Goal: Information Seeking & Learning: Learn about a topic

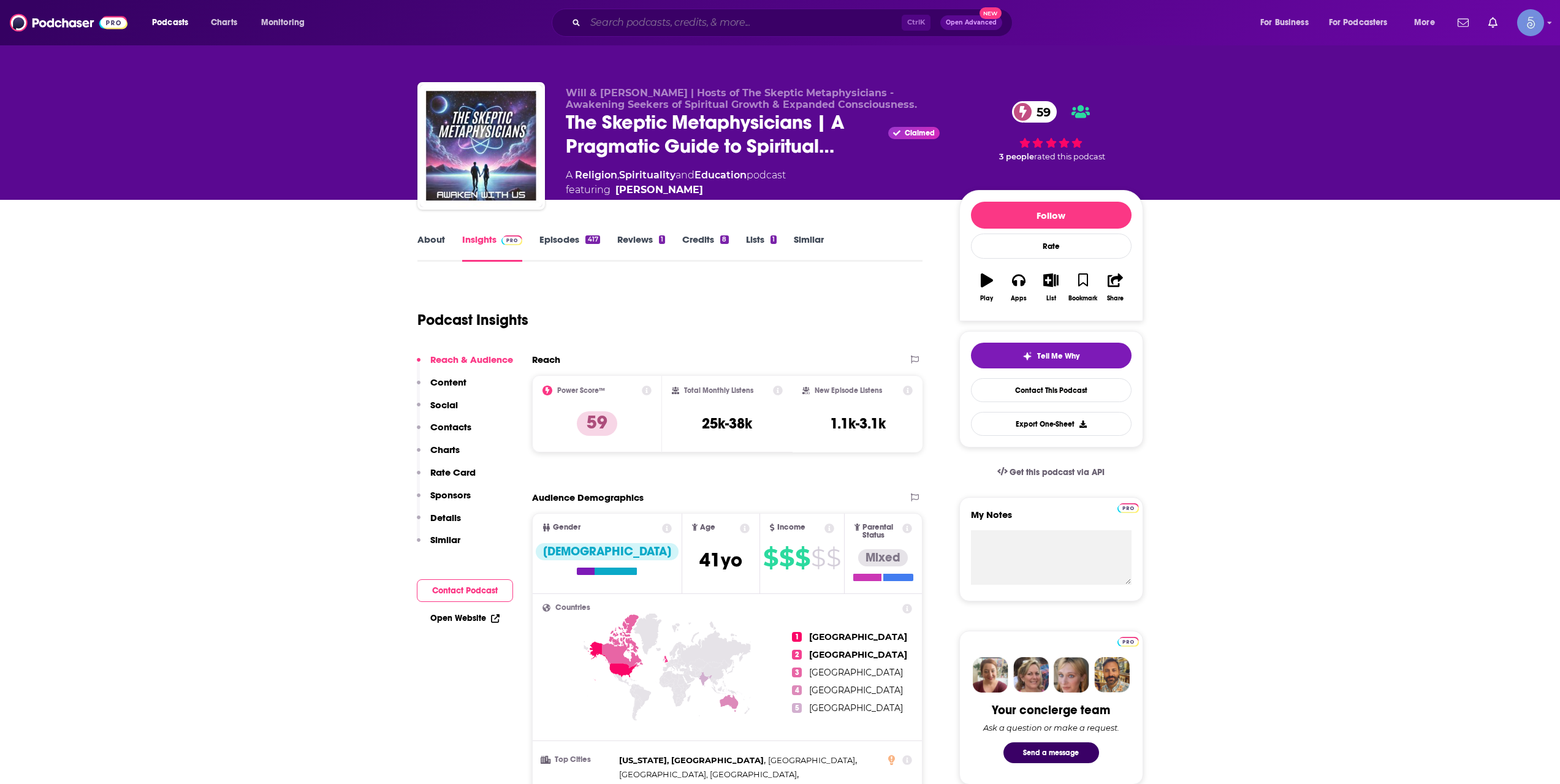
click at [828, 16] on input "Search podcasts, credits, & more..." at bounding box center [744, 23] width 317 height 20
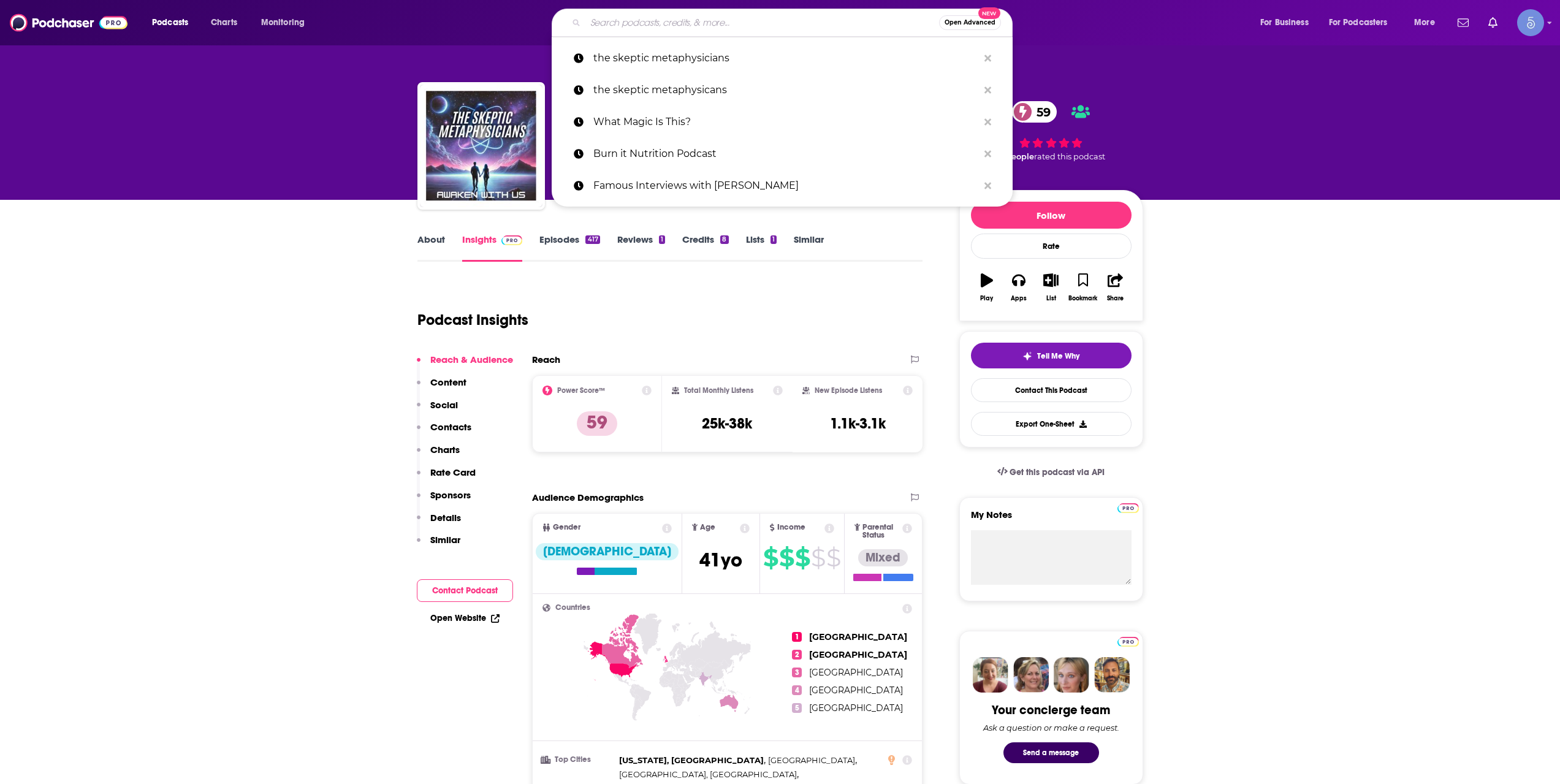
paste input "The Optimal Body"
type input "The Optimal Body"
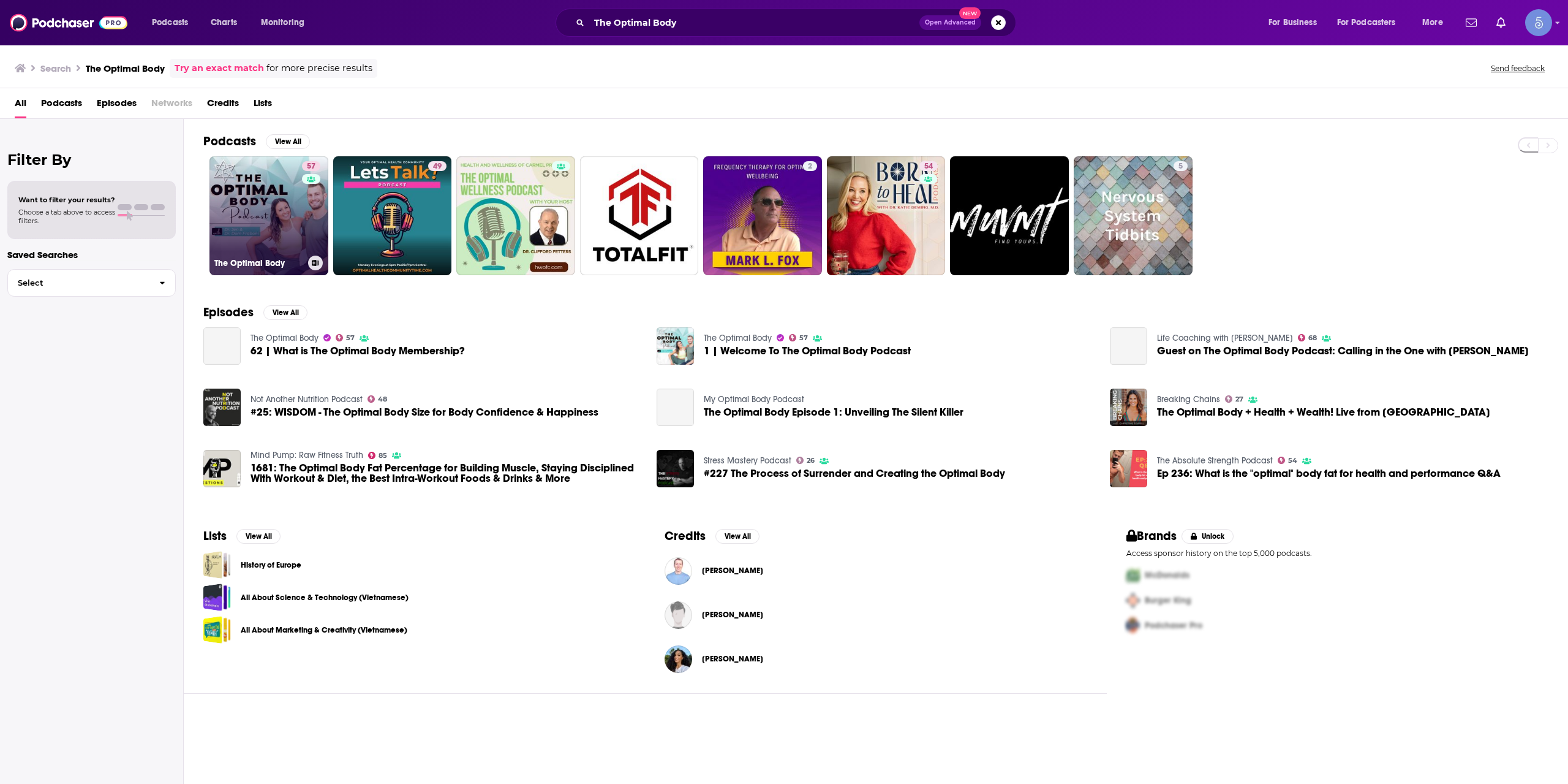
click at [290, 239] on link "57 The Optimal Body" at bounding box center [268, 215] width 118 height 119
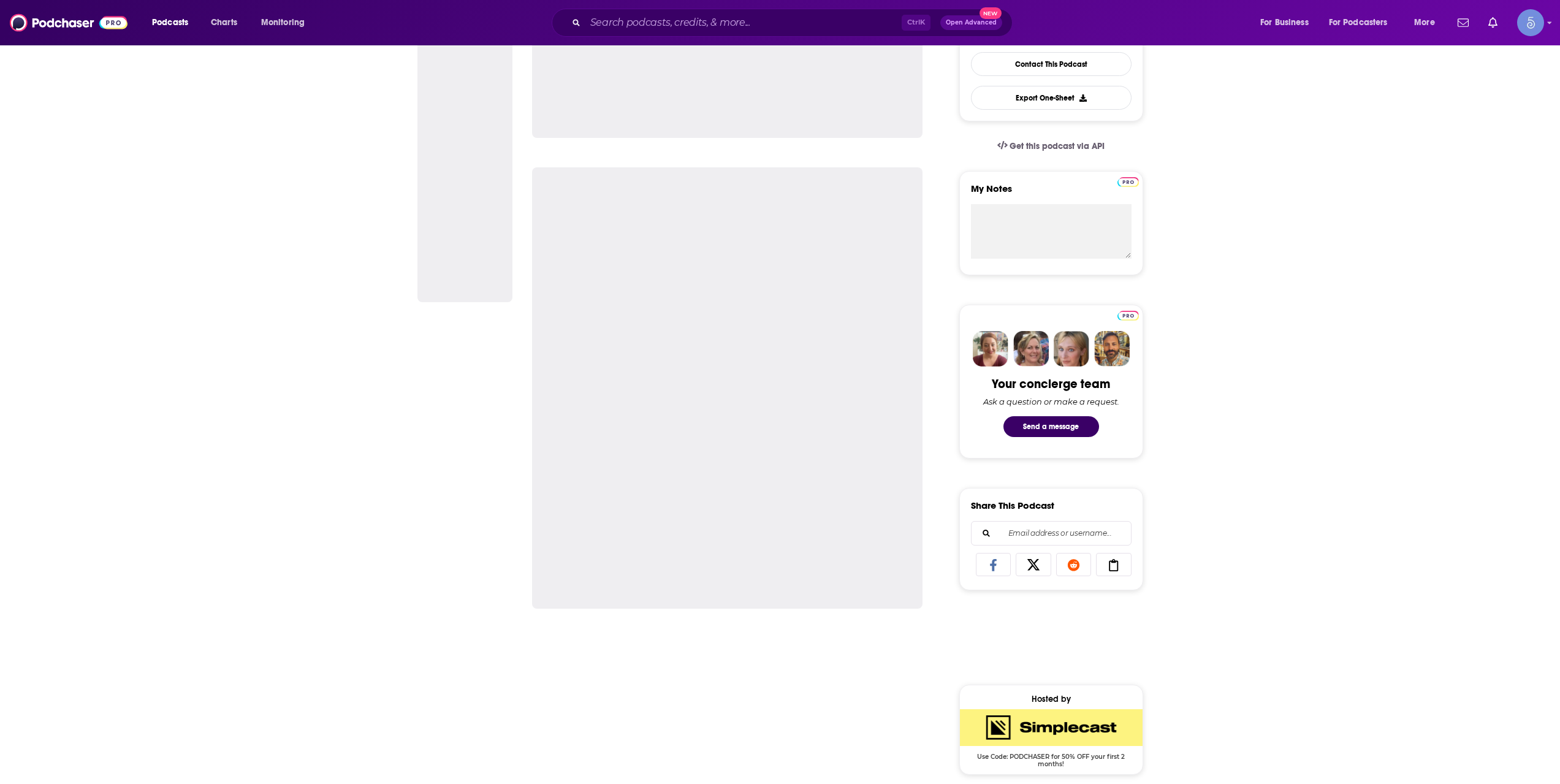
scroll to position [612, 0]
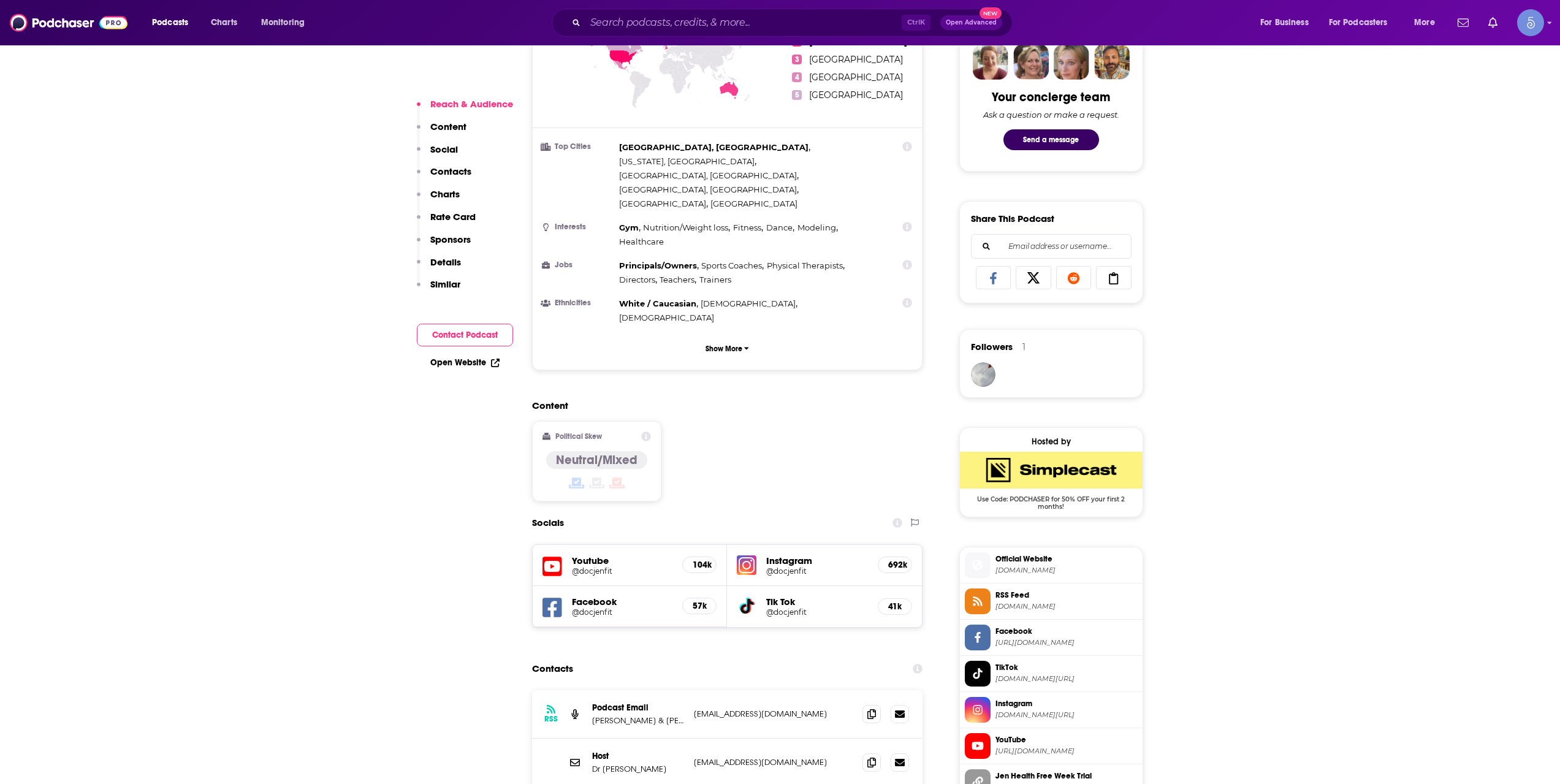
click at [597, 566] on h5 "@docjenfit" at bounding box center [623, 570] width 101 height 9
click at [773, 554] on h5 "Instagram" at bounding box center [817, 560] width 101 height 11
click at [782, 566] on h5 "@docjenfit" at bounding box center [817, 570] width 101 height 9
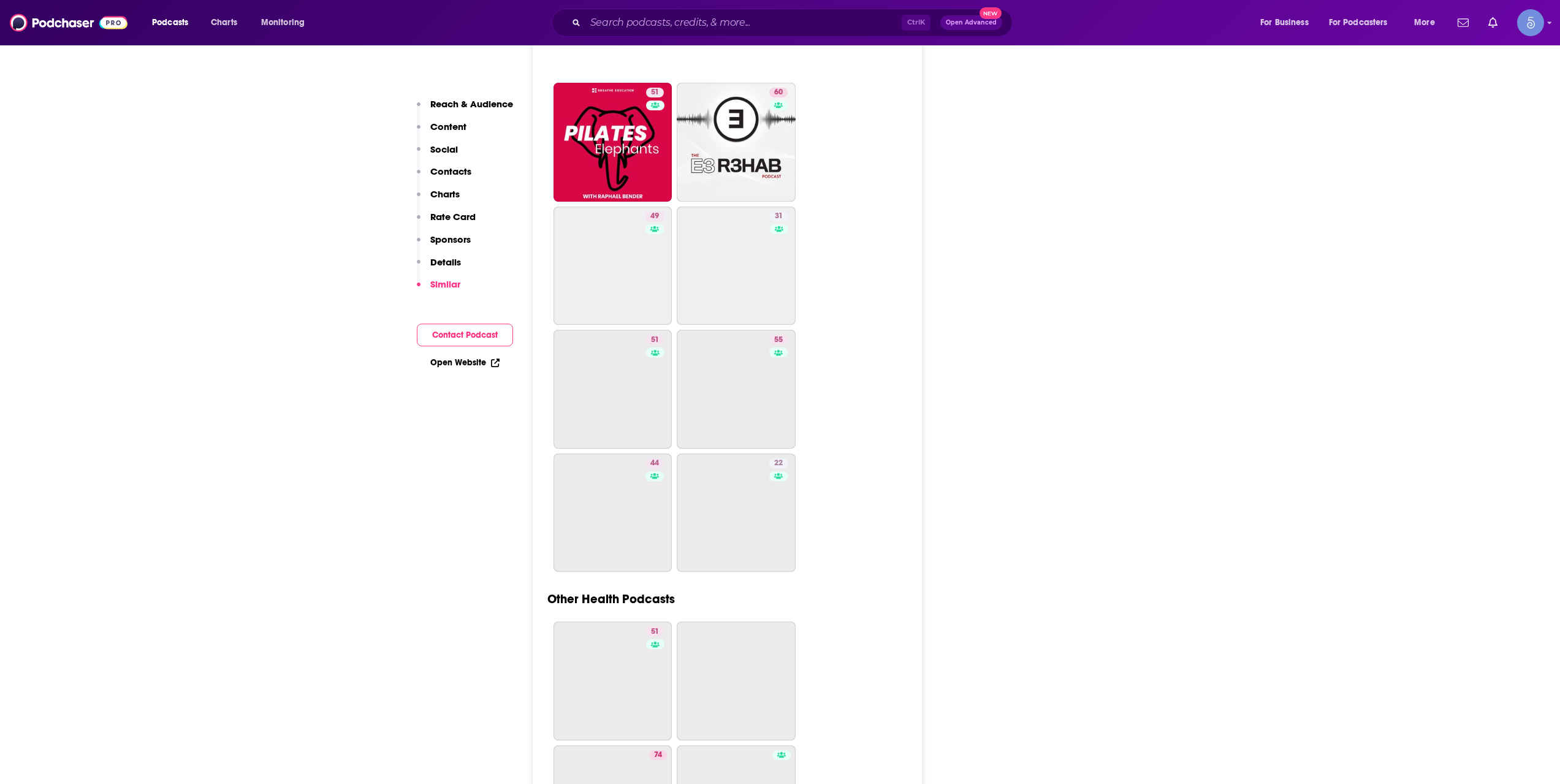
scroll to position [3268, 0]
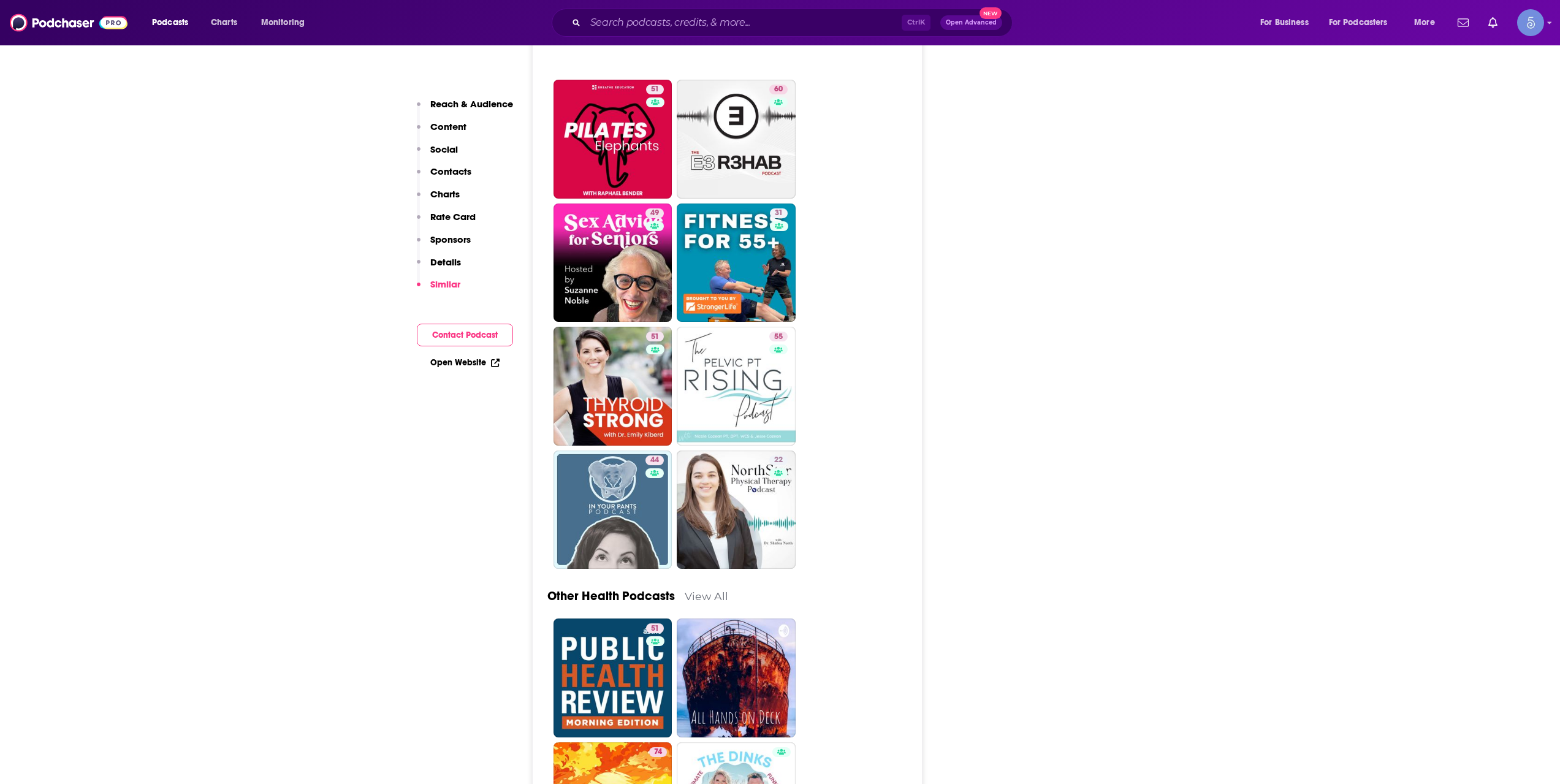
click at [1035, 696] on div "Follow Rate Play Apps List Bookmark Share Tell Me Why Contact This Podcast Expo…" at bounding box center [1051, 167] width 184 height 6488
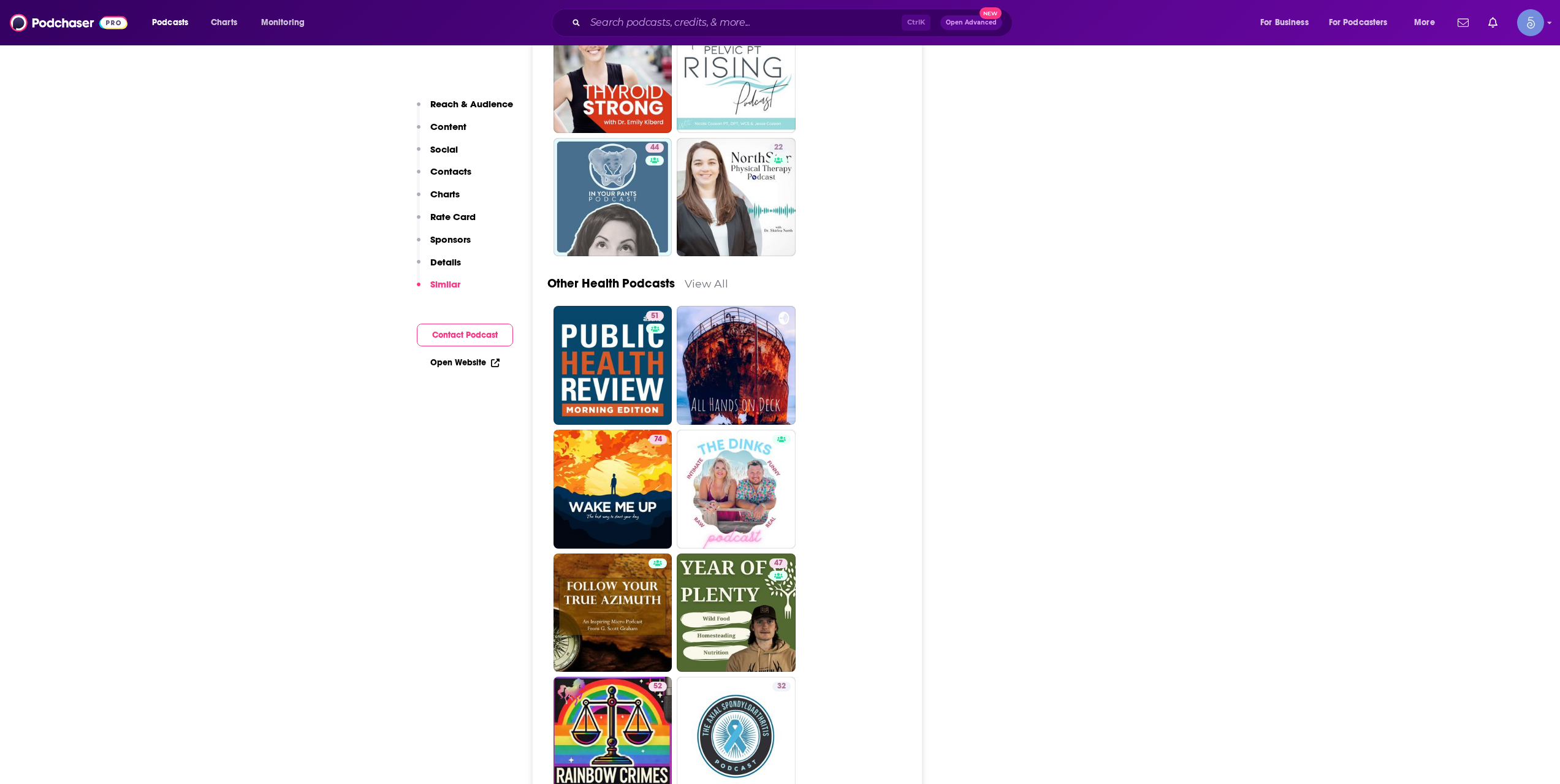
scroll to position [4085, 0]
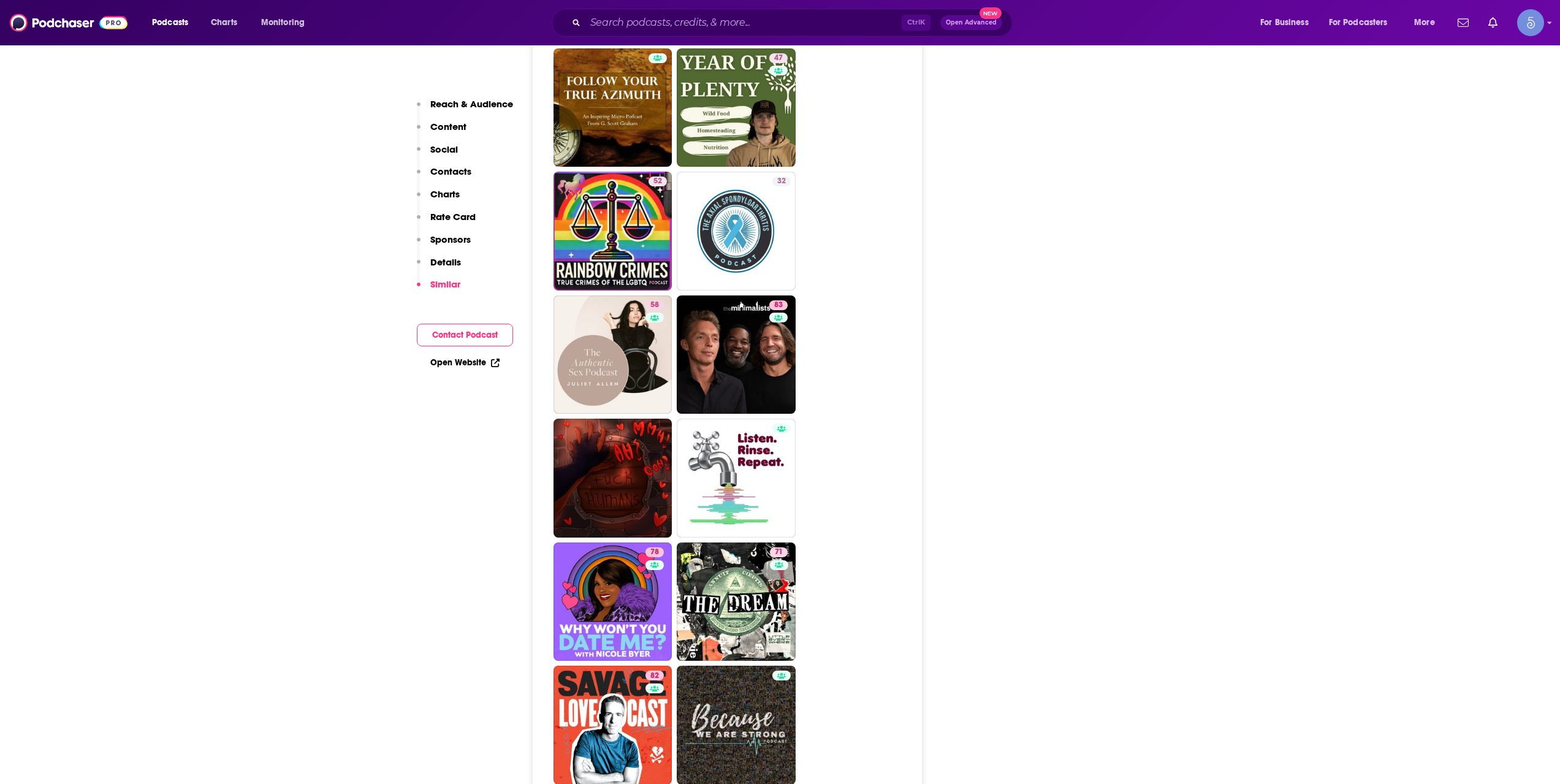
drag, startPoint x: 1098, startPoint y: 648, endPoint x: 1092, endPoint y: 643, distance: 7.8
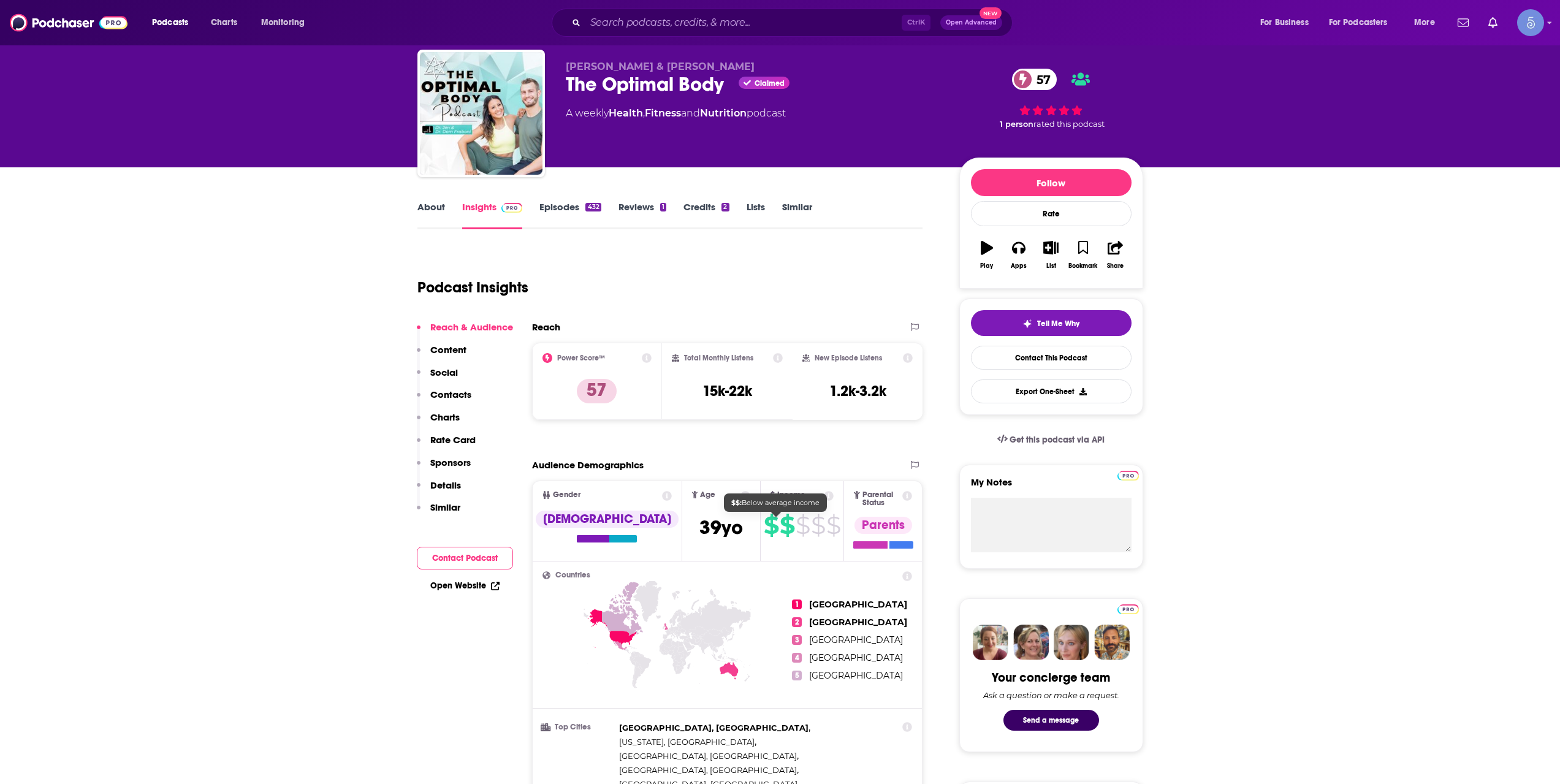
scroll to position [0, 0]
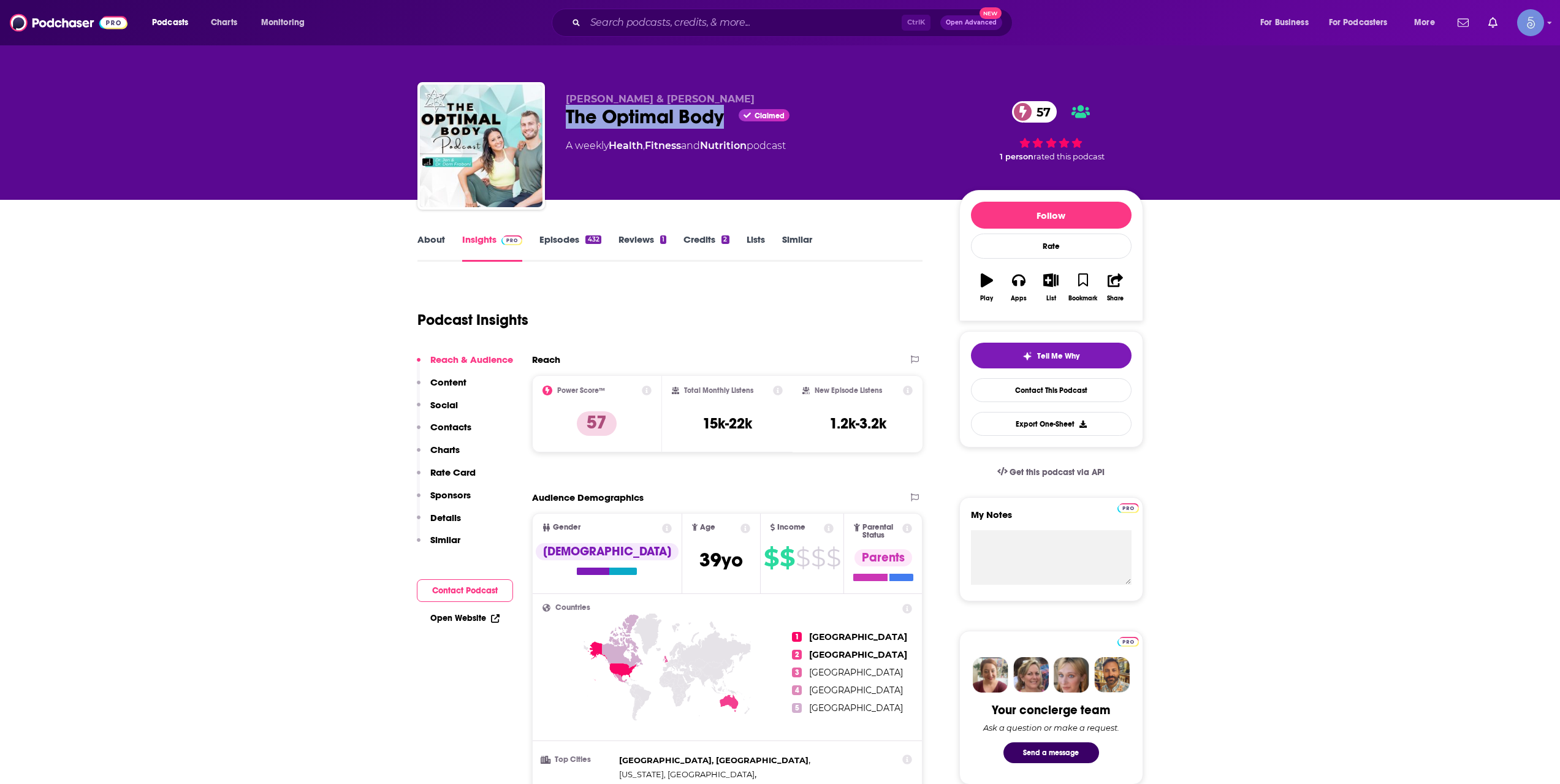
drag, startPoint x: 583, startPoint y: 113, endPoint x: 728, endPoint y: 114, distance: 145.0
click at [728, 114] on div "The Optimal Body Claimed 57" at bounding box center [753, 116] width 374 height 24
copy h2 "The Optimal Body"
drag, startPoint x: 568, startPoint y: 96, endPoint x: 735, endPoint y: 94, distance: 167.0
click at [735, 94] on p "Dr Jen Fraboni & Dr Dom Fraboni" at bounding box center [753, 99] width 374 height 11
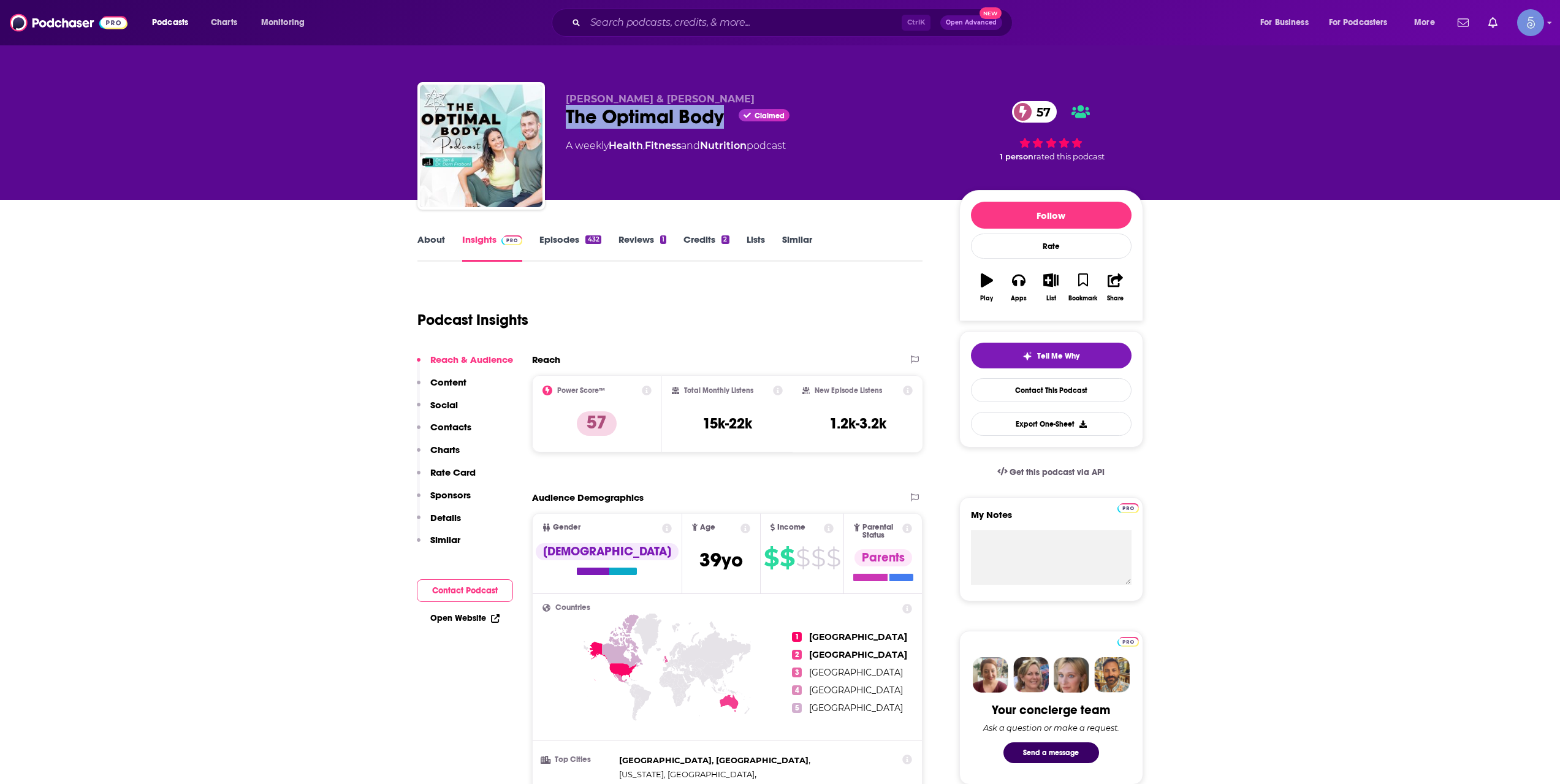
click at [739, 96] on p "Dr Jen Fraboni & Dr Dom Fraboni" at bounding box center [753, 99] width 374 height 11
drag, startPoint x: 745, startPoint y: 97, endPoint x: 566, endPoint y: 101, distance: 179.0
click at [566, 101] on p "Dr Jen Fraboni & Dr Dom Fraboni" at bounding box center [753, 99] width 374 height 11
copy span "Dr Jen Fraboni & Dr Dom Fraboni"
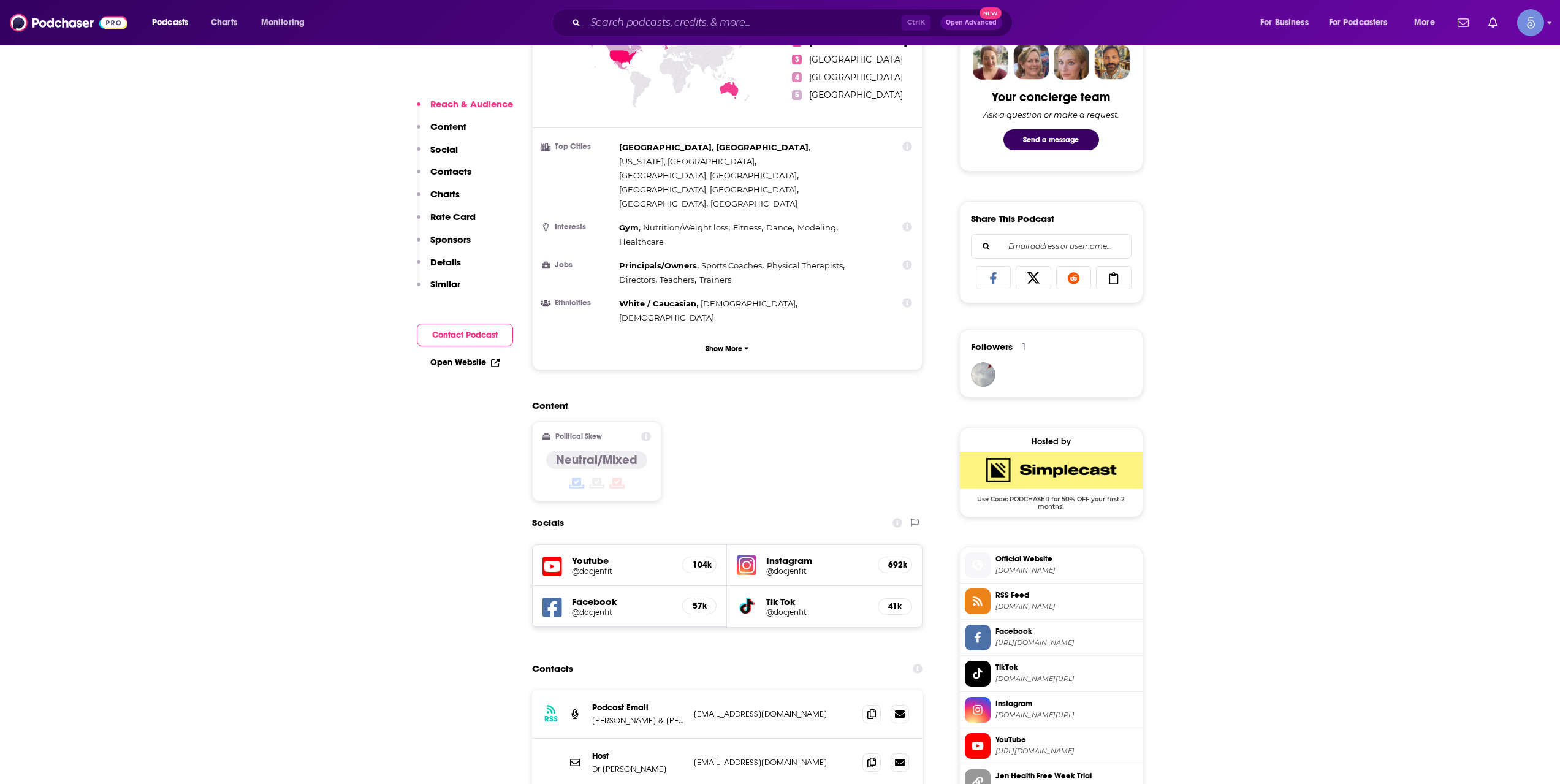
click at [613, 566] on h5 "@docjenfit" at bounding box center [623, 570] width 101 height 9
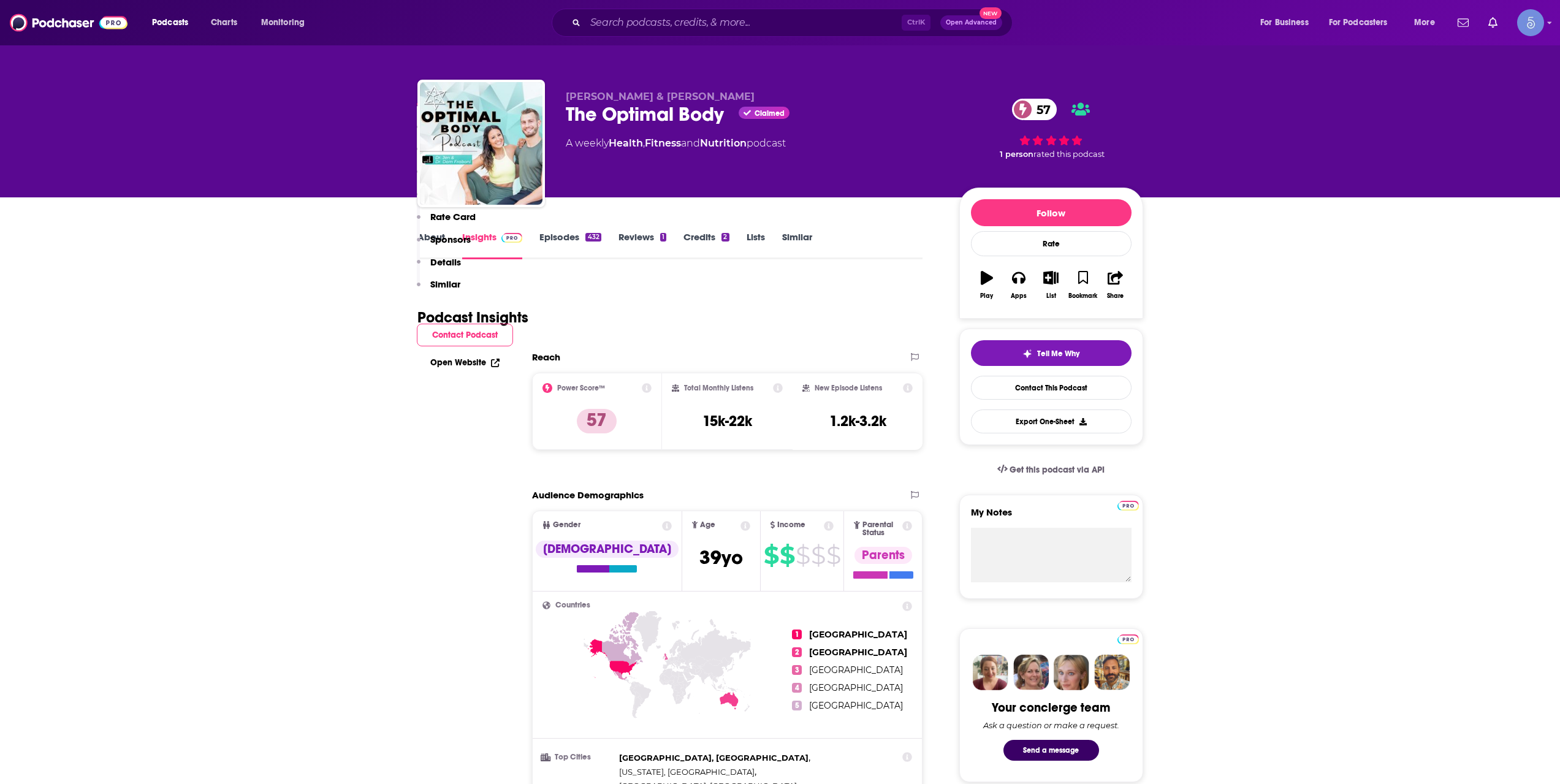
scroll to position [0, 0]
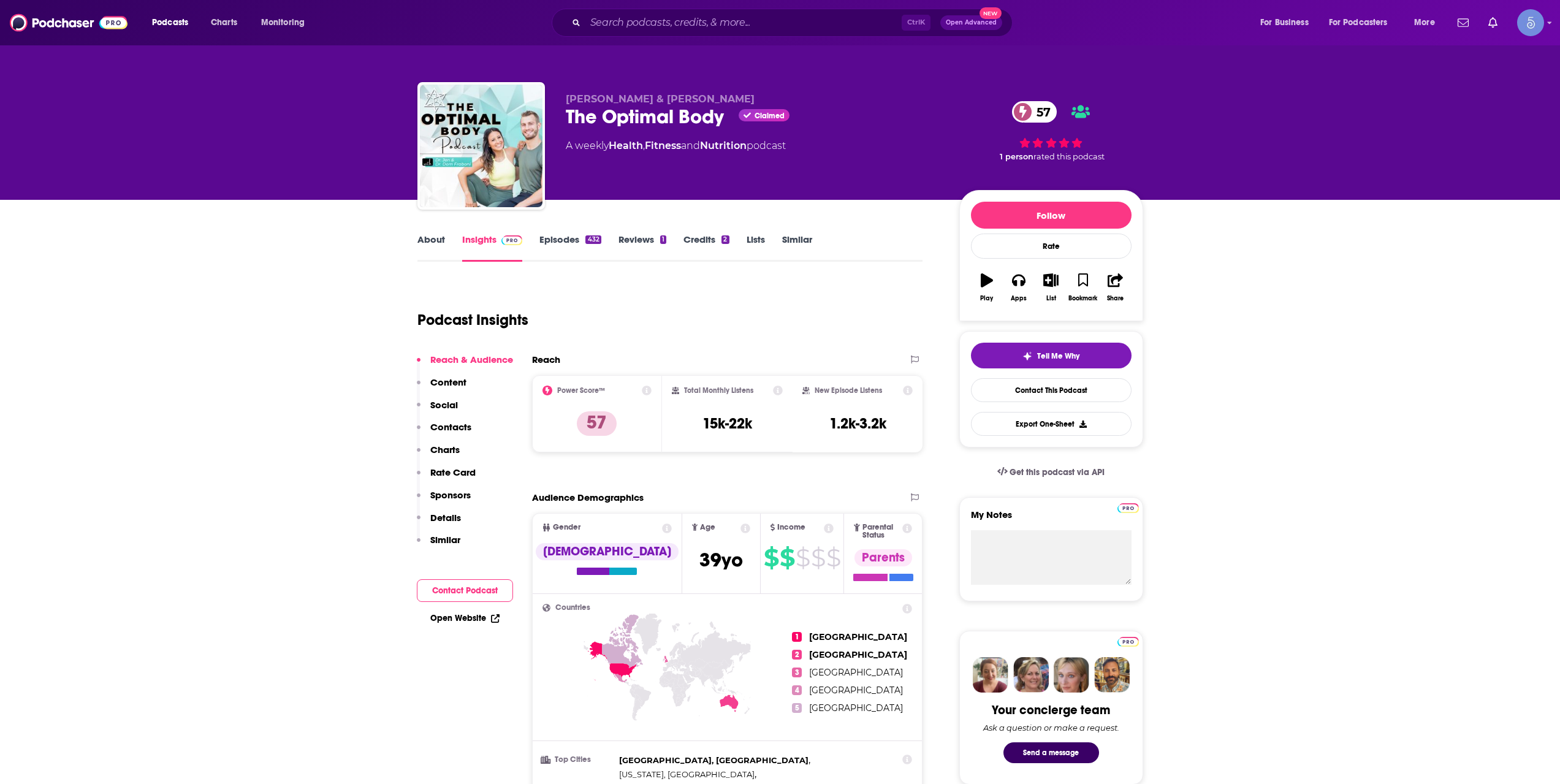
click at [434, 240] on link "About" at bounding box center [431, 248] width 28 height 28
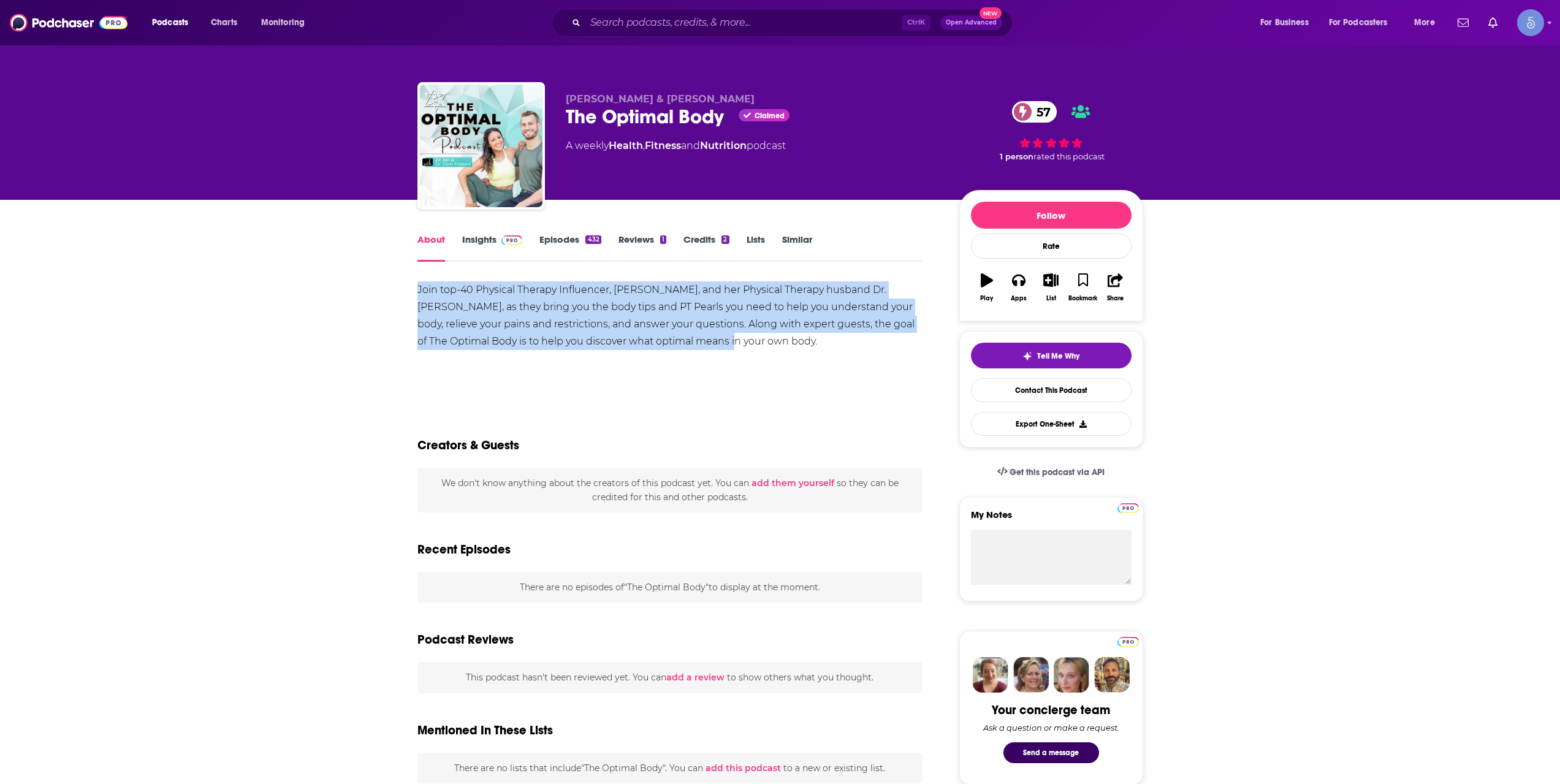
drag, startPoint x: 708, startPoint y: 343, endPoint x: 415, endPoint y: 287, distance: 298.3
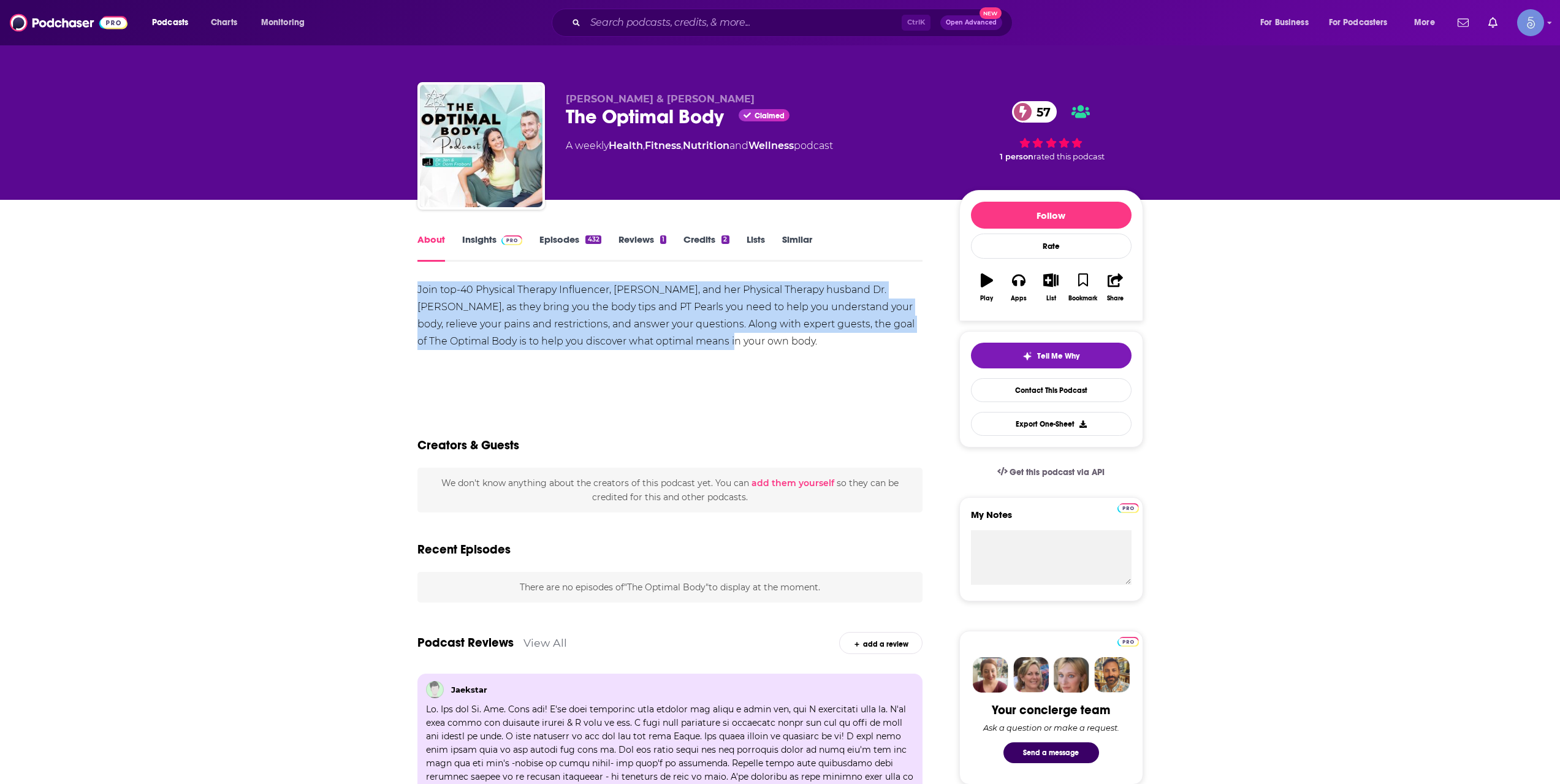
copy div "Join top-40 Physical Therapy Influencer, Doc Jen, and her Physical Therapy husb…"
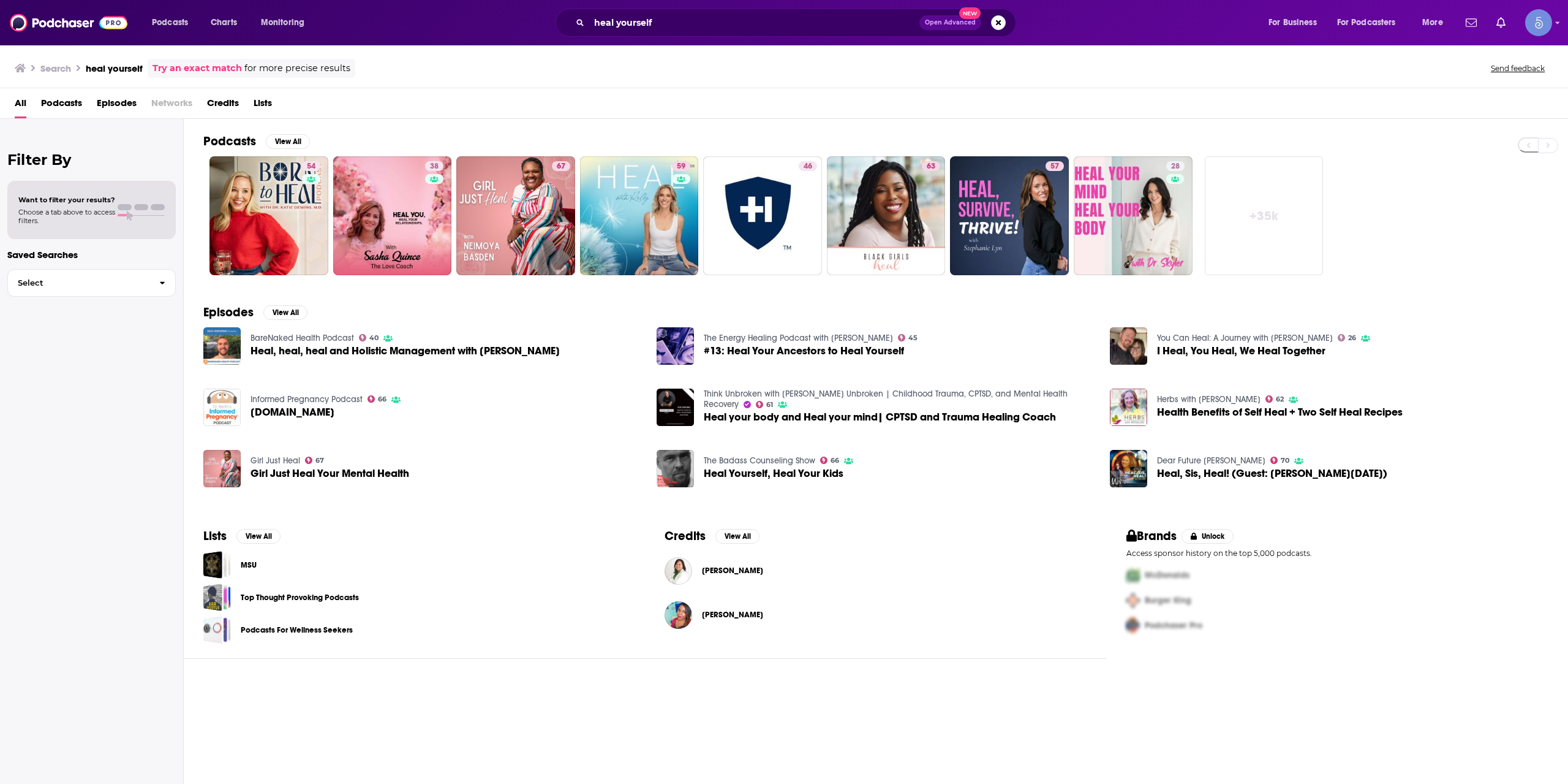
click at [699, 36] on div "heal yourself Open Advanced New" at bounding box center [786, 22] width 461 height 28
click at [700, 29] on input "heal yourself" at bounding box center [754, 23] width 330 height 20
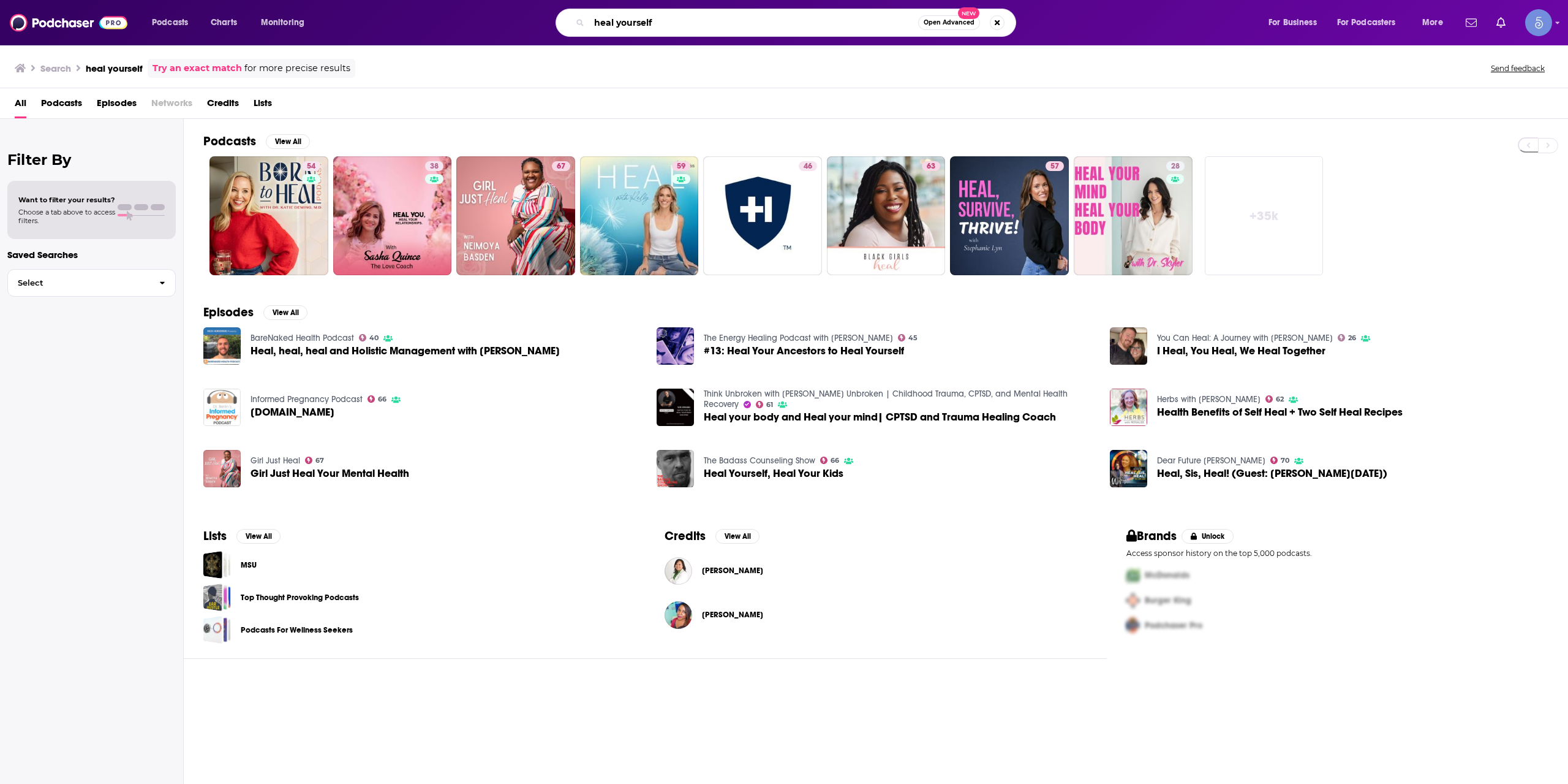
click at [700, 29] on input "heal yourself" at bounding box center [753, 23] width 328 height 20
paste input "The Dr. Phil Podcast"
type input "The Dr. Phil Podcast"
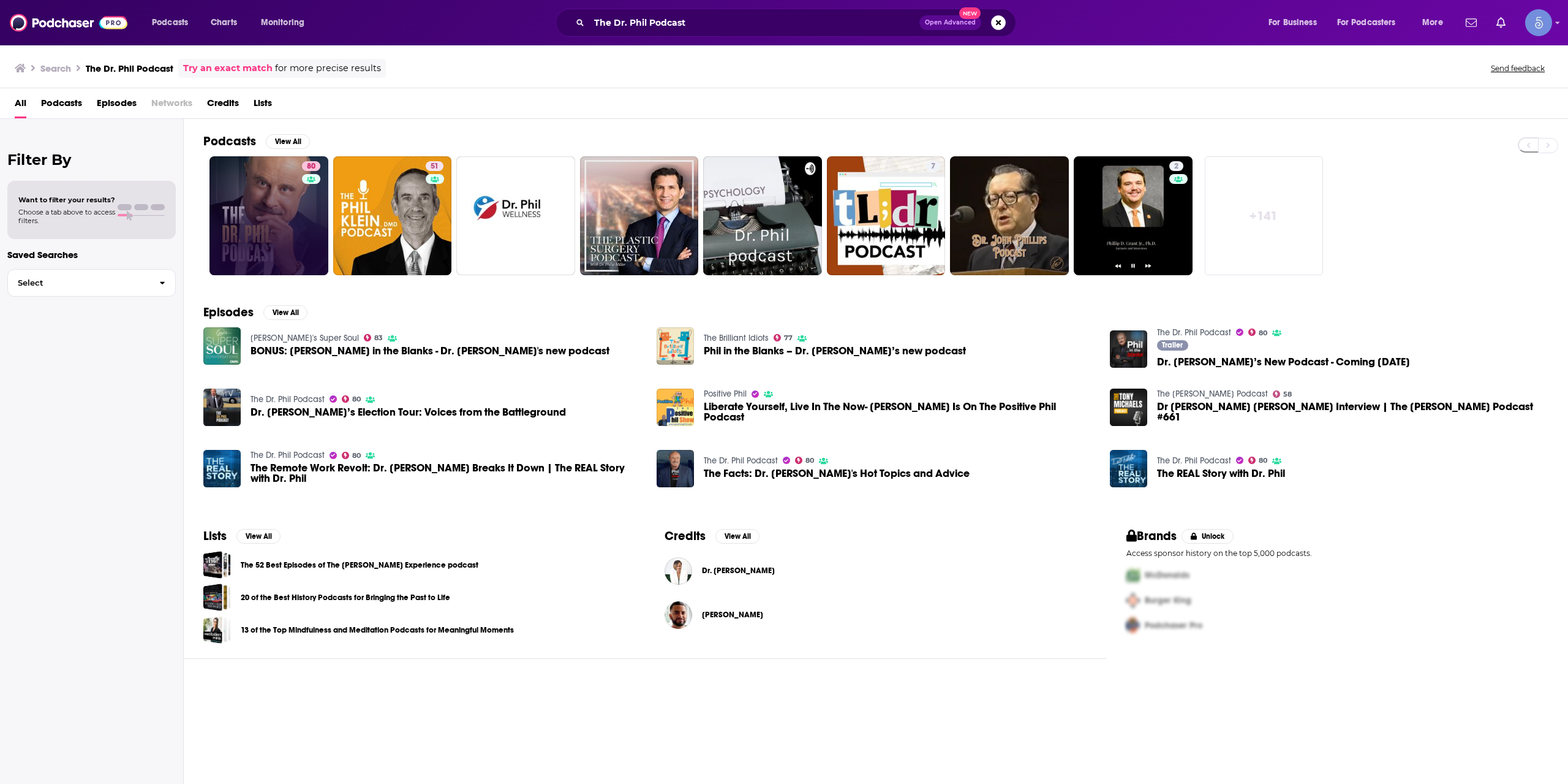
drag, startPoint x: 305, startPoint y: 186, endPoint x: 297, endPoint y: 197, distance: 13.6
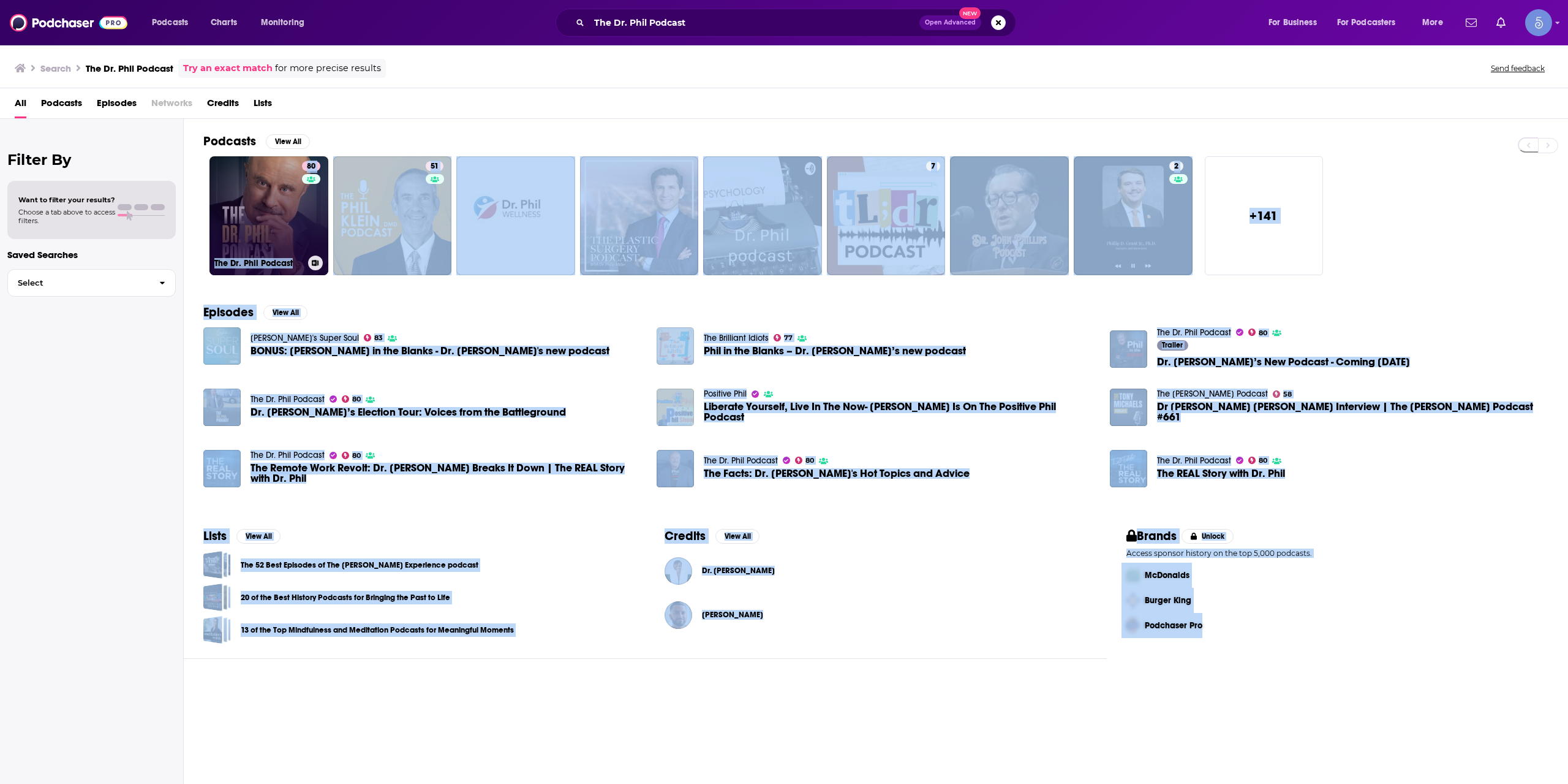
click at [280, 207] on link "80 The Dr. Phil Podcast" at bounding box center [268, 215] width 118 height 119
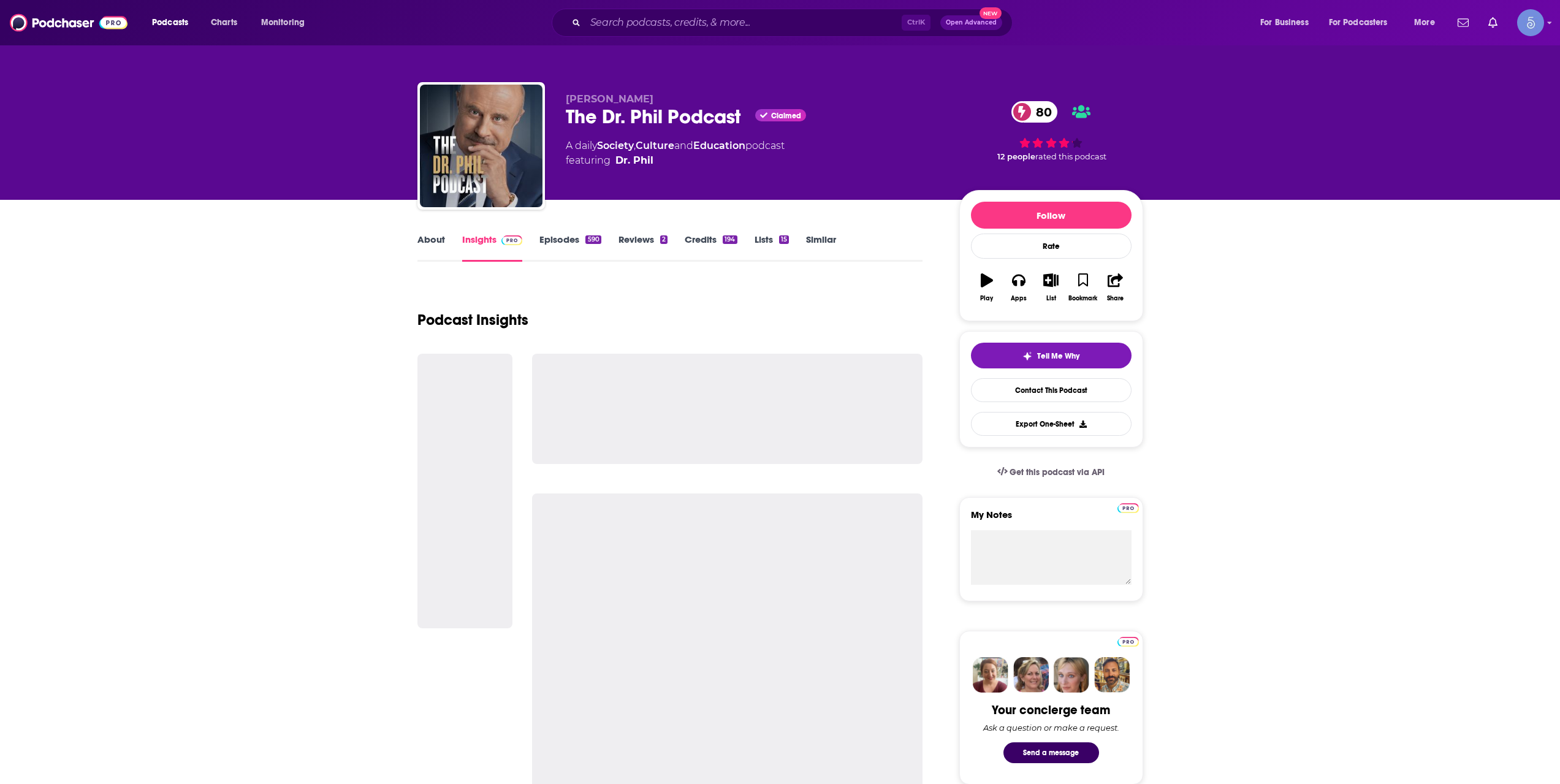
click at [683, 182] on div "[PERSON_NAME] The Dr. [PERSON_NAME] Claimed 80 A daily Society , Culture and Ed…" at bounding box center [753, 142] width 374 height 98
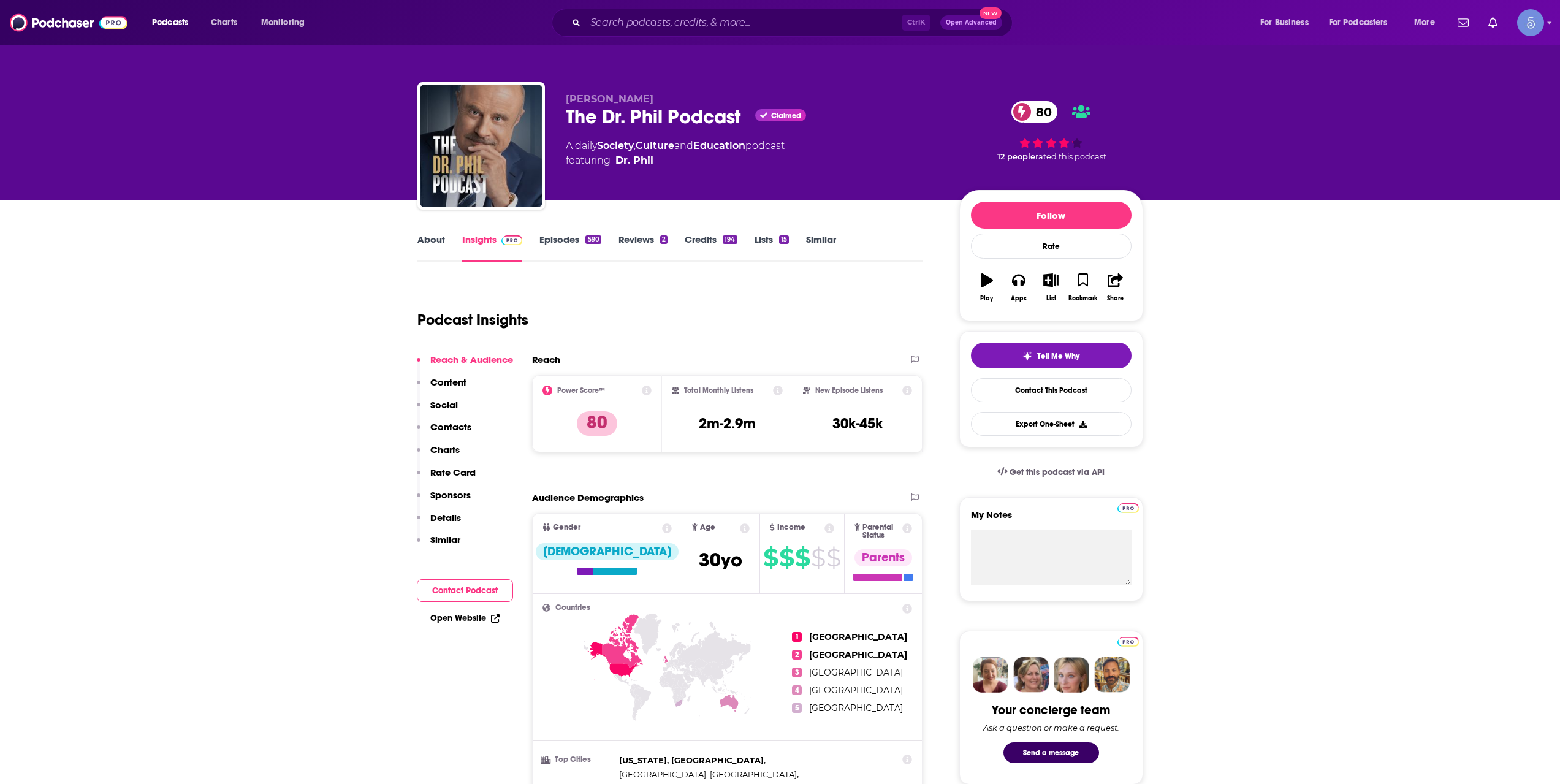
click at [584, 250] on link "Episodes 590" at bounding box center [570, 248] width 61 height 28
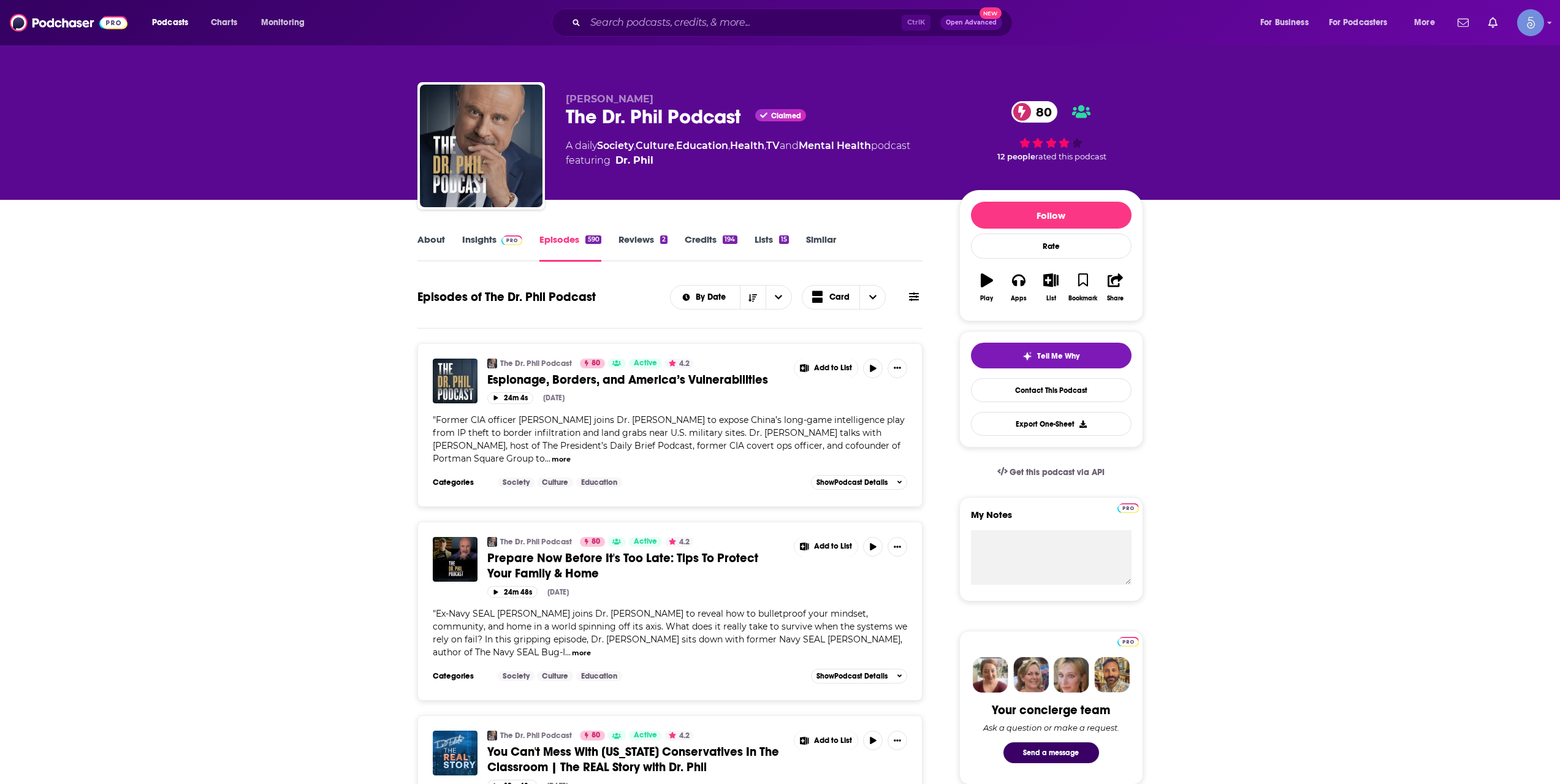
click at [510, 258] on link "Insights" at bounding box center [492, 248] width 61 height 28
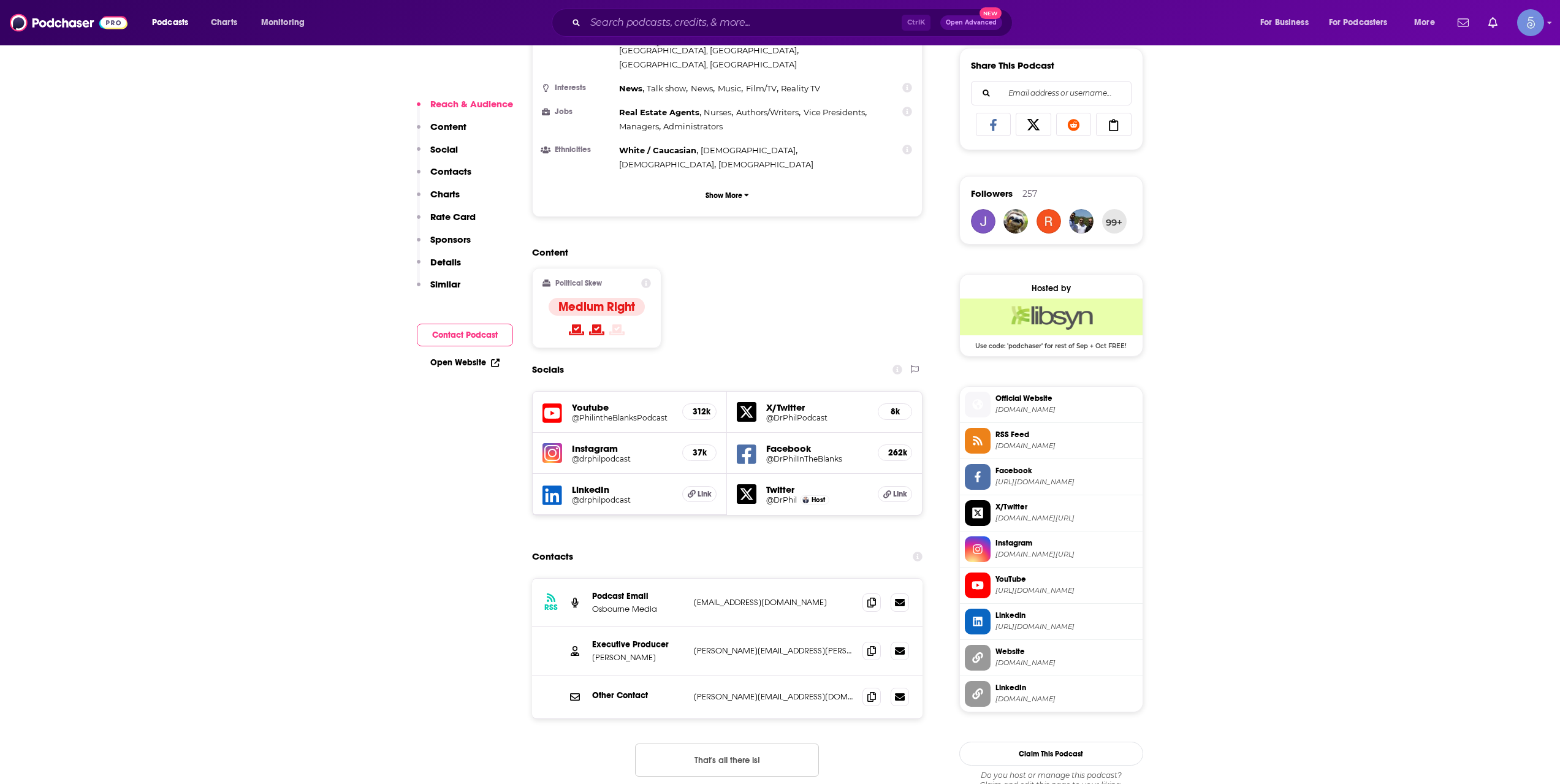
scroll to position [817, 0]
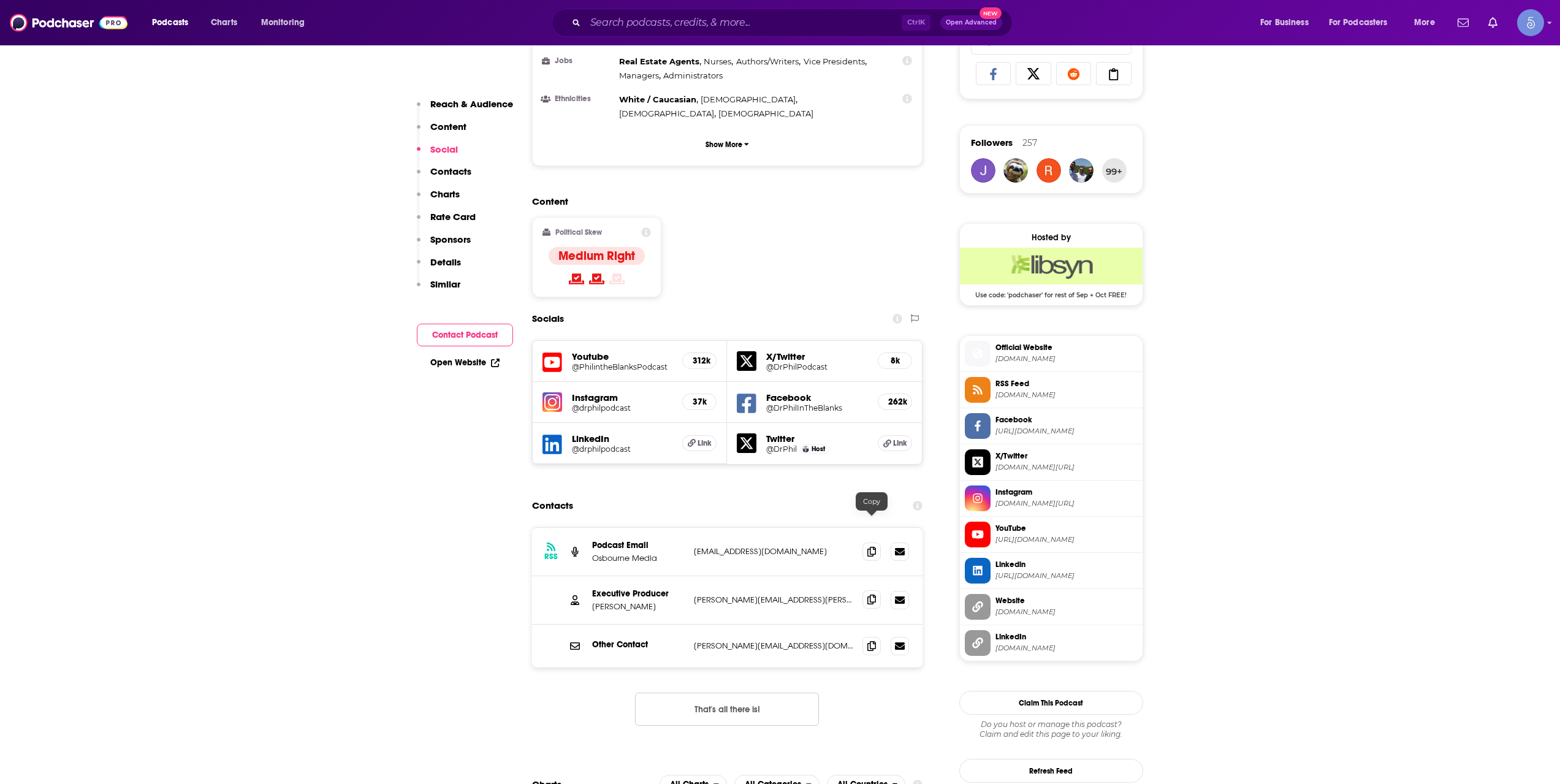
click at [863, 590] on span at bounding box center [871, 599] width 18 height 18
click at [688, 18] on input "Search podcasts, credits, & more..." at bounding box center [744, 23] width 317 height 20
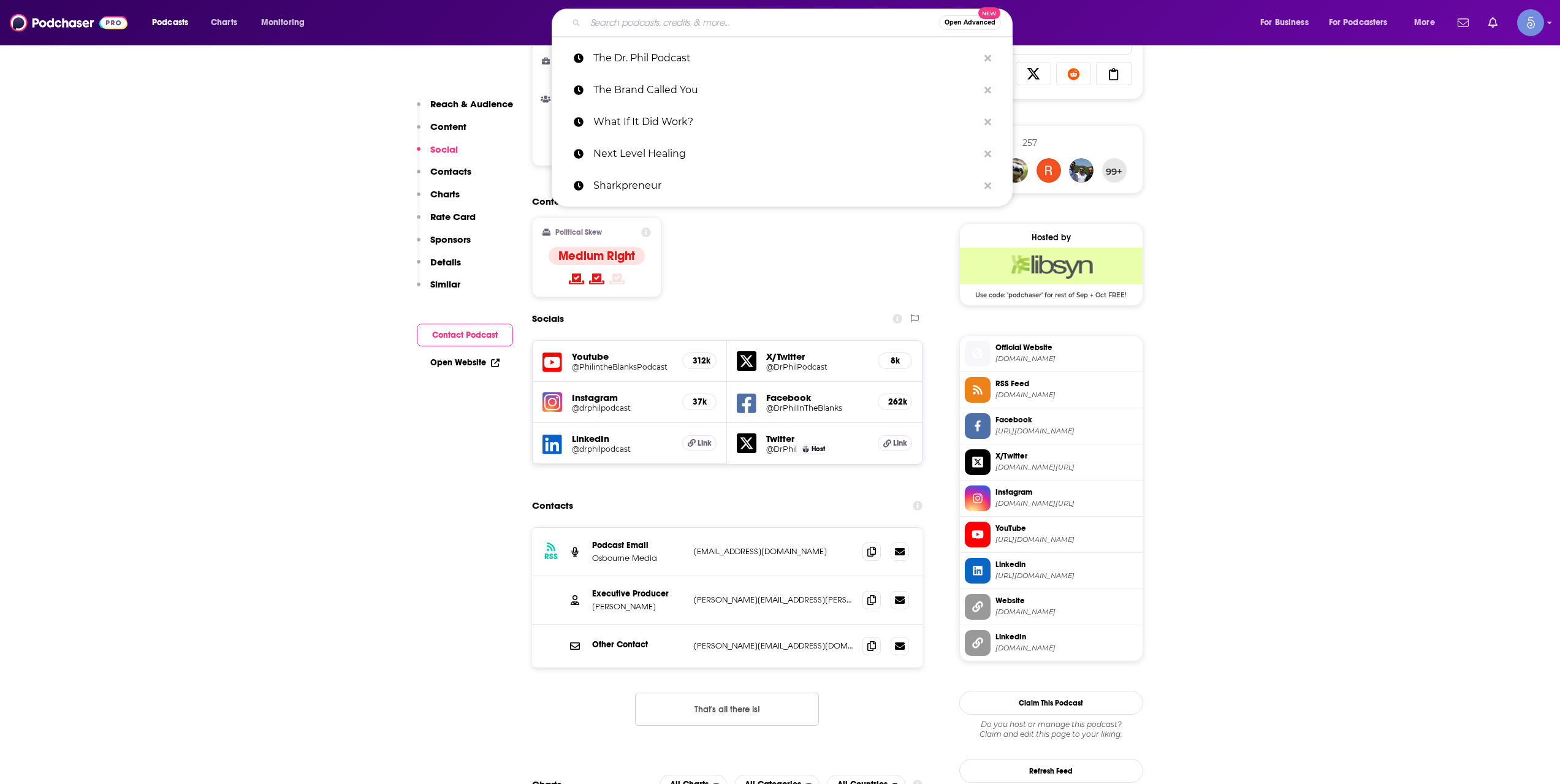
paste input "Conversations"
type input "Conversations"
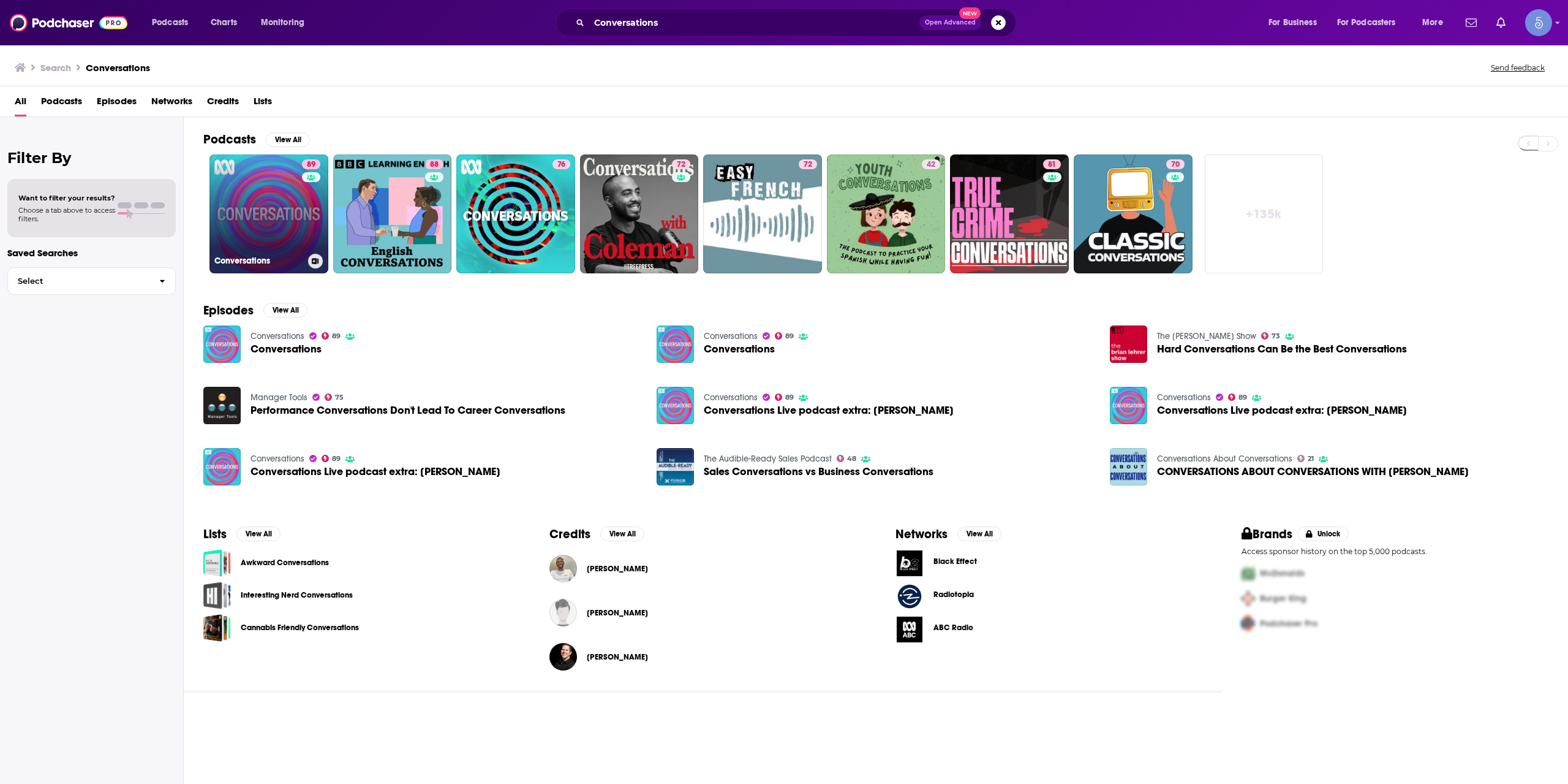
click at [299, 226] on link "89 Conversations" at bounding box center [268, 213] width 118 height 119
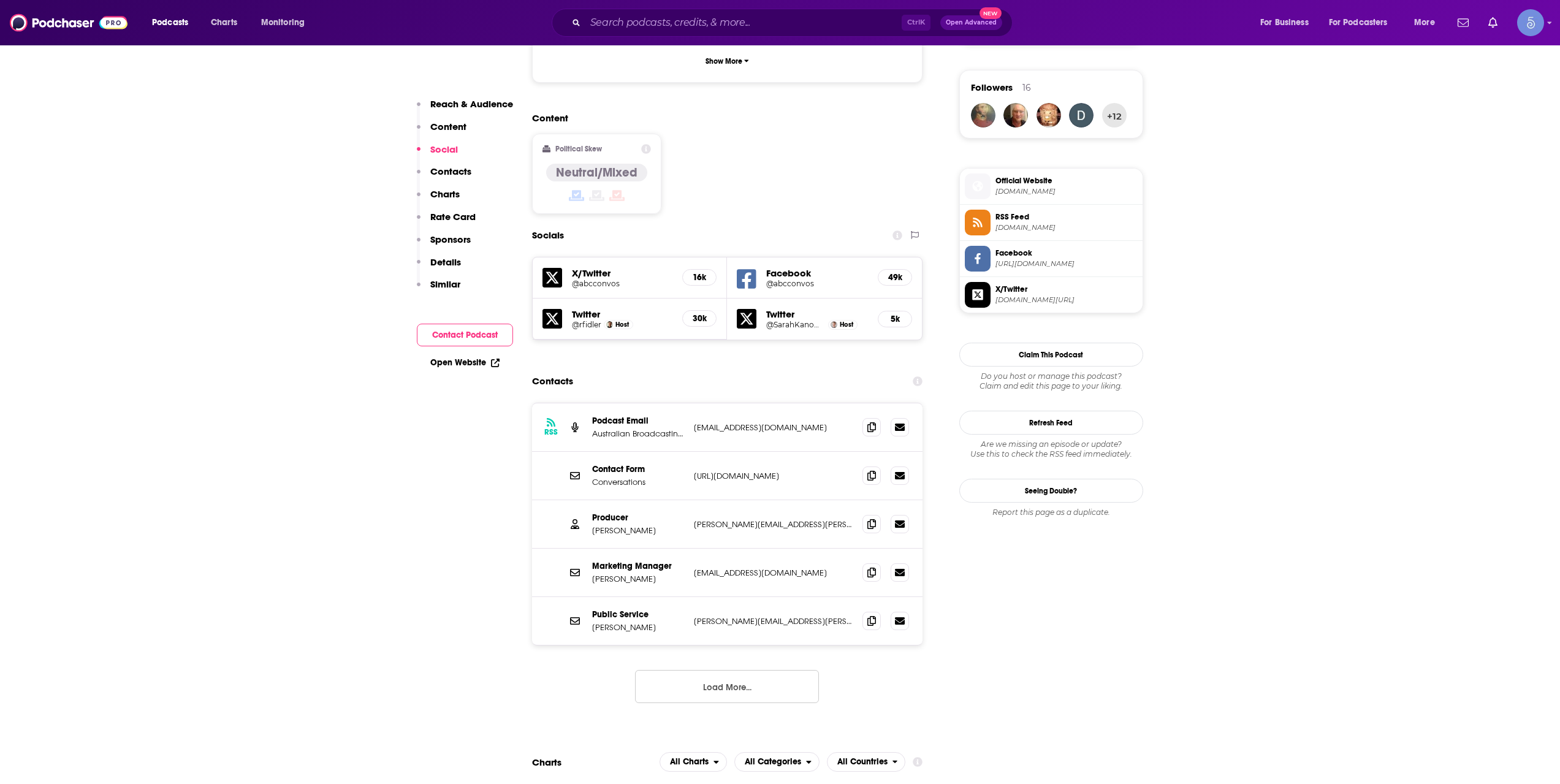
scroll to position [817, 0]
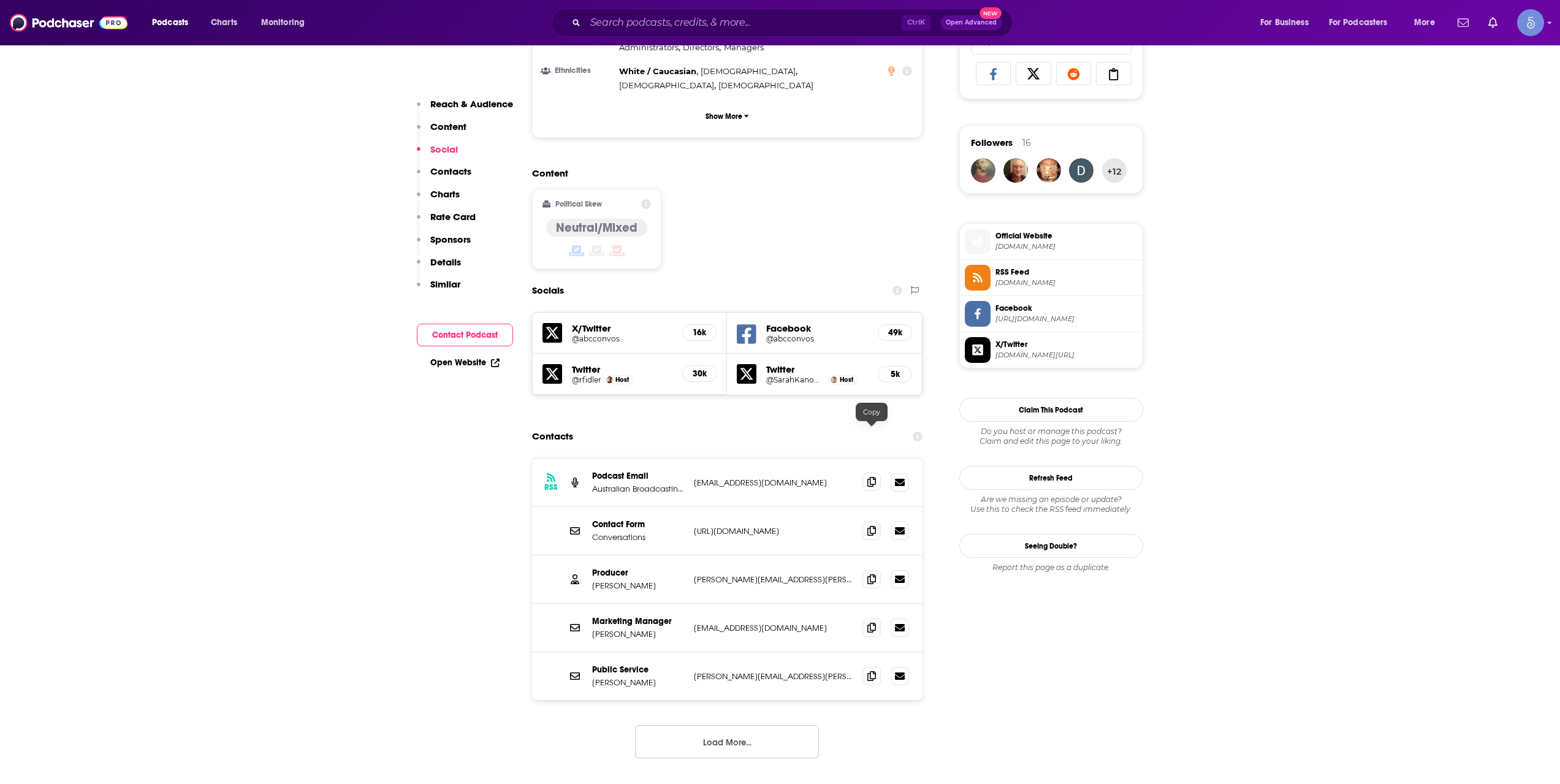
click at [874, 477] on icon at bounding box center [871, 482] width 8 height 10
click at [872, 573] on icon at bounding box center [871, 578] width 8 height 10
click at [780, 725] on button "Load More..." at bounding box center [726, 741] width 184 height 33
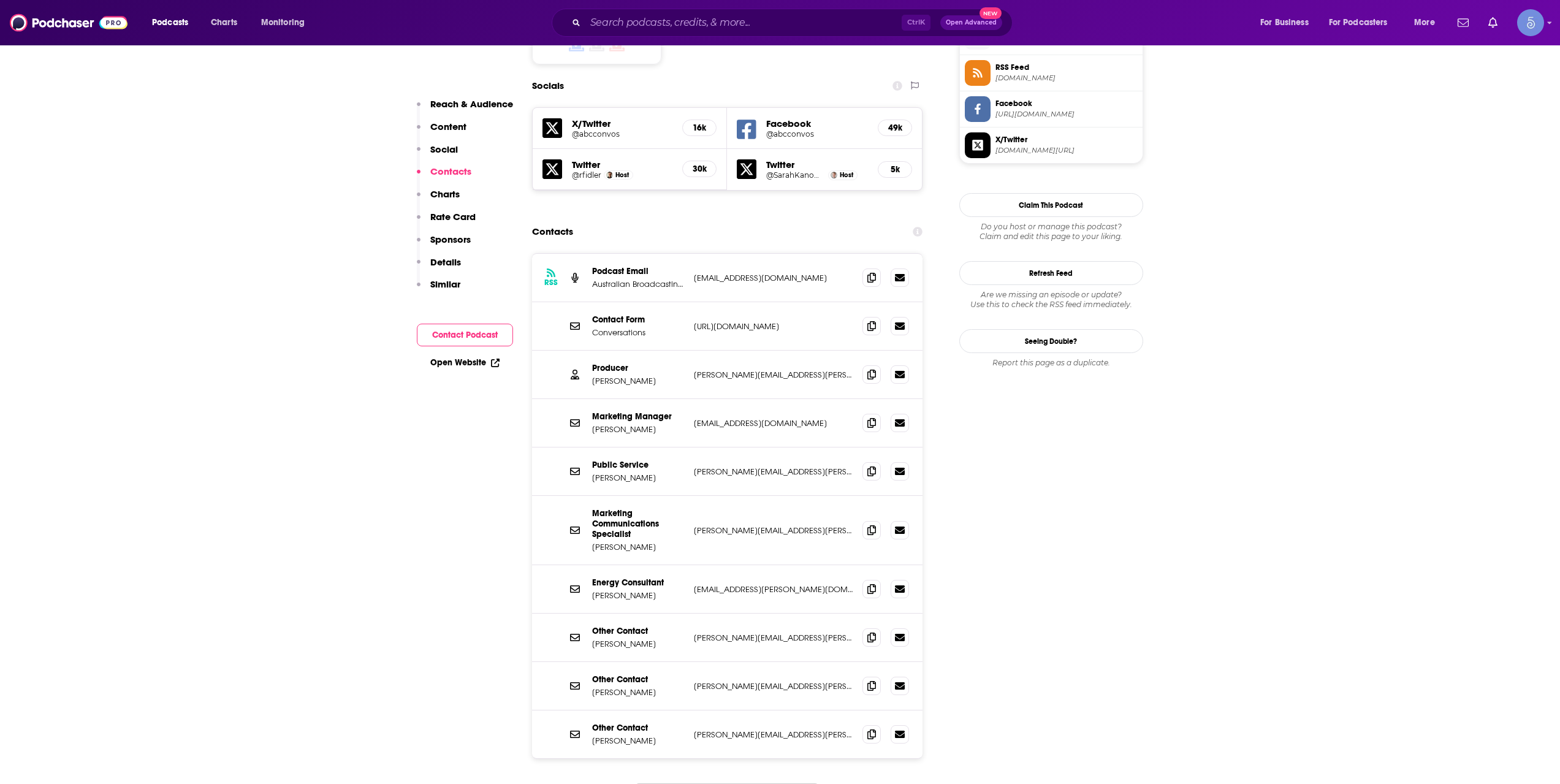
click at [780, 783] on button "Load More..." at bounding box center [726, 800] width 184 height 33
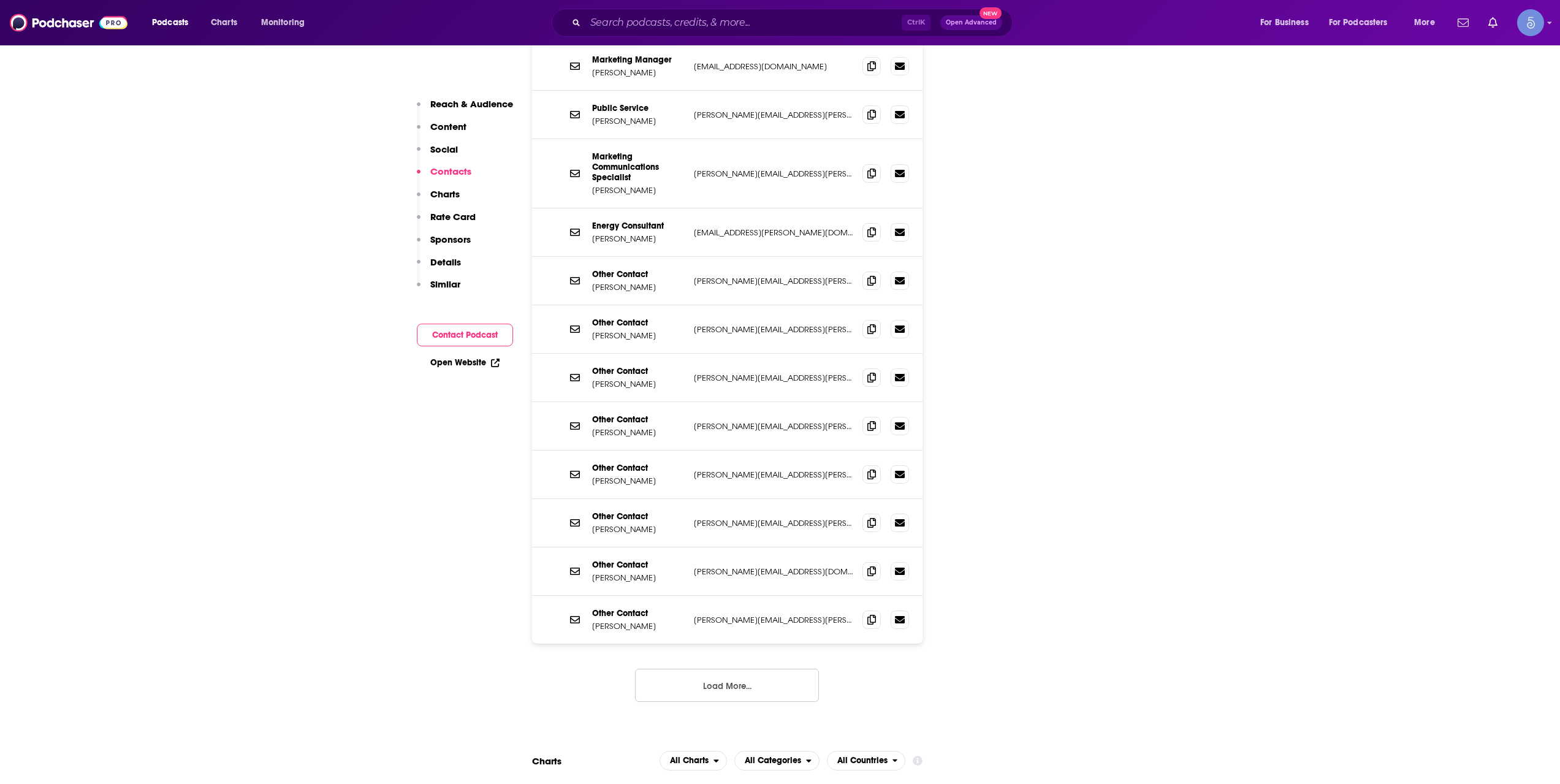
scroll to position [1429, 0]
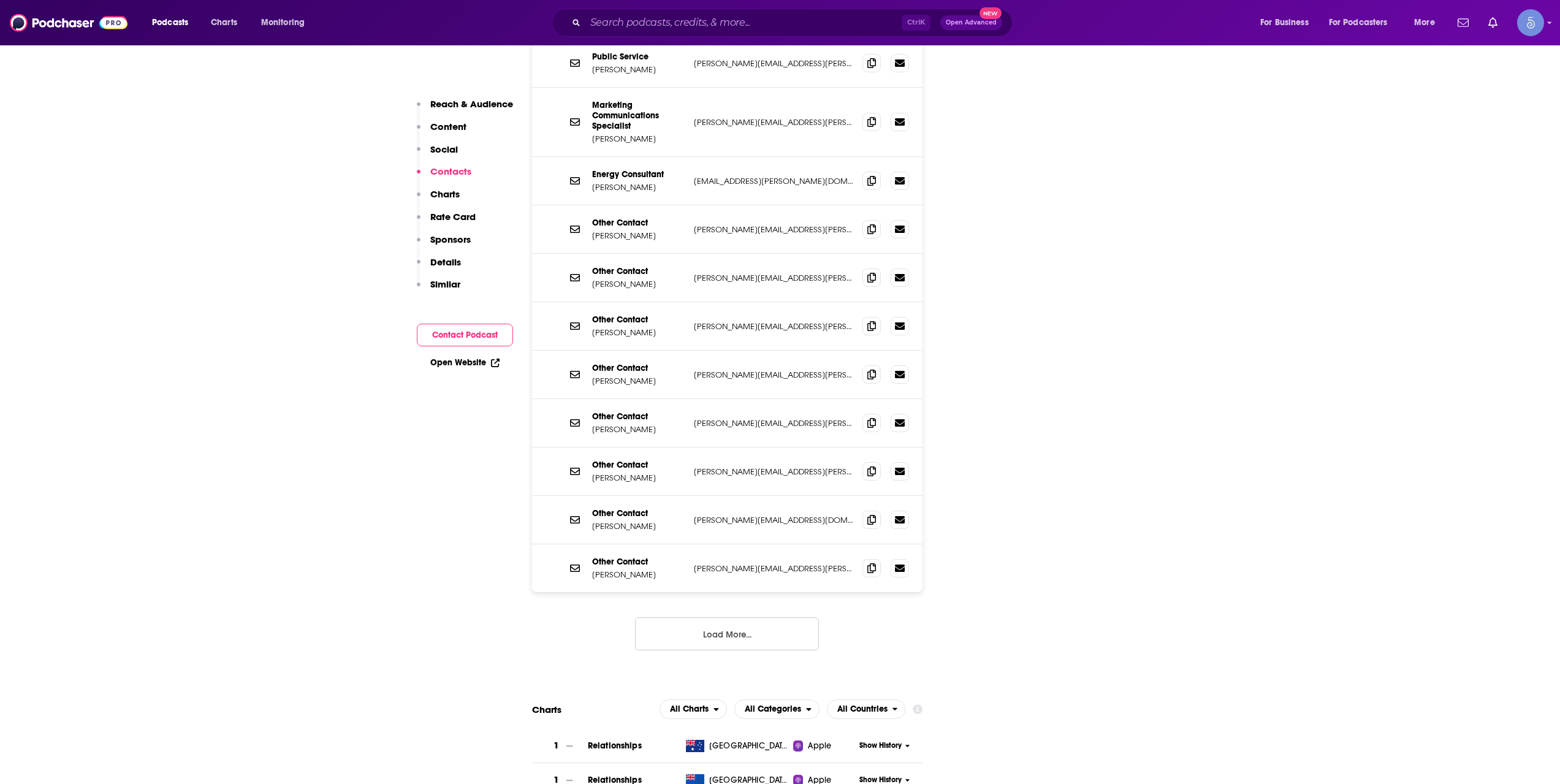
click at [766, 617] on button "Load More..." at bounding box center [726, 634] width 184 height 33
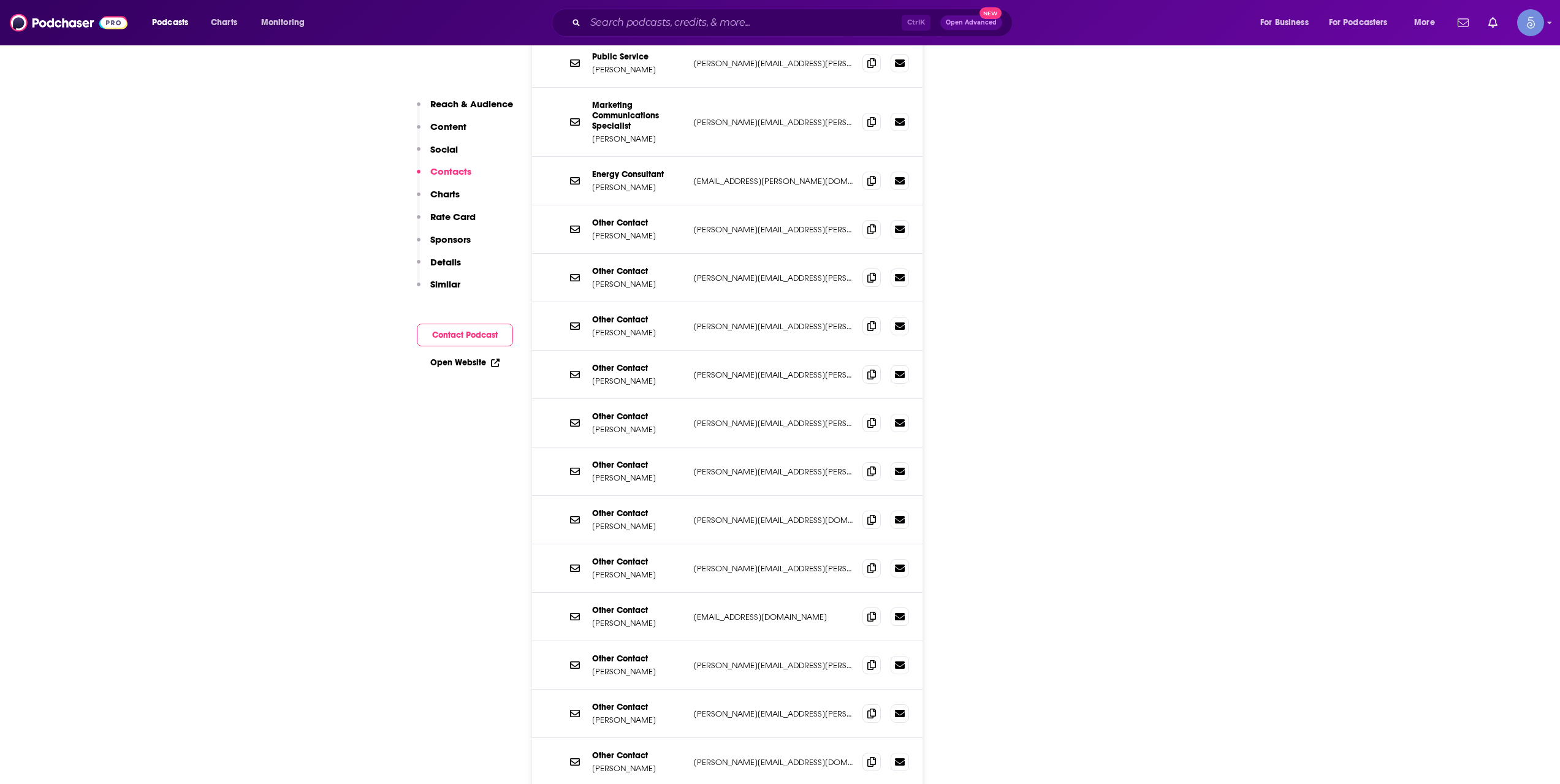
scroll to position [1838, 0]
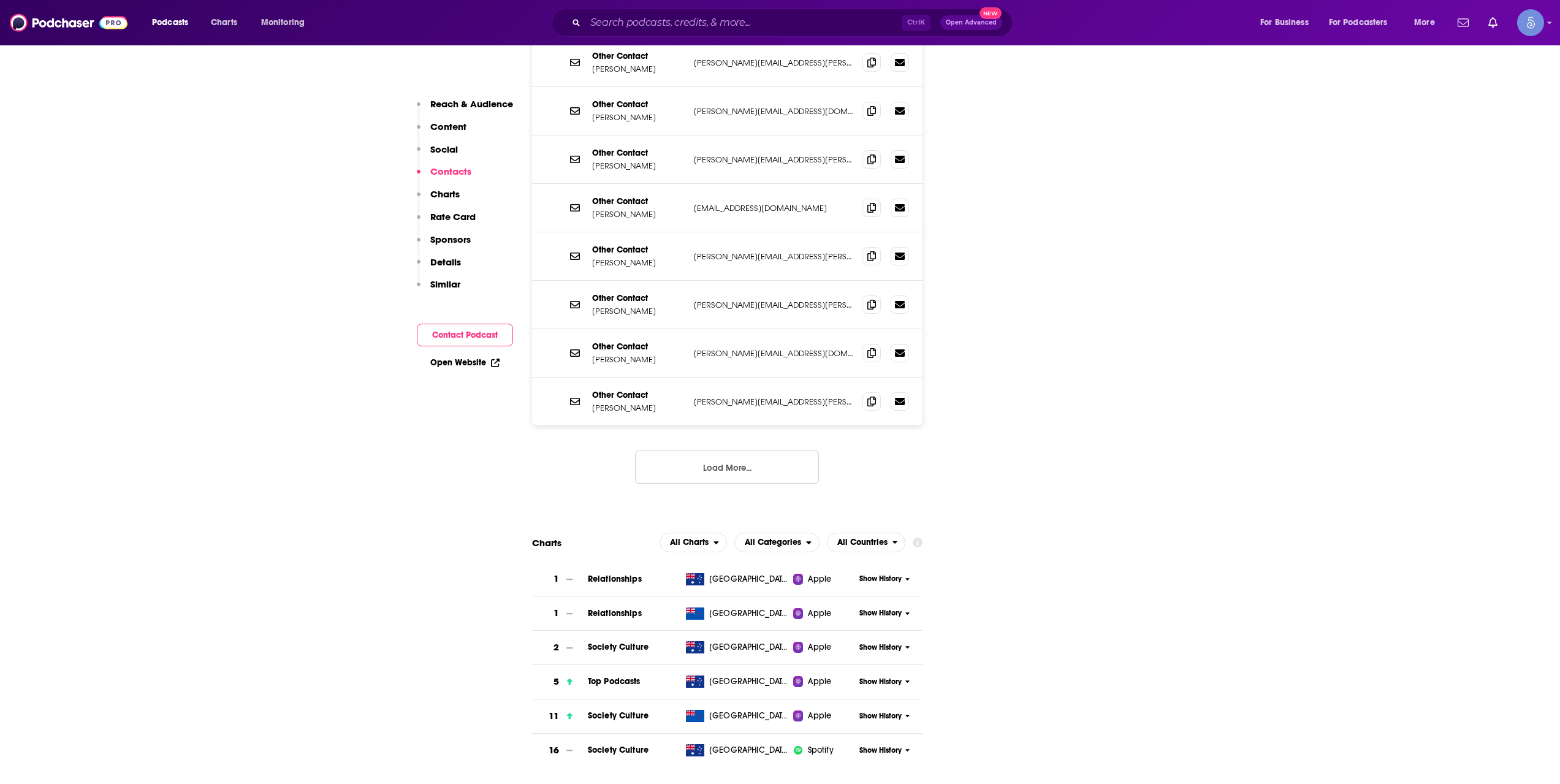
click at [743, 450] on button "Load More..." at bounding box center [726, 467] width 184 height 33
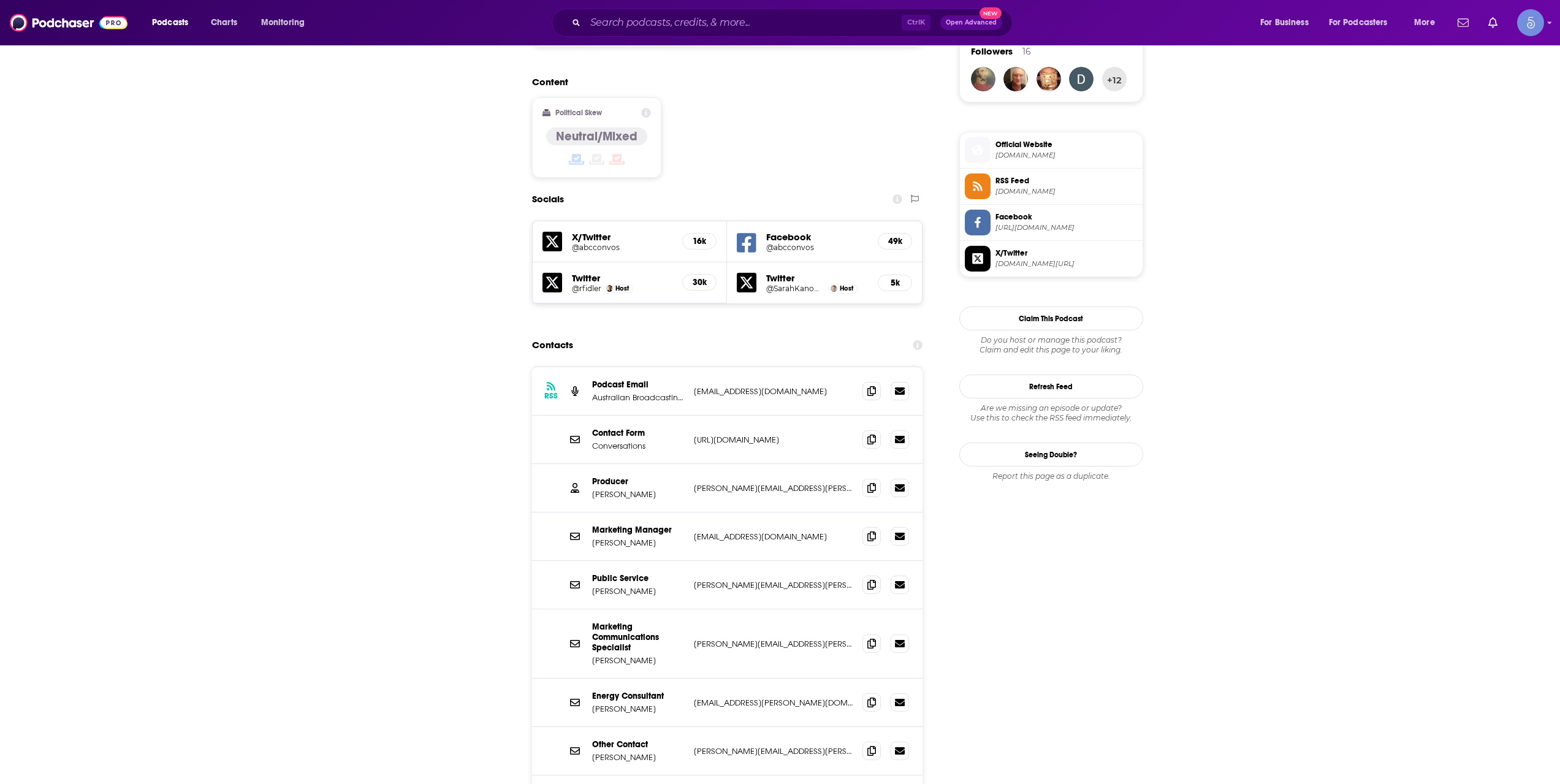
scroll to position [0, 0]
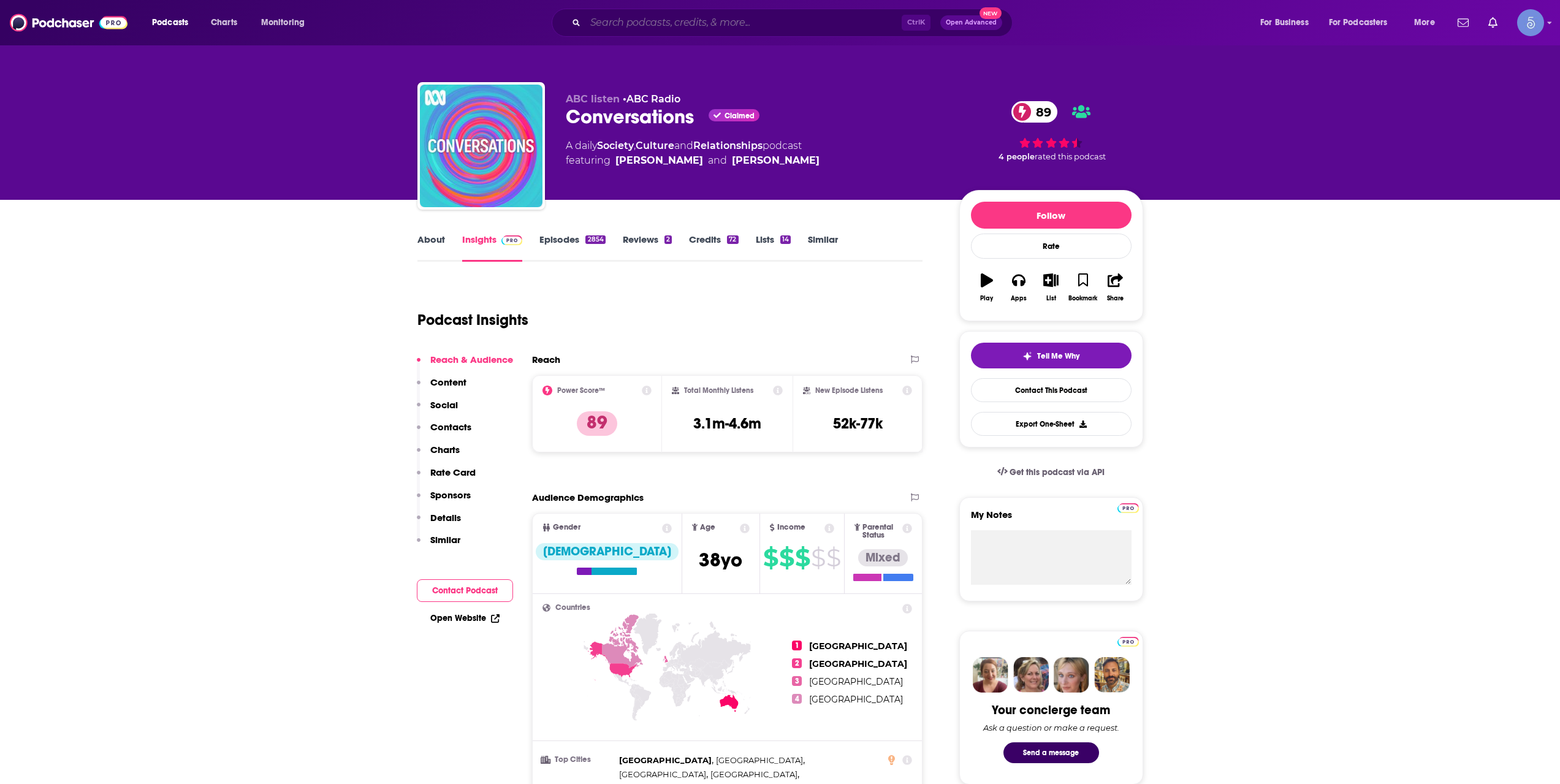
click at [600, 20] on input "Search podcasts, credits, & more..." at bounding box center [744, 23] width 317 height 20
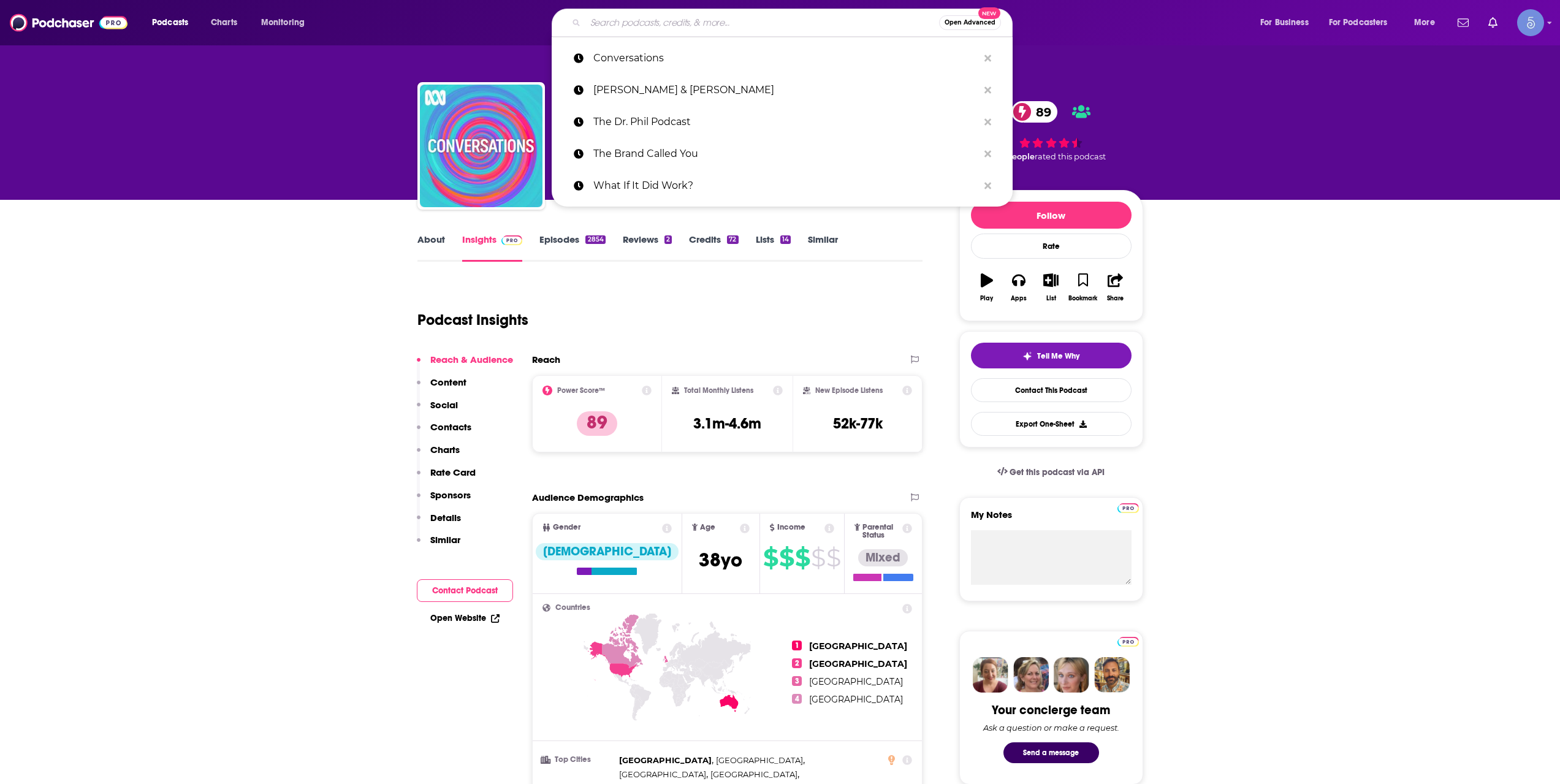
paste input "The Dream"
type input "The Dream"
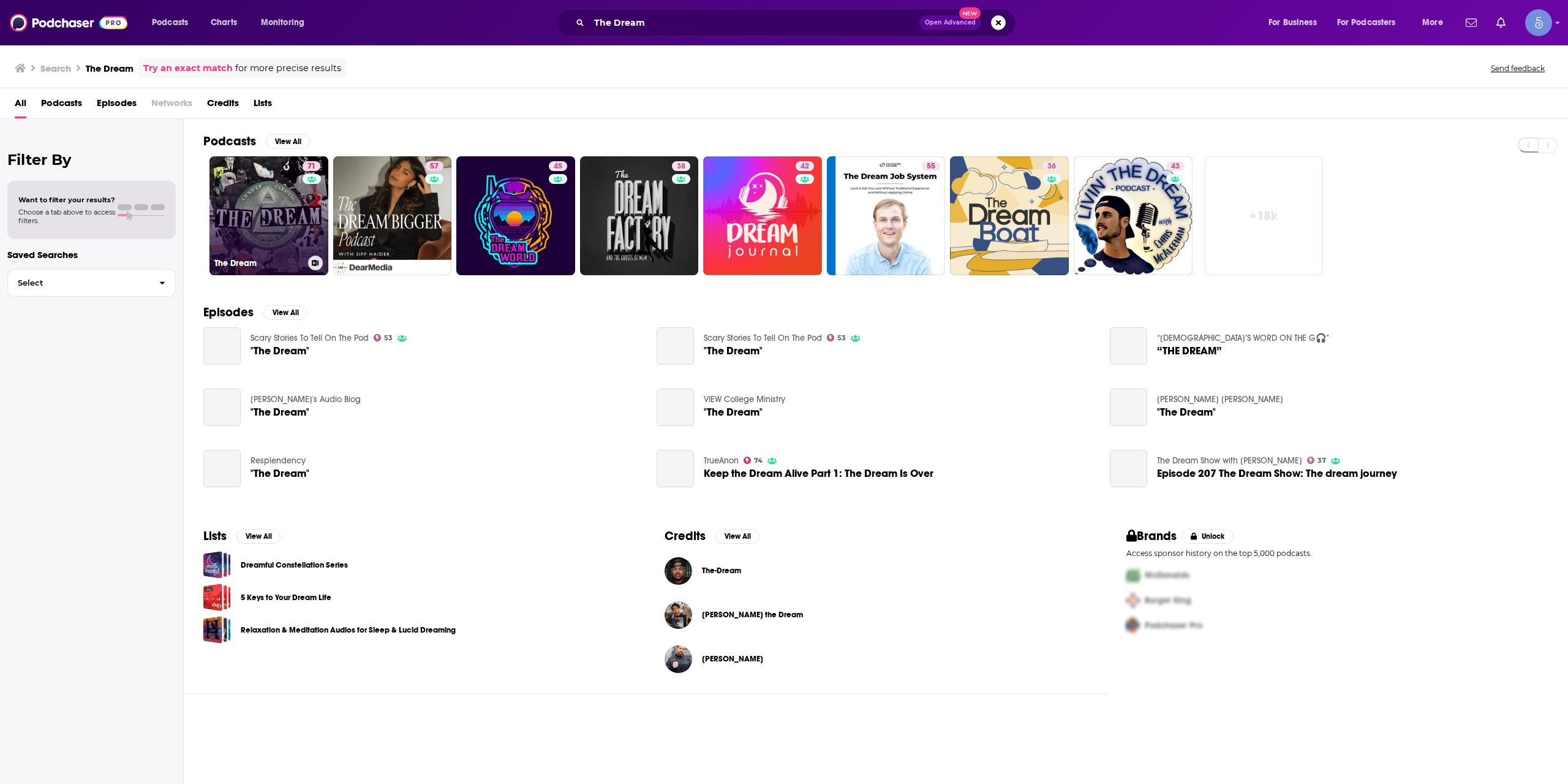
click at [280, 229] on link "71 The Dream" at bounding box center [268, 215] width 118 height 119
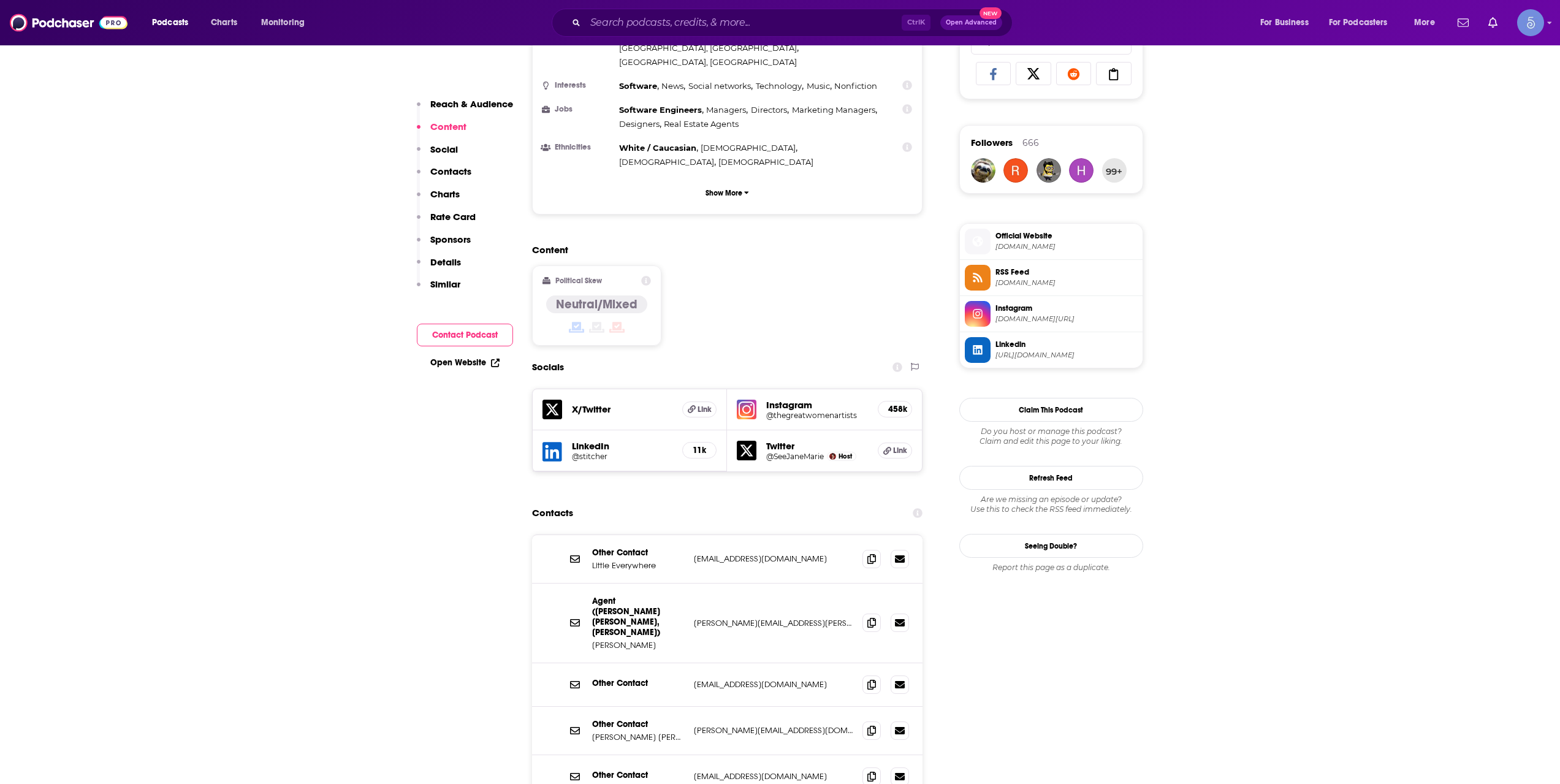
scroll to position [1021, 0]
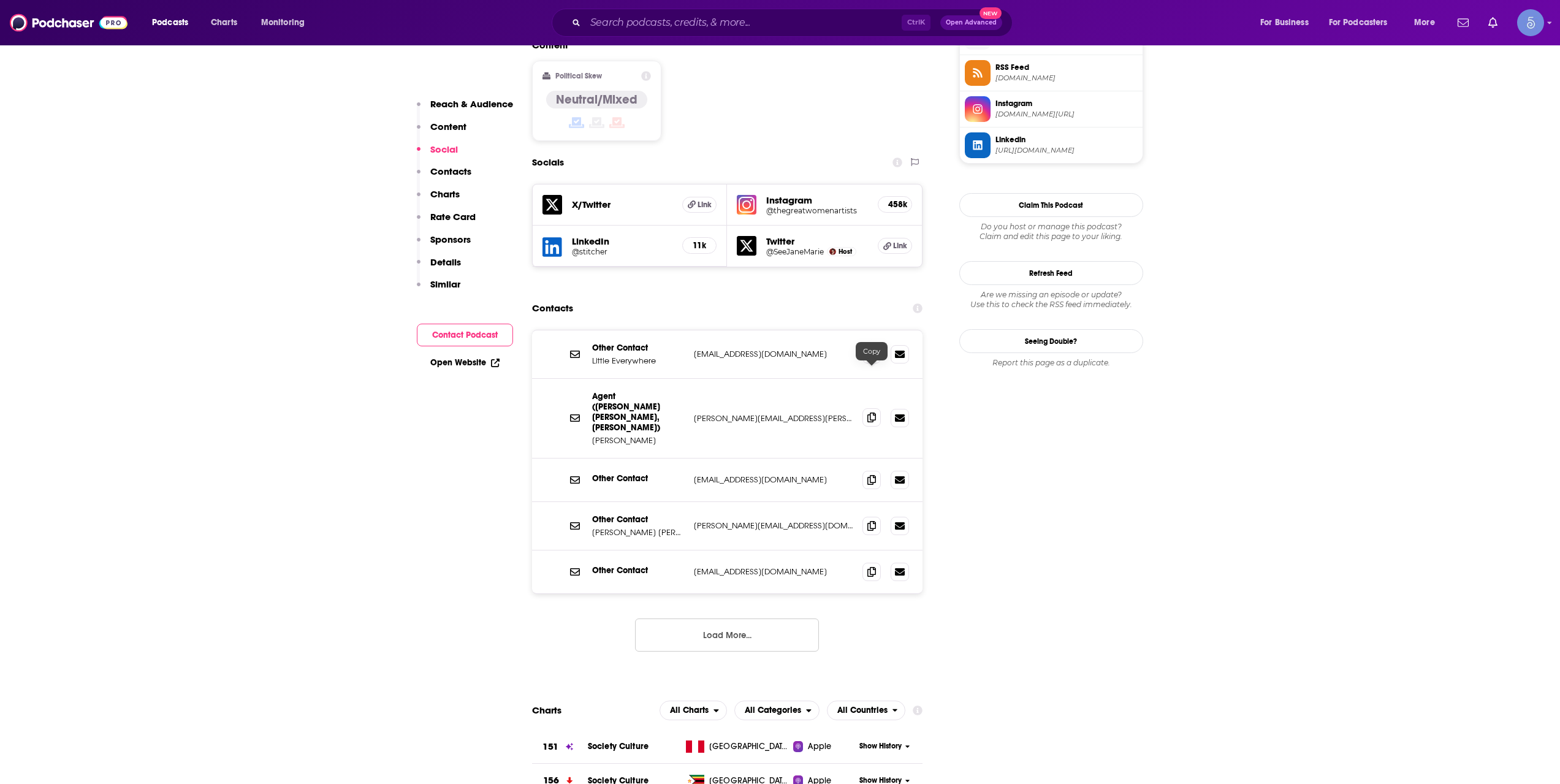
click at [879, 408] on span at bounding box center [871, 417] width 18 height 18
click at [870, 520] on icon at bounding box center [871, 525] width 8 height 10
click at [678, 11] on div "Ctrl K Open Advanced New" at bounding box center [783, 22] width 461 height 28
click at [732, 8] on div "Ctrl K Open Advanced New" at bounding box center [783, 22] width 461 height 28
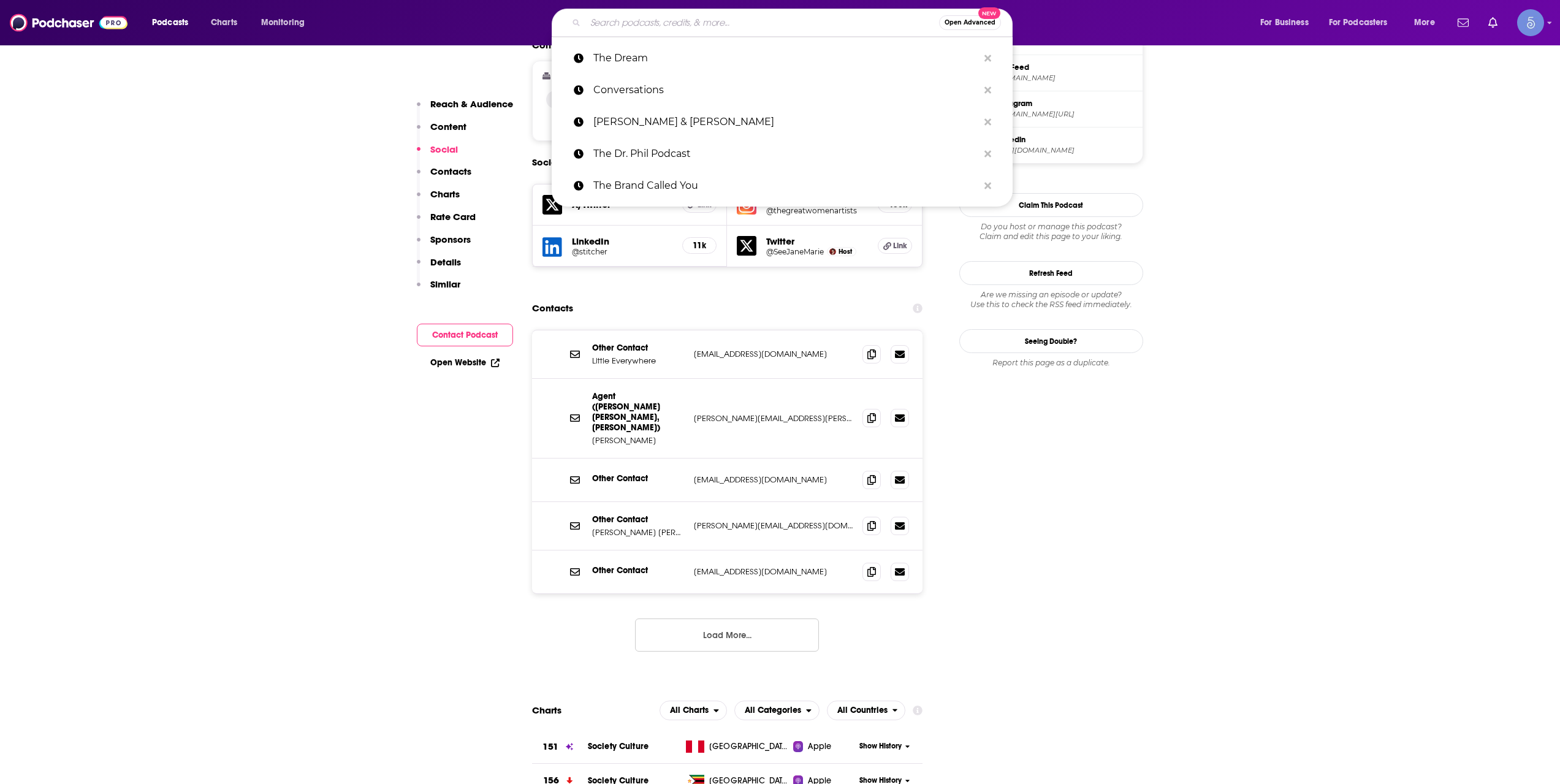
click at [735, 22] on input "Search podcasts, credits, & more..." at bounding box center [762, 23] width 353 height 20
paste input "MeSsy with [PERSON_NAME] & [PERSON_NAME]"
type input "MeSsy with [PERSON_NAME] & [PERSON_NAME]"
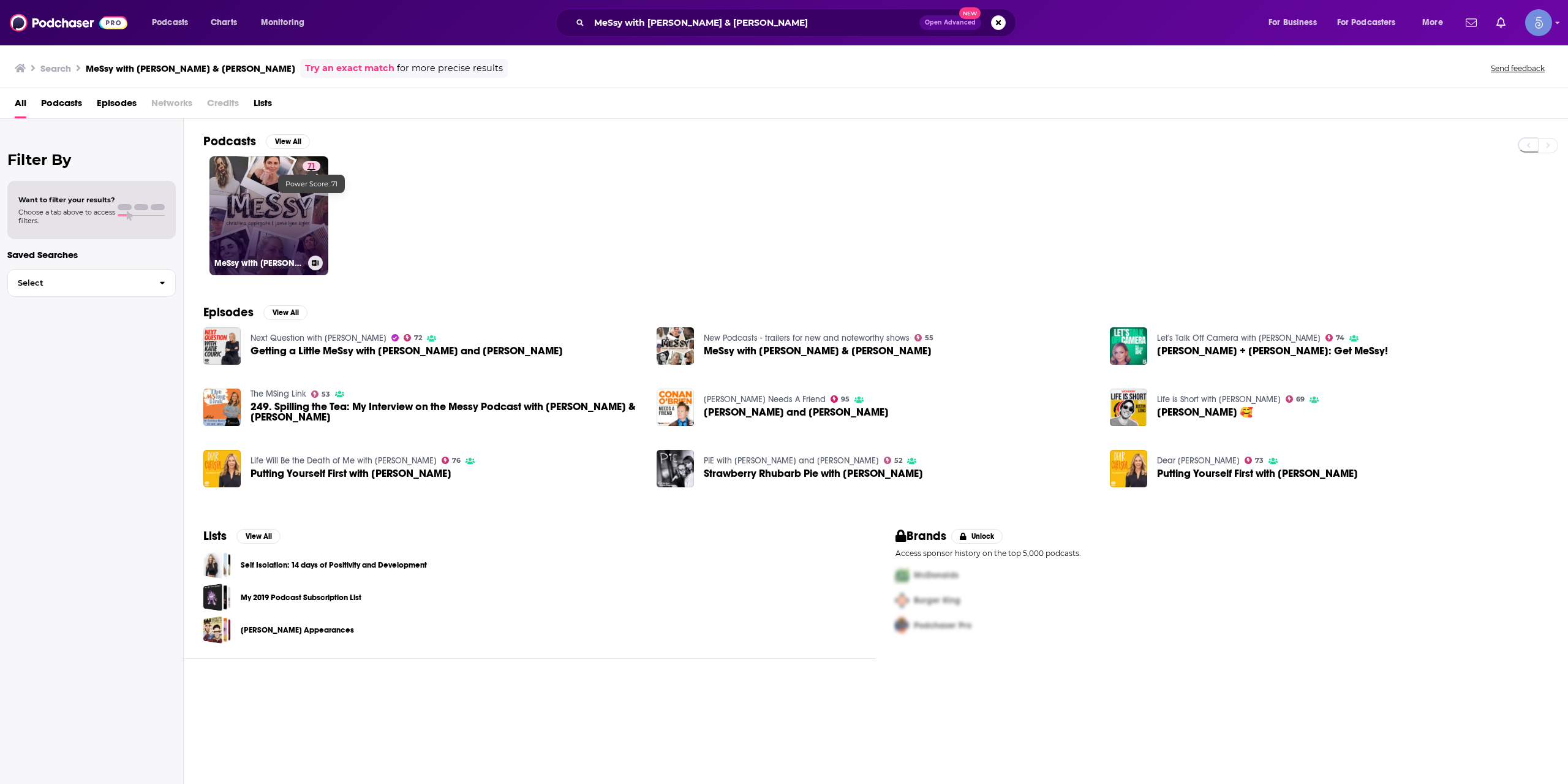
click at [315, 165] on span "71" at bounding box center [311, 166] width 8 height 12
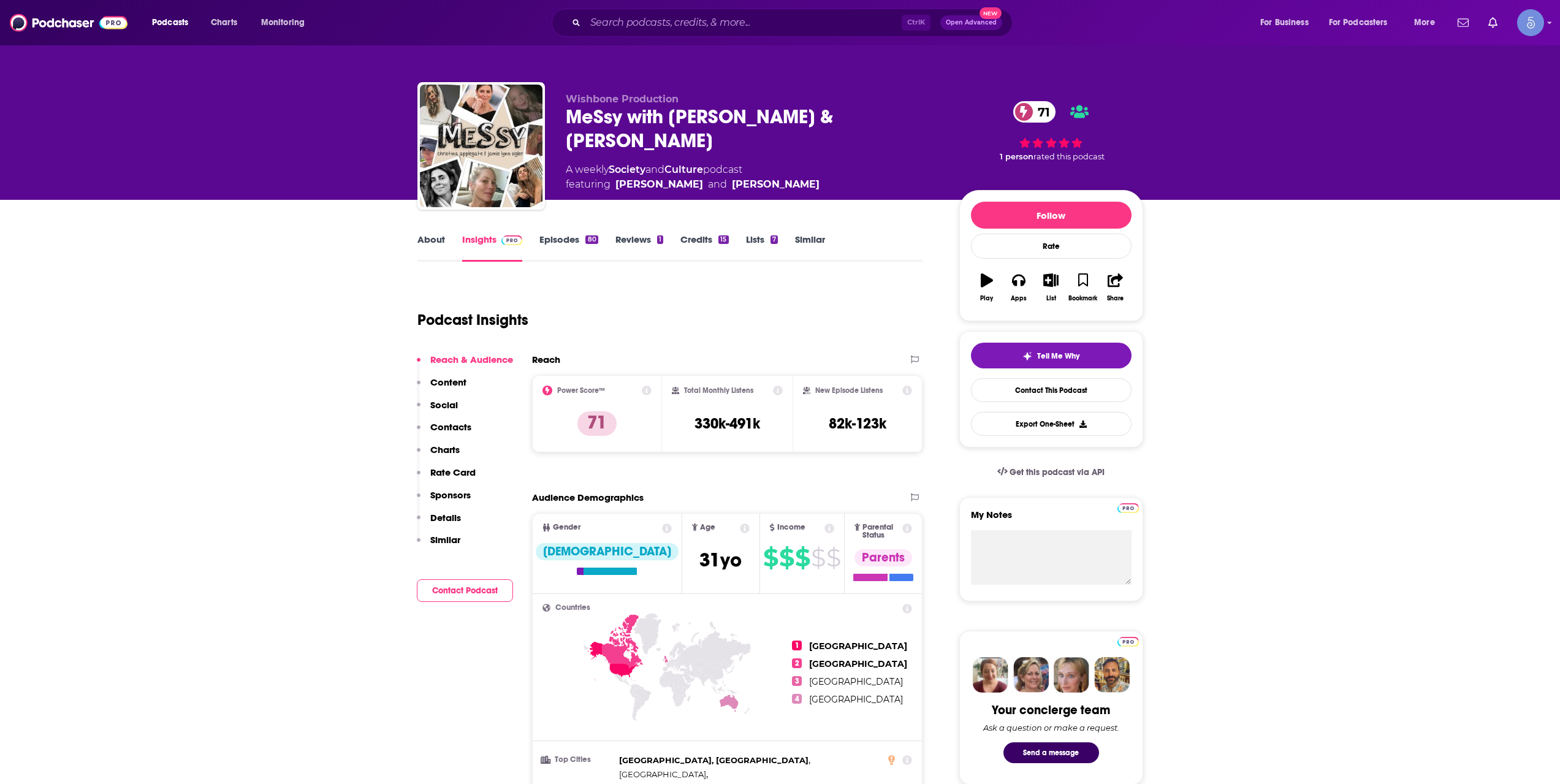
click at [442, 243] on link "About" at bounding box center [431, 248] width 28 height 28
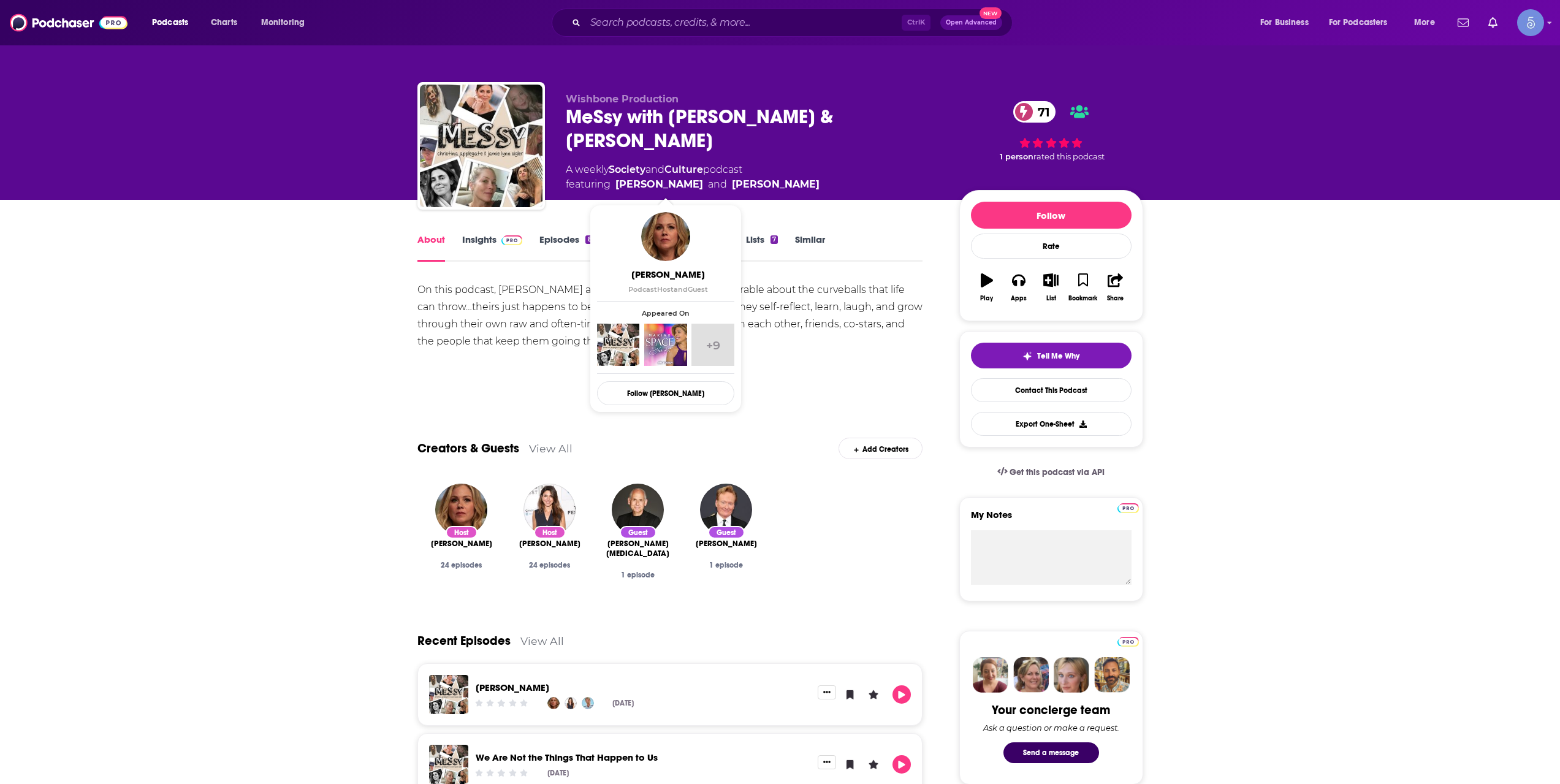
drag, startPoint x: 719, startPoint y: 185, endPoint x: 618, endPoint y: 189, distance: 101.1
click at [618, 189] on span "featuring [PERSON_NAME] and [PERSON_NAME]" at bounding box center [693, 185] width 254 height 15
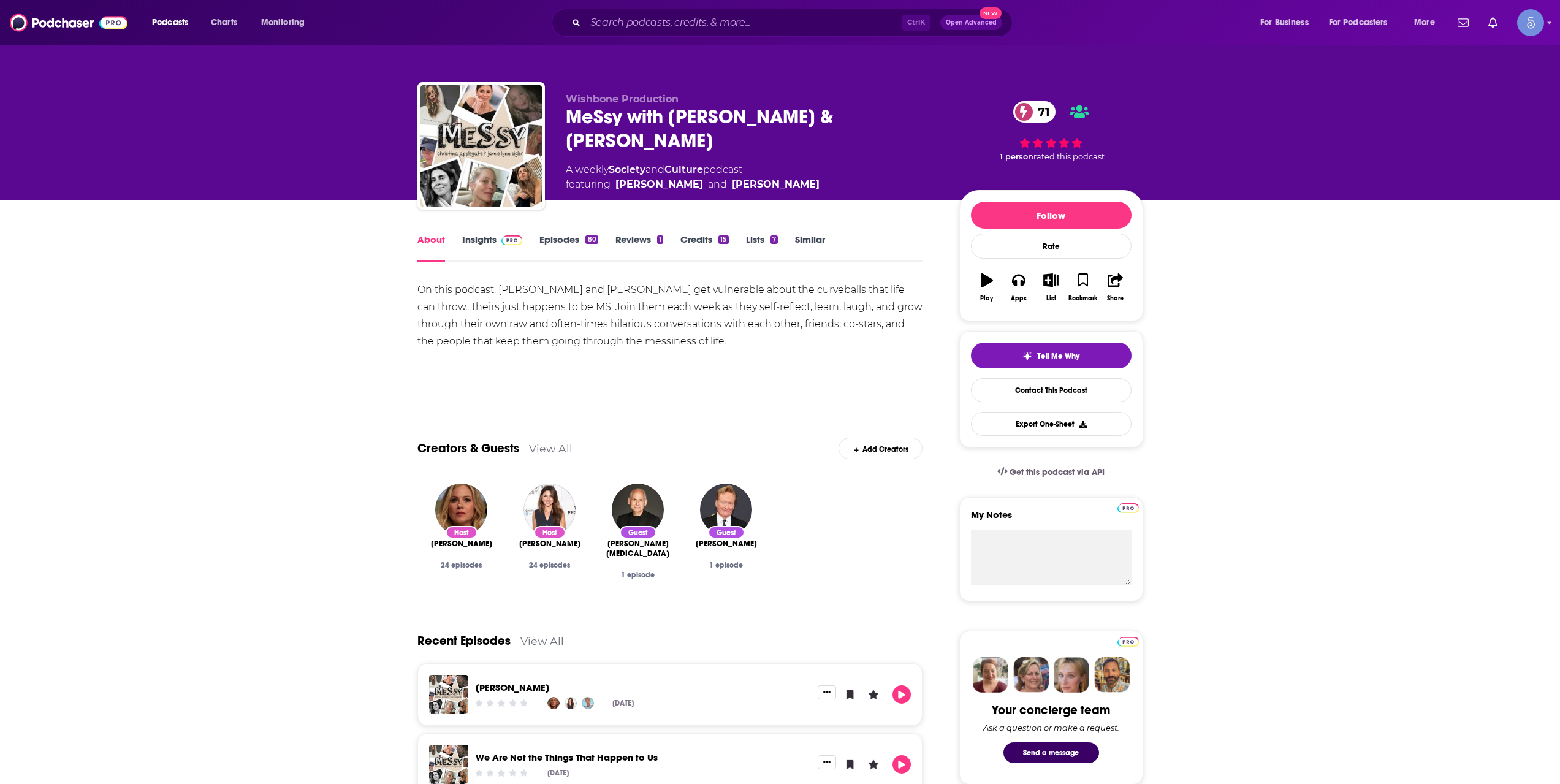
copy link "[PERSON_NAME]"
drag, startPoint x: 573, startPoint y: 119, endPoint x: 669, endPoint y: 155, distance: 102.5
click at [669, 155] on div "[MEDICAL_DATA] Production MeSsy with [PERSON_NAME] & [PERSON_NAME] 71 A weekly …" at bounding box center [753, 142] width 374 height 99
copy h1 "MeSsy with [PERSON_NAME] & [PERSON_NAME]"
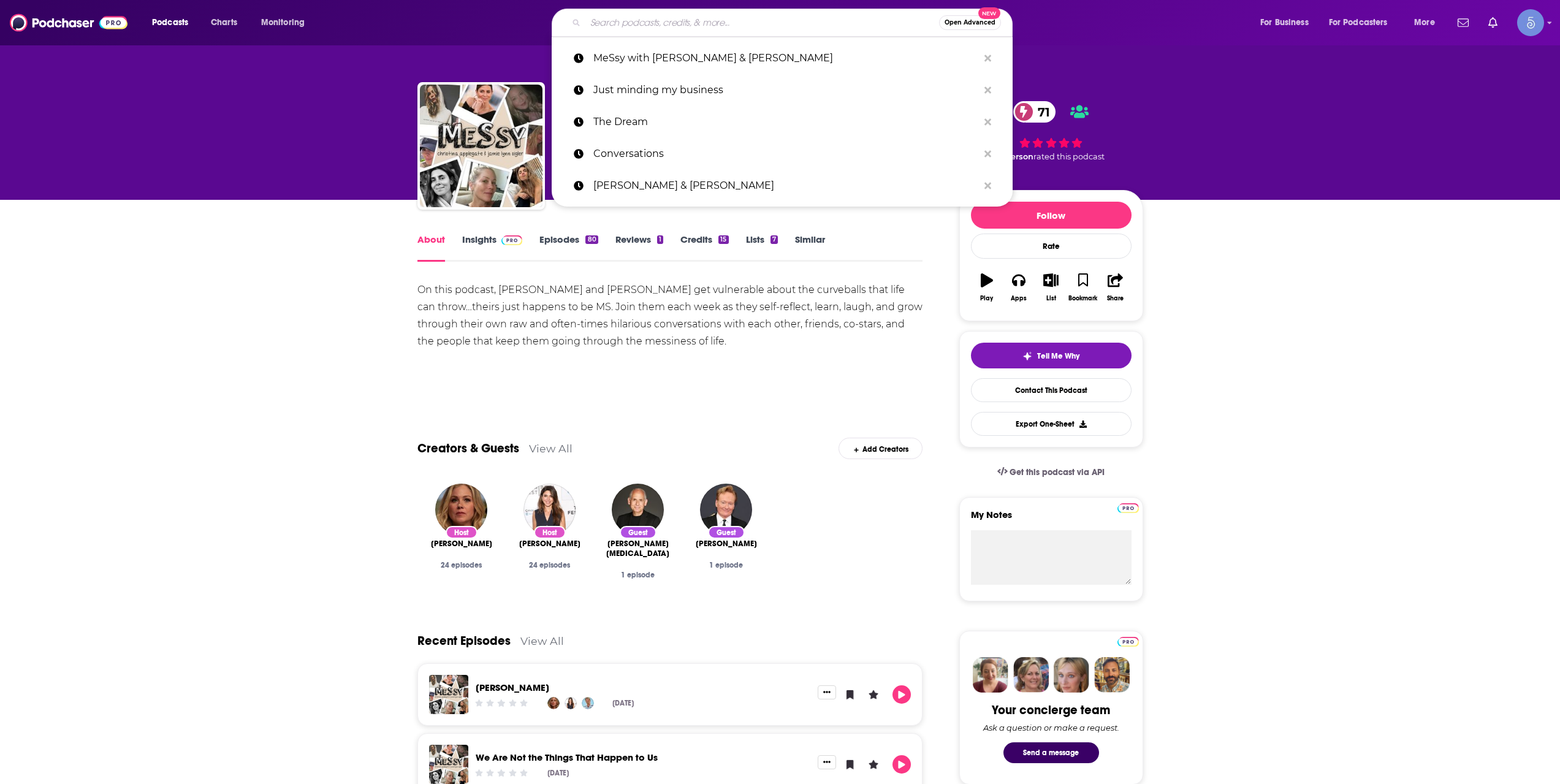
click at [654, 22] on input "Search podcasts, credits, & more..." at bounding box center [762, 23] width 353 height 20
paste input "The Lively Show"
type input "The Lively Show"
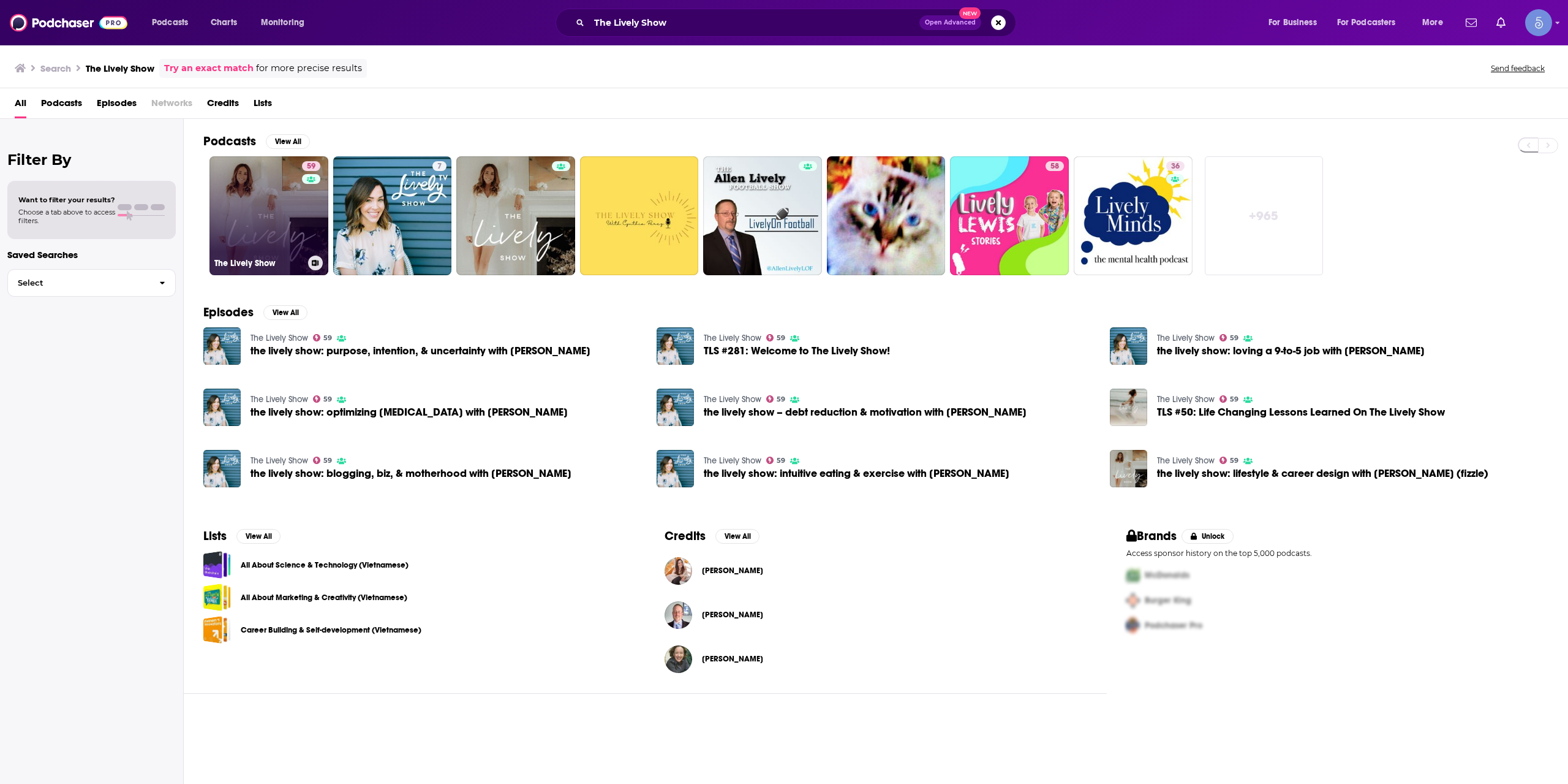
click at [258, 208] on link "59 The Lively Show" at bounding box center [268, 215] width 118 height 119
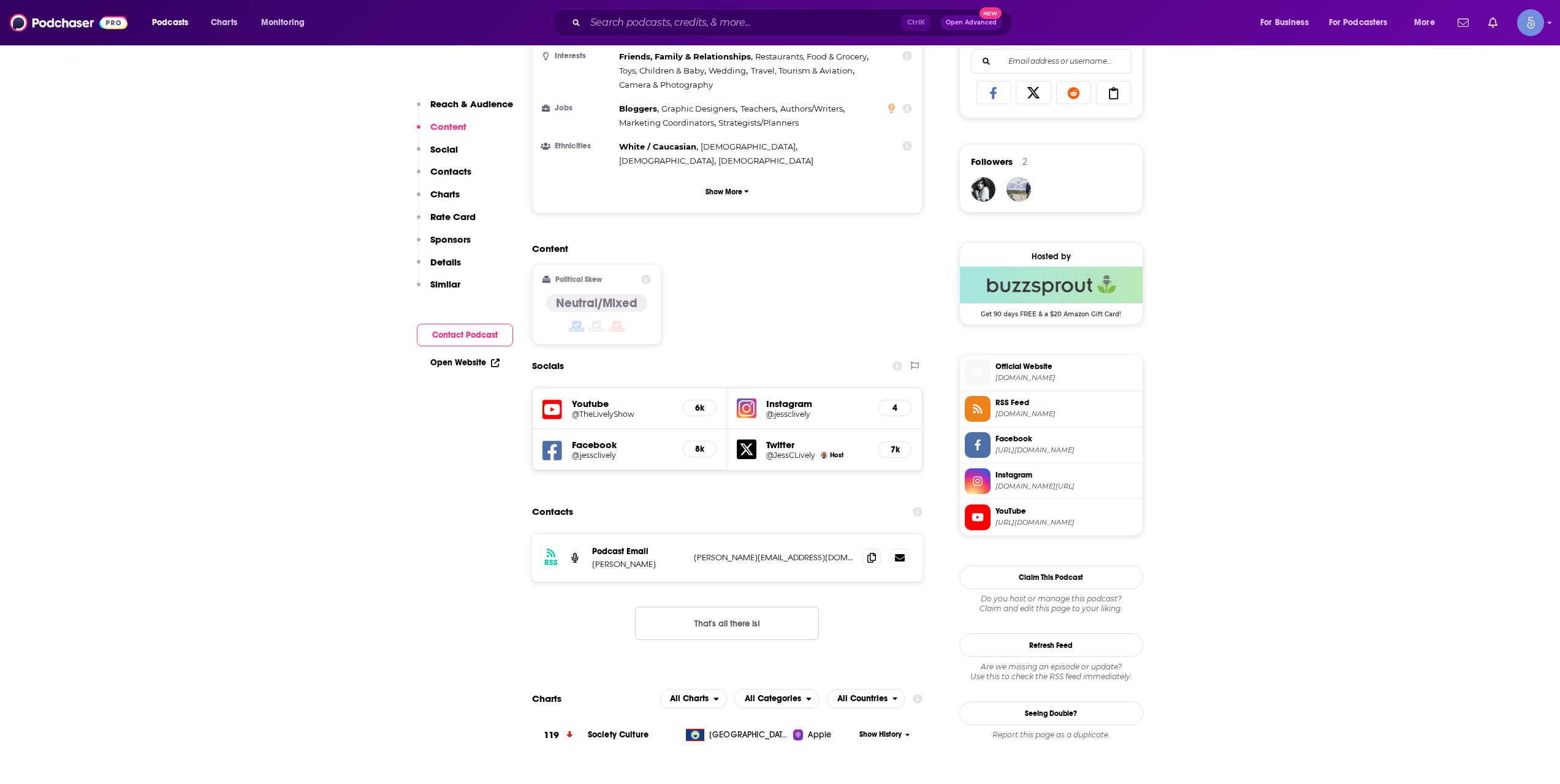
scroll to position [817, 0]
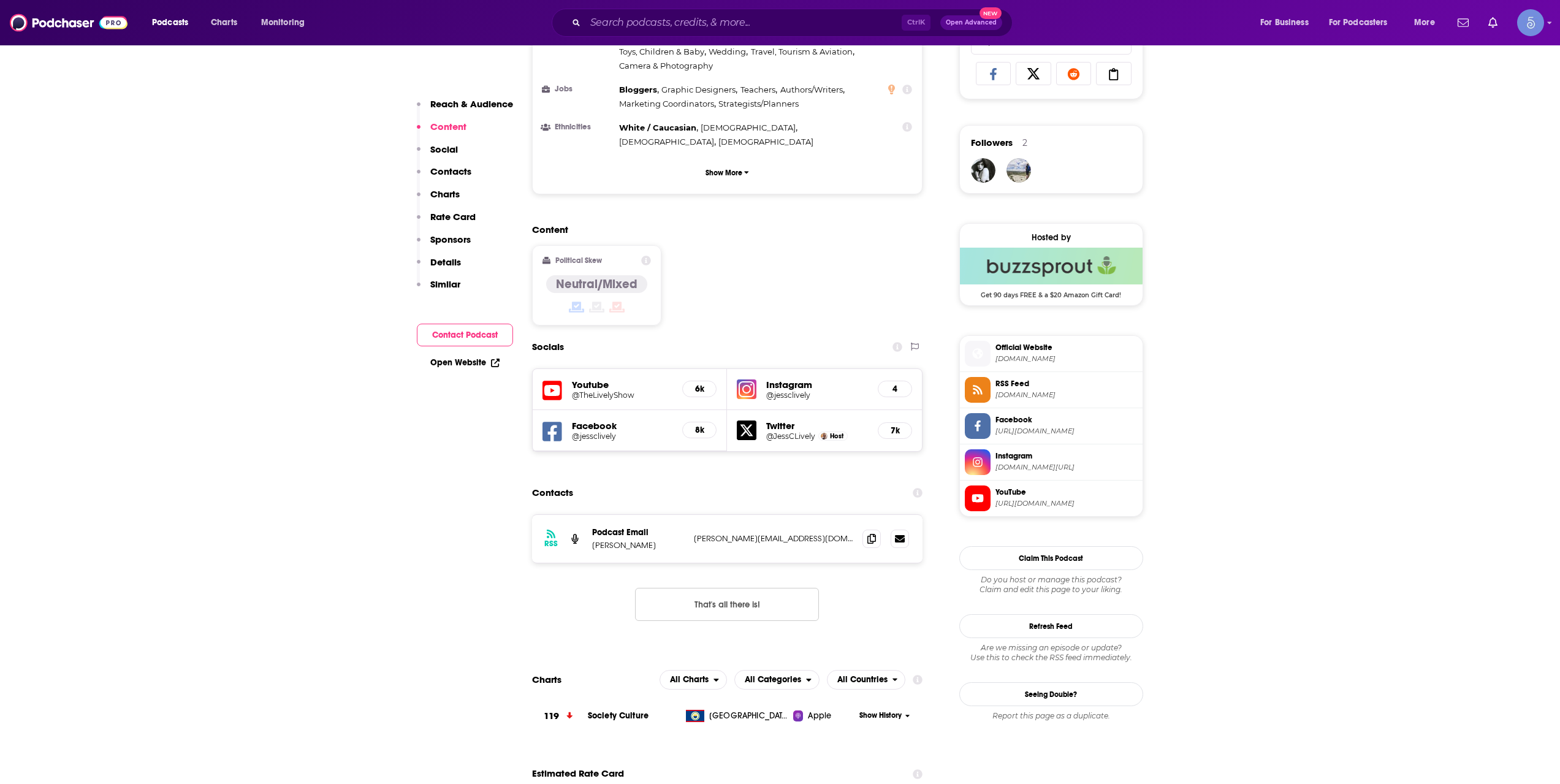
click at [607, 390] on h5 "@TheLivelyShow" at bounding box center [623, 394] width 101 height 9
drag, startPoint x: 762, startPoint y: 459, endPoint x: 687, endPoint y: 462, distance: 75.1
click at [687, 515] on div "RSS Podcast Email [PERSON_NAME] [PERSON_NAME][EMAIL_ADDRESS][DOMAIN_NAME] [PERS…" at bounding box center [728, 539] width 391 height 47
copy div "[PERSON_NAME] [PERSON_NAME][EMAIL_ADDRESS][DOMAIN_NAME]"
click at [766, 515] on div "RSS Podcast Email [PERSON_NAME] [PERSON_NAME][EMAIL_ADDRESS][DOMAIN_NAME] [PERS…" at bounding box center [728, 539] width 391 height 47
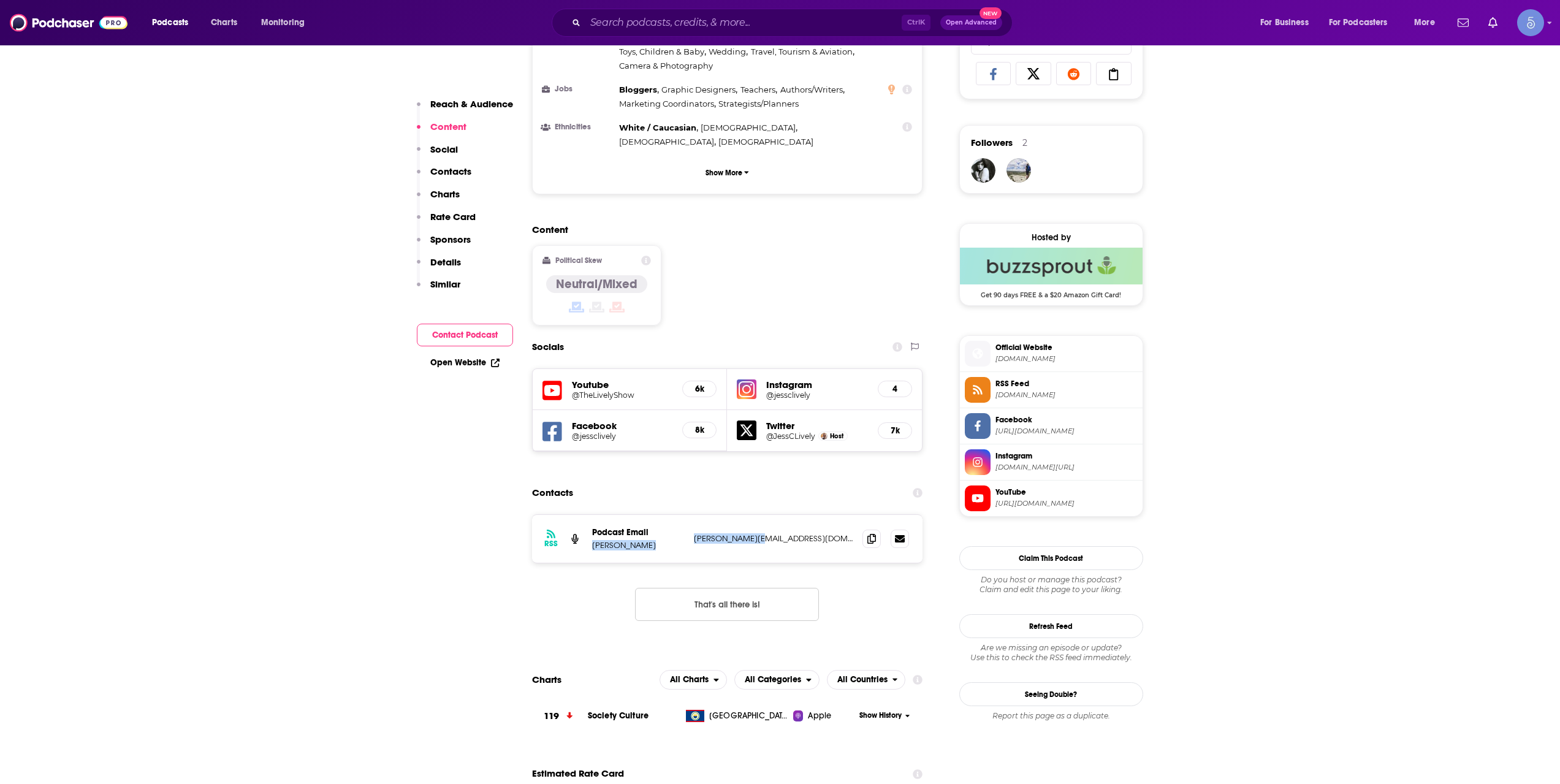
click at [762, 533] on p "[PERSON_NAME][EMAIL_ADDRESS][DOMAIN_NAME]" at bounding box center [773, 538] width 160 height 11
drag, startPoint x: 734, startPoint y: 465, endPoint x: 691, endPoint y: 463, distance: 43.0
click at [691, 515] on div "RSS Podcast Email [PERSON_NAME] [PERSON_NAME][EMAIL_ADDRESS][DOMAIN_NAME] [PERS…" at bounding box center [728, 539] width 391 height 47
copy p "[PERSON_NAME][EMAIL_ADDRESS][DOMAIN_NAME]"
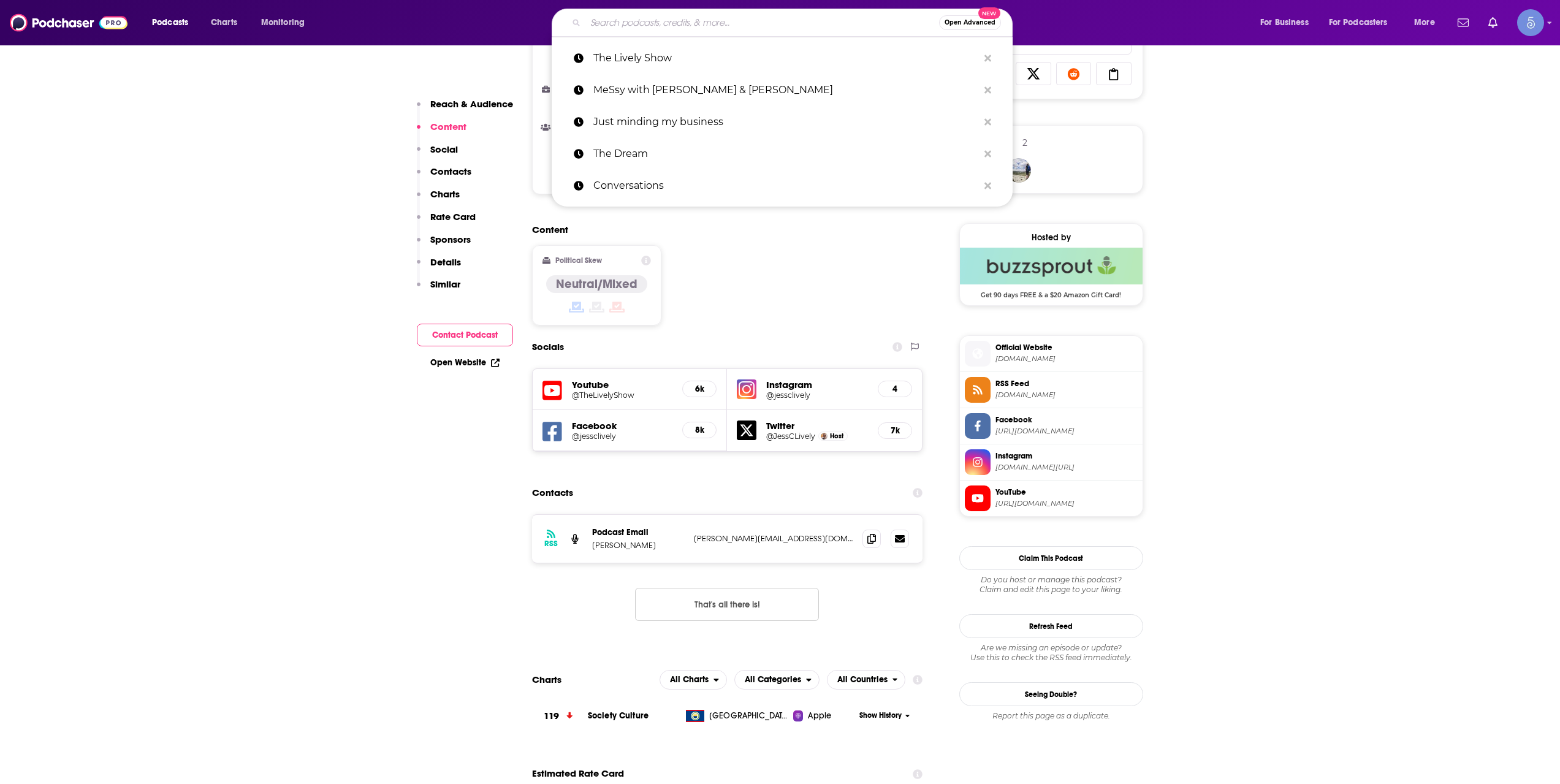
click at [673, 18] on input "Search podcasts, credits, & more..." at bounding box center [762, 23] width 353 height 20
paste input "Let's Talk Off Camera with [PERSON_NAME]"
type input "Let's Talk Off Camera with [PERSON_NAME]"
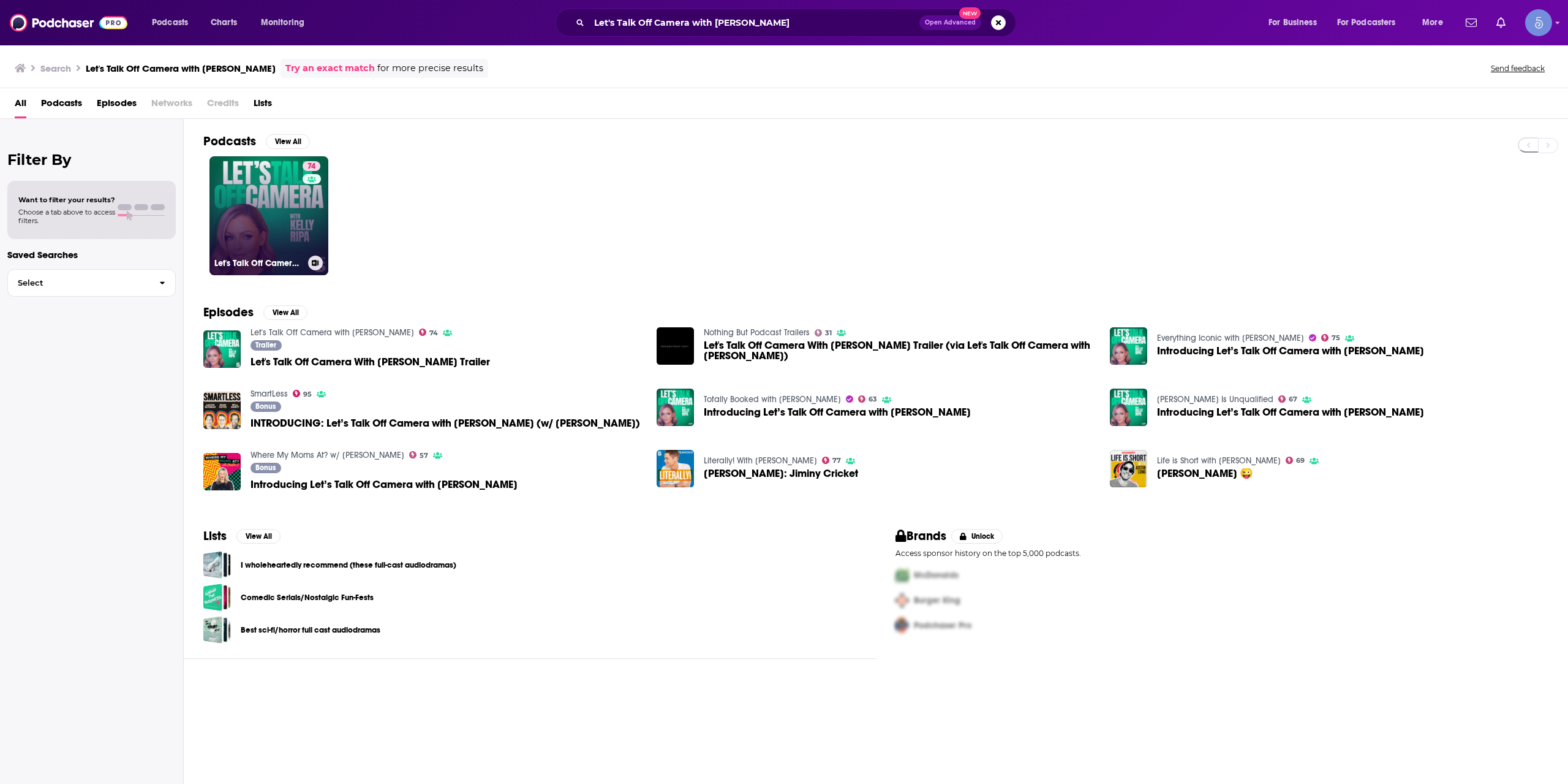
click at [239, 210] on link "74 Let's Talk Off Camera with [PERSON_NAME]" at bounding box center [268, 215] width 118 height 119
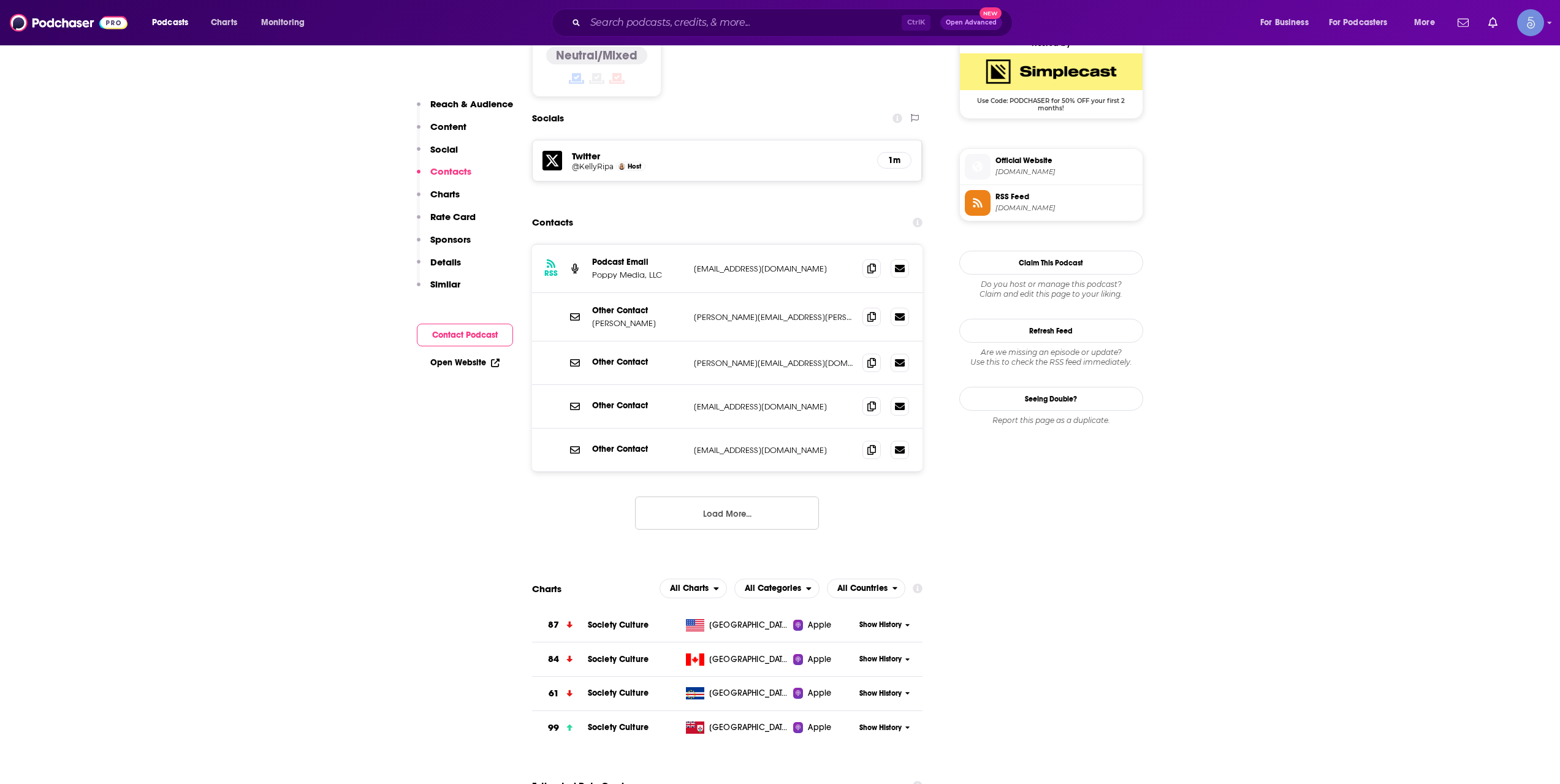
scroll to position [1021, 0]
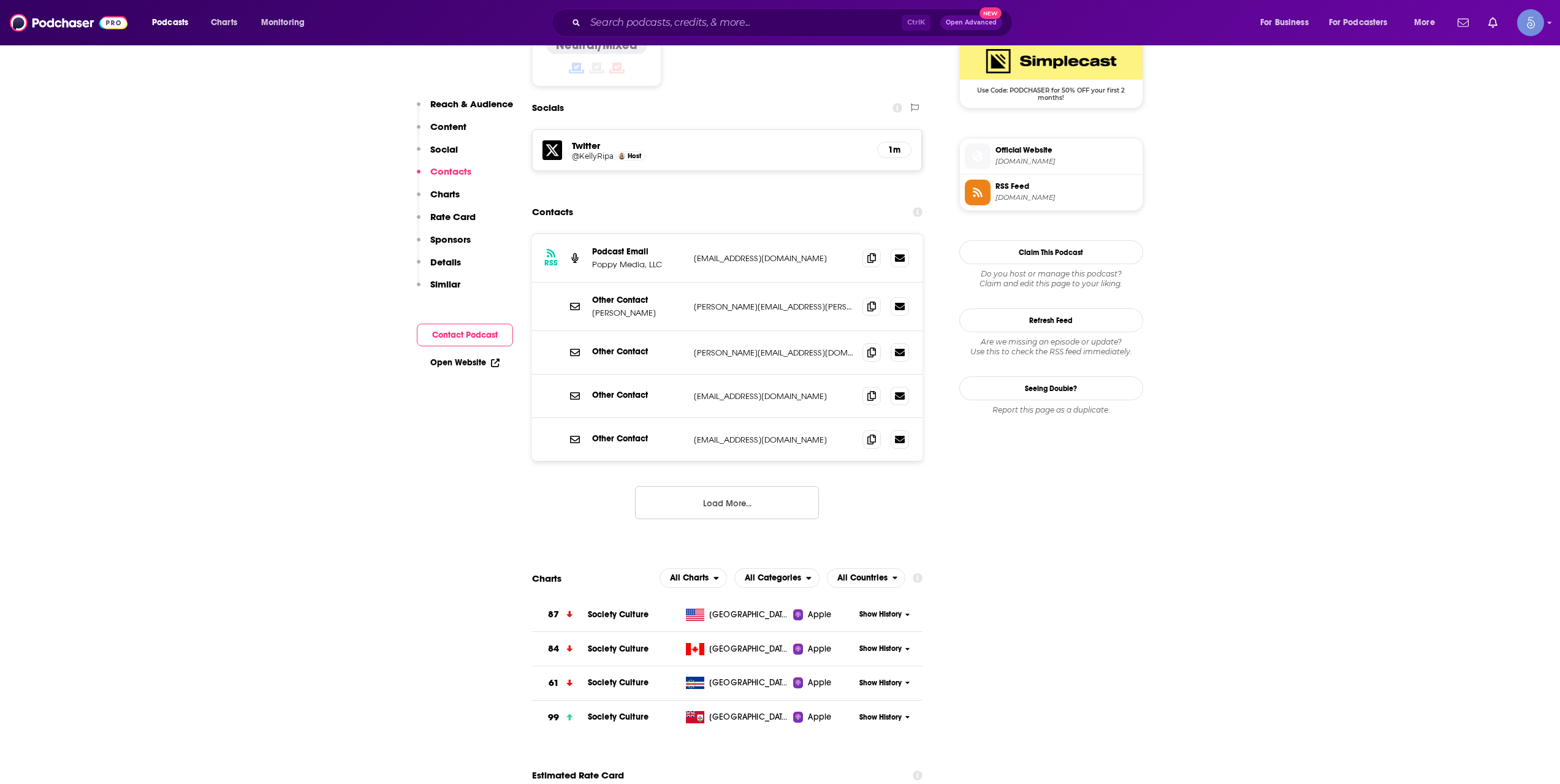
click at [767, 486] on button "Load More..." at bounding box center [726, 502] width 184 height 33
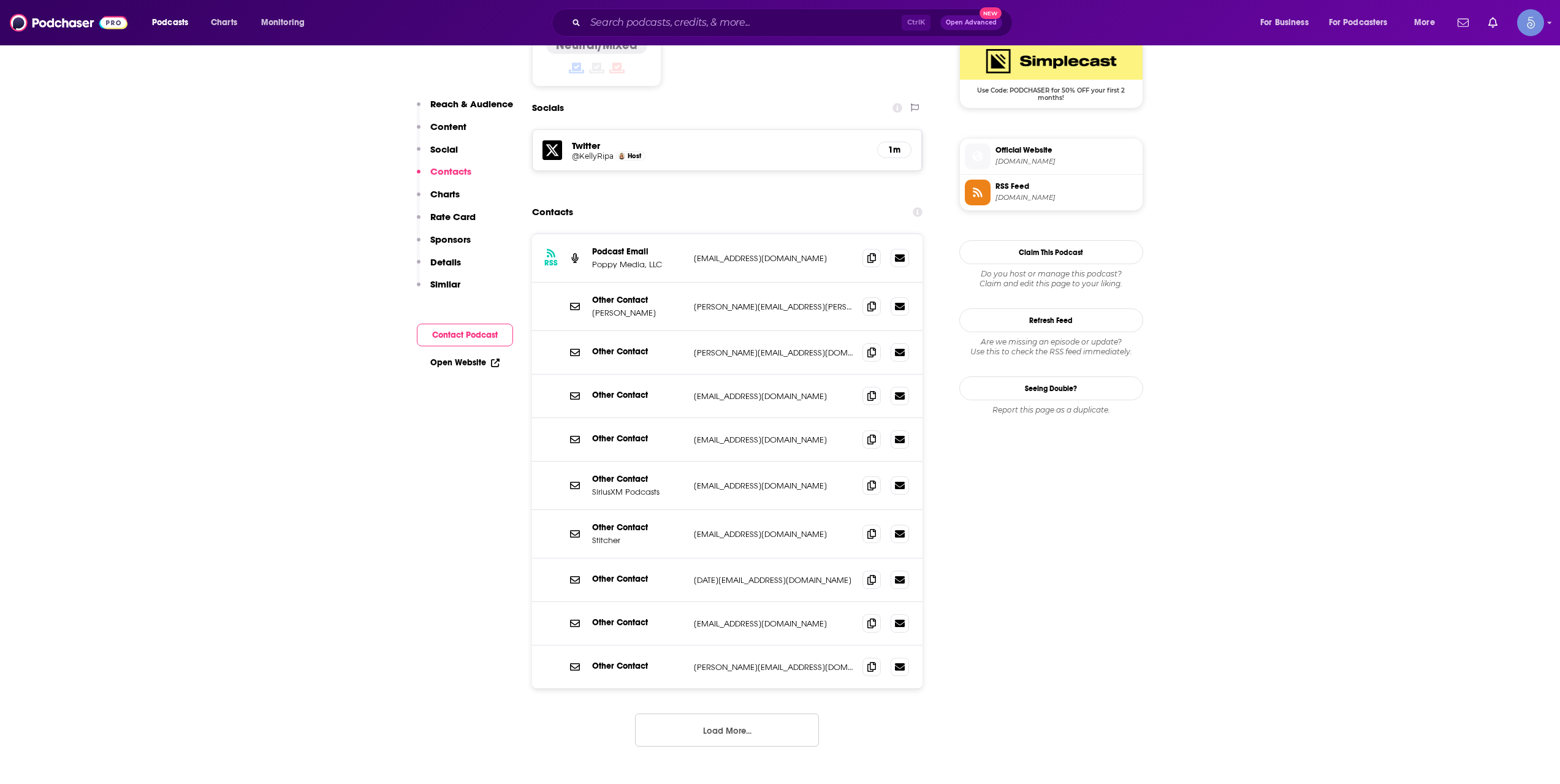
click at [743, 713] on button "Load More..." at bounding box center [726, 729] width 184 height 33
drag, startPoint x: 771, startPoint y: 529, endPoint x: 721, endPoint y: 527, distance: 50.0
click at [721, 558] on div "Other Contact [DATE][EMAIL_ADDRESS][DOMAIN_NAME] [DATE][EMAIL_ADDRESS][DOMAIN_N…" at bounding box center [728, 580] width 391 height 43
drag, startPoint x: 837, startPoint y: 205, endPoint x: 741, endPoint y: 208, distance: 96.0
click at [741, 234] on div "RSS Podcast Email Poppy Media, LLC [EMAIL_ADDRESS][DOMAIN_NAME] [EMAIL_ADDRESS]…" at bounding box center [728, 258] width 391 height 48
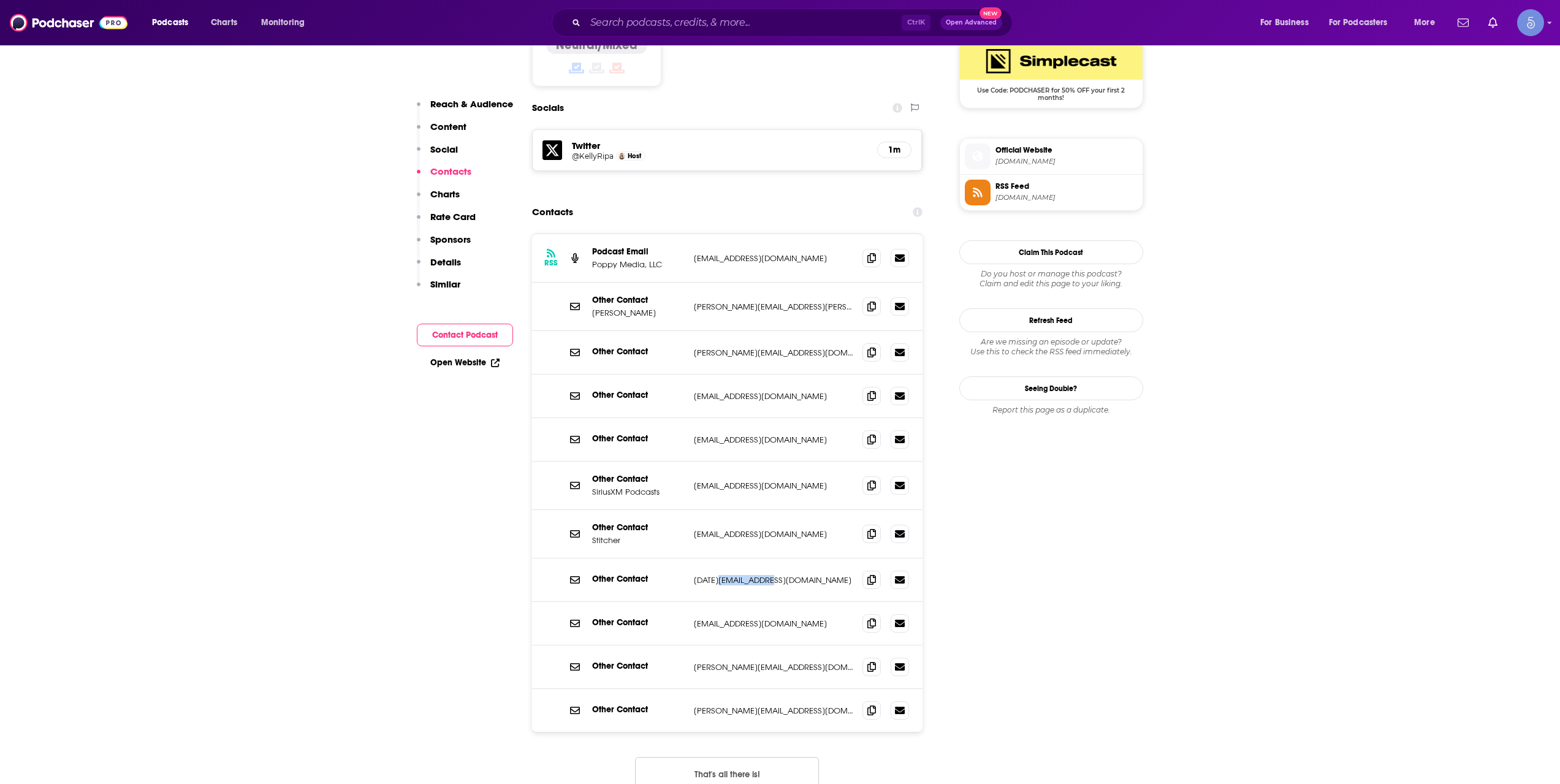
copy p "[DOMAIN_NAME]"
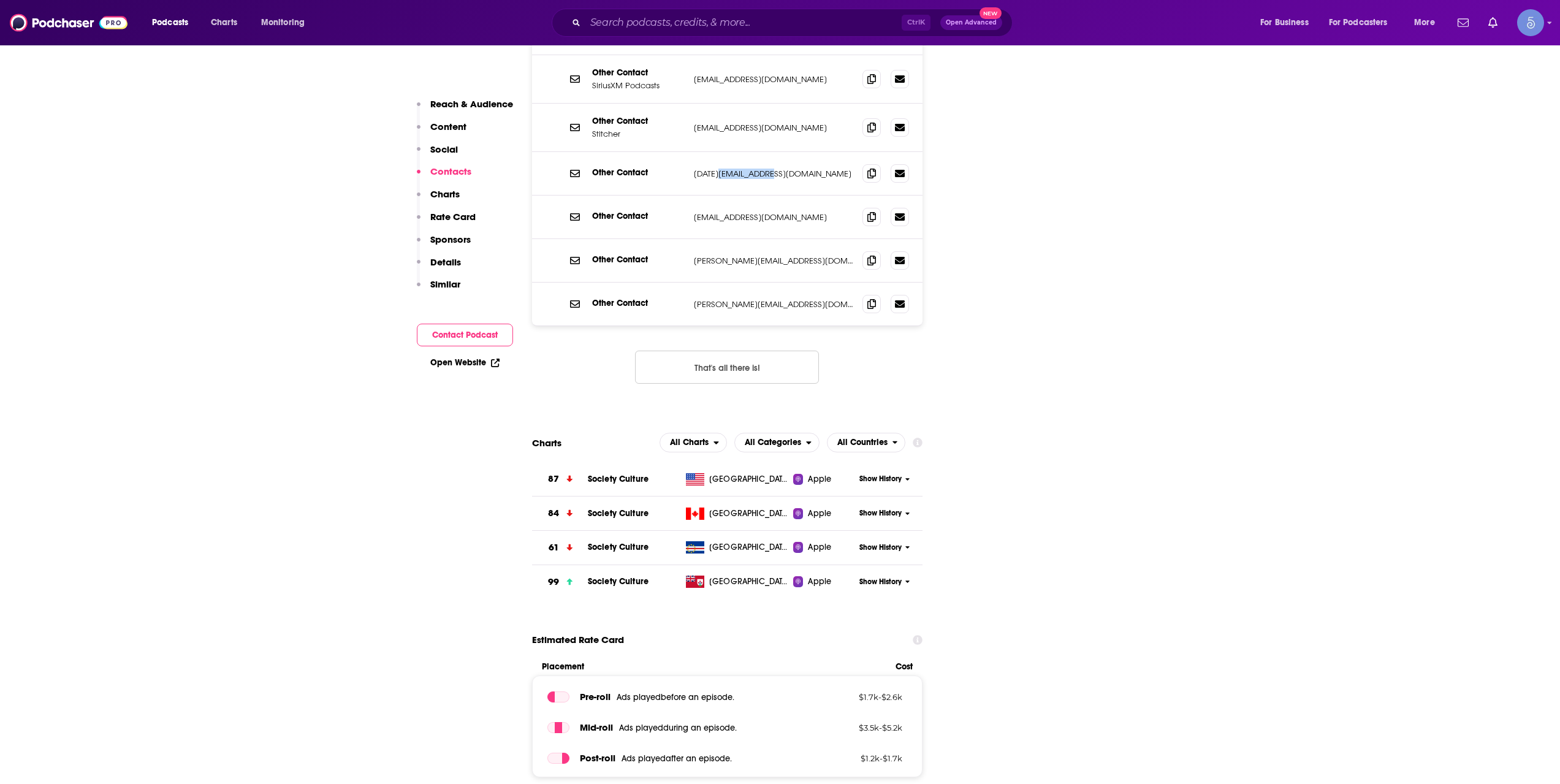
scroll to position [1429, 0]
drag, startPoint x: 771, startPoint y: 246, endPoint x: 719, endPoint y: 250, distance: 52.2
click at [719, 297] on p "[PERSON_NAME][EMAIL_ADDRESS][DOMAIN_NAME]" at bounding box center [773, 302] width 160 height 11
copy p "[DOMAIN_NAME]"
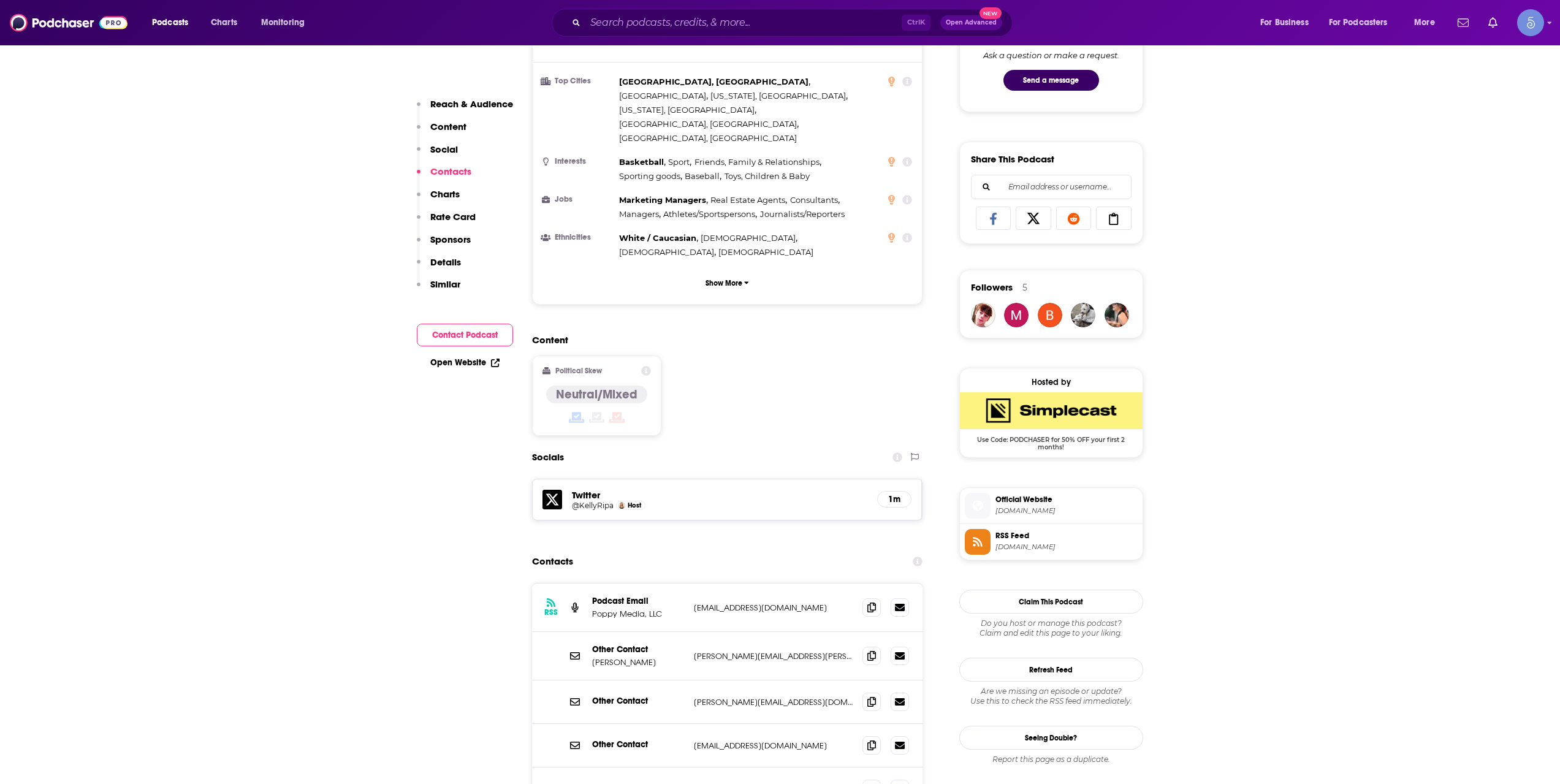
scroll to position [0, 0]
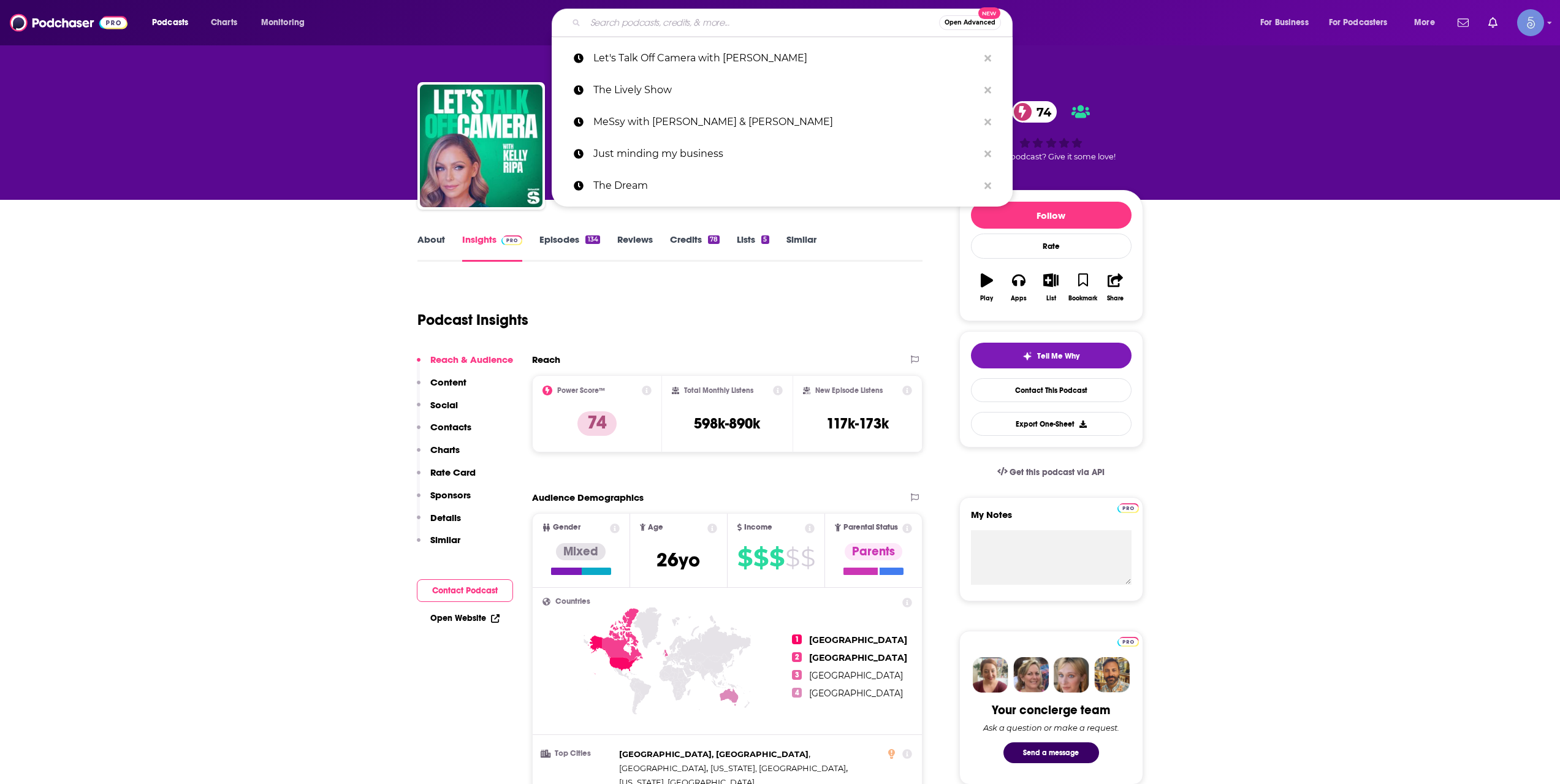
click at [650, 23] on input "Search podcasts, credits, & more..." at bounding box center [762, 23] width 353 height 20
paste input "Woman Evolve with [PERSON_NAME] [PERSON_NAME]"
type input "Woman Evolve with [PERSON_NAME] [PERSON_NAME]"
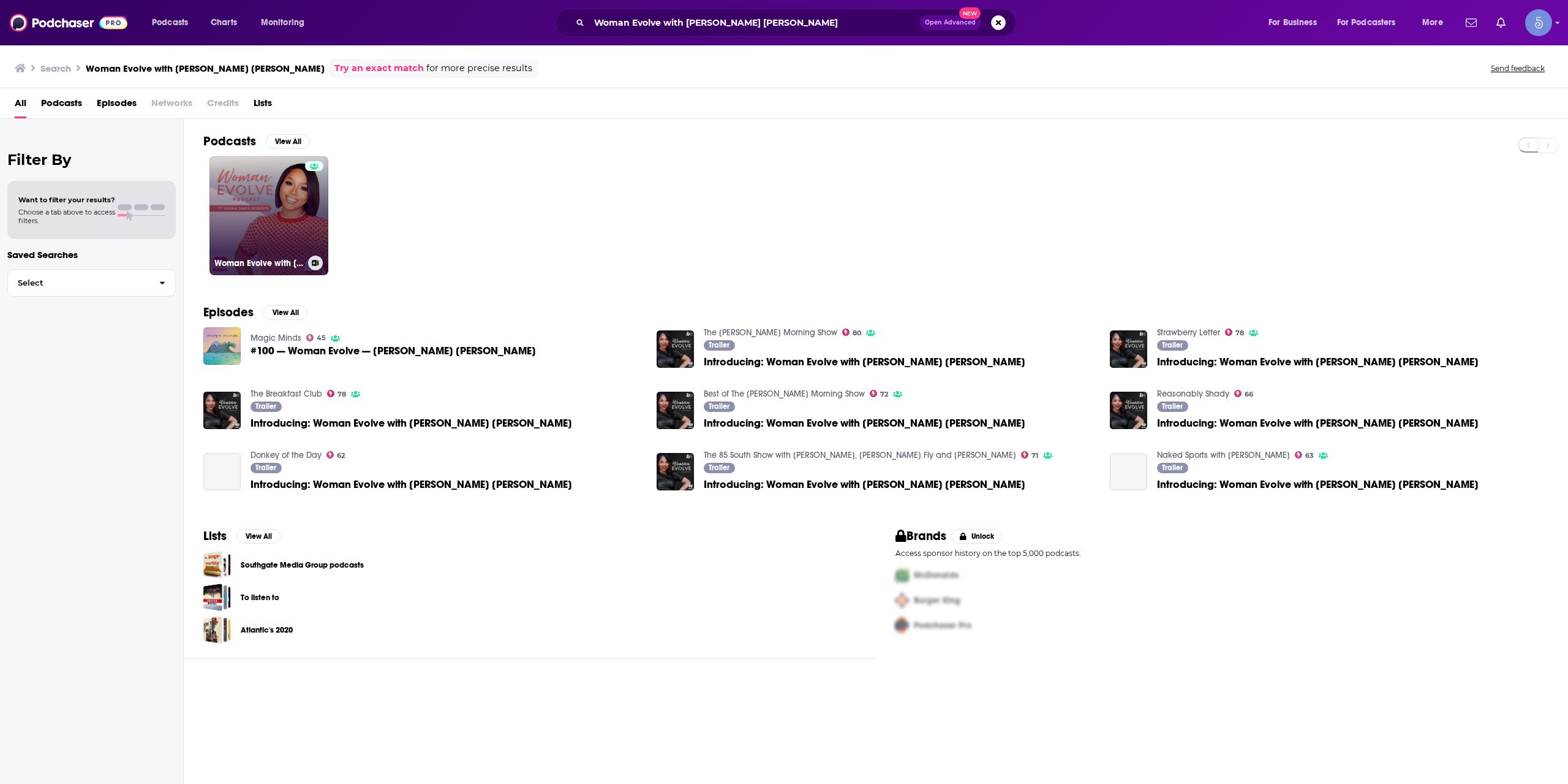
click at [295, 233] on link "Woman Evolve with [PERSON_NAME] [PERSON_NAME]" at bounding box center [268, 215] width 118 height 119
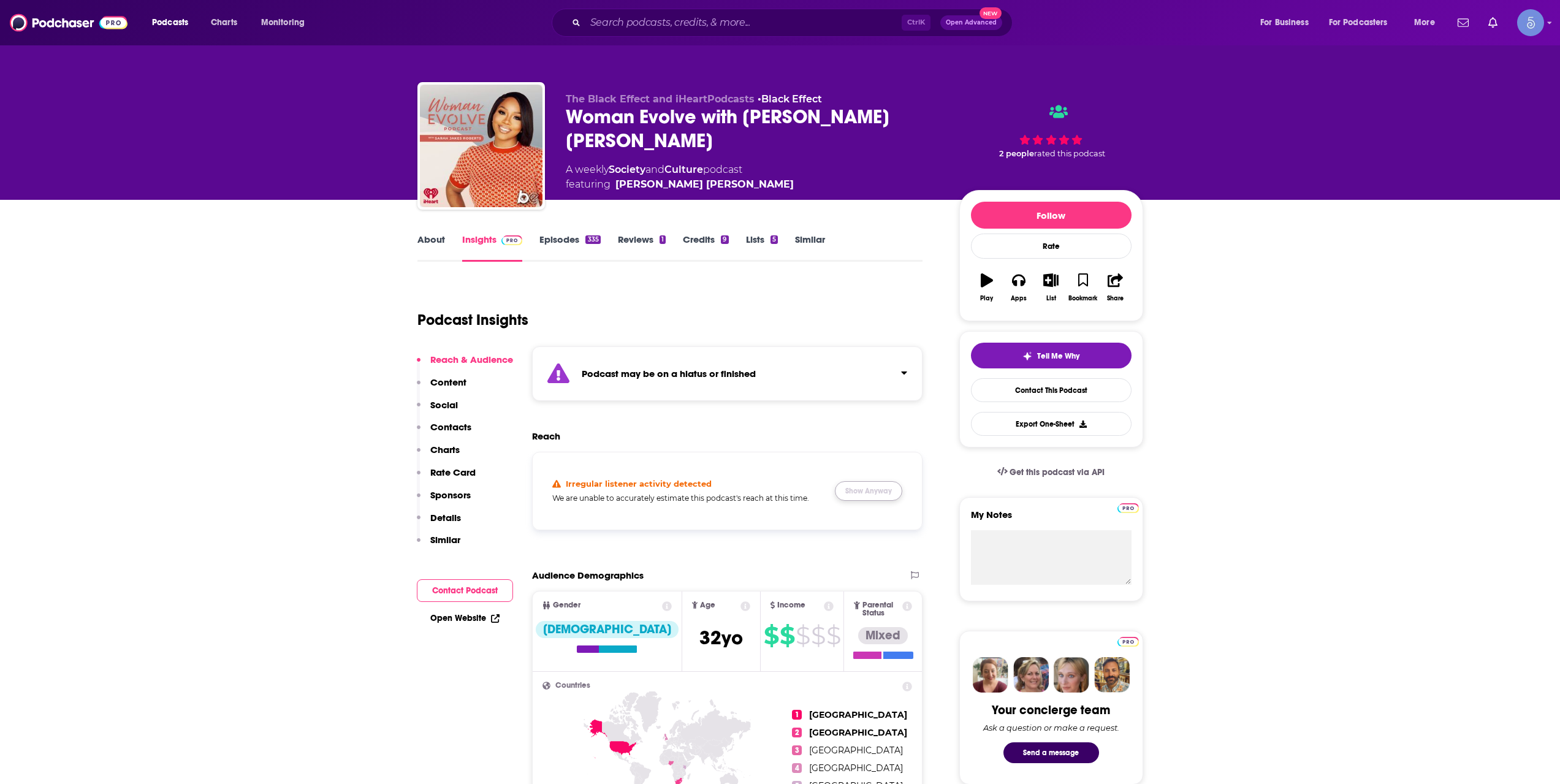
click at [879, 489] on button "Show Anyway" at bounding box center [869, 491] width 67 height 20
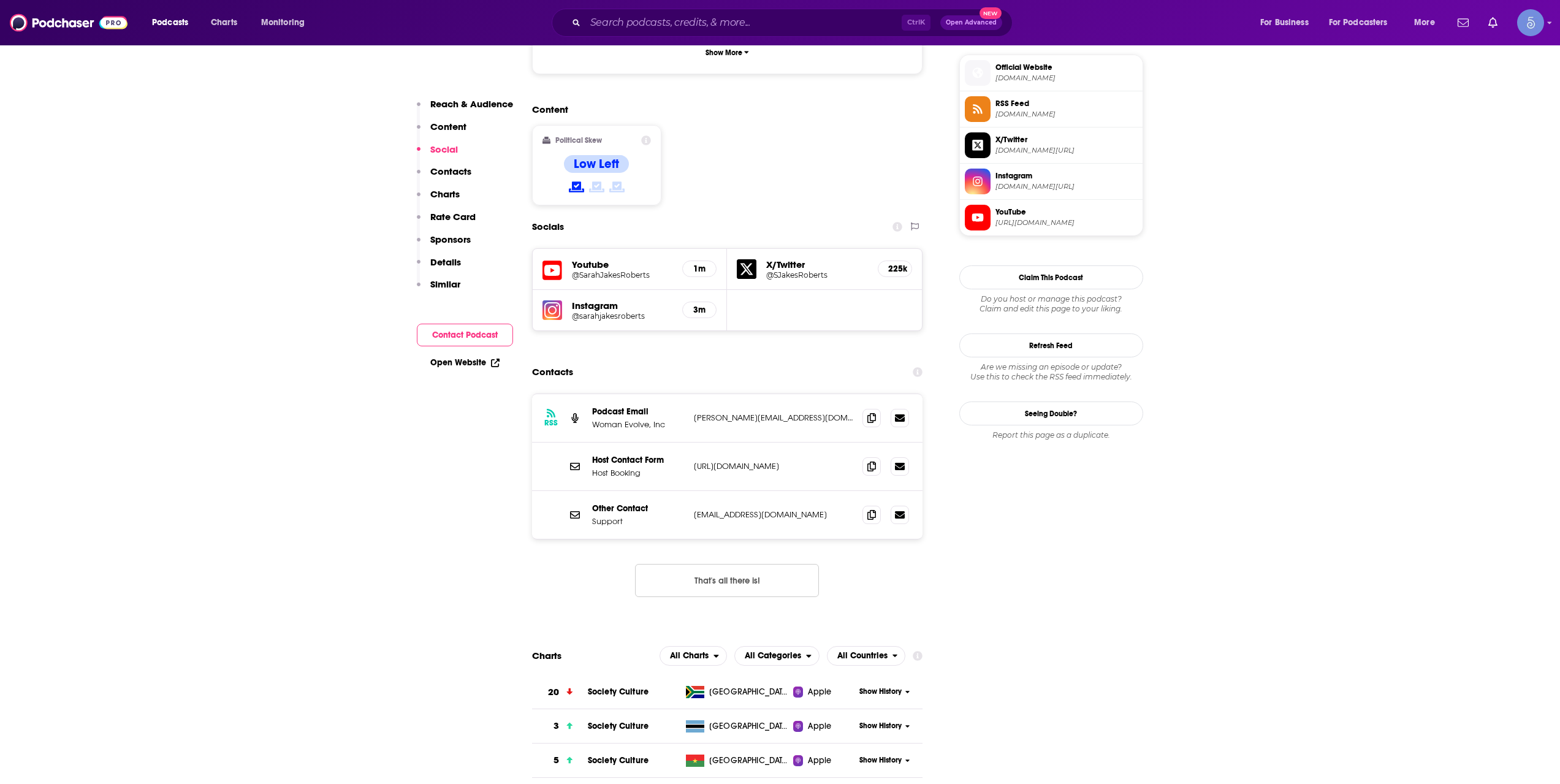
scroll to position [1021, 0]
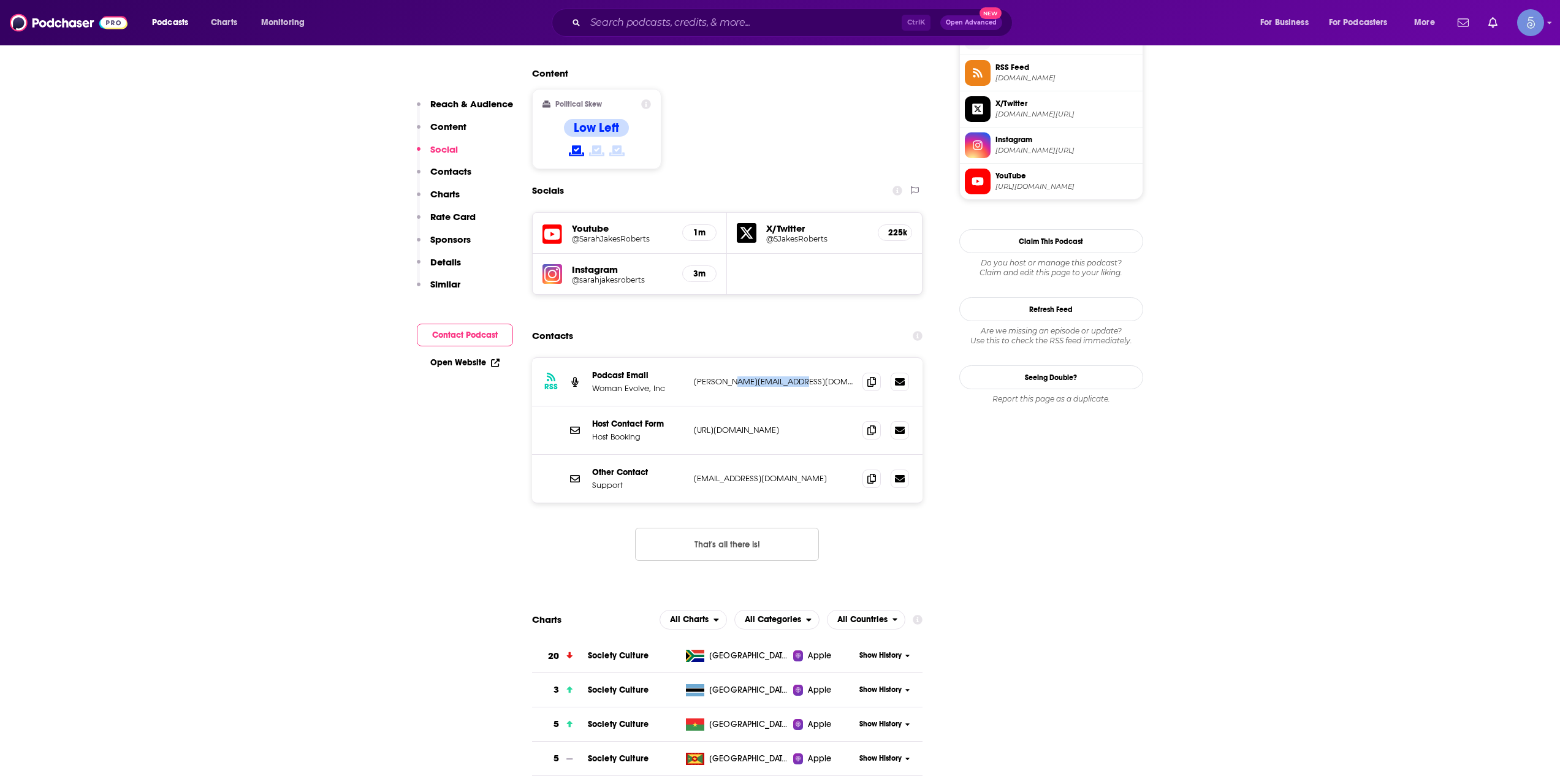
drag, startPoint x: 732, startPoint y: 305, endPoint x: 808, endPoint y: 310, distance: 76.2
click at [808, 358] on div "RSS Podcast Email Woman Evolve, Inc [PERSON_NAME][EMAIL_ADDRESS][DOMAIN_NAME] […" at bounding box center [728, 382] width 391 height 48
copy p "[DOMAIN_NAME]"
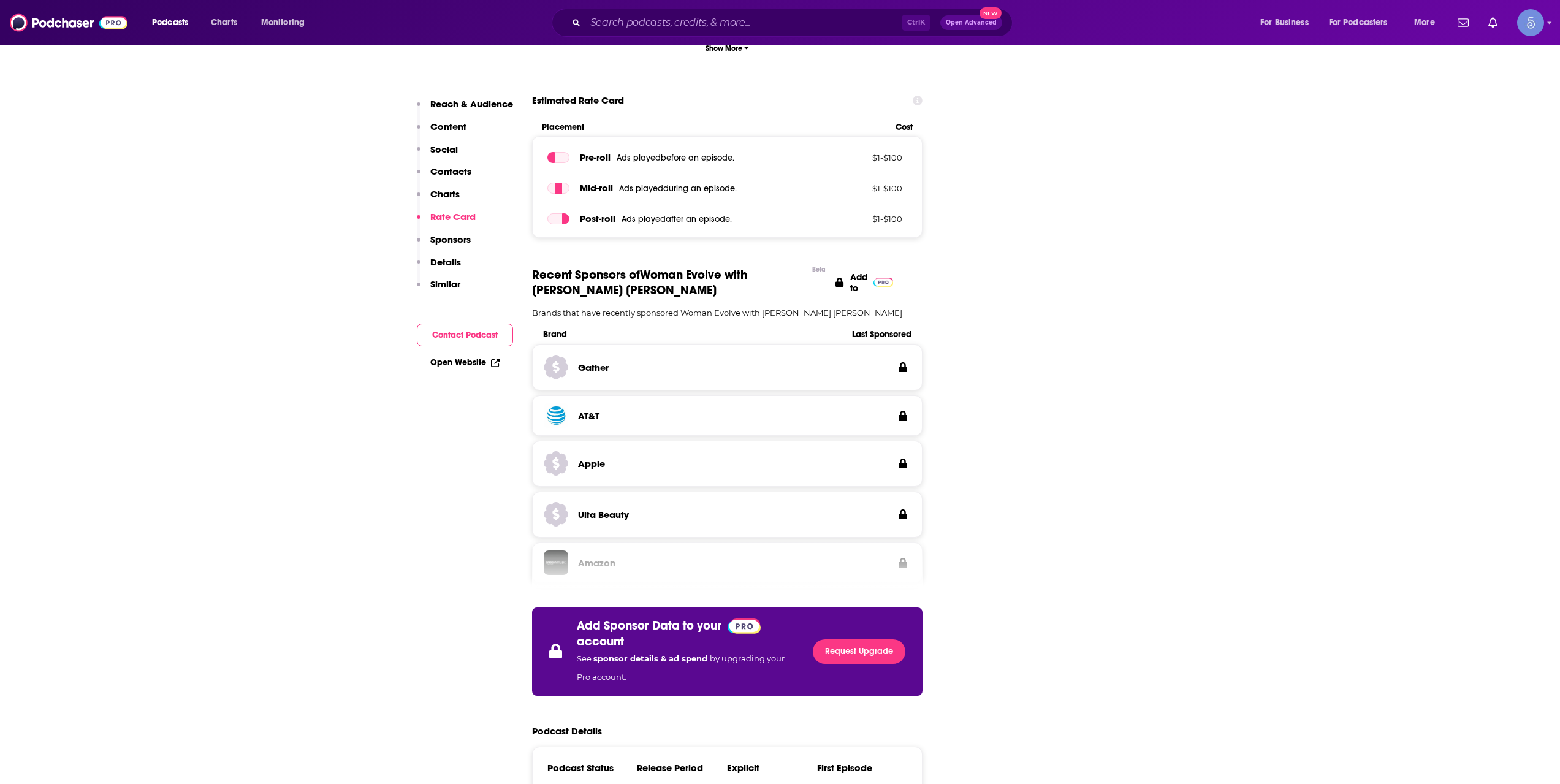
scroll to position [817, 0]
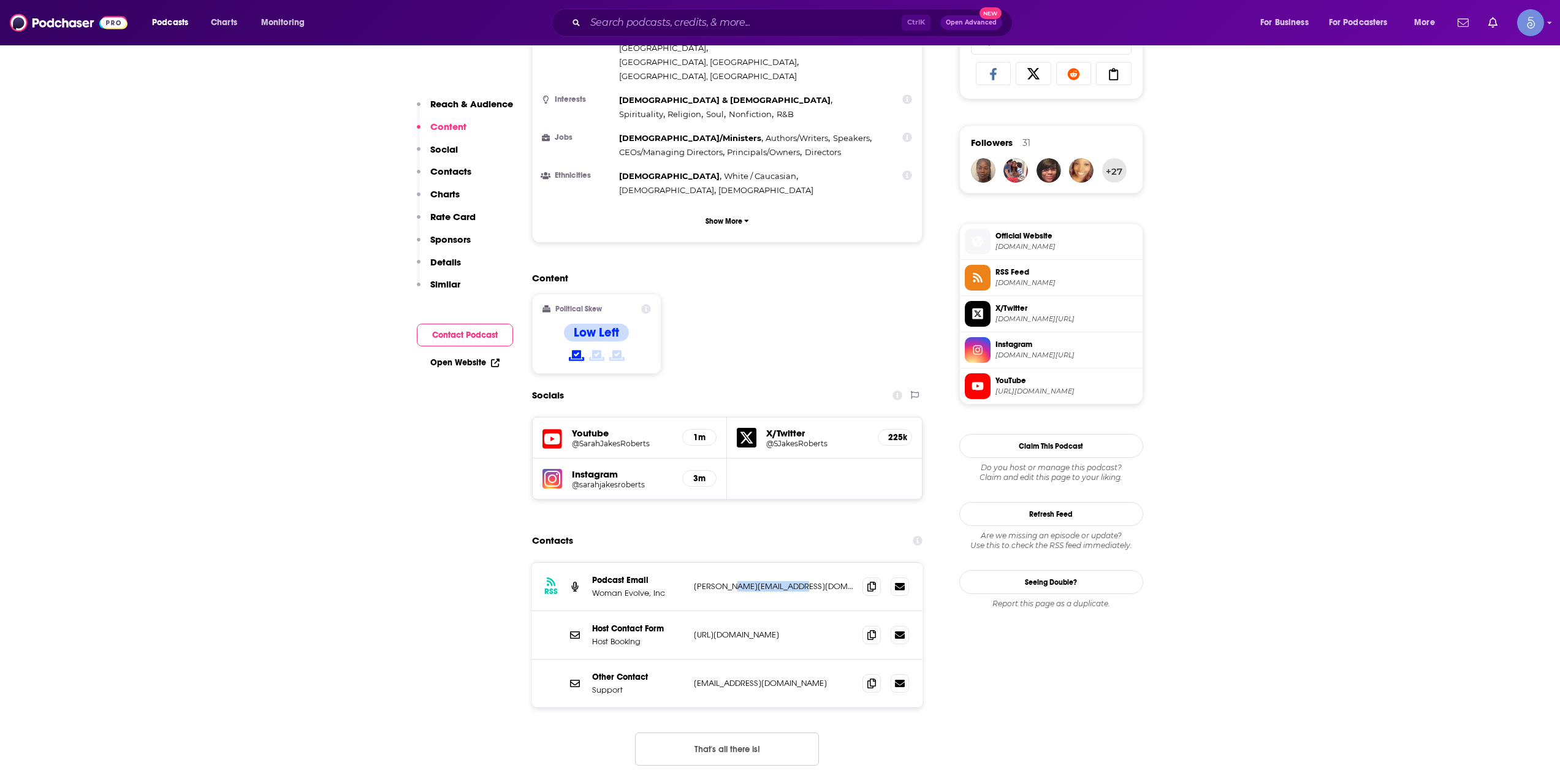
click at [769, 580] on p "[PERSON_NAME][EMAIL_ADDRESS][DOMAIN_NAME]" at bounding box center [773, 585] width 160 height 11
click at [816, 562] on div "RSS Podcast Email Woman Evolve, Inc [PERSON_NAME][EMAIL_ADDRESS][DOMAIN_NAME] […" at bounding box center [728, 586] width 391 height 48
drag, startPoint x: 813, startPoint y: 510, endPoint x: 694, endPoint y: 511, distance: 119.0
click at [694, 580] on p "[PERSON_NAME][EMAIL_ADDRESS][DOMAIN_NAME]" at bounding box center [773, 585] width 160 height 11
click at [631, 439] on h5 "@SarahJakesRoberts" at bounding box center [623, 443] width 101 height 9
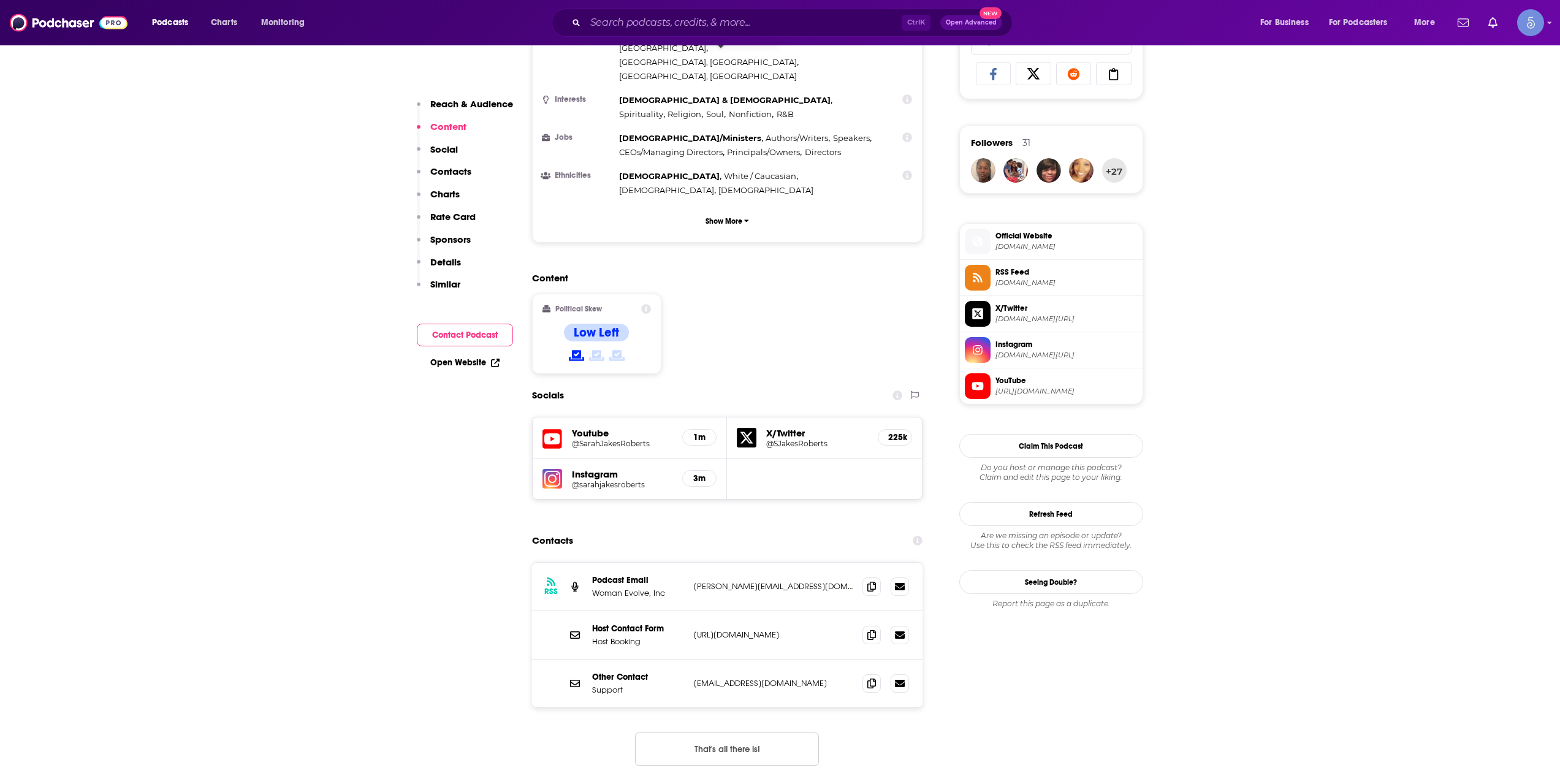
click at [710, 43] on div "Podcasts Charts Monitoring Ctrl K Open Advanced New For Business For Podcasters…" at bounding box center [780, 22] width 1560 height 45
click at [716, 19] on input "Search podcasts, credits, & more..." at bounding box center [744, 23] width 317 height 20
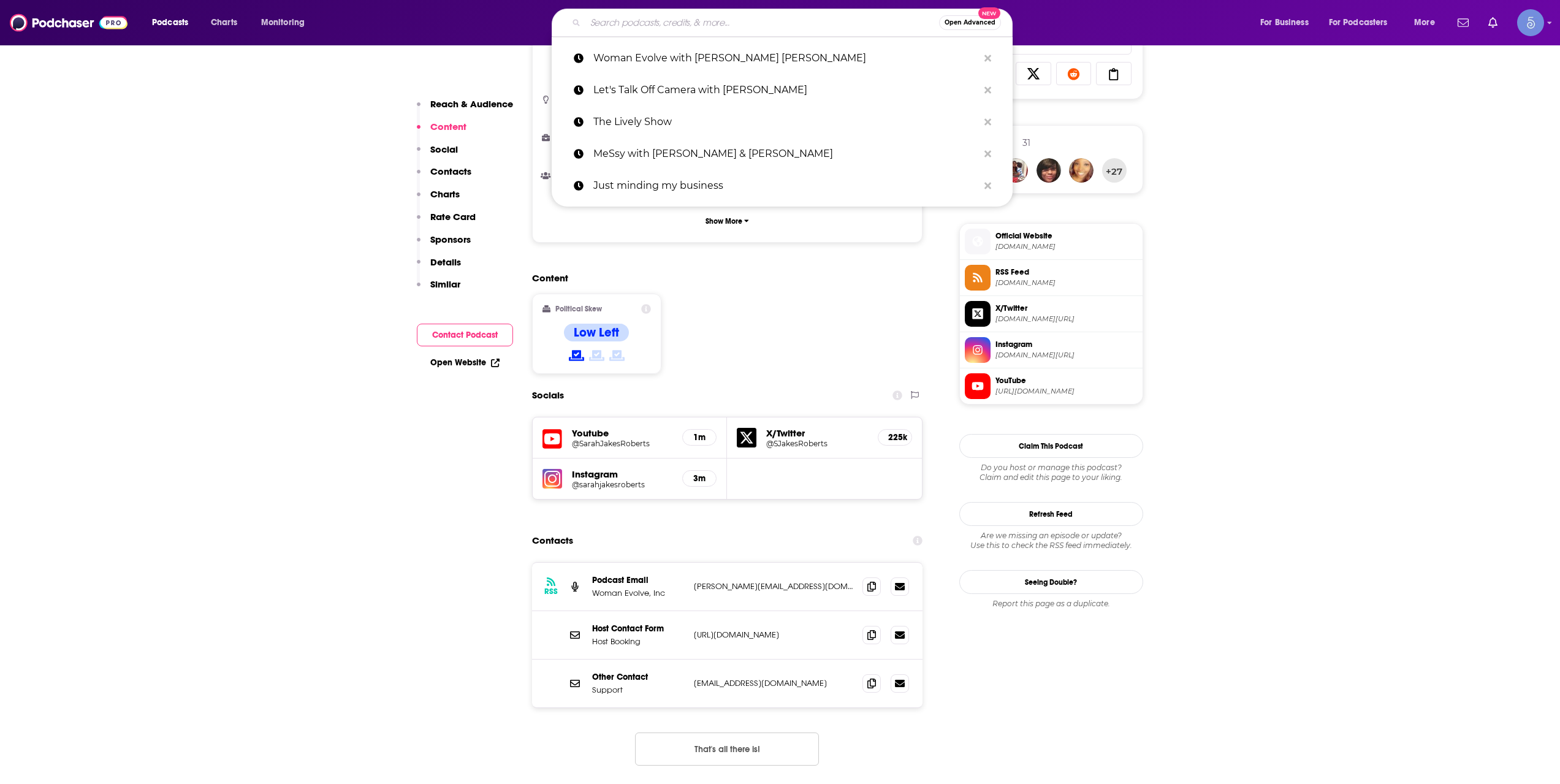
paste input "Flightless Bird"
type input "Flightless Bird"
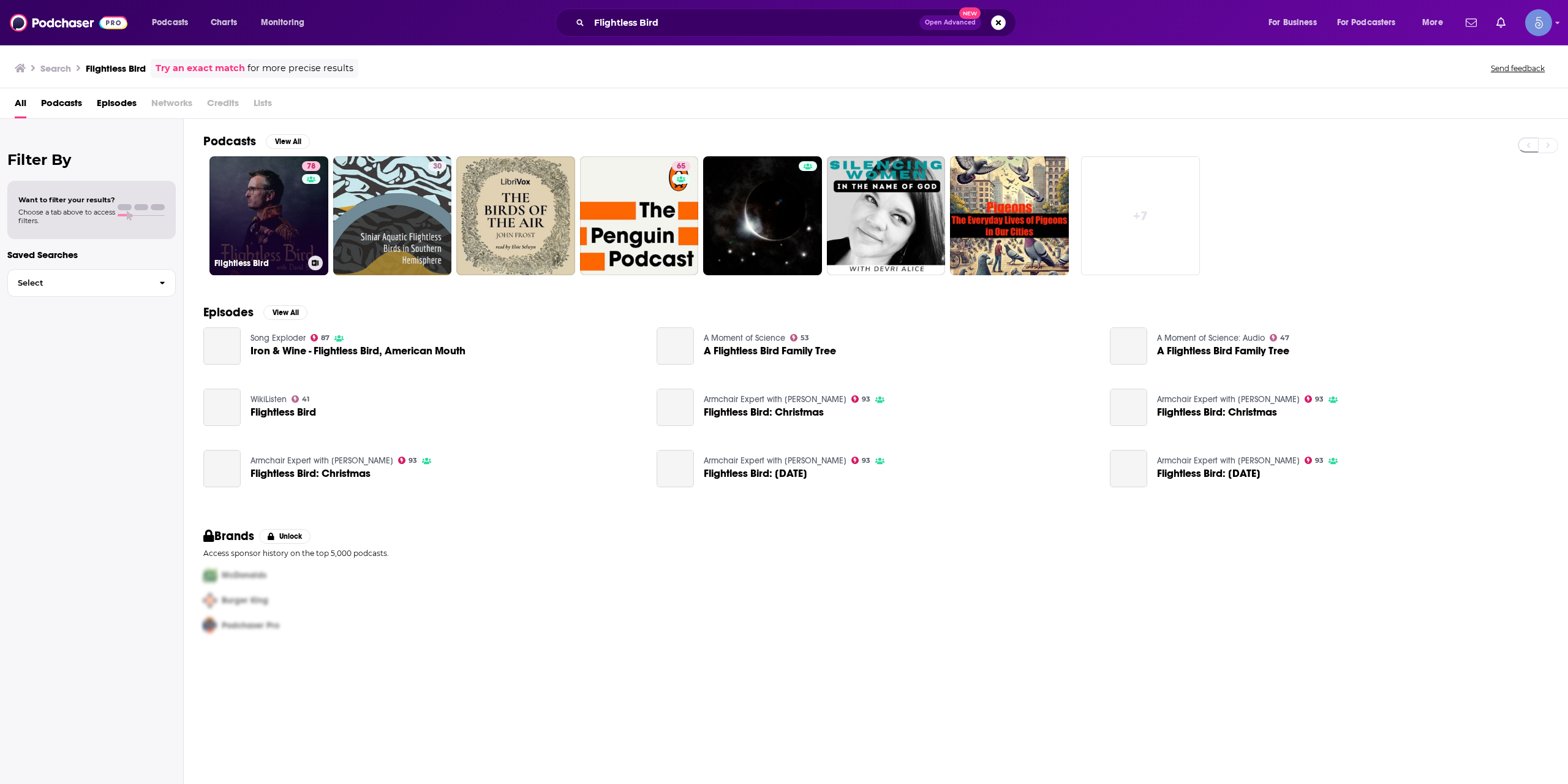
click at [288, 232] on link "78 Flightless Bird" at bounding box center [268, 215] width 118 height 119
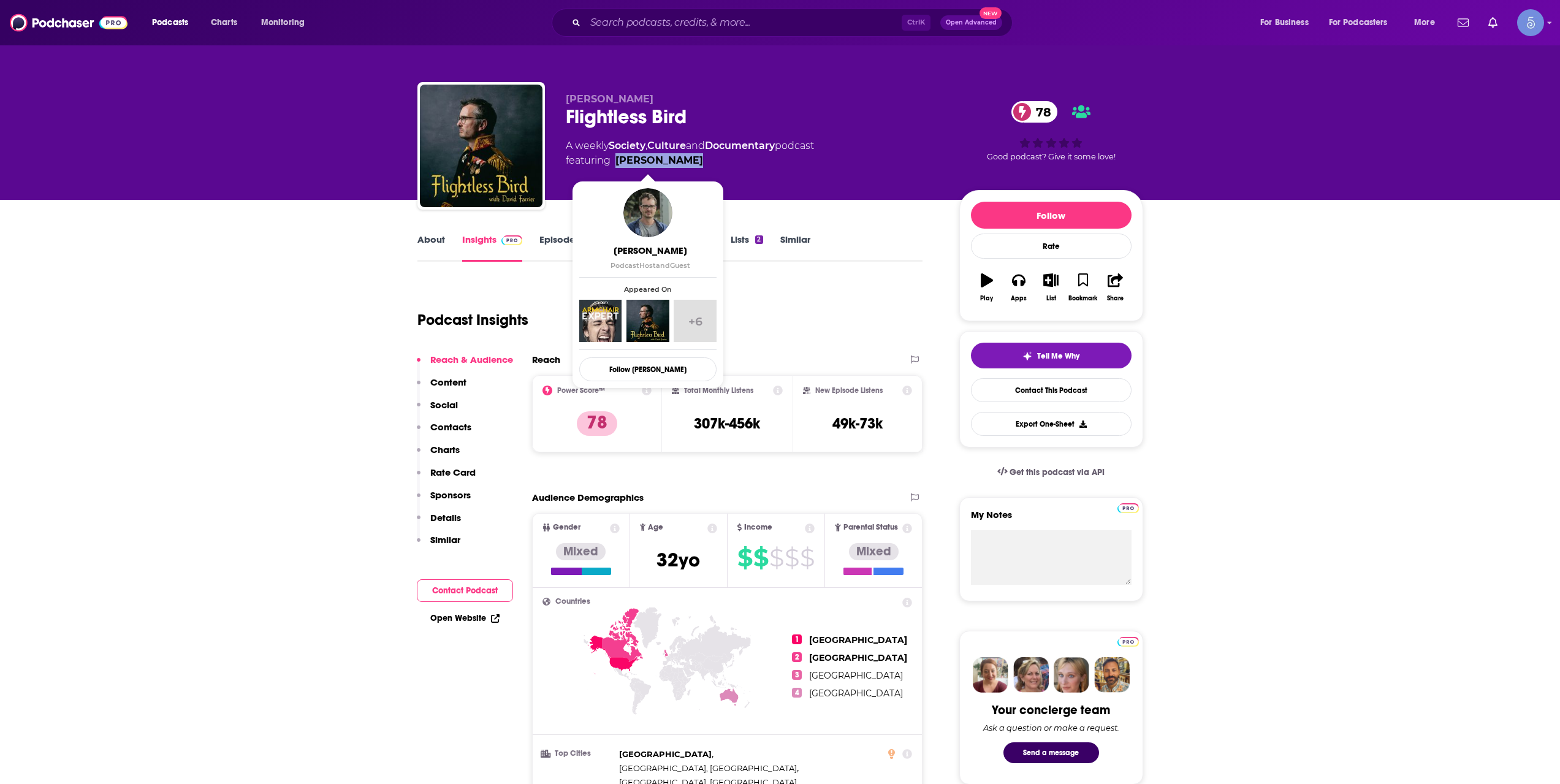
drag, startPoint x: 694, startPoint y: 168, endPoint x: 616, endPoint y: 164, distance: 78.1
click at [616, 164] on div "[PERSON_NAME] Flightless Bird 78 A weekly Society , Culture and Documentary pod…" at bounding box center [753, 142] width 374 height 98
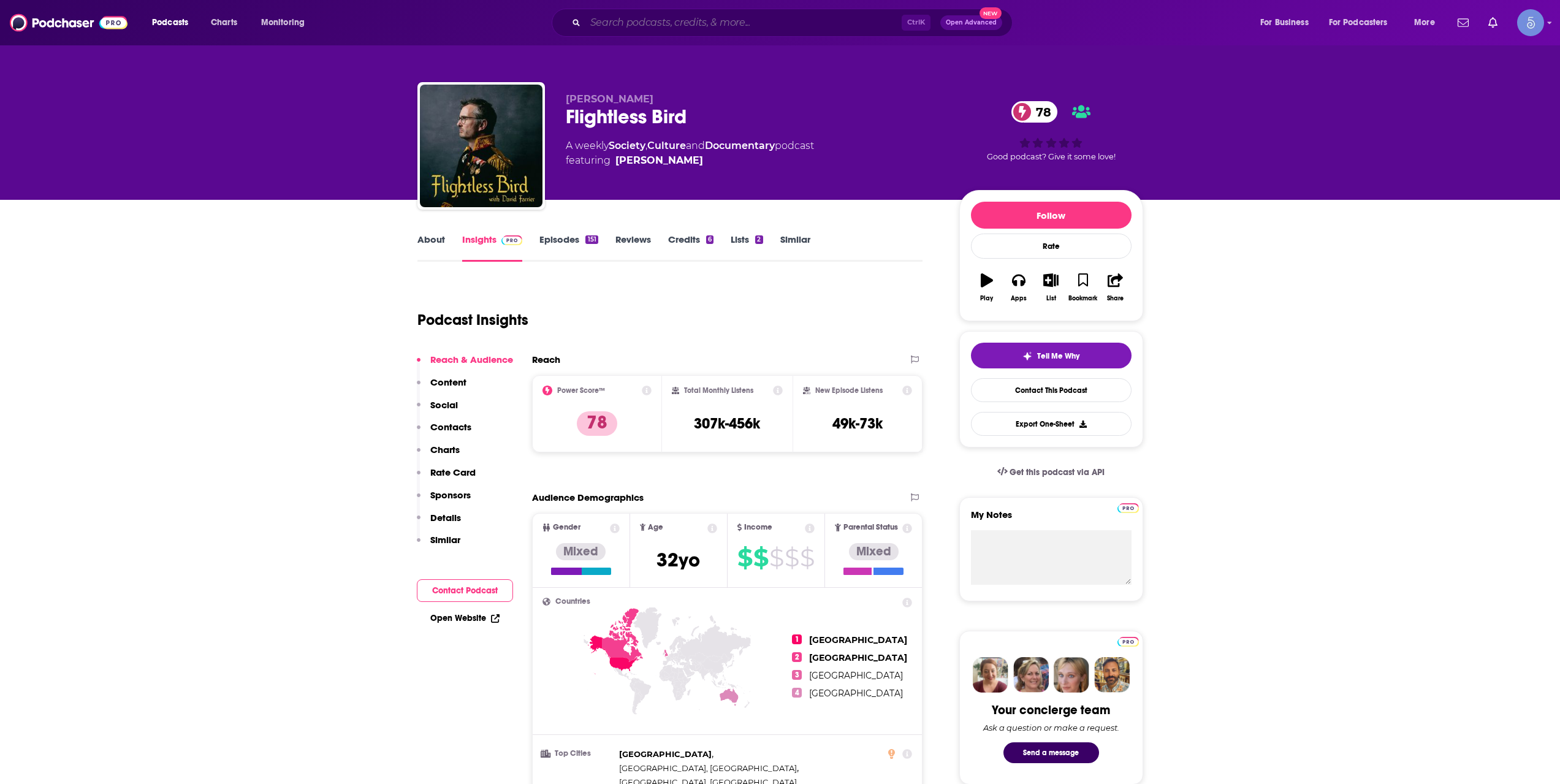
click at [698, 30] on input "Search podcasts, credits, & more..." at bounding box center [744, 23] width 317 height 20
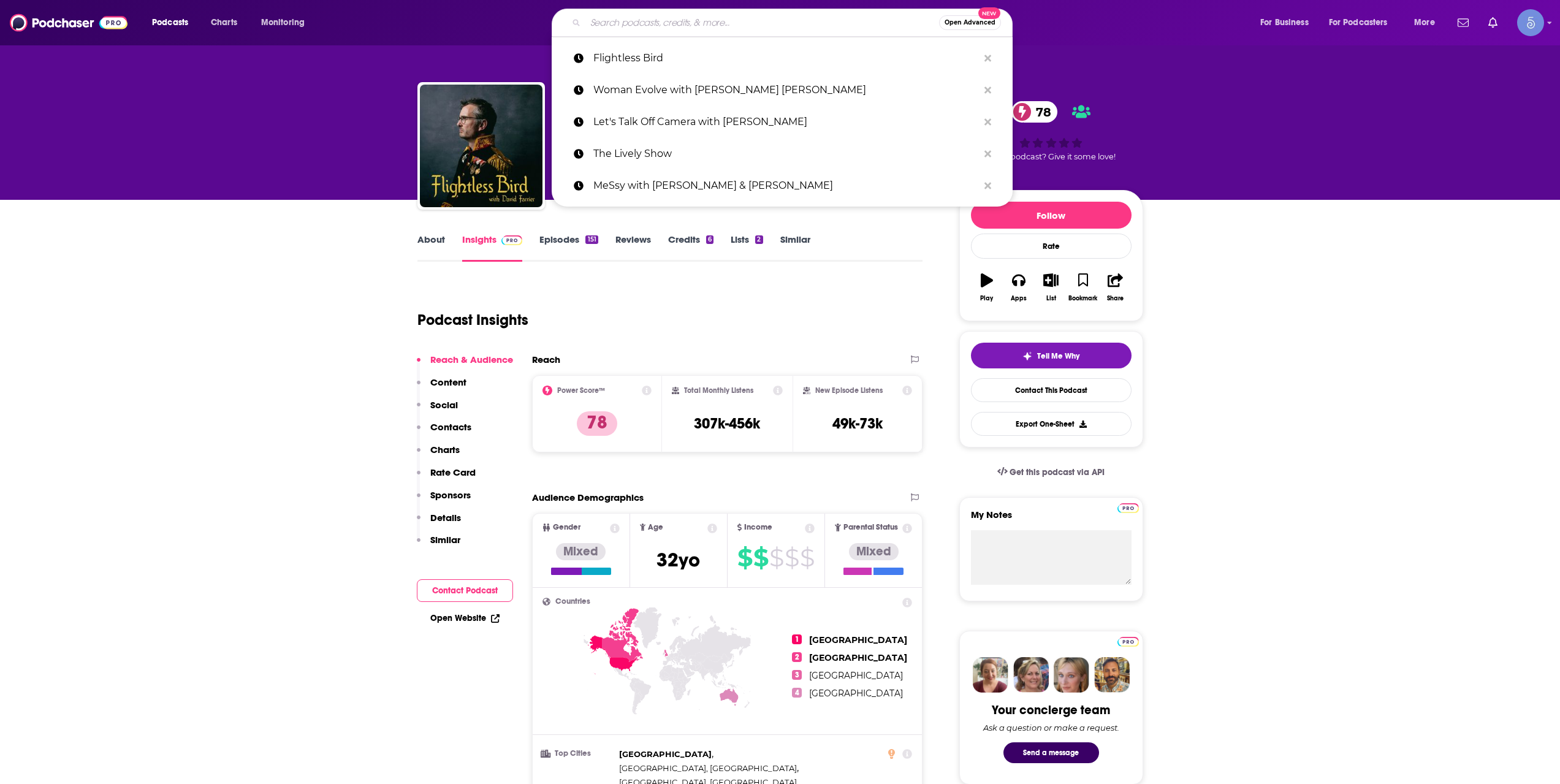
paste input "[PERSON_NAME] on Love"
type input "[PERSON_NAME] on Love"
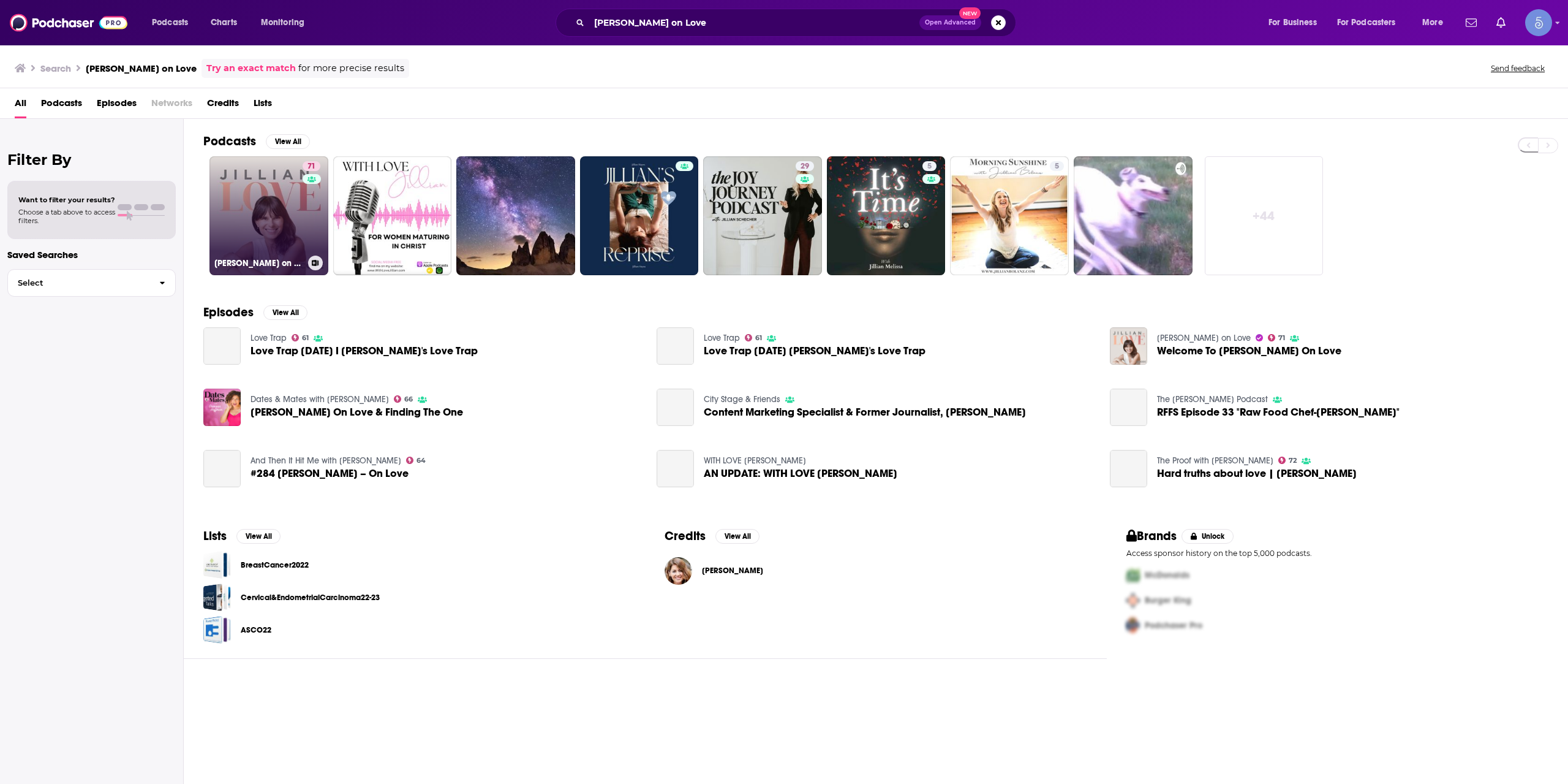
click at [284, 231] on link "71 [PERSON_NAME] on Love" at bounding box center [268, 215] width 118 height 119
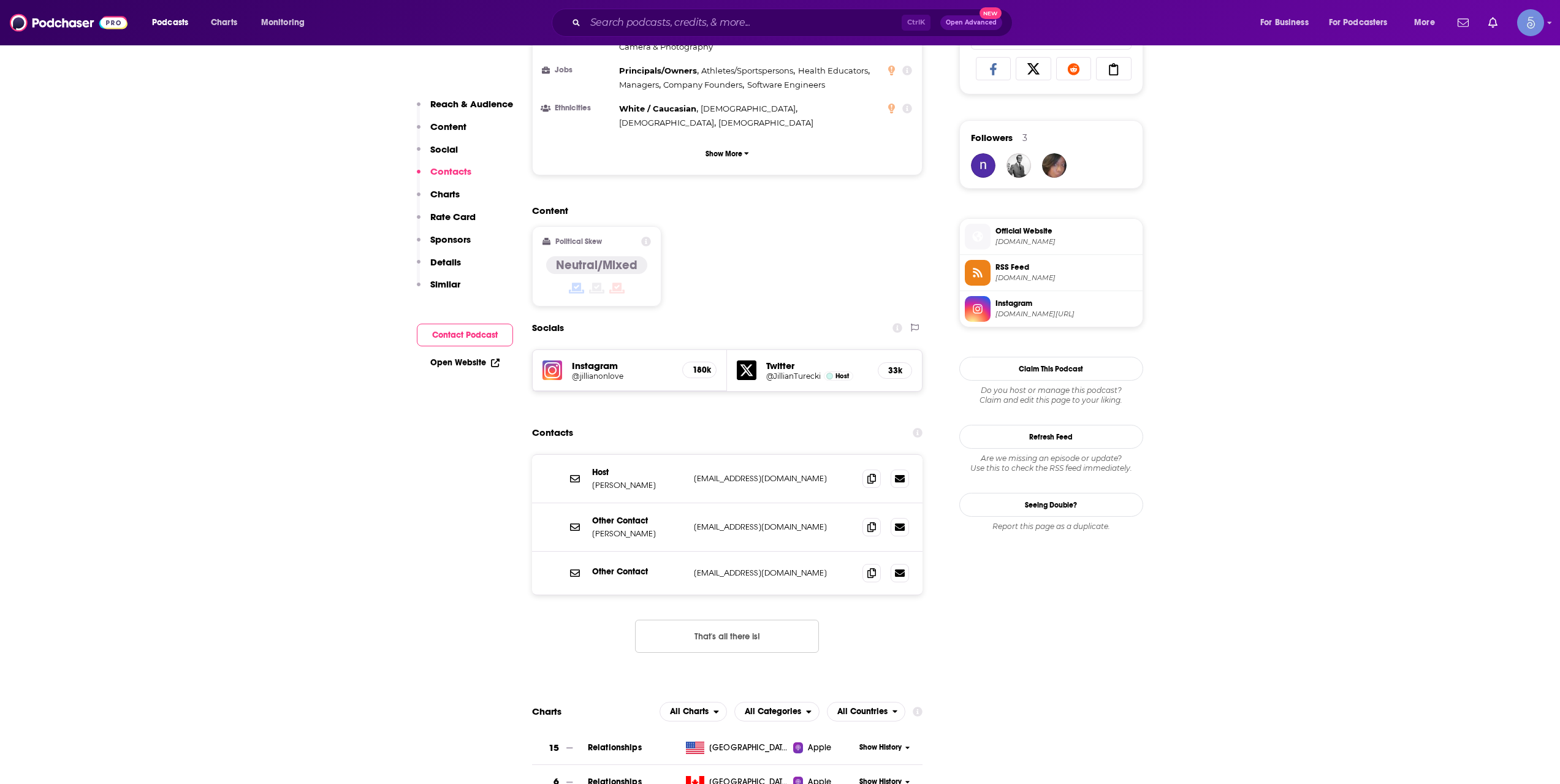
scroll to position [1021, 0]
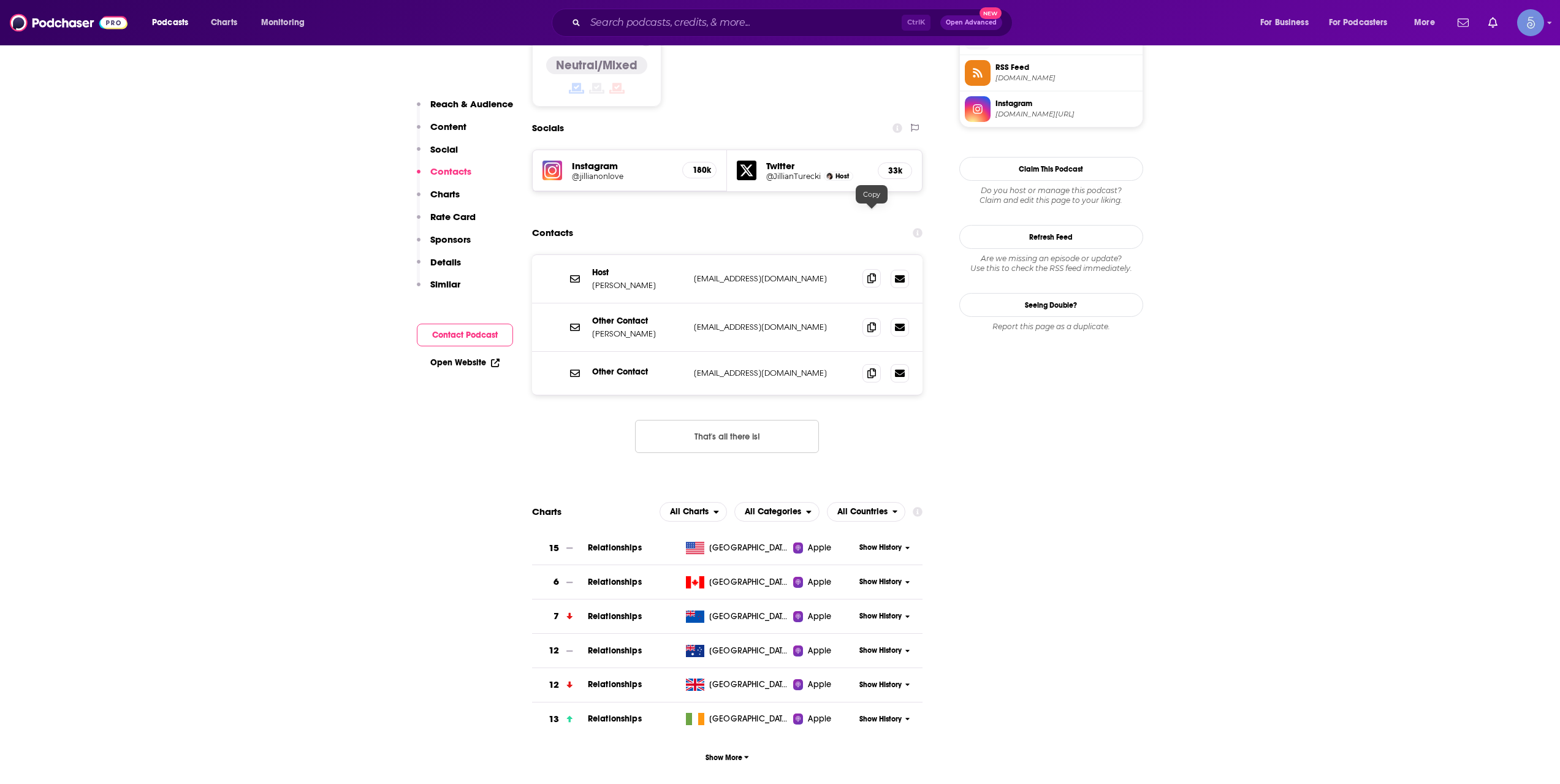
click at [875, 273] on icon at bounding box center [871, 278] width 8 height 10
drag, startPoint x: 776, startPoint y: 271, endPoint x: 734, endPoint y: 271, distance: 42.0
click at [734, 303] on div "Other Contact [PERSON_NAME] [EMAIL_ADDRESS][DOMAIN_NAME] [EMAIL_ADDRESS][DOMAIN…" at bounding box center [728, 327] width 391 height 48
copy p "[DOMAIN_NAME]"
click at [642, 16] on input "Search podcasts, credits, & more..." at bounding box center [744, 23] width 317 height 20
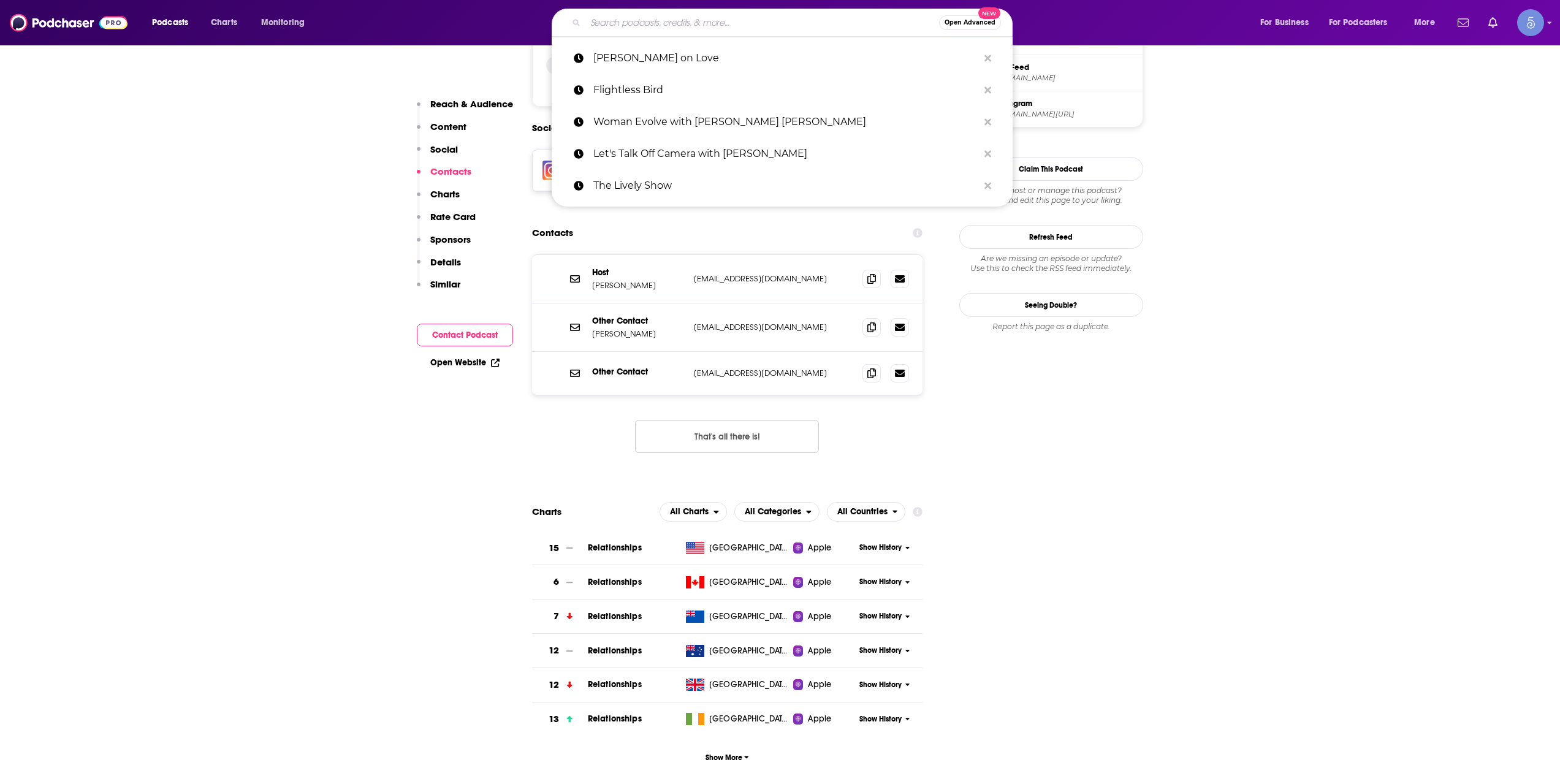
paste input "Women of Impact"
type input "Women of Impact"
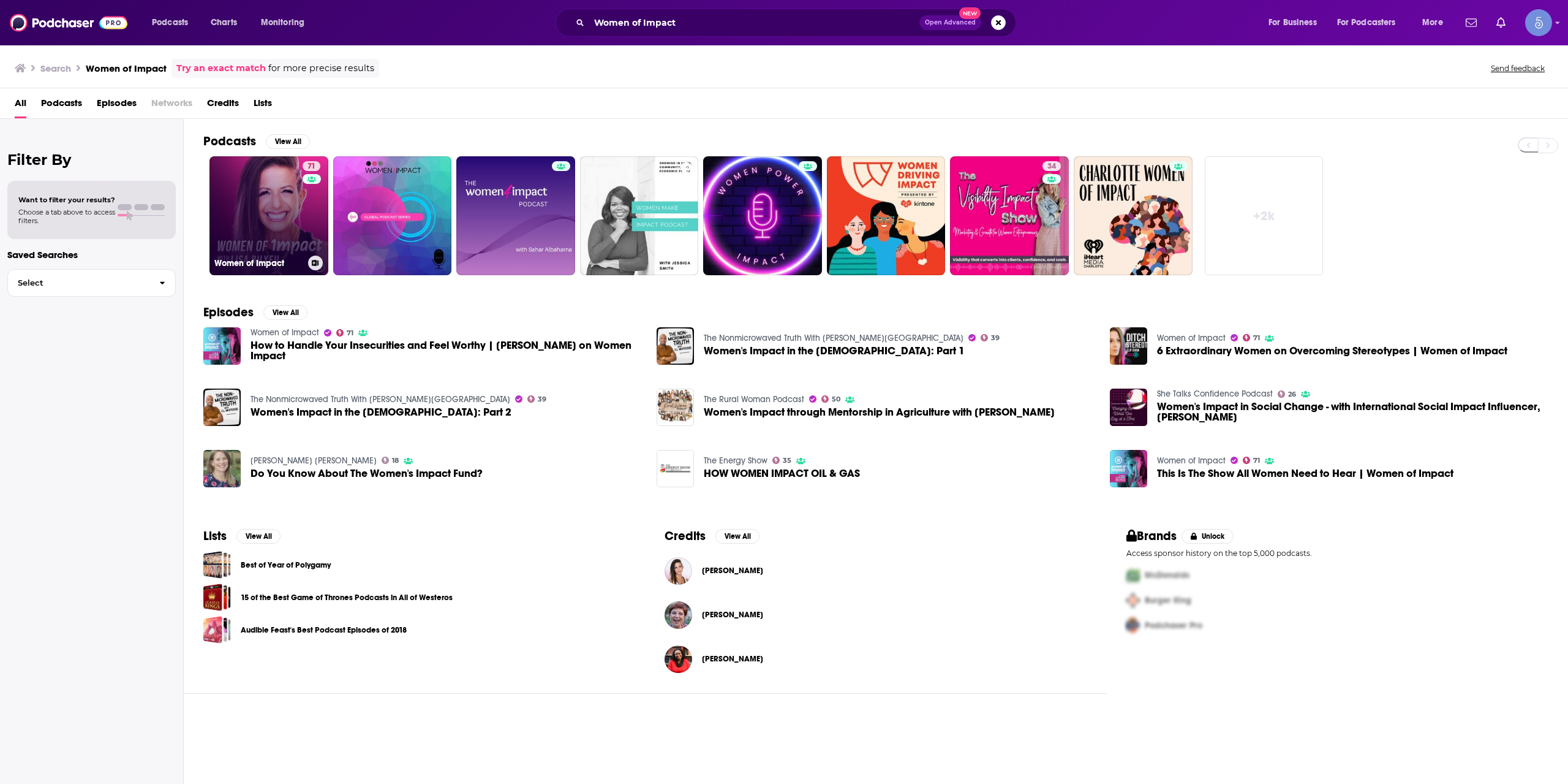
click at [284, 222] on link "71 Women of Impact" at bounding box center [268, 215] width 118 height 119
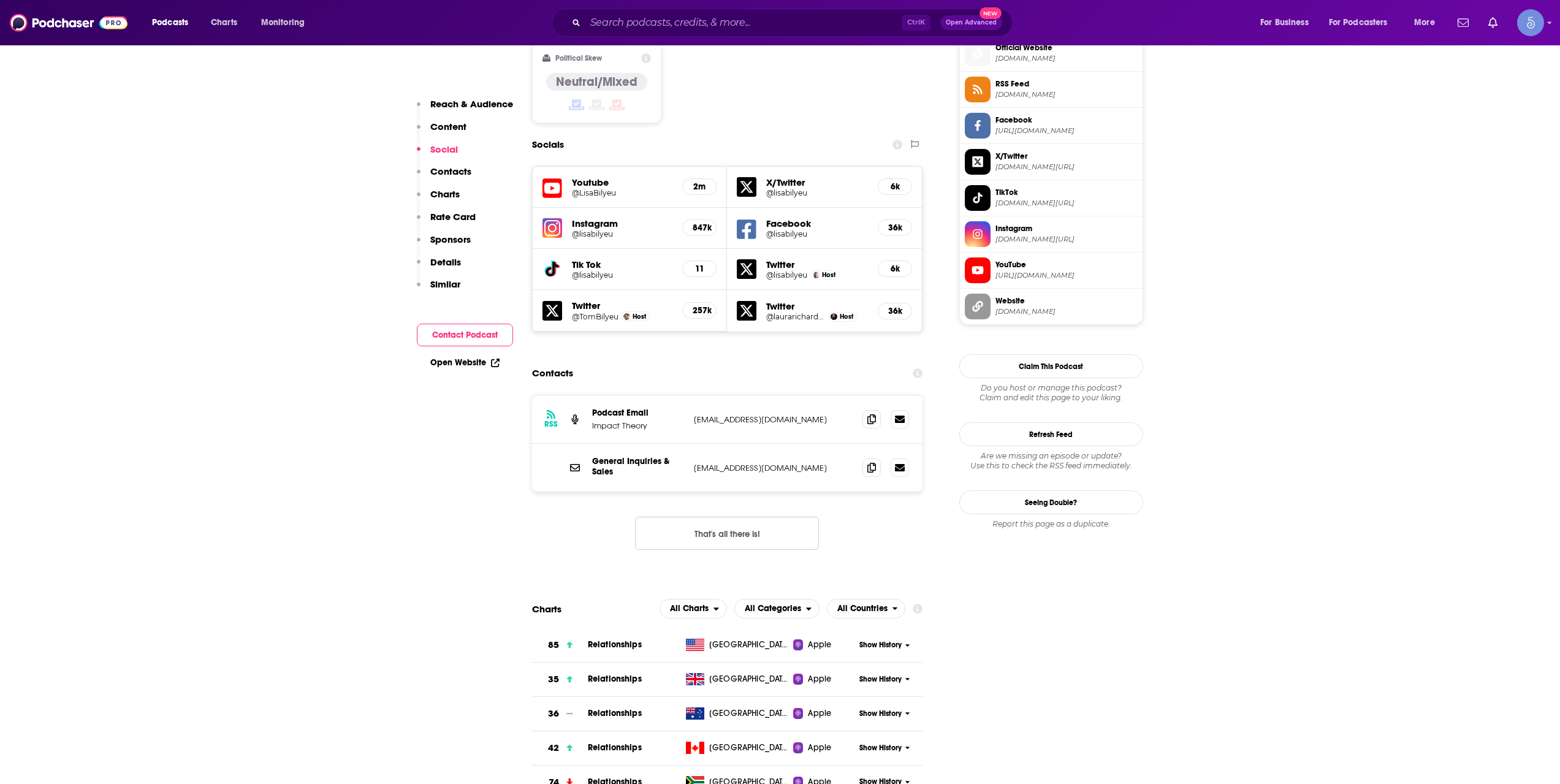
scroll to position [1021, 0]
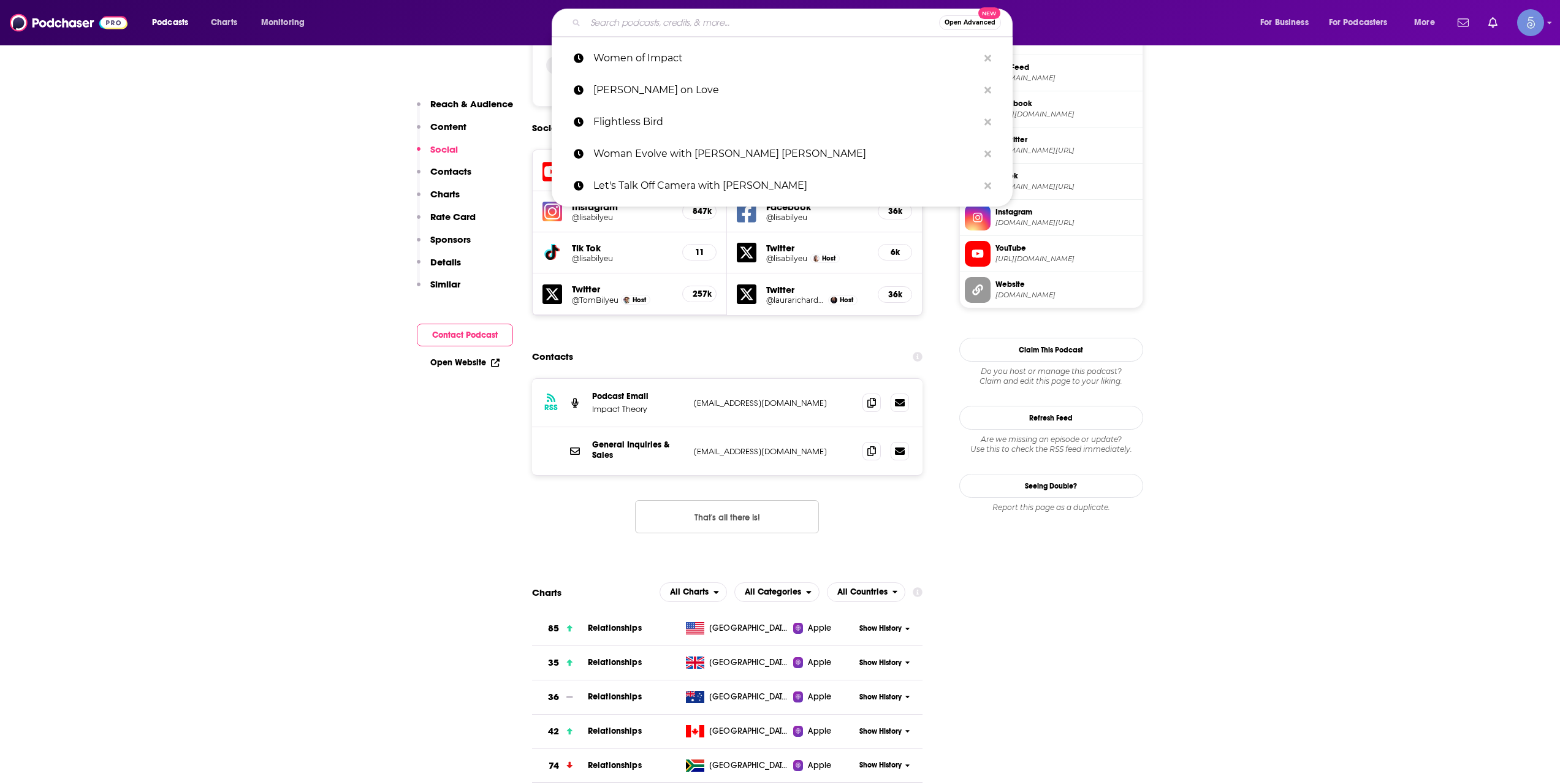
click at [652, 27] on input "Search podcasts, credits, & more..." at bounding box center [762, 23] width 353 height 20
paste input "Everything Happens with [PERSON_NAME]"
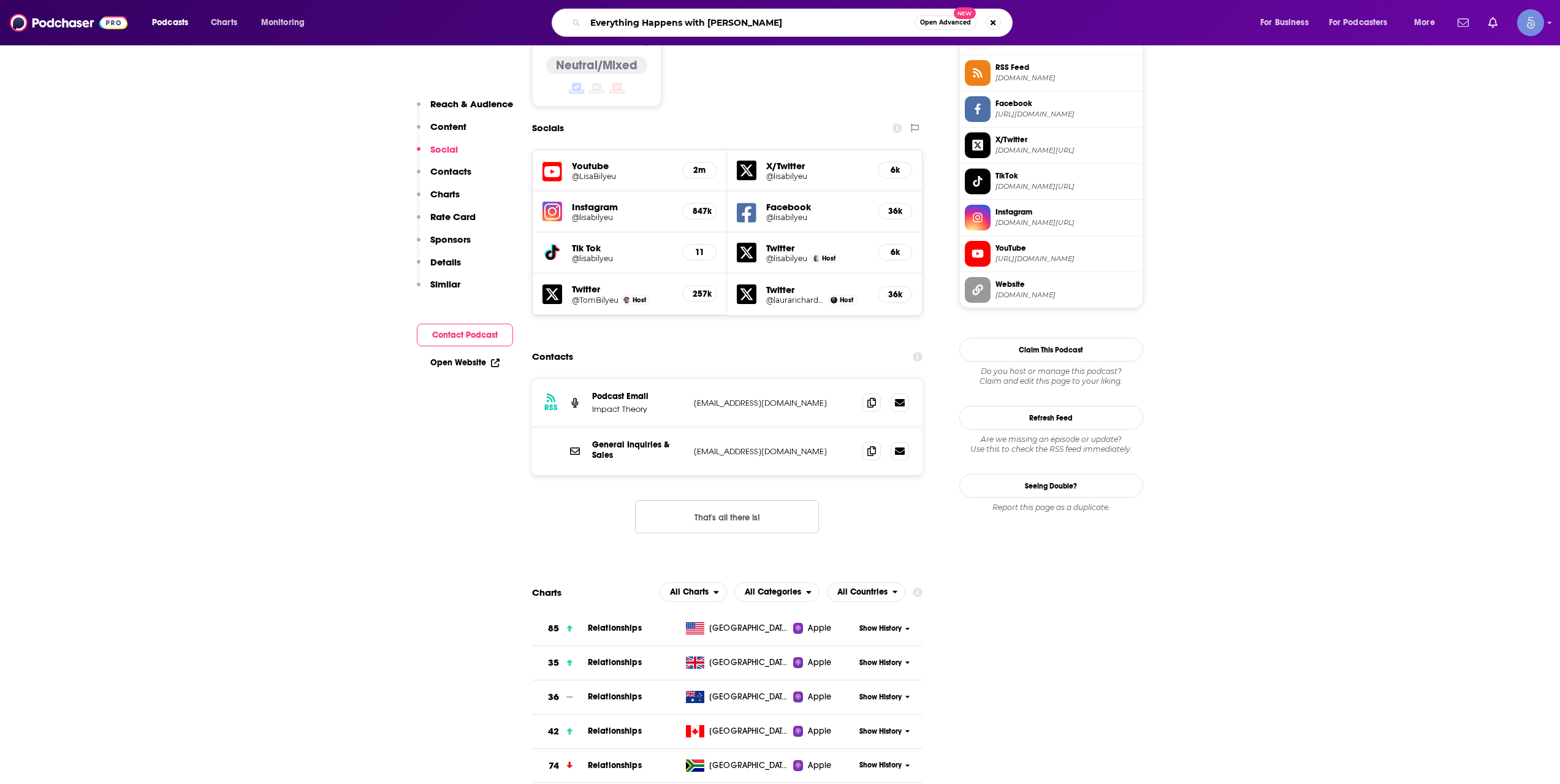
type input "Everything Happens with [PERSON_NAME]"
click at [598, 172] on h5 "@LisaBilyeu" at bounding box center [623, 176] width 101 height 9
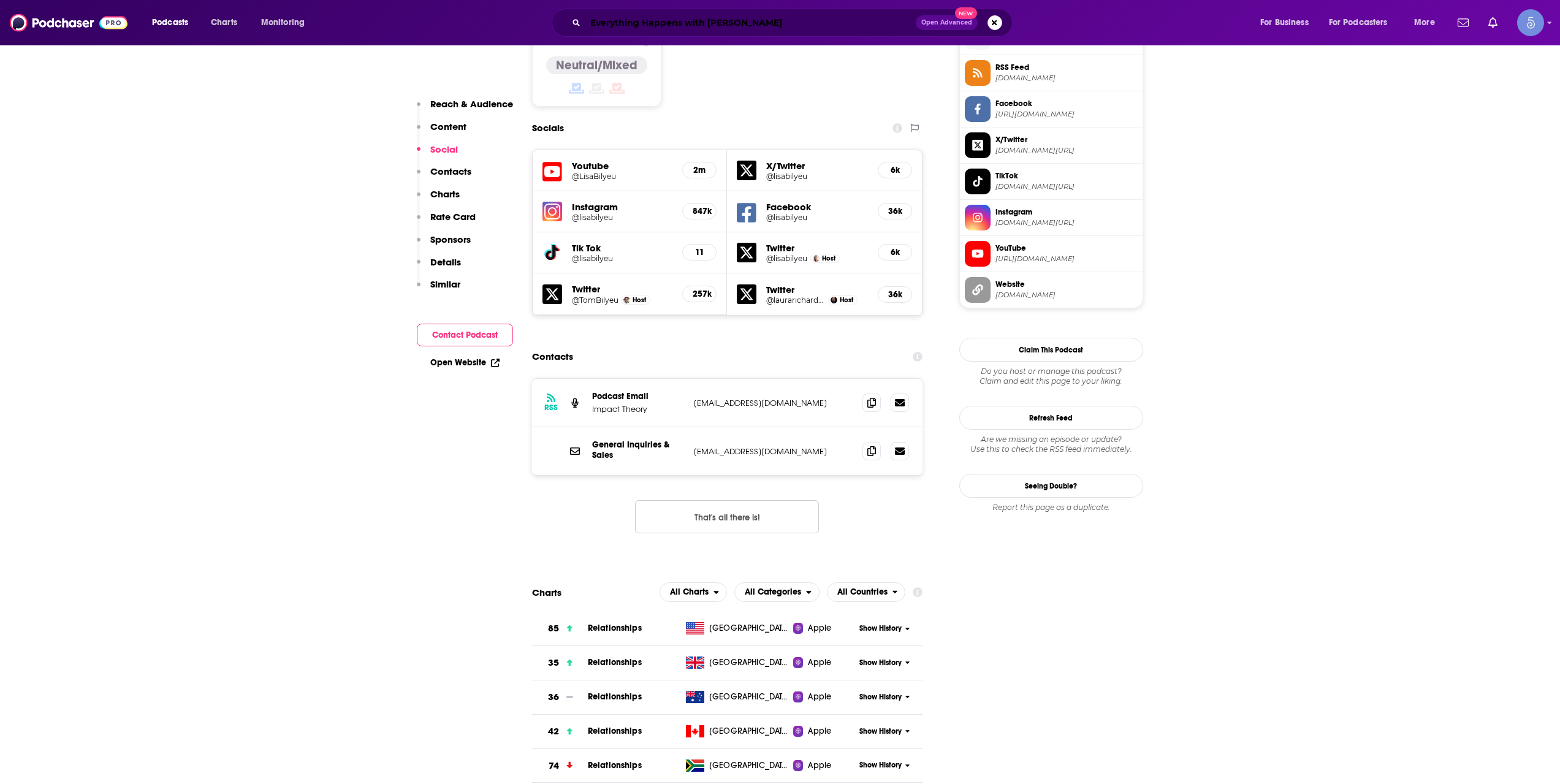
click at [682, 23] on input "Everything Happens with [PERSON_NAME]" at bounding box center [751, 23] width 330 height 20
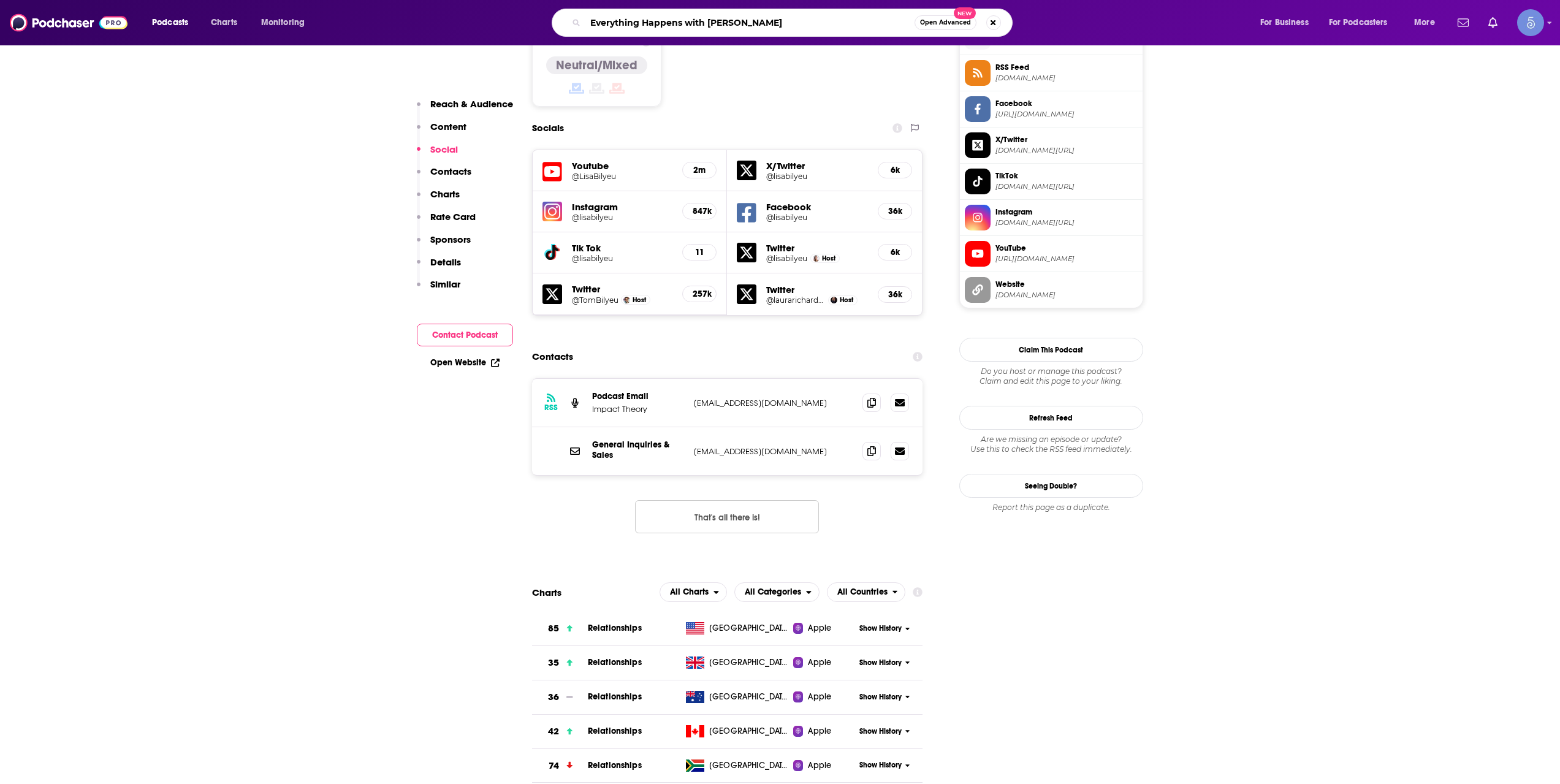
click at [682, 23] on input "Everything Happens with [PERSON_NAME]" at bounding box center [750, 23] width 329 height 20
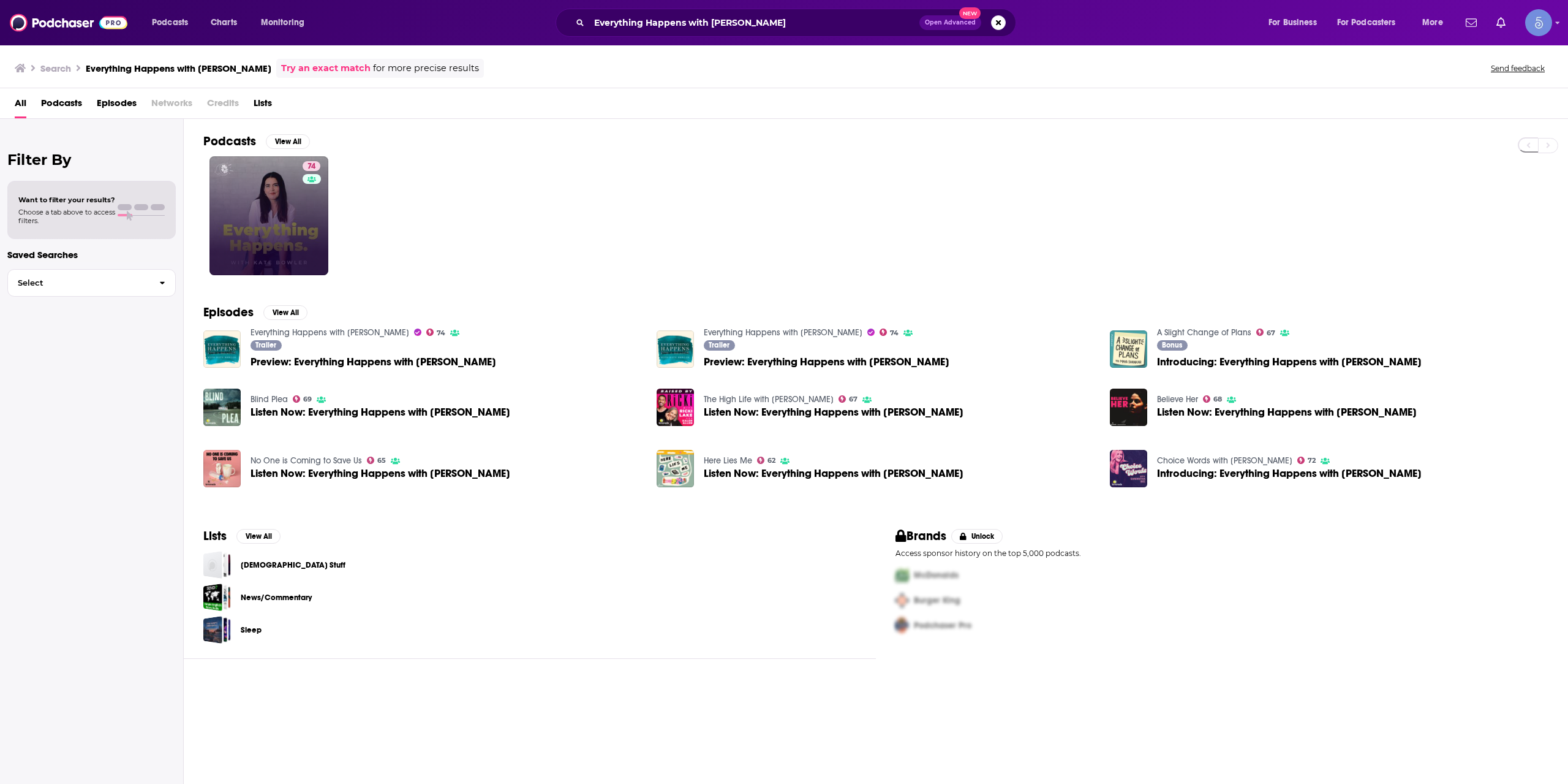
click at [289, 202] on link "74" at bounding box center [268, 215] width 118 height 119
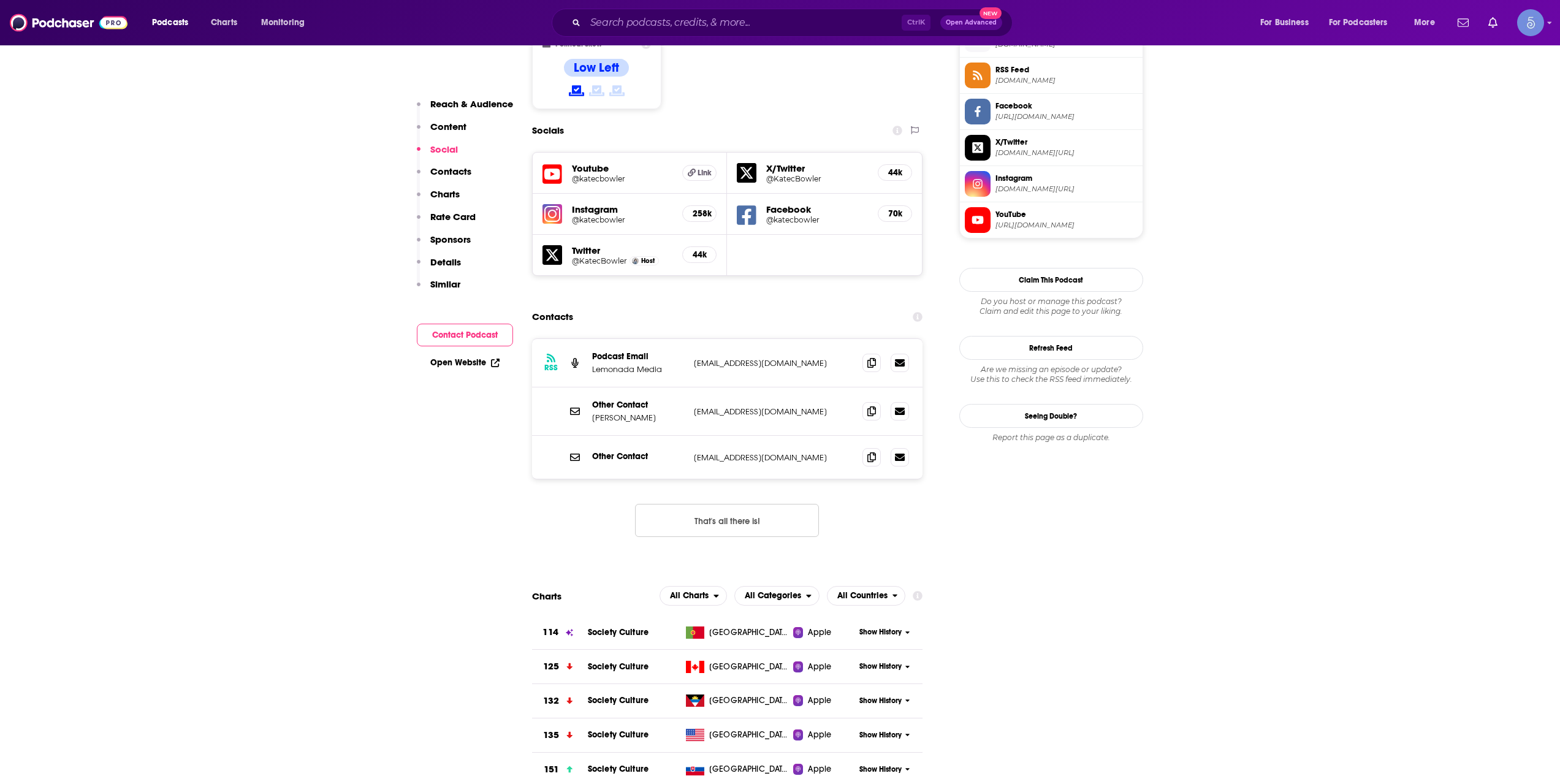
scroll to position [1021, 0]
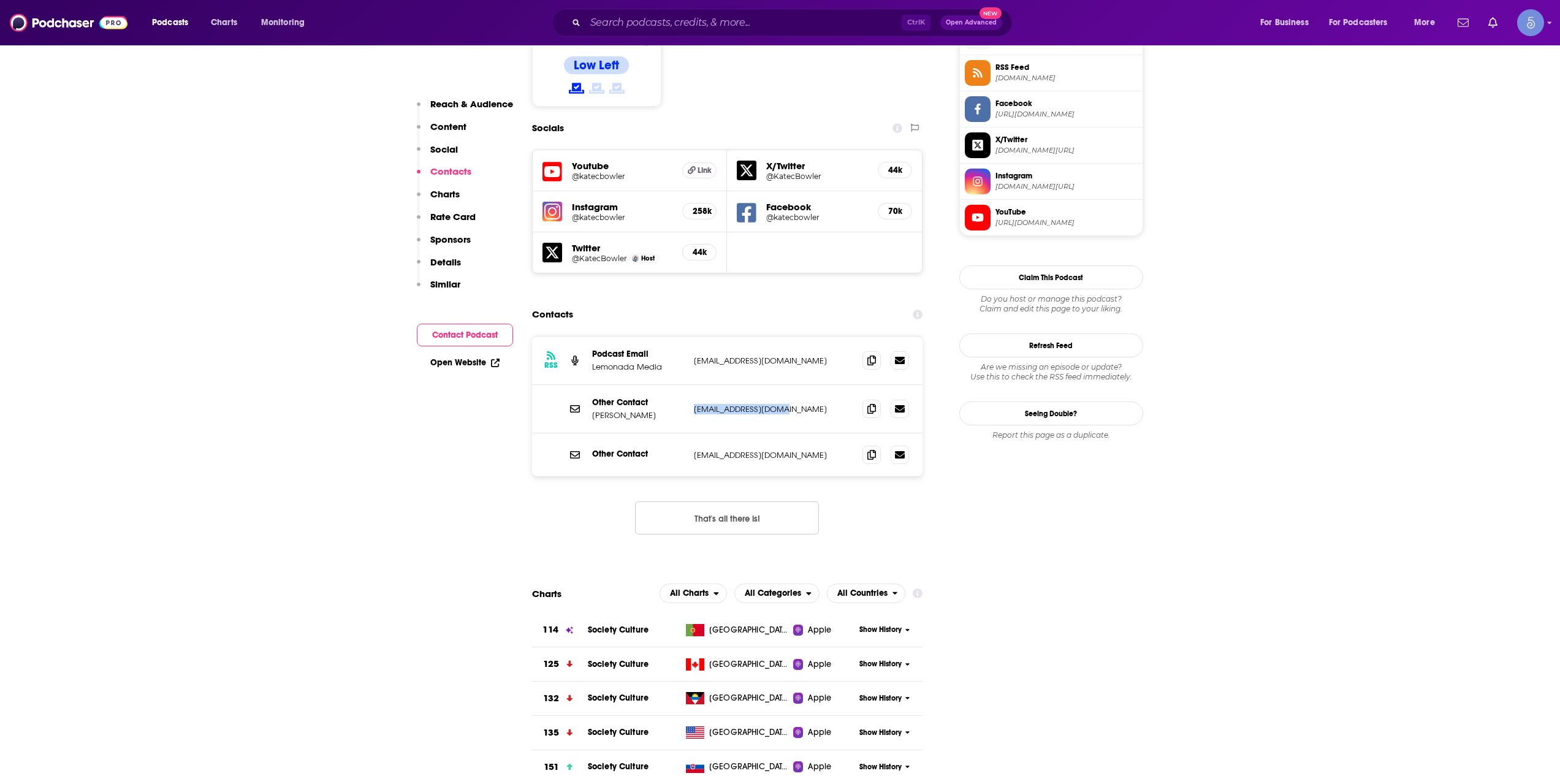
drag, startPoint x: 781, startPoint y: 332, endPoint x: 694, endPoint y: 333, distance: 87.0
click at [694, 404] on p "[EMAIL_ADDRESS][DOMAIN_NAME]" at bounding box center [773, 409] width 160 height 11
click at [782, 404] on p "[EMAIL_ADDRESS][DOMAIN_NAME]" at bounding box center [773, 409] width 160 height 11
drag, startPoint x: 783, startPoint y: 334, endPoint x: 718, endPoint y: 336, distance: 65.0
click at [718, 404] on p "[EMAIL_ADDRESS][DOMAIN_NAME]" at bounding box center [773, 409] width 160 height 11
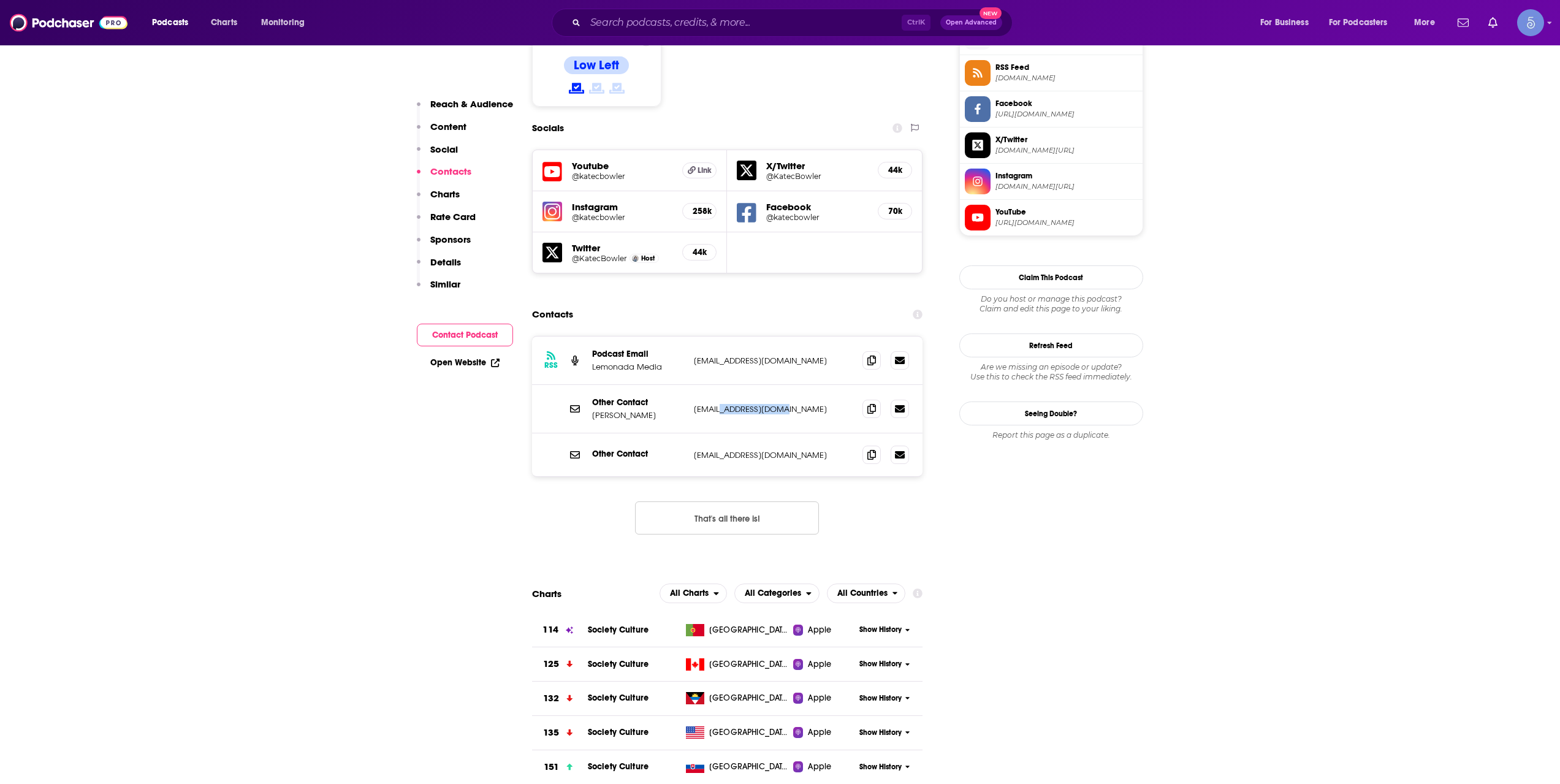
copy p "[DOMAIN_NAME]"
click at [677, 10] on div "Ctrl K Open Advanced New" at bounding box center [783, 22] width 461 height 28
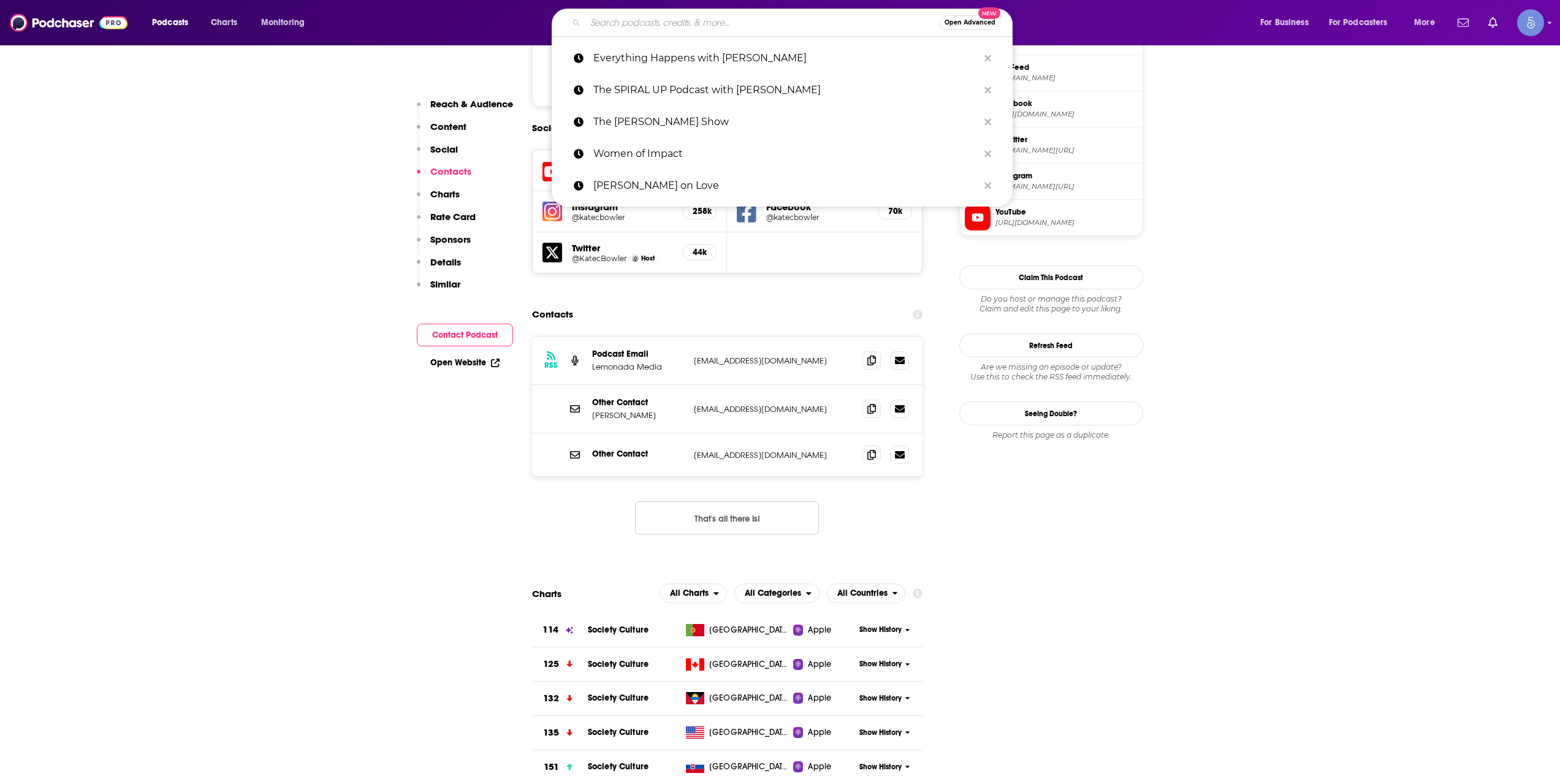
click at [681, 19] on input "Search podcasts, credits, & more..." at bounding box center [762, 23] width 353 height 20
paste input "[PERSON_NAME]"
type input "[PERSON_NAME]"
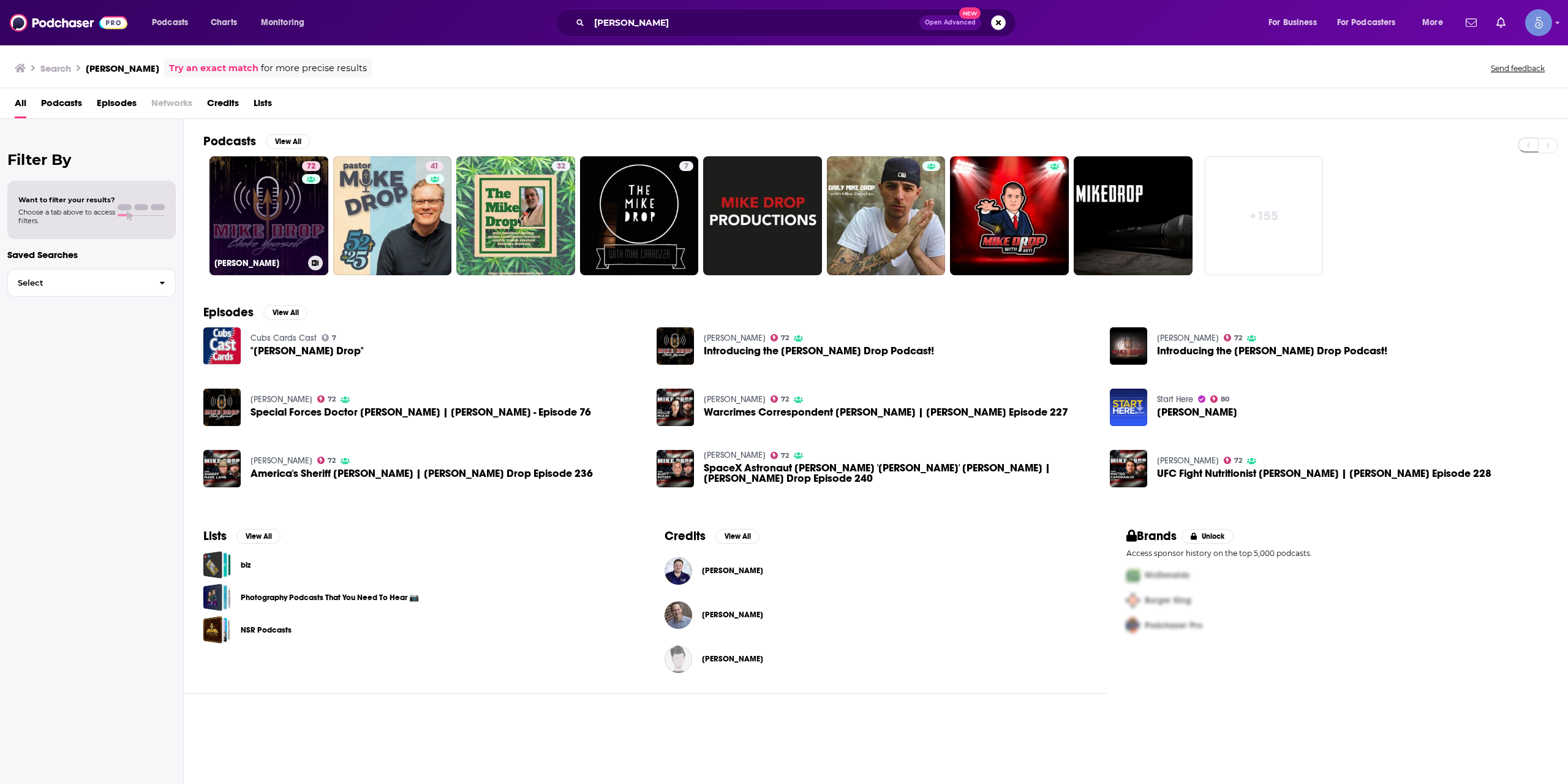
click at [266, 237] on link "72 [PERSON_NAME]" at bounding box center [268, 215] width 118 height 119
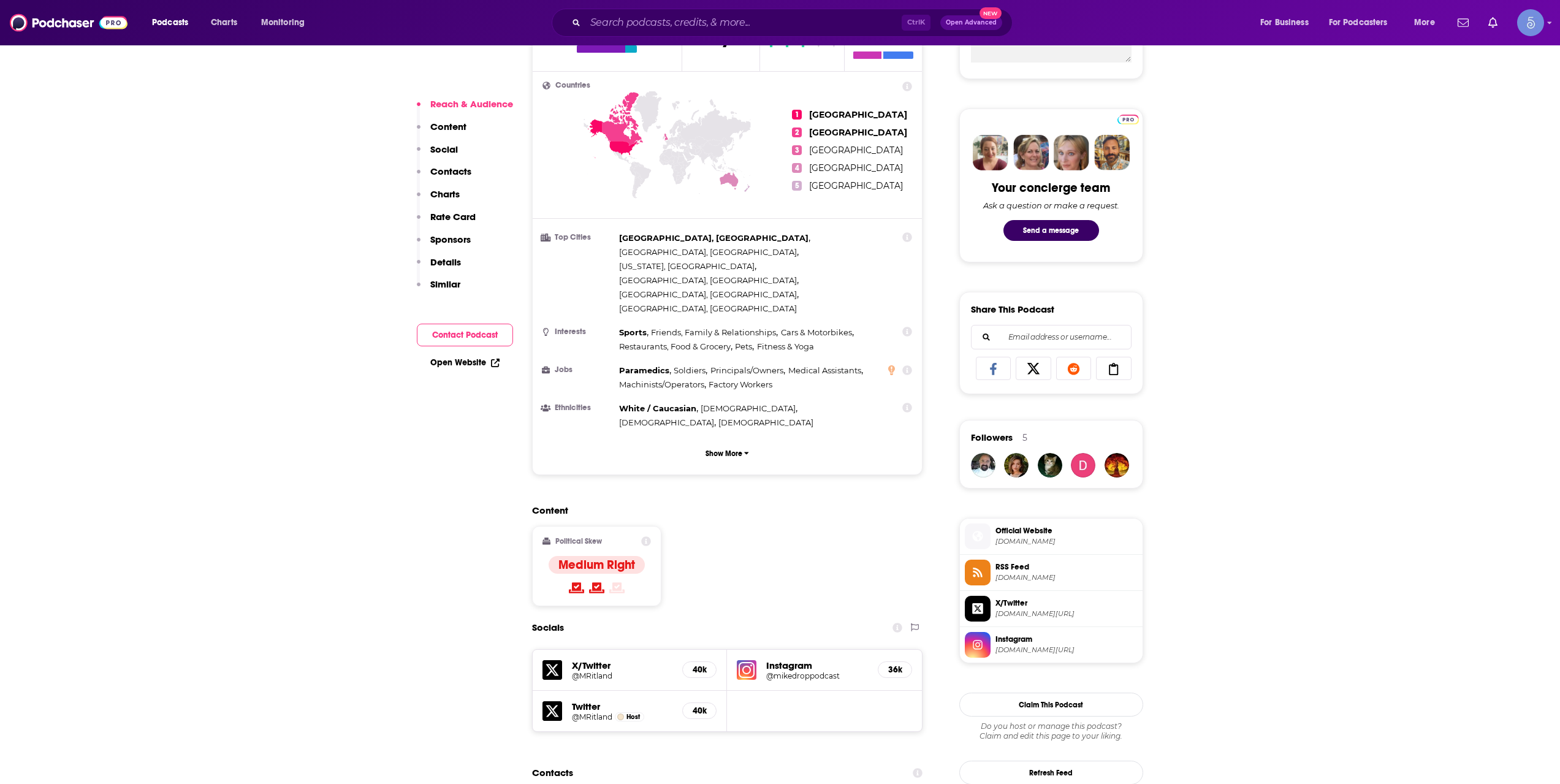
scroll to position [612, 0]
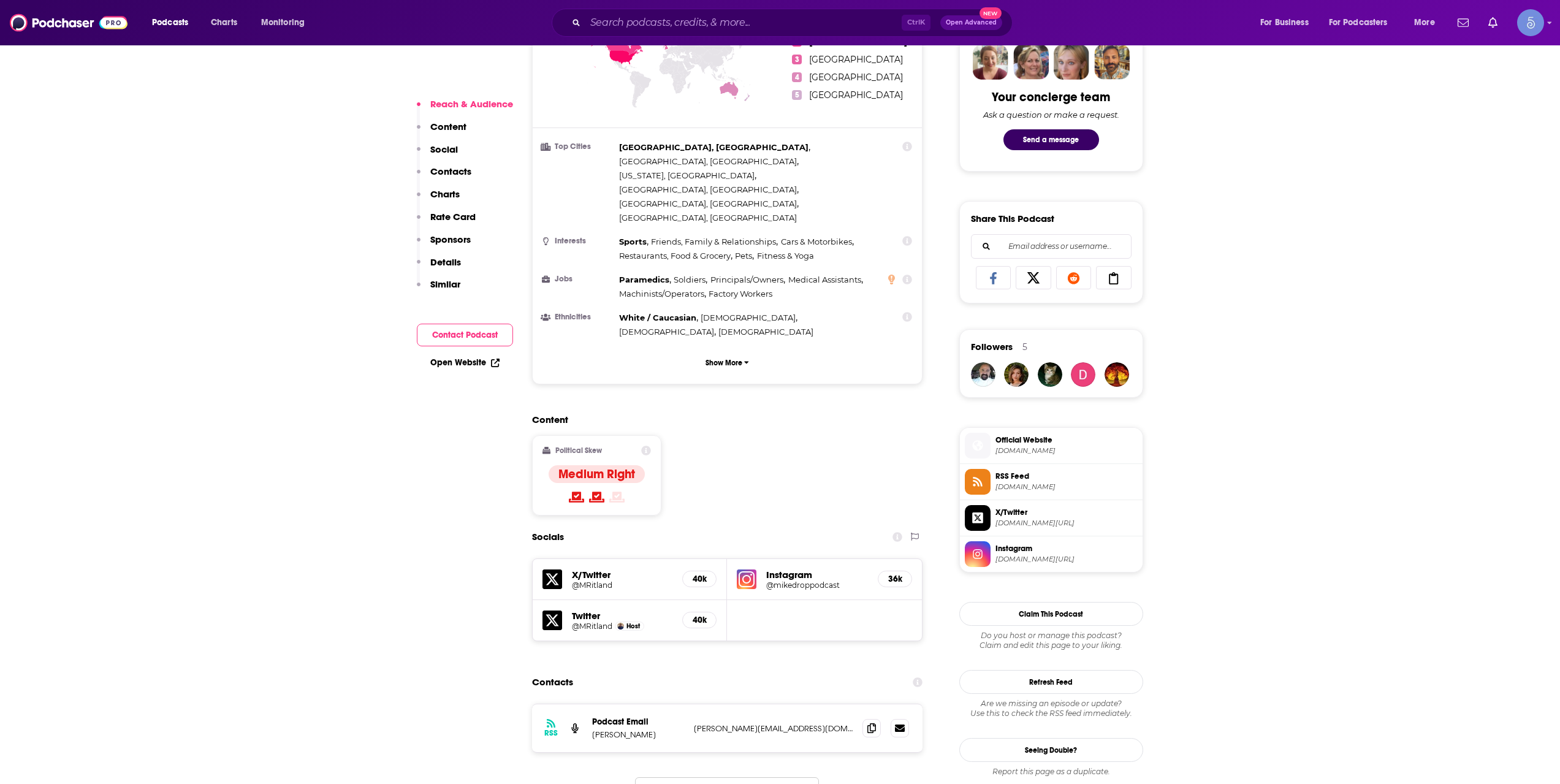
click at [635, 8] on div "Ctrl K Open Advanced New" at bounding box center [783, 22] width 461 height 28
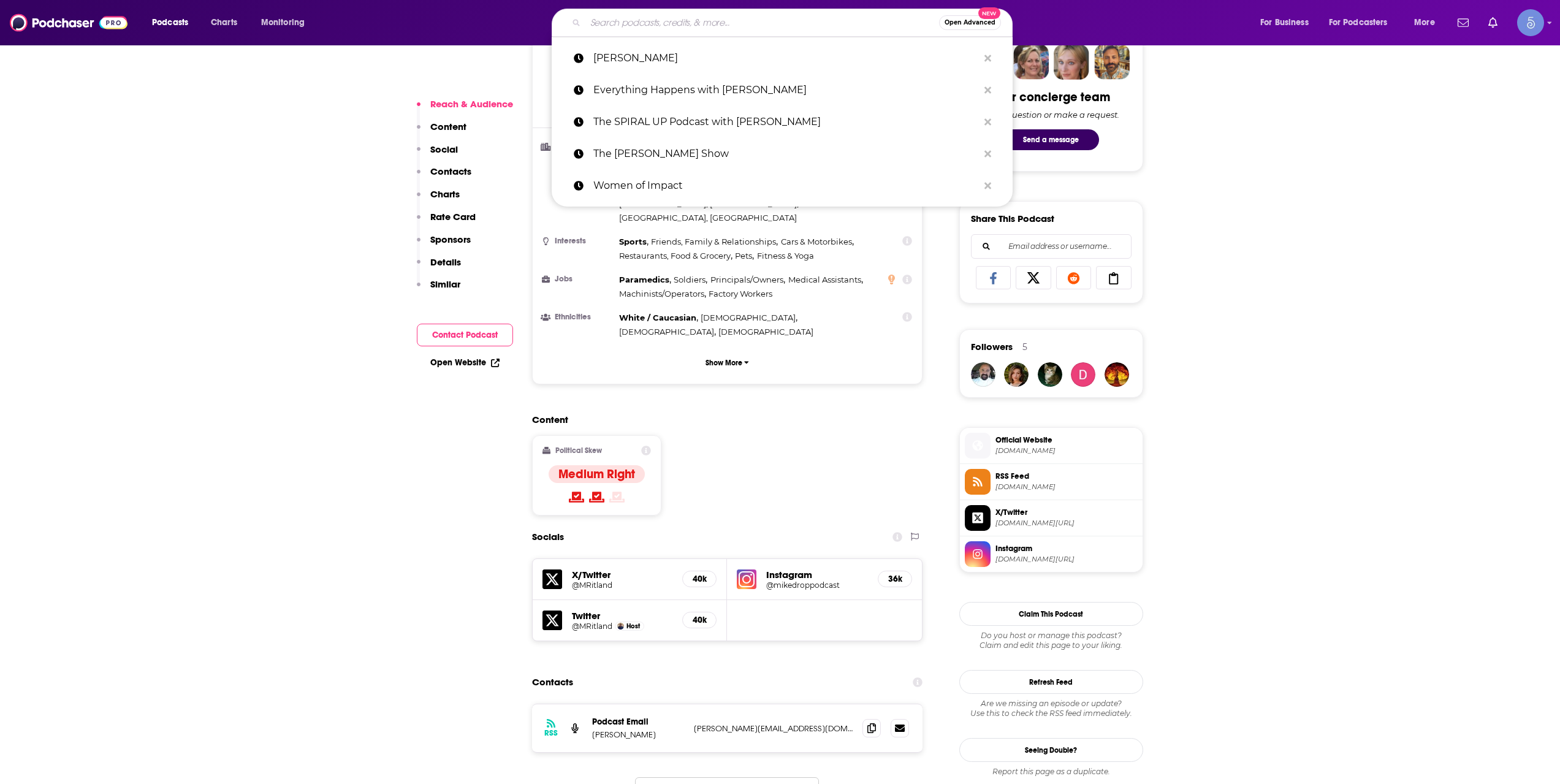
click at [644, 13] on input "Search podcasts, credits, & more..." at bounding box center [762, 23] width 353 height 20
paste input "Digital Social Hour"
type input "Digital Social Hour"
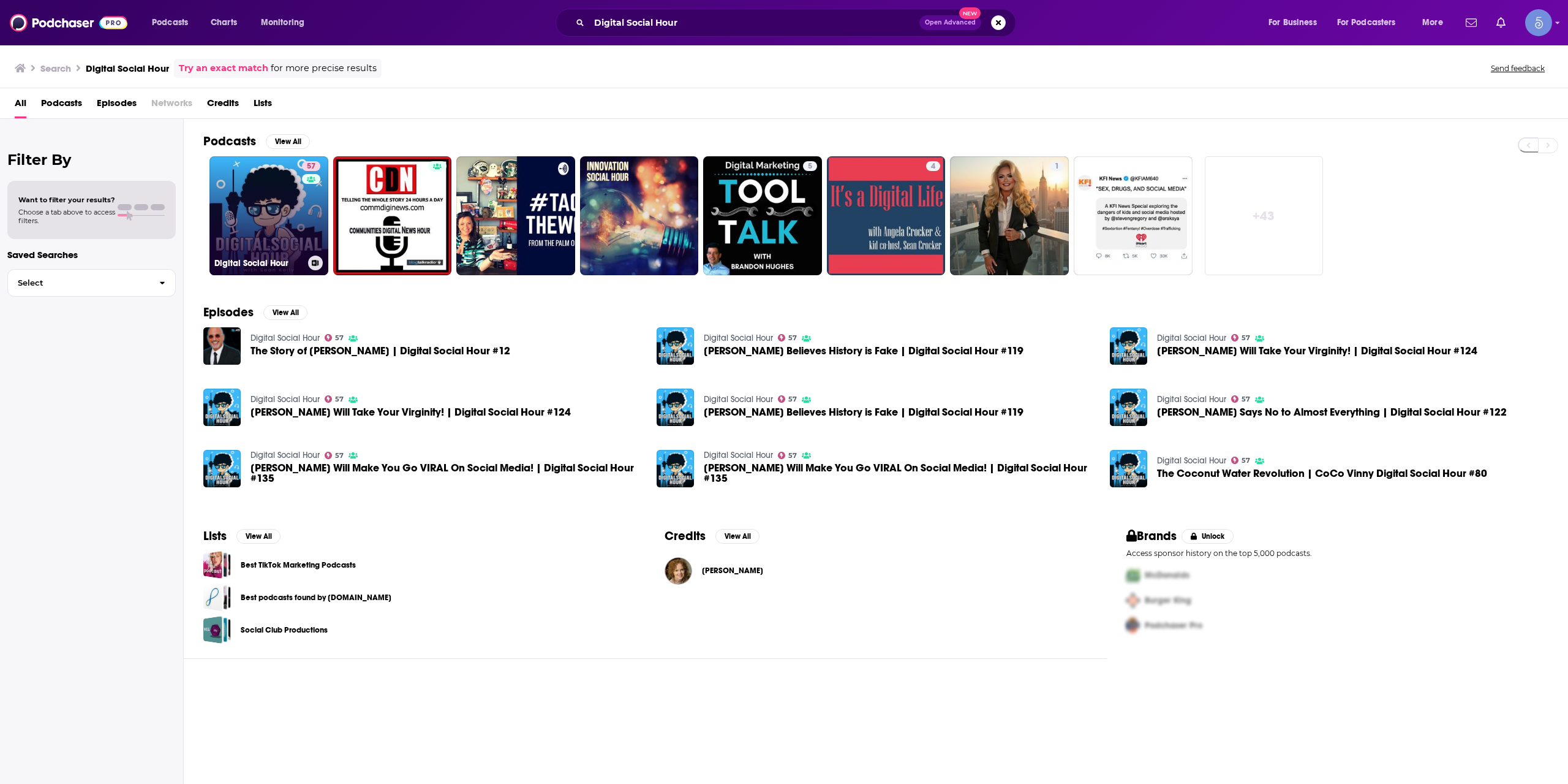
click at [287, 217] on link "57 Digital Social Hour" at bounding box center [268, 215] width 118 height 119
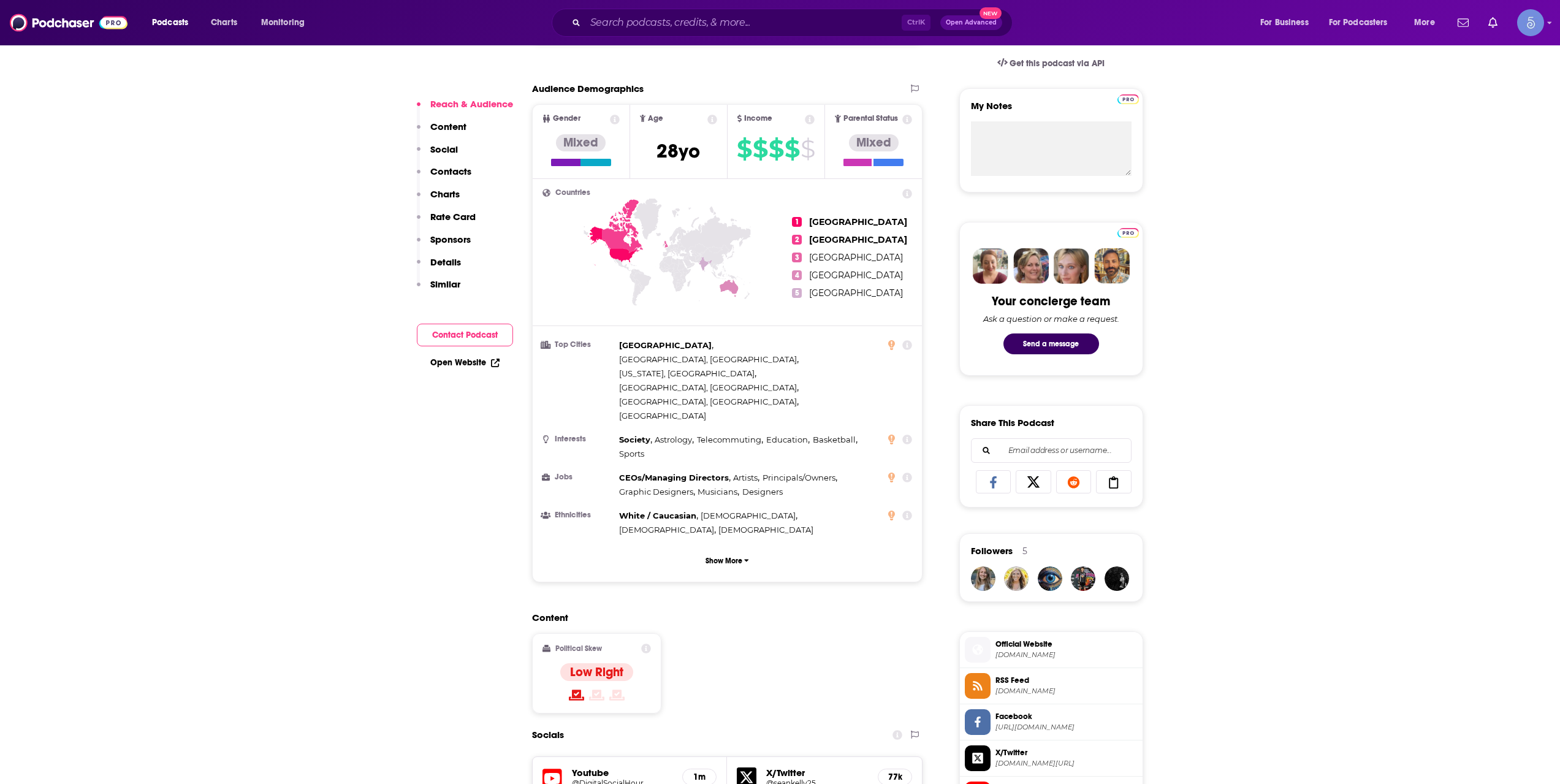
scroll to position [612, 0]
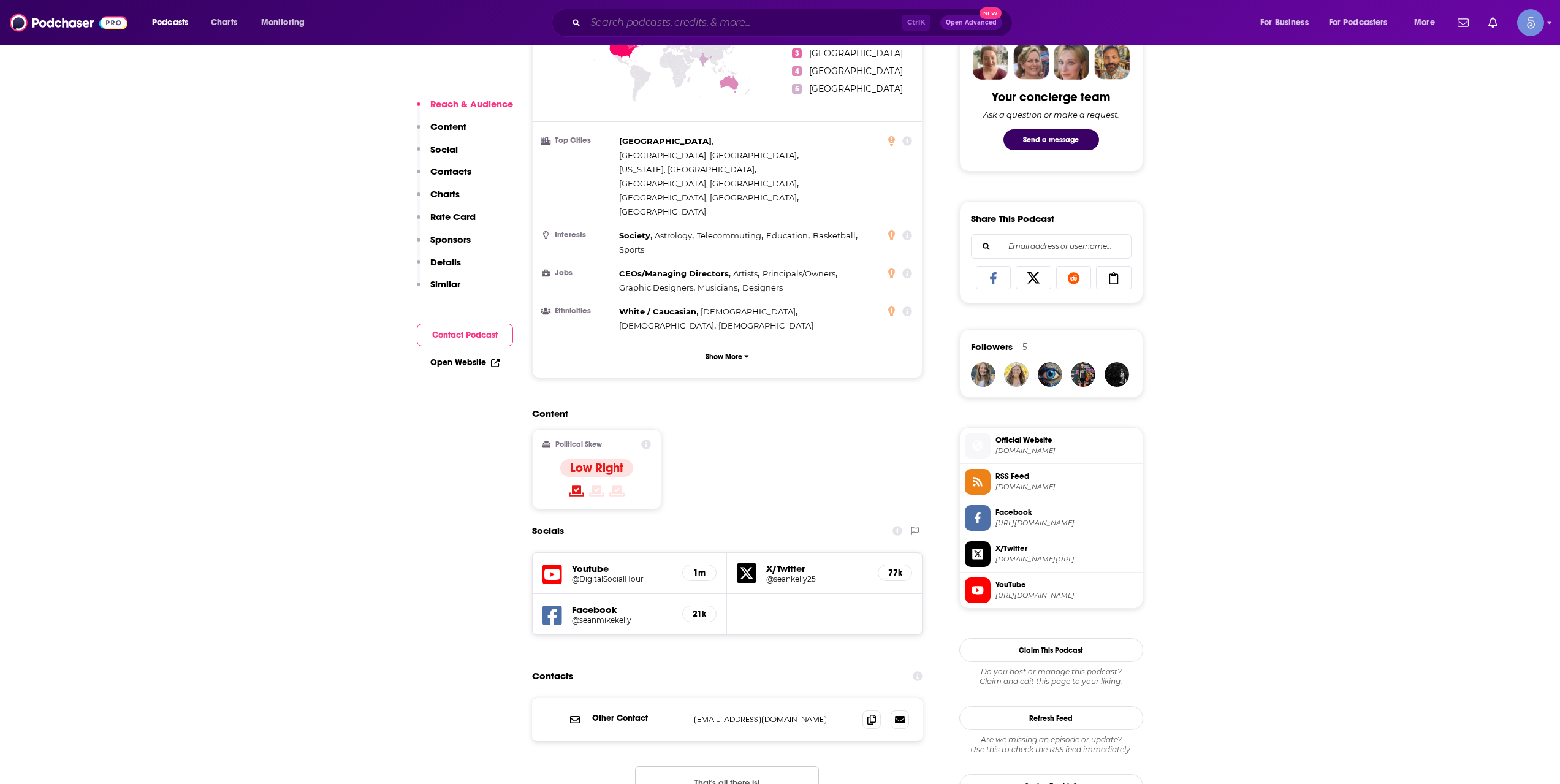
click at [697, 18] on input "Search podcasts, credits, & more..." at bounding box center [744, 23] width 317 height 20
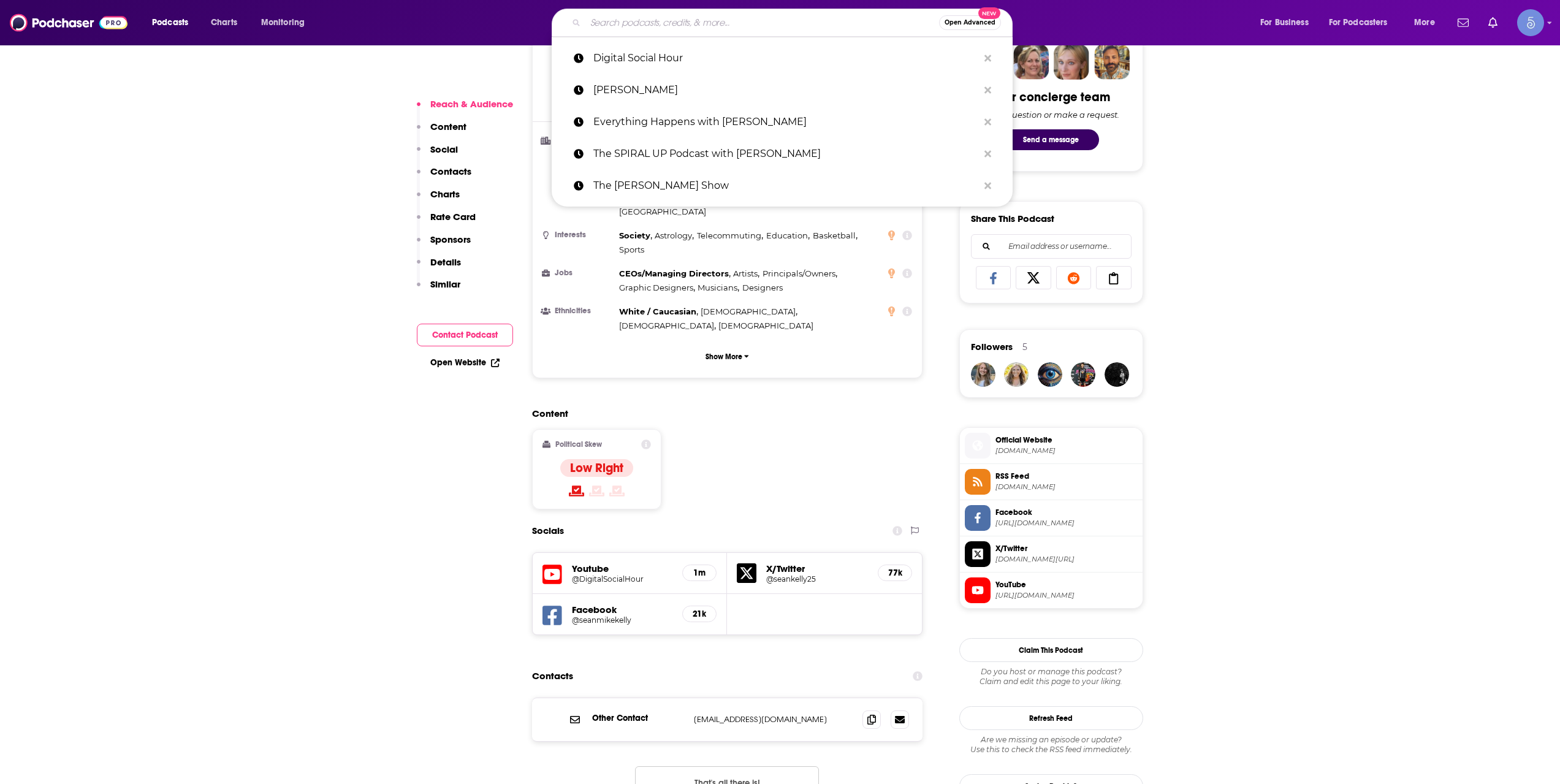
click at [697, 18] on input "Search podcasts, credits, & more..." at bounding box center [762, 23] width 353 height 20
paste input "Famous Interviews with [PERSON_NAME]"
type input "Famous Interviews with [PERSON_NAME]"
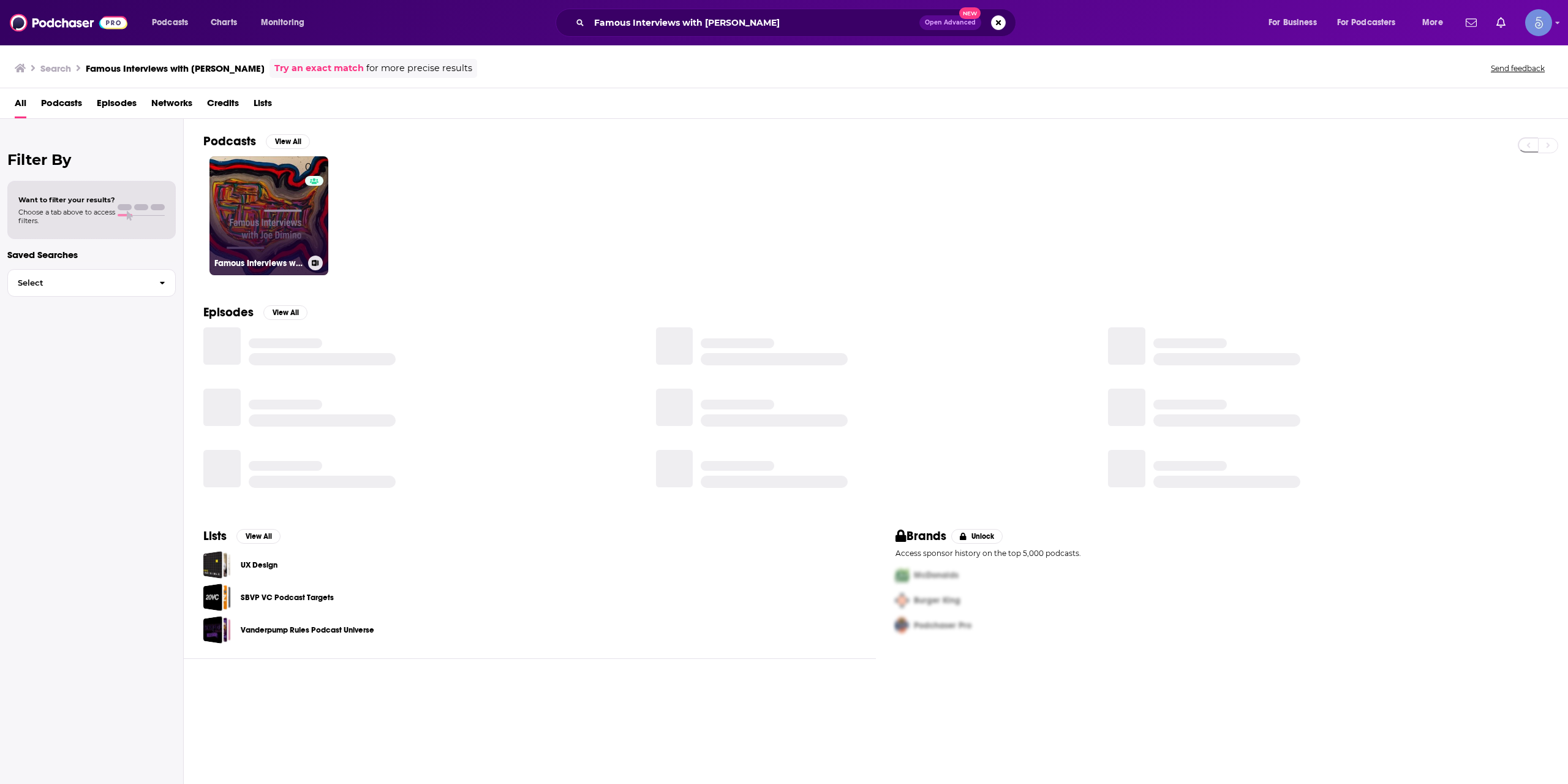
click at [277, 199] on link "0 Famous Interviews with [PERSON_NAME]" at bounding box center [268, 215] width 118 height 119
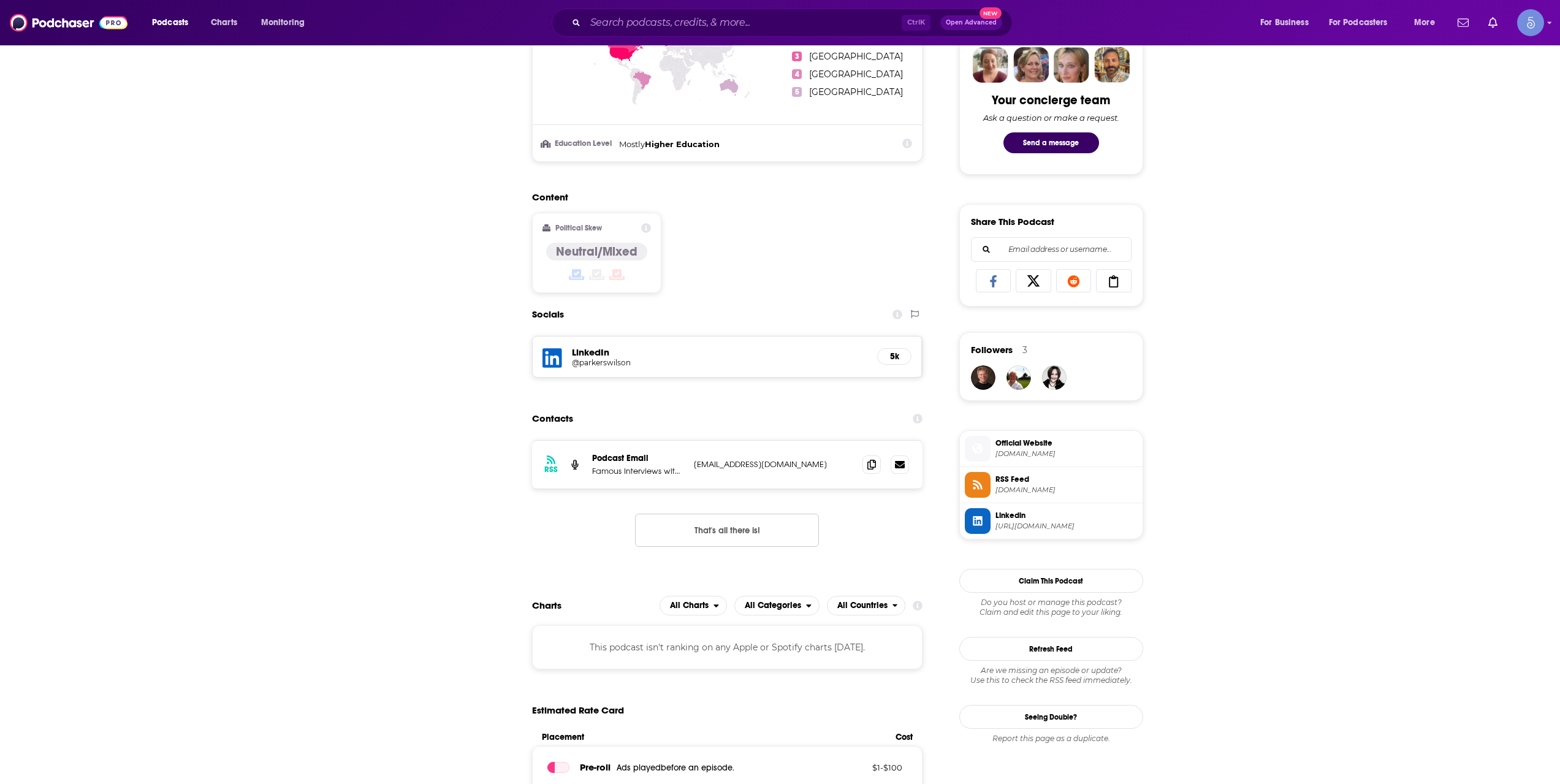
scroll to position [612, 0]
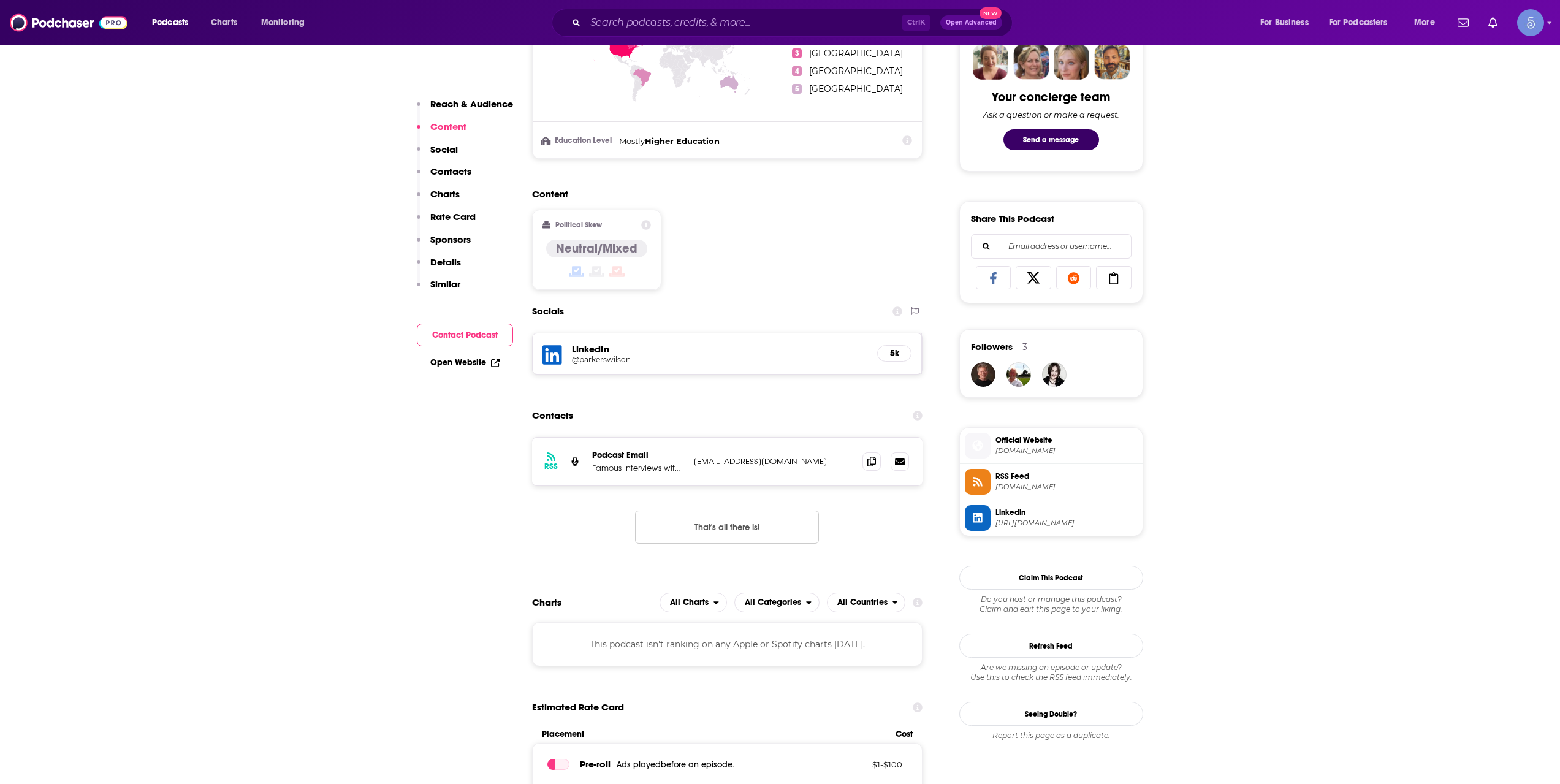
click at [672, 7] on div "Podcasts Charts Monitoring Ctrl K Open Advanced New For Business For Podcasters…" at bounding box center [780, 22] width 1560 height 45
click at [691, 18] on input "Search podcasts, credits, & more..." at bounding box center [744, 23] width 317 height 20
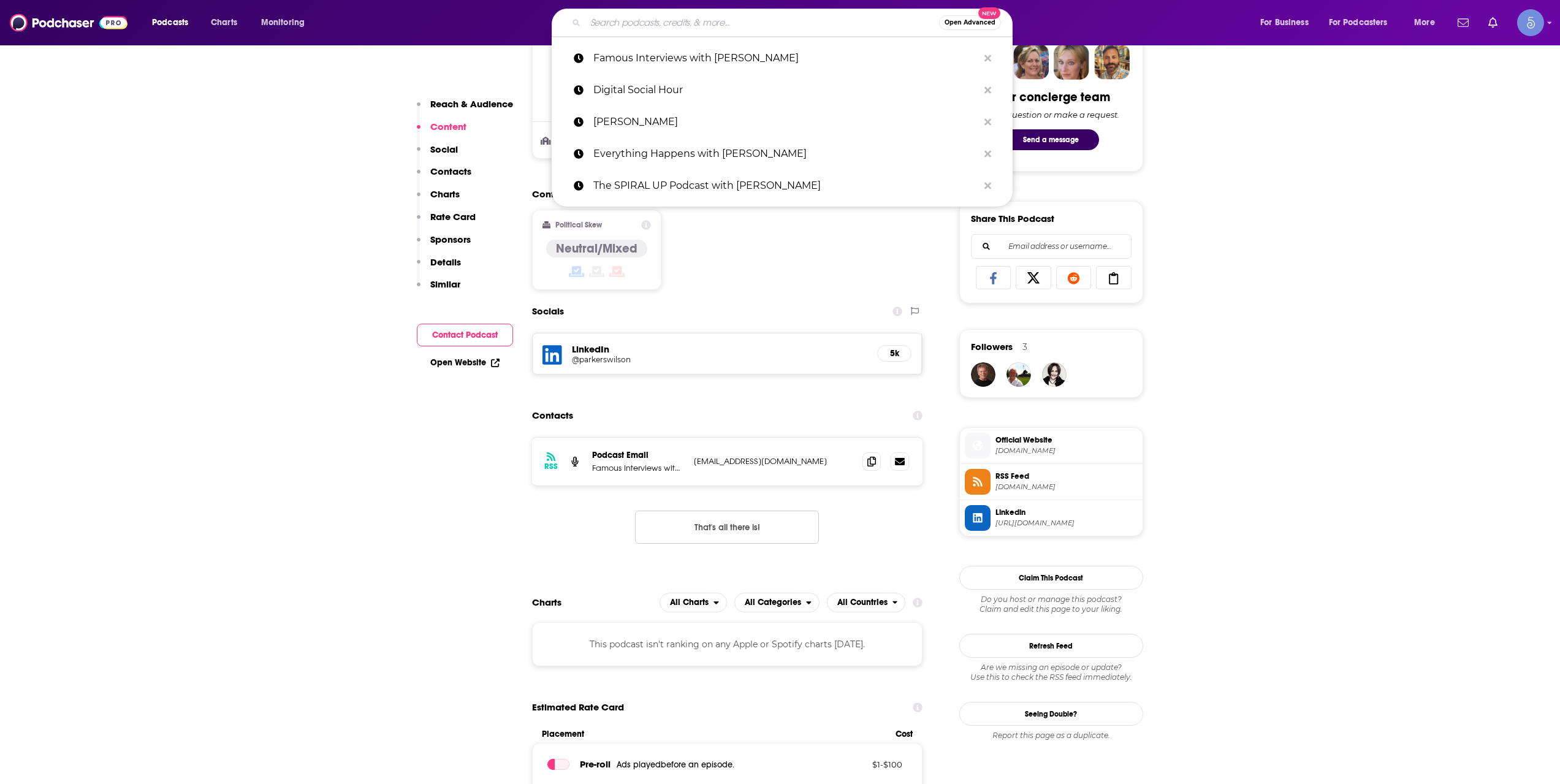
paste input "Eat Your Crust"
type input "Eat Your Crust"
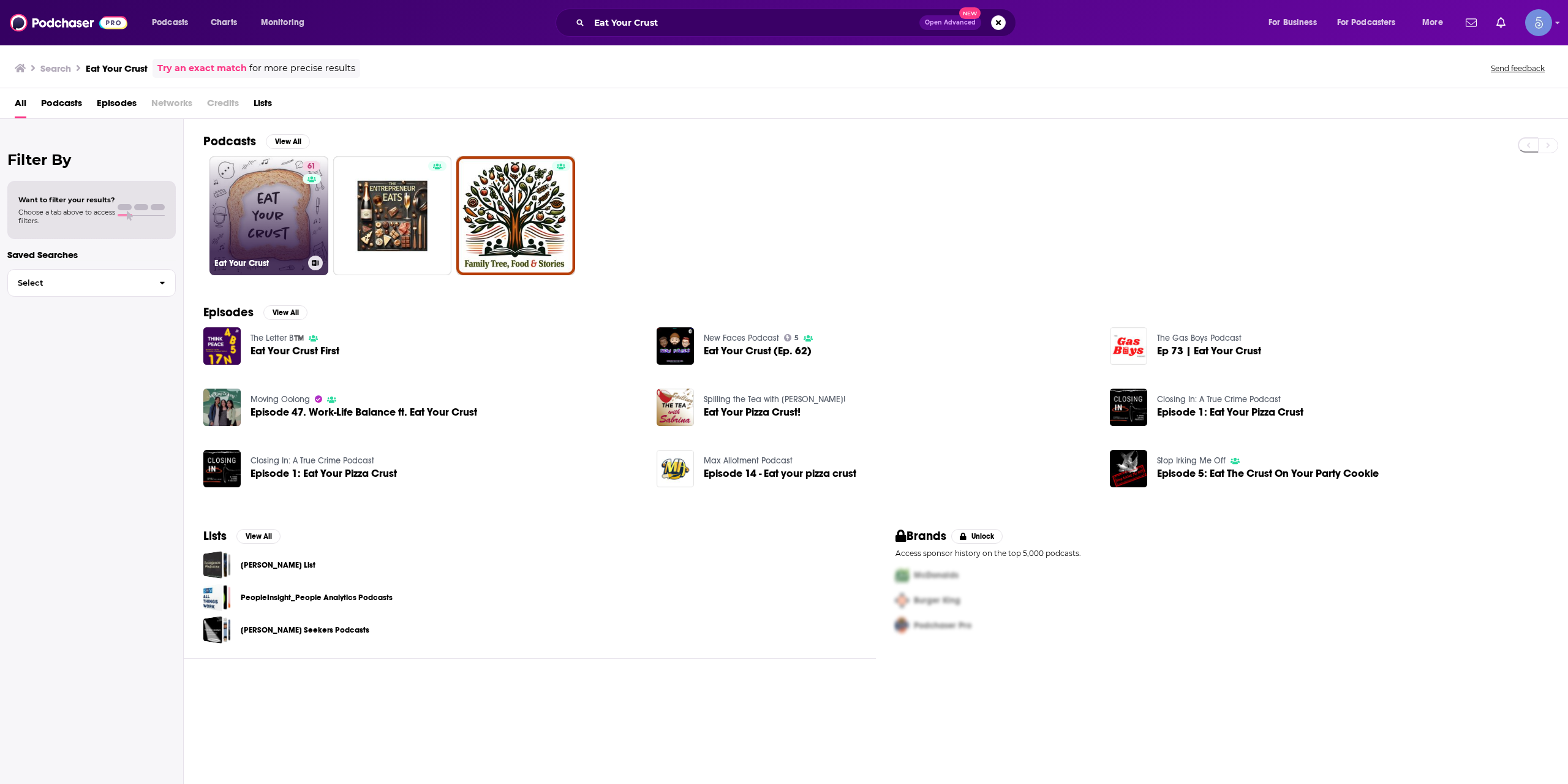
click at [276, 198] on link "61 Eat Your Crust" at bounding box center [268, 215] width 118 height 119
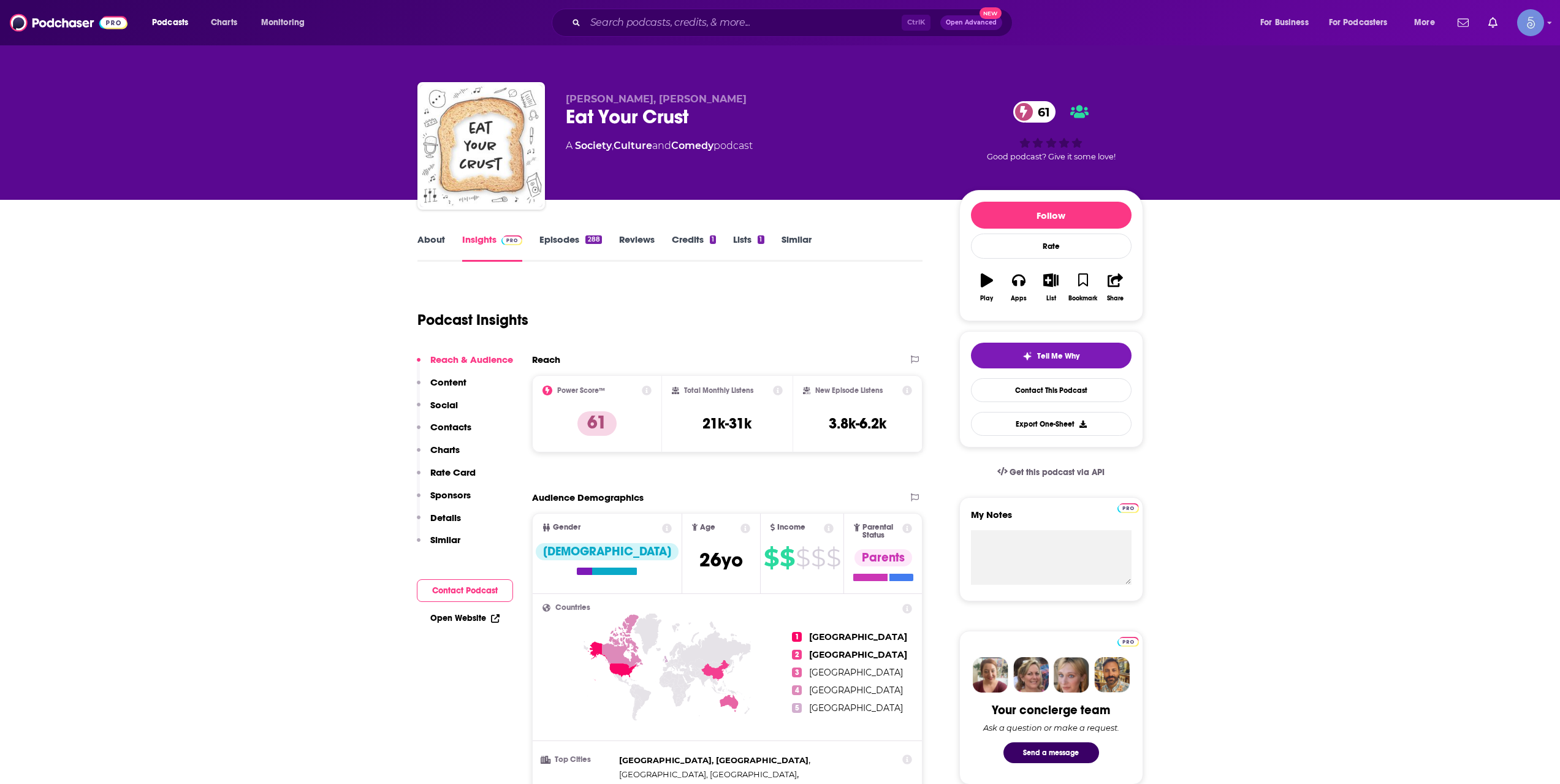
click at [707, 33] on div "Ctrl K Open Advanced New" at bounding box center [783, 22] width 461 height 28
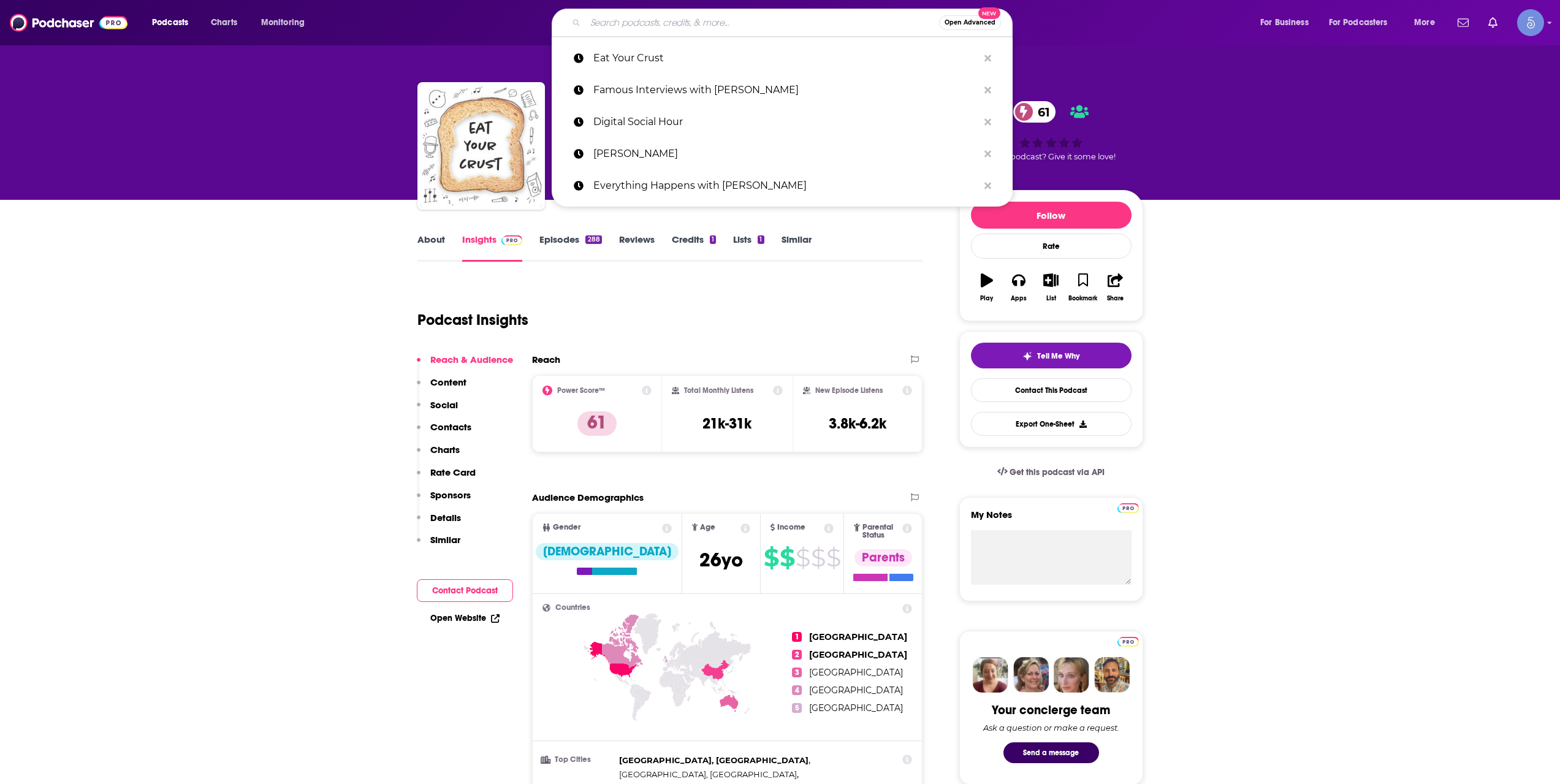
click at [716, 26] on input "Search podcasts, credits, & more..." at bounding box center [762, 23] width 353 height 20
paste input "How To Fail With [PERSON_NAME]"
type input "How To Fail With [PERSON_NAME]"
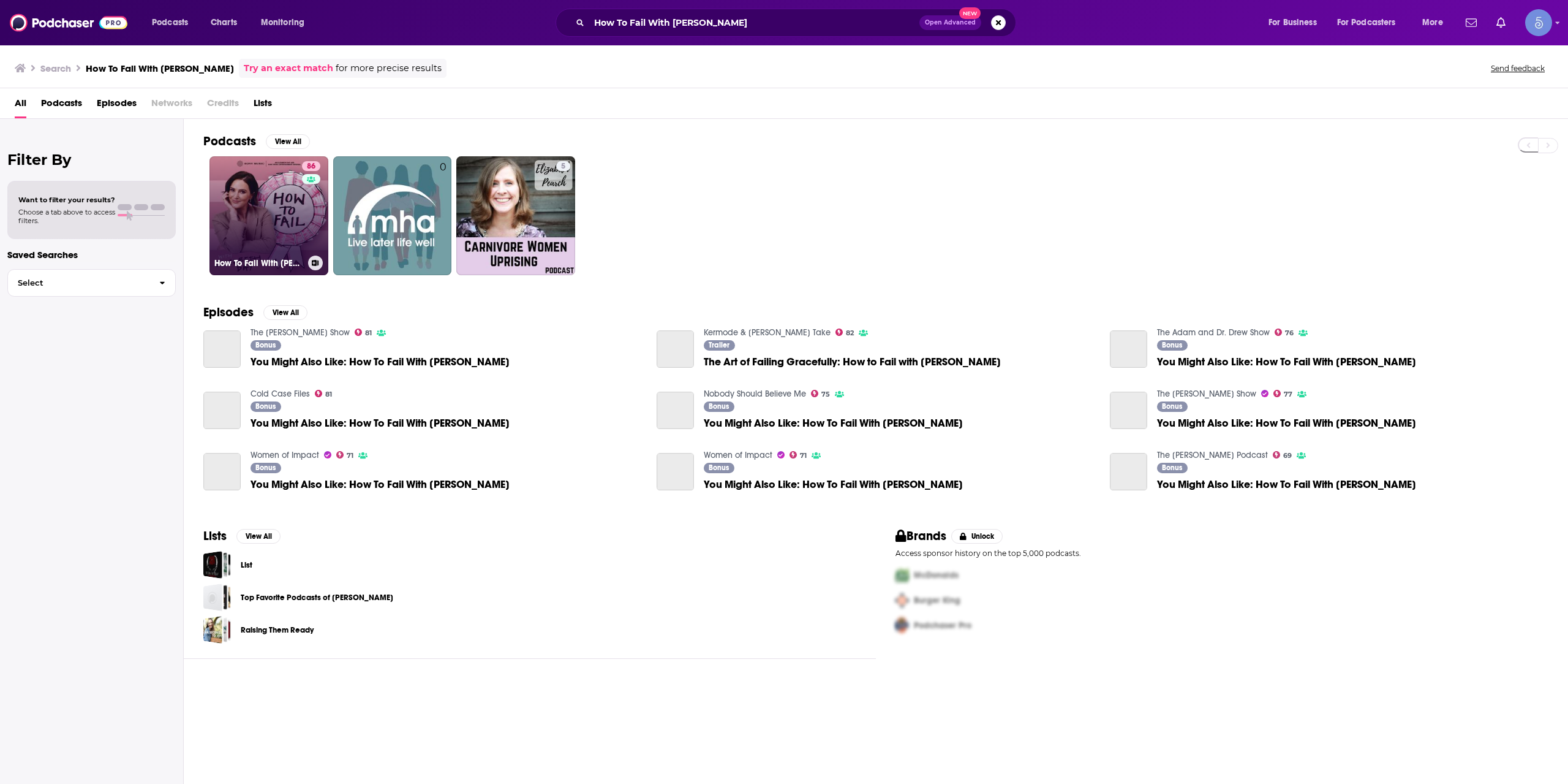
click at [297, 214] on link "86 How To Fail With [PERSON_NAME]" at bounding box center [268, 215] width 118 height 119
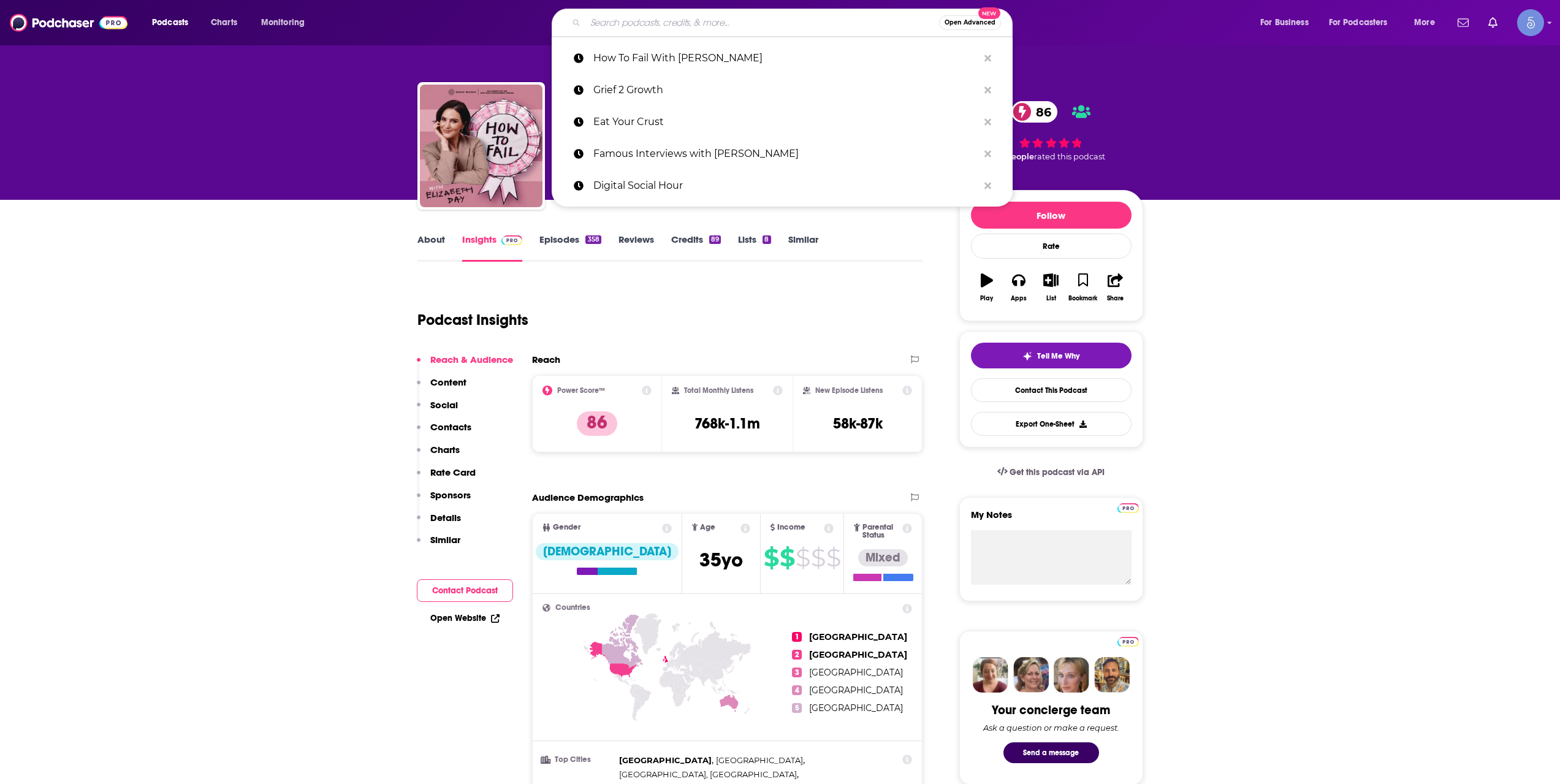
click at [650, 18] on input "Search podcasts, credits, & more..." at bounding box center [762, 23] width 353 height 20
paste input "The [PERSON_NAME] Podcast"
type input "The [PERSON_NAME] Podcast"
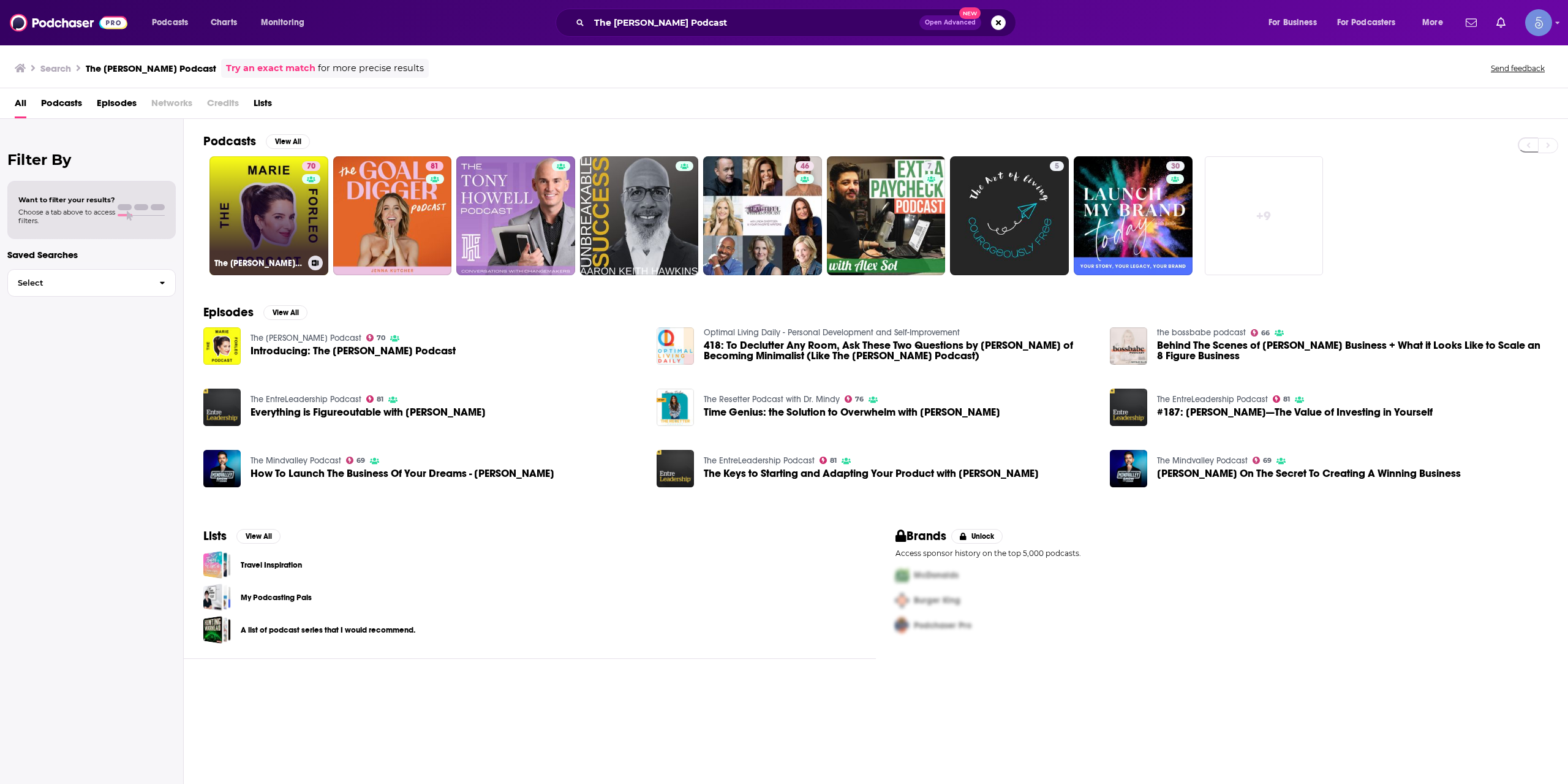
click at [259, 192] on link "70 The [PERSON_NAME] Podcast" at bounding box center [268, 215] width 118 height 119
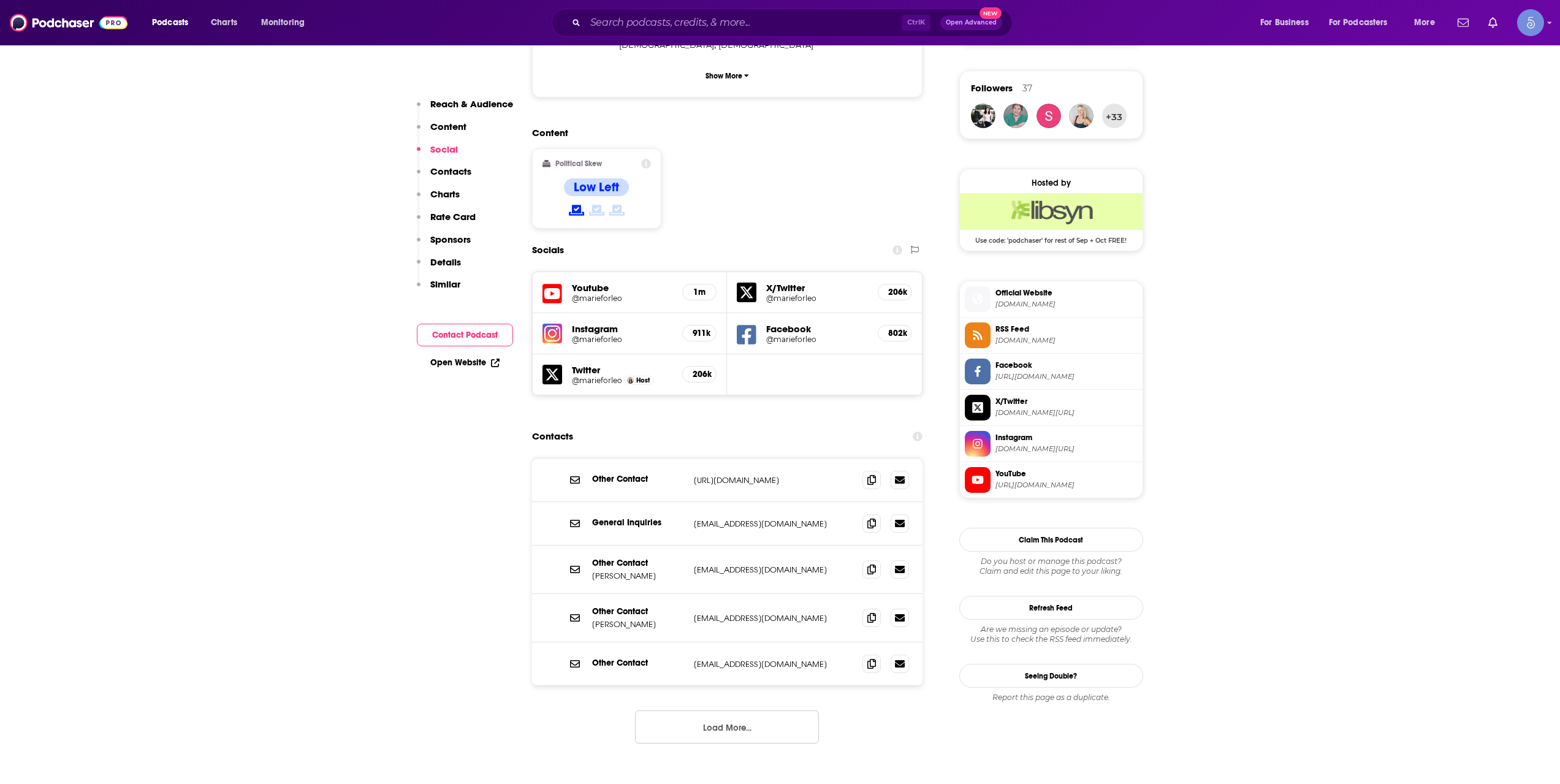
scroll to position [1021, 0]
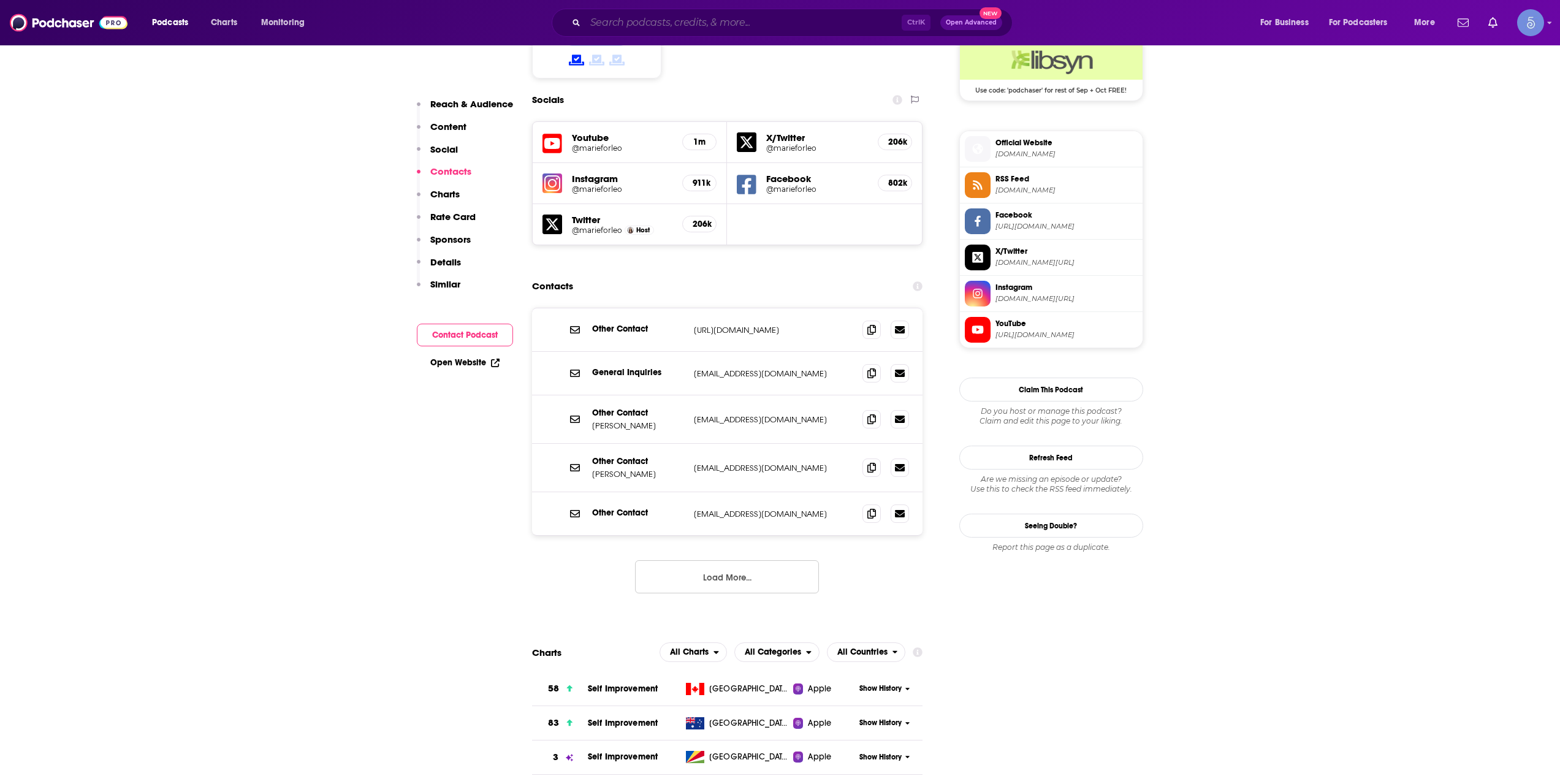
click at [687, 16] on input "Search podcasts, credits, & more..." at bounding box center [744, 23] width 317 height 20
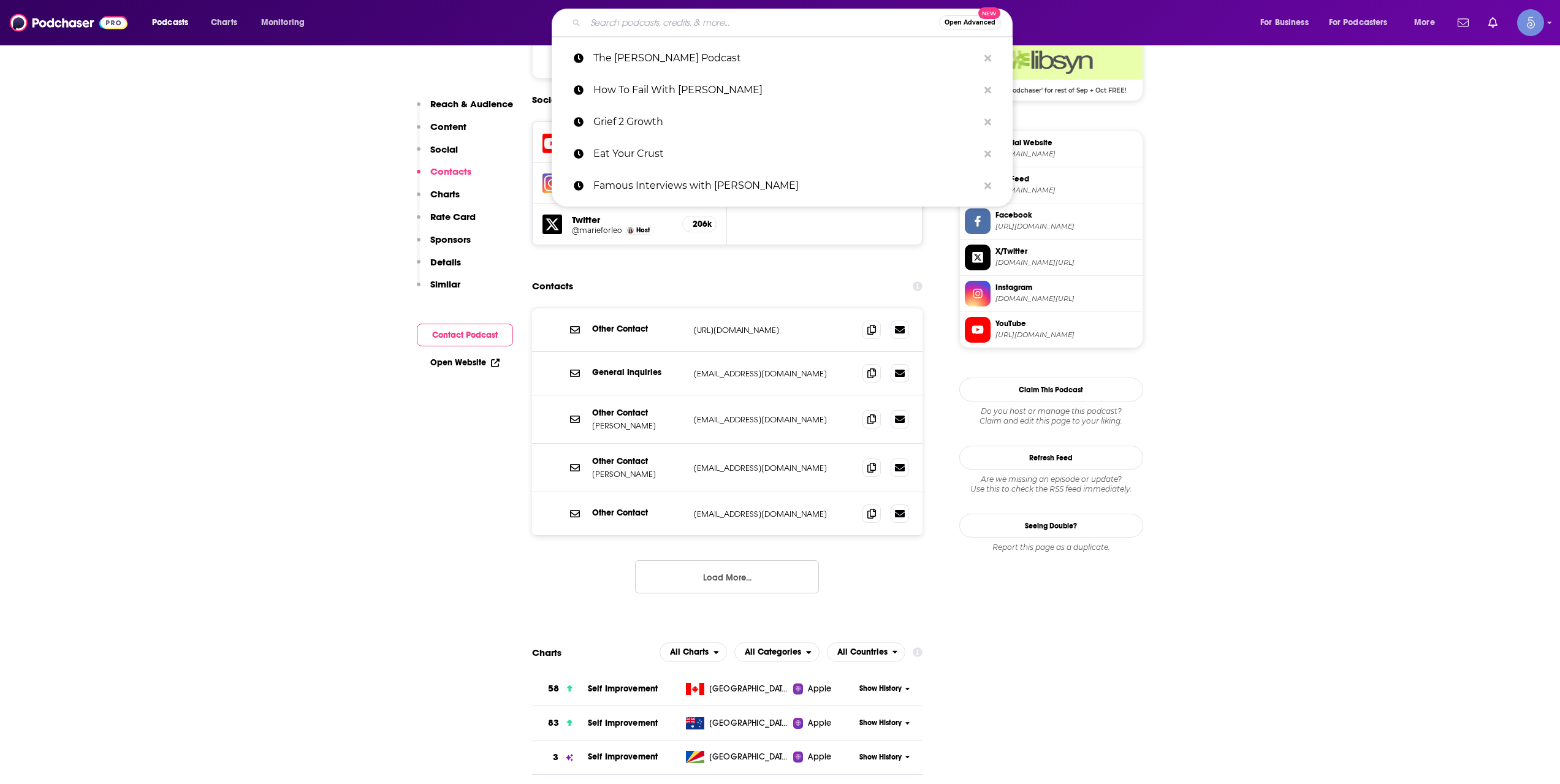
paste input "The Quote of the Day Show | Daily Motivational Talks"
type input "The Quote of the Day Show | Daily Motivational Talks"
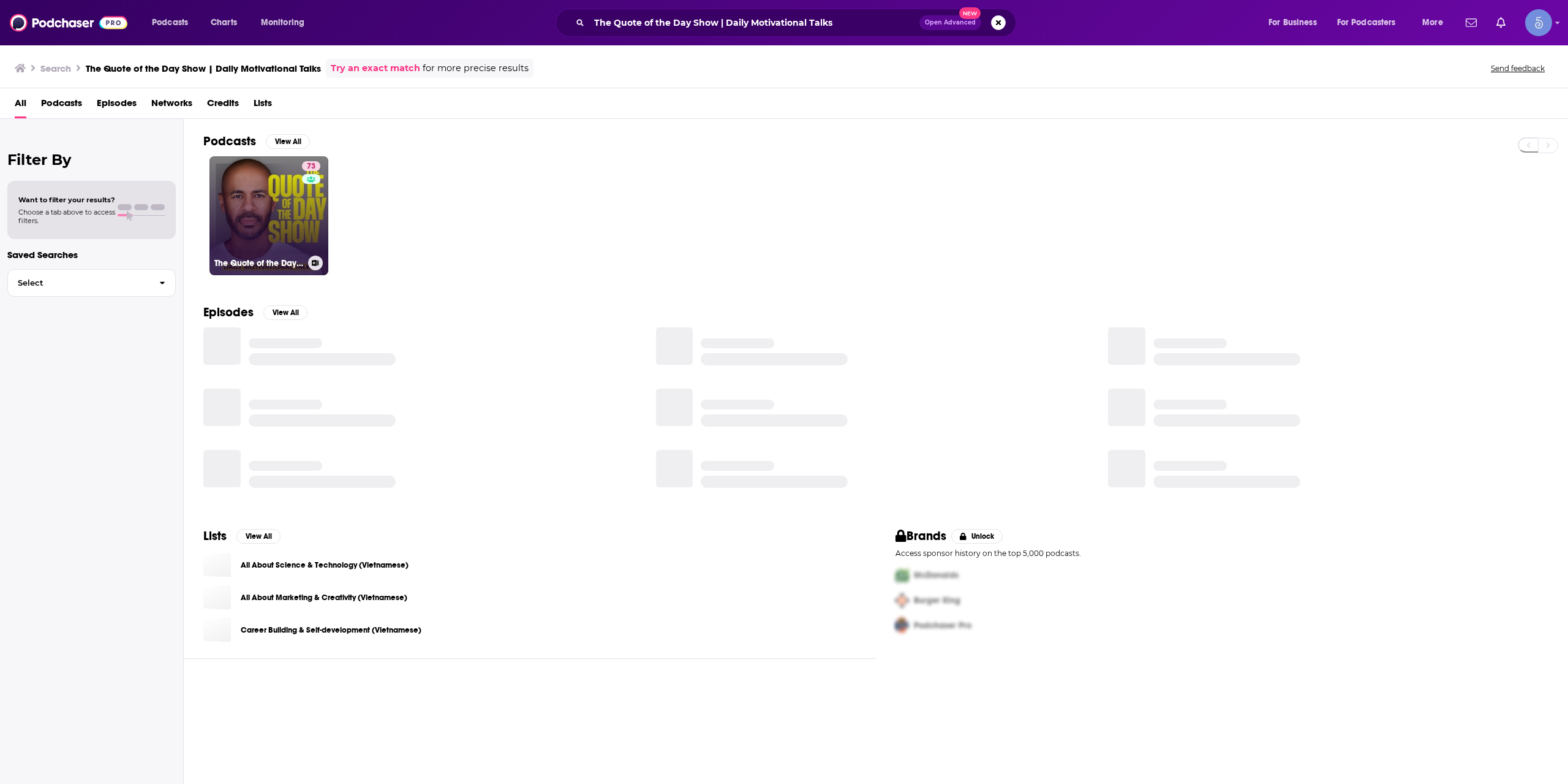
click at [266, 210] on link "73 The Quote of the Day Show | Daily Motivational Talks" at bounding box center [268, 215] width 118 height 119
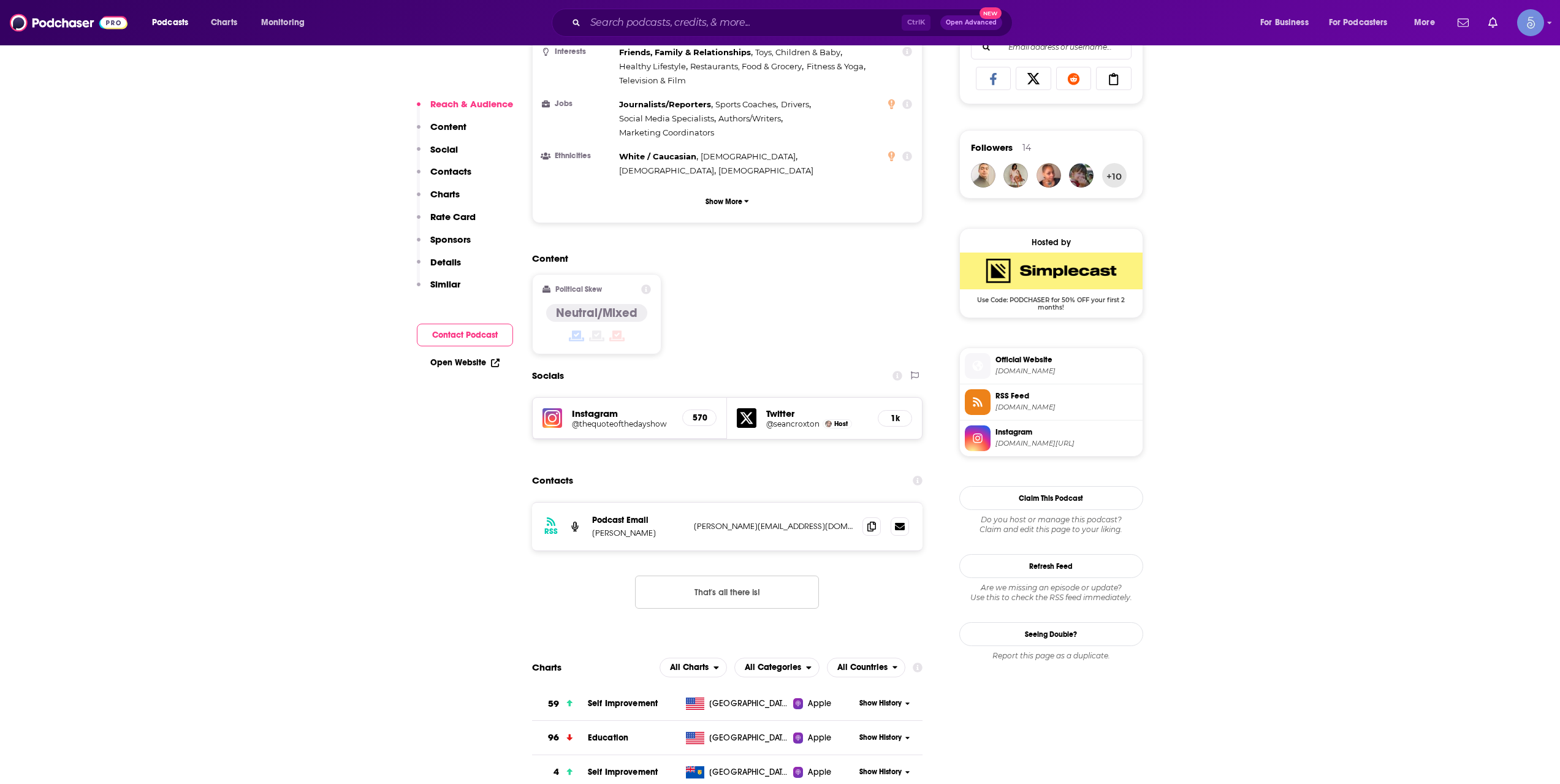
scroll to position [817, 0]
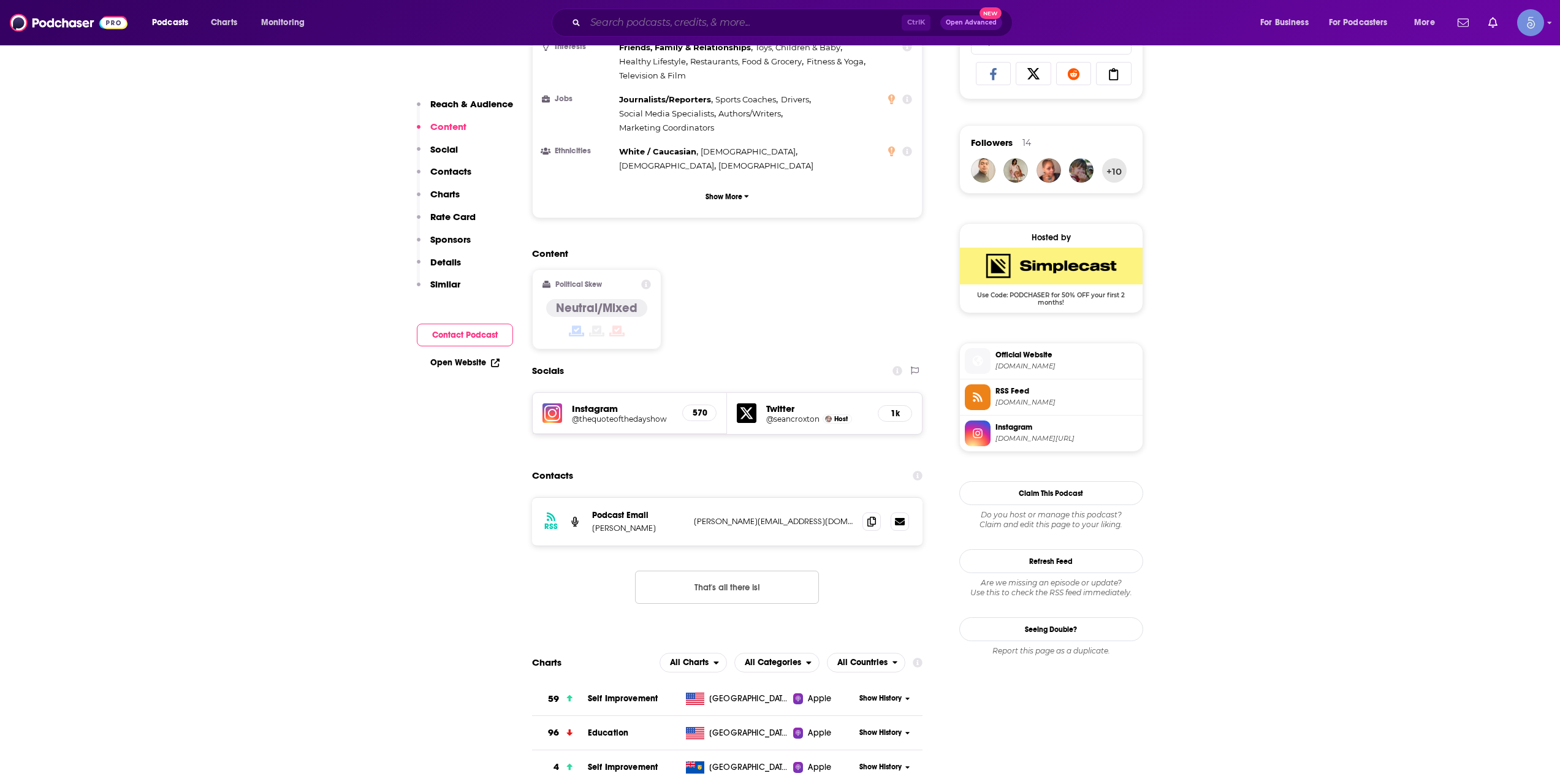
click at [710, 29] on input "Search podcasts, credits, & more..." at bounding box center [744, 23] width 317 height 20
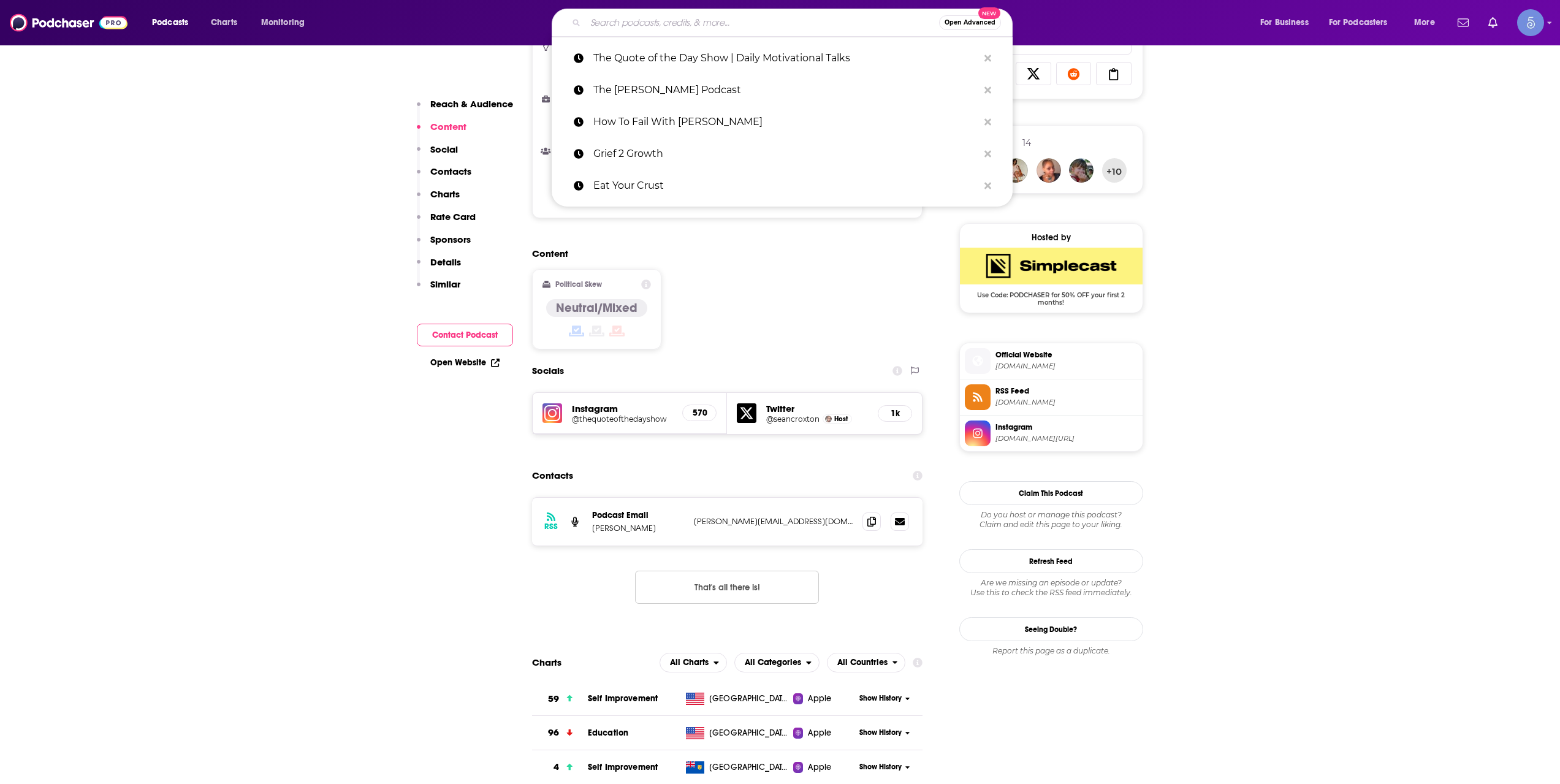
paste input "Darling, Shine!"
type input "Darling, Shine!"
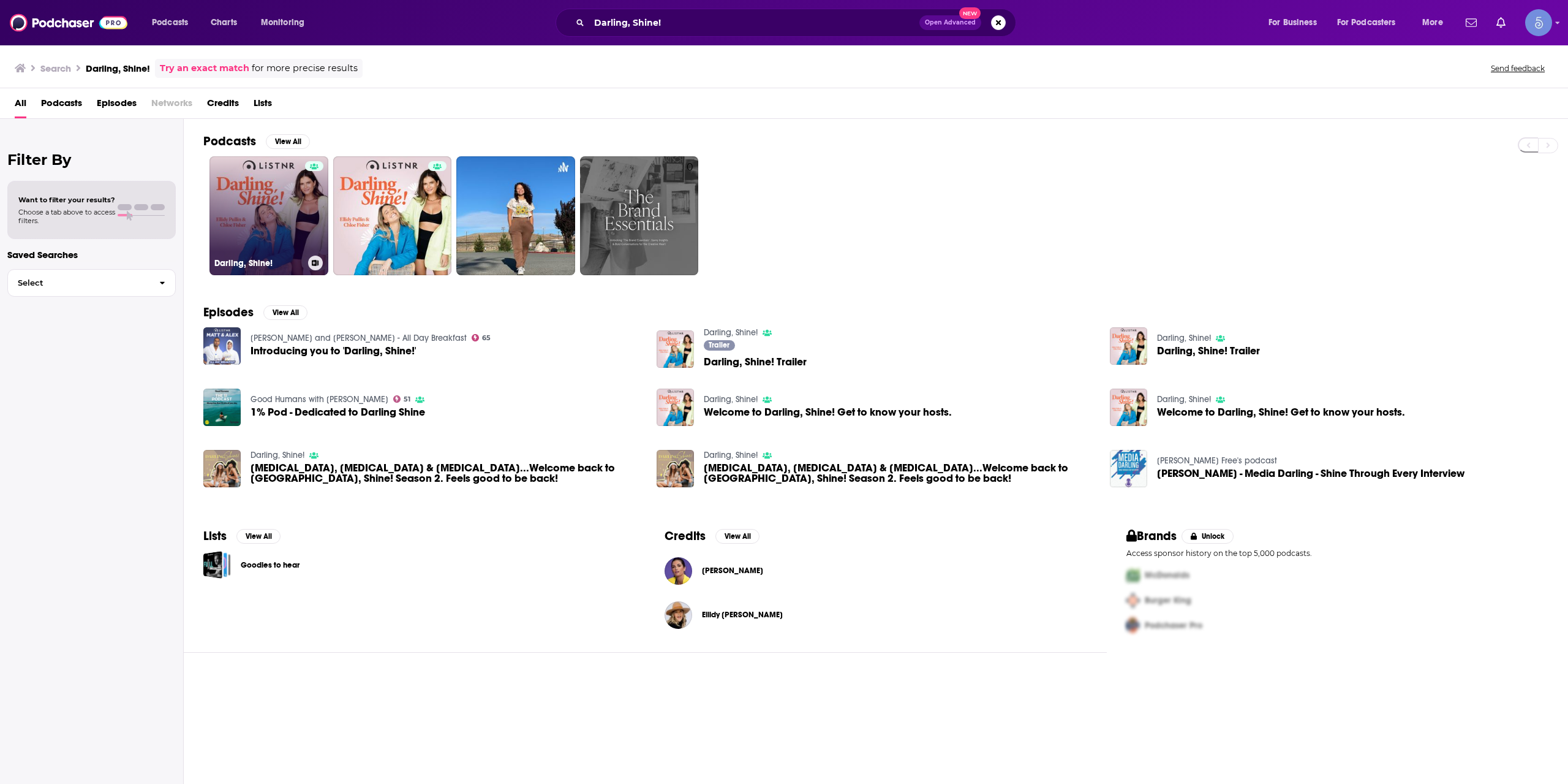
click at [293, 239] on link "Darling, Shine!" at bounding box center [268, 215] width 118 height 119
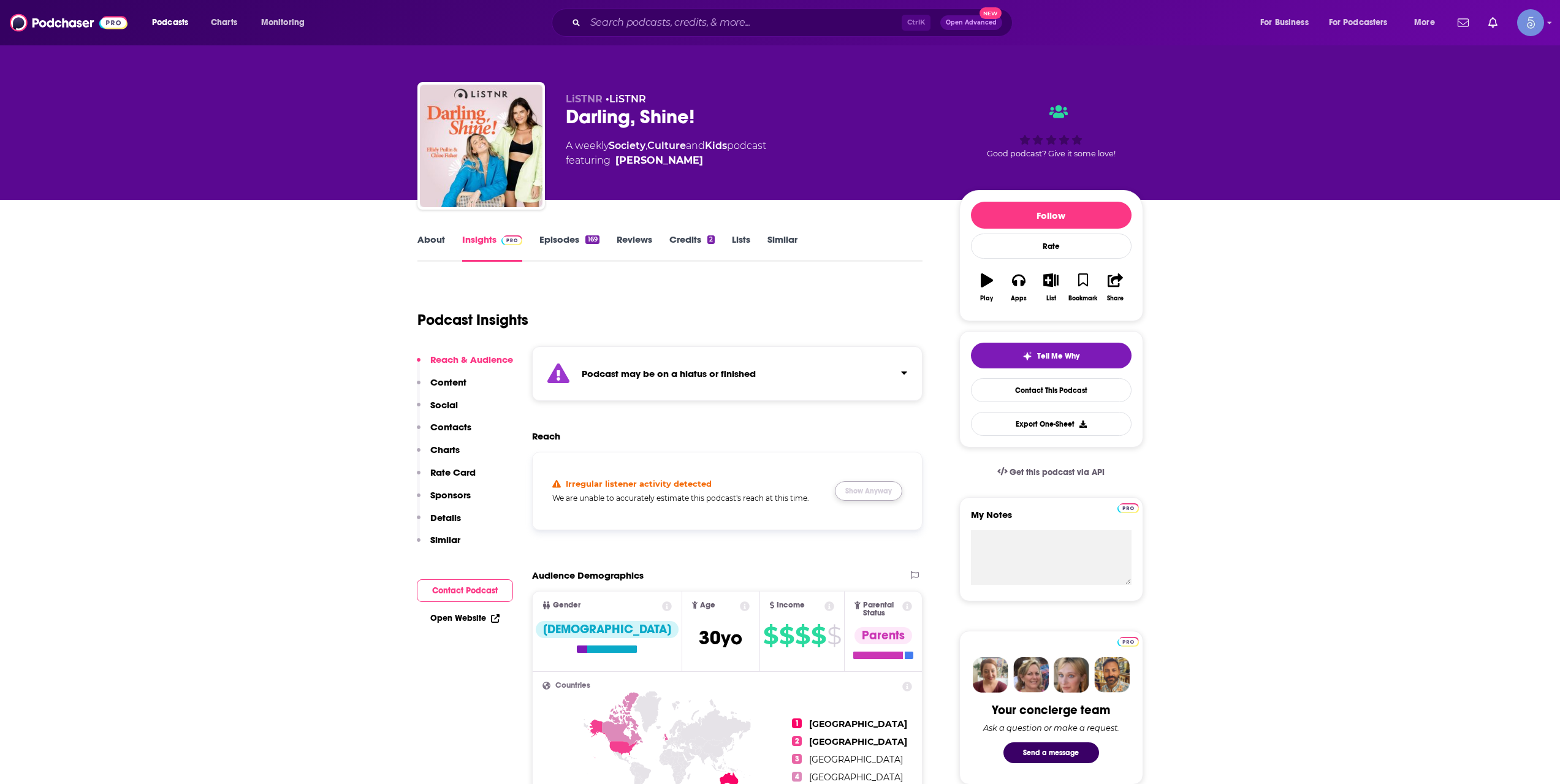
click at [879, 491] on button "Show Anyway" at bounding box center [869, 491] width 67 height 20
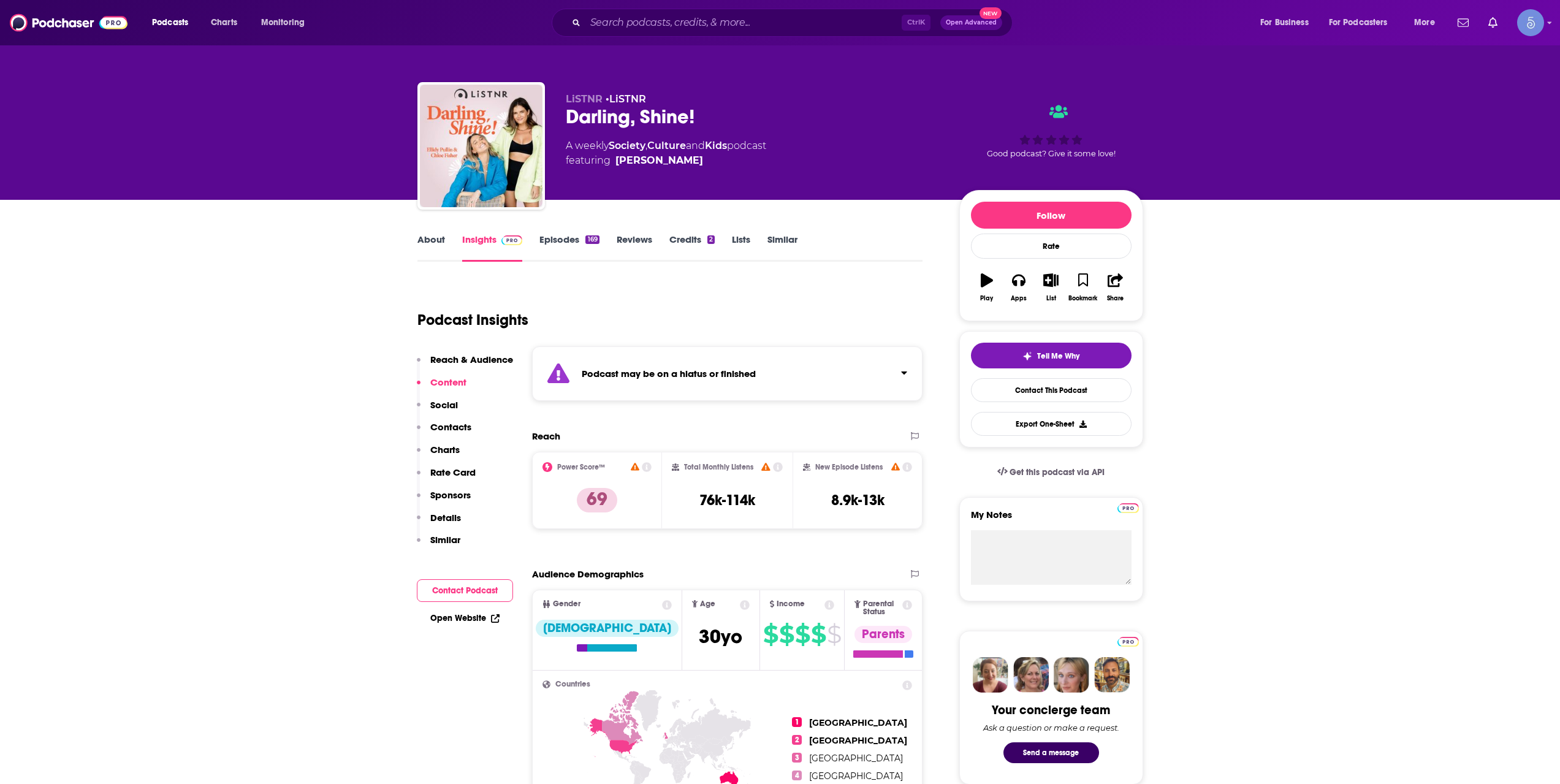
click at [678, 165] on span "featuring [PERSON_NAME]" at bounding box center [666, 160] width 200 height 15
copy span "[PERSON_NAME]"
click at [753, 34] on div "Ctrl K Open Advanced New" at bounding box center [783, 22] width 461 height 28
click at [758, 31] on input "Search podcasts, credits, & more..." at bounding box center [744, 23] width 317 height 20
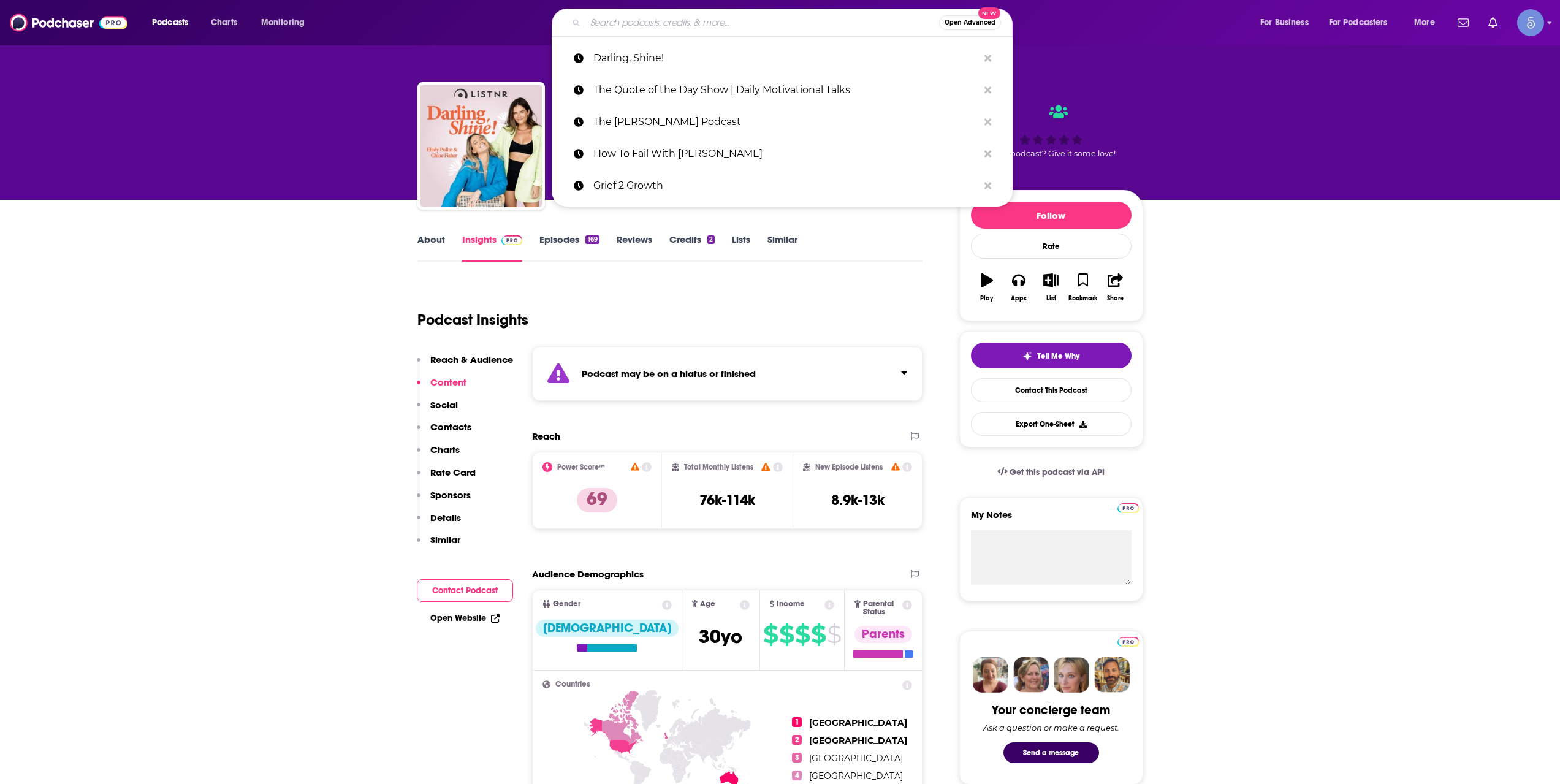
paste input "Let's Be Honest with [PERSON_NAME]"
type input "Let's Be Honest with [PERSON_NAME]"
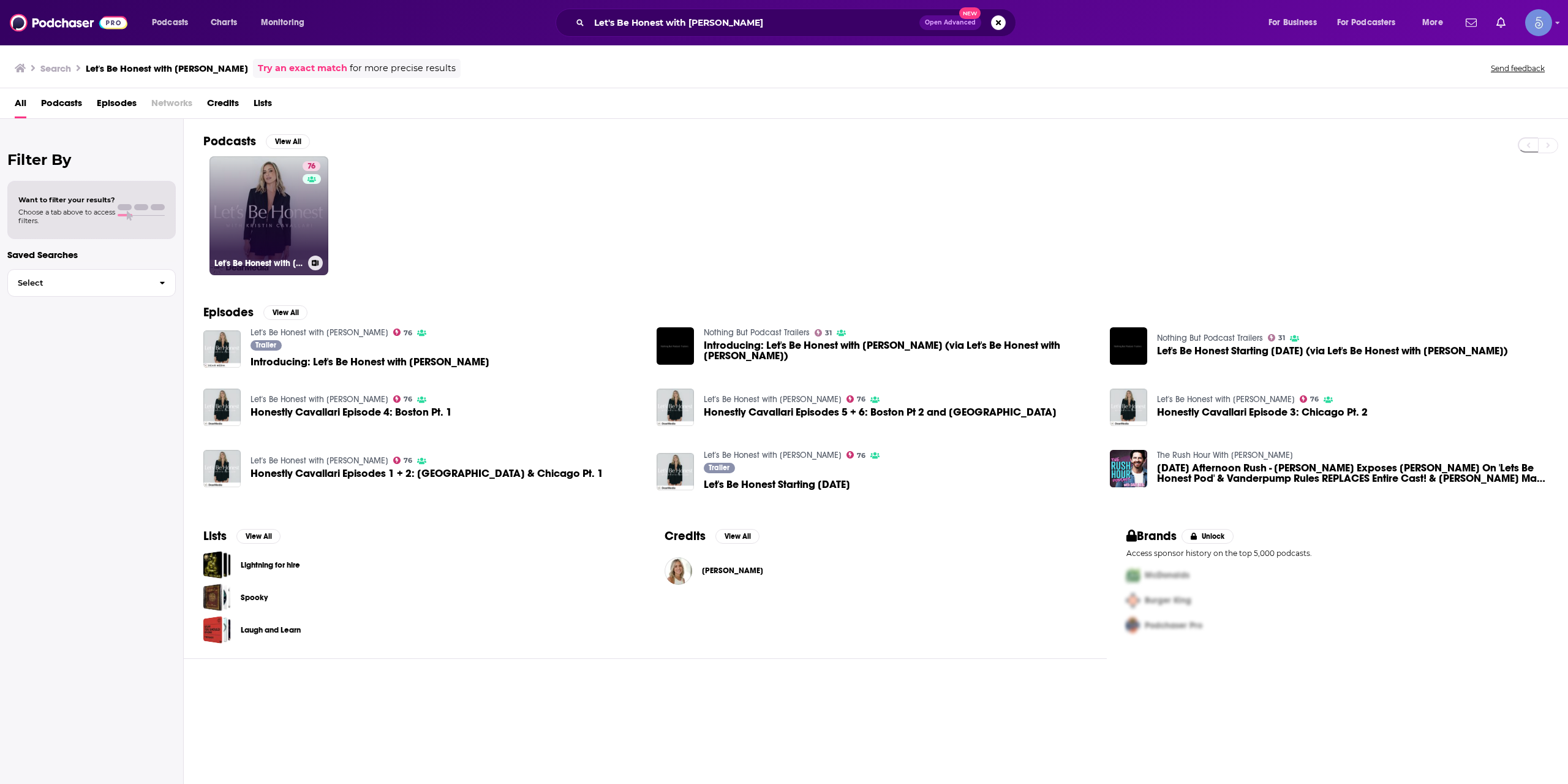
click at [286, 194] on link "76 Let's Be Honest with [PERSON_NAME]" at bounding box center [268, 215] width 118 height 119
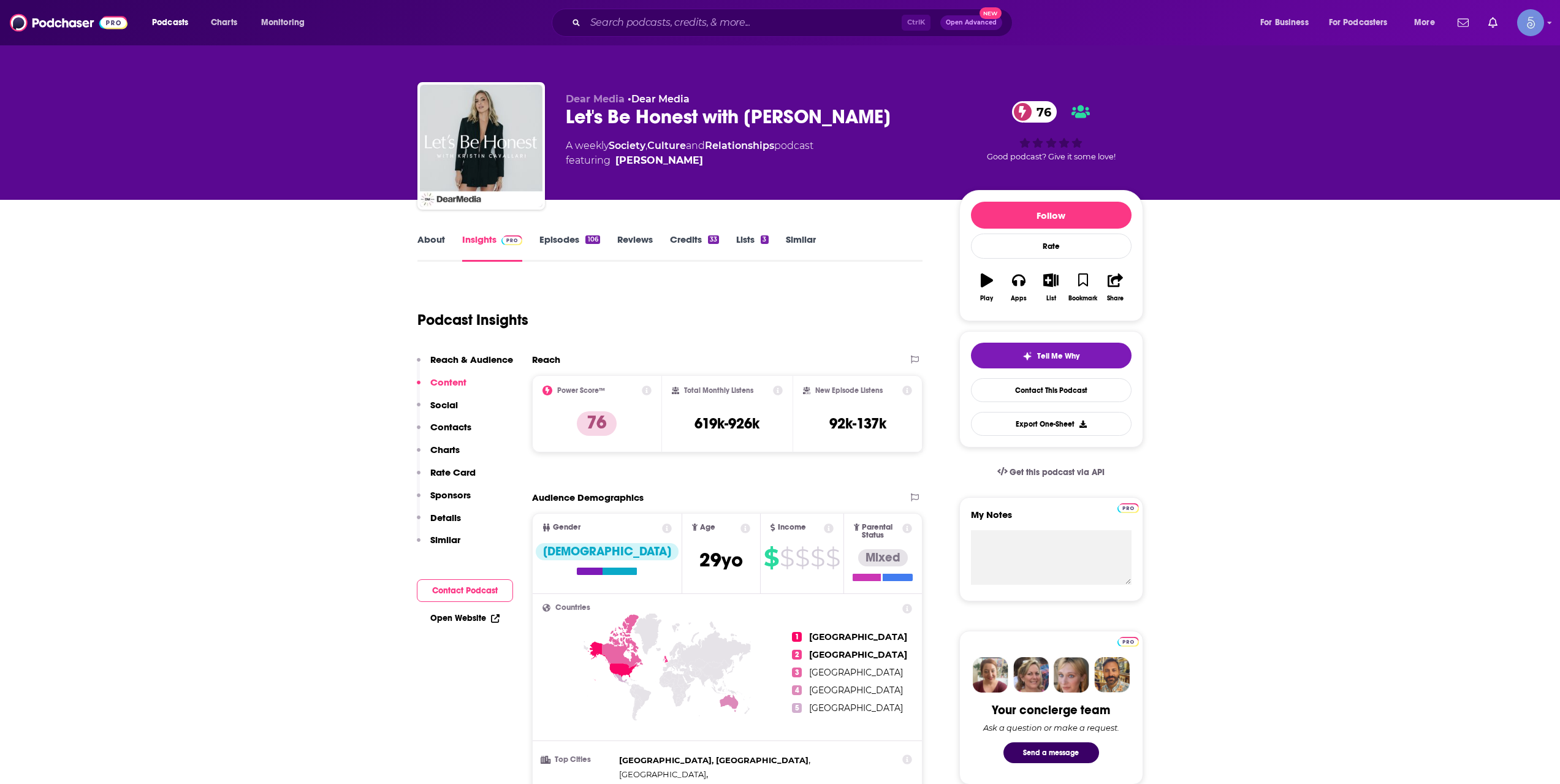
drag, startPoint x: 894, startPoint y: 106, endPoint x: 745, endPoint y: 109, distance: 149.0
click at [745, 109] on div "Let's Be Honest with [PERSON_NAME] 76" at bounding box center [753, 116] width 374 height 24
drag, startPoint x: 566, startPoint y: 120, endPoint x: 700, endPoint y: 119, distance: 134.0
click at [700, 119] on div "Let's Be Honest with [PERSON_NAME] 76" at bounding box center [753, 116] width 374 height 24
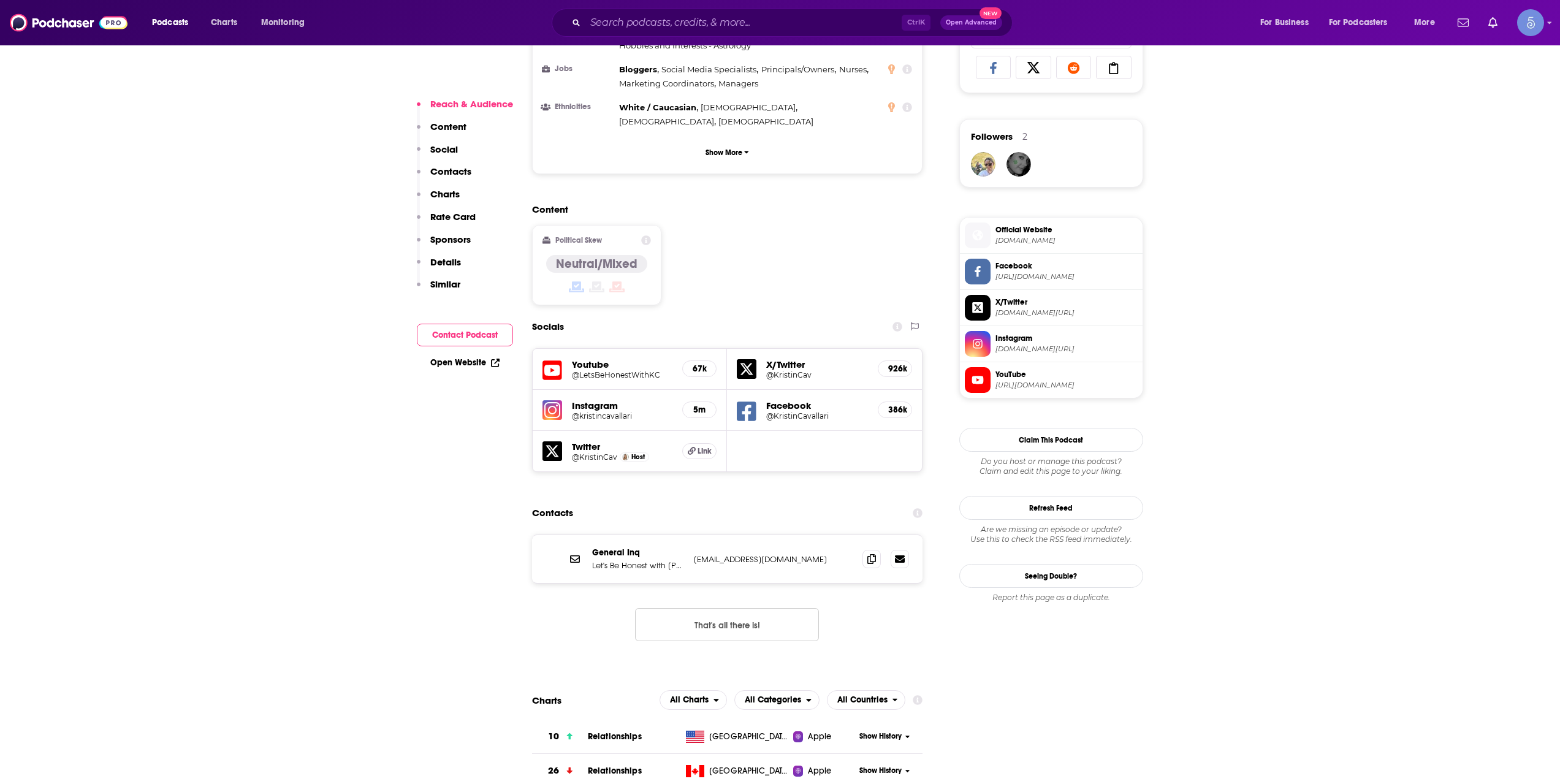
scroll to position [1021, 0]
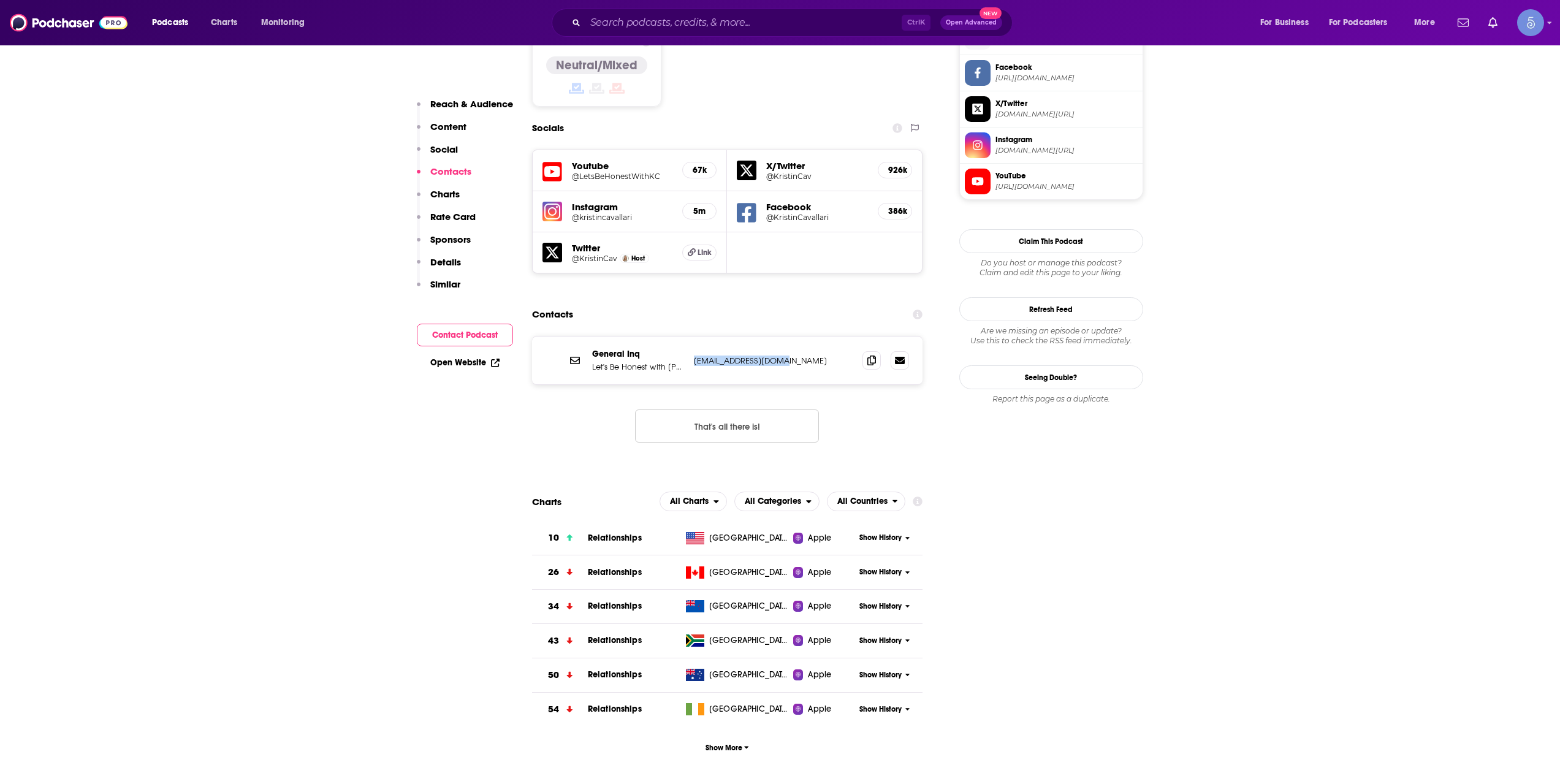
drag, startPoint x: 794, startPoint y: 284, endPoint x: 686, endPoint y: 289, distance: 108.1
click at [686, 336] on div "General Inq Let's Be Honest with [PERSON_NAME] [EMAIL_ADDRESS][DOMAIN_NAME] [PE…" at bounding box center [728, 360] width 391 height 47
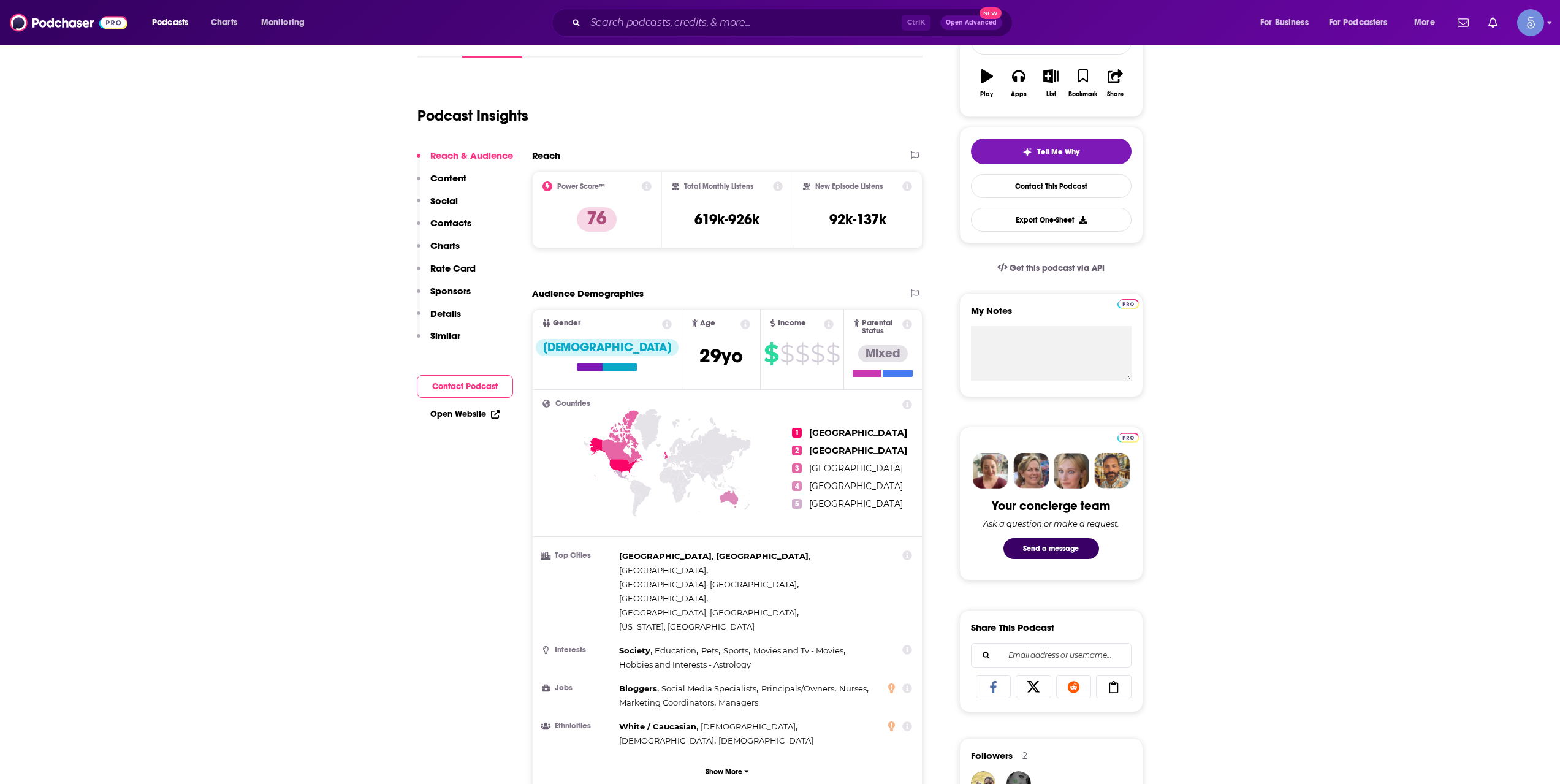
scroll to position [0, 0]
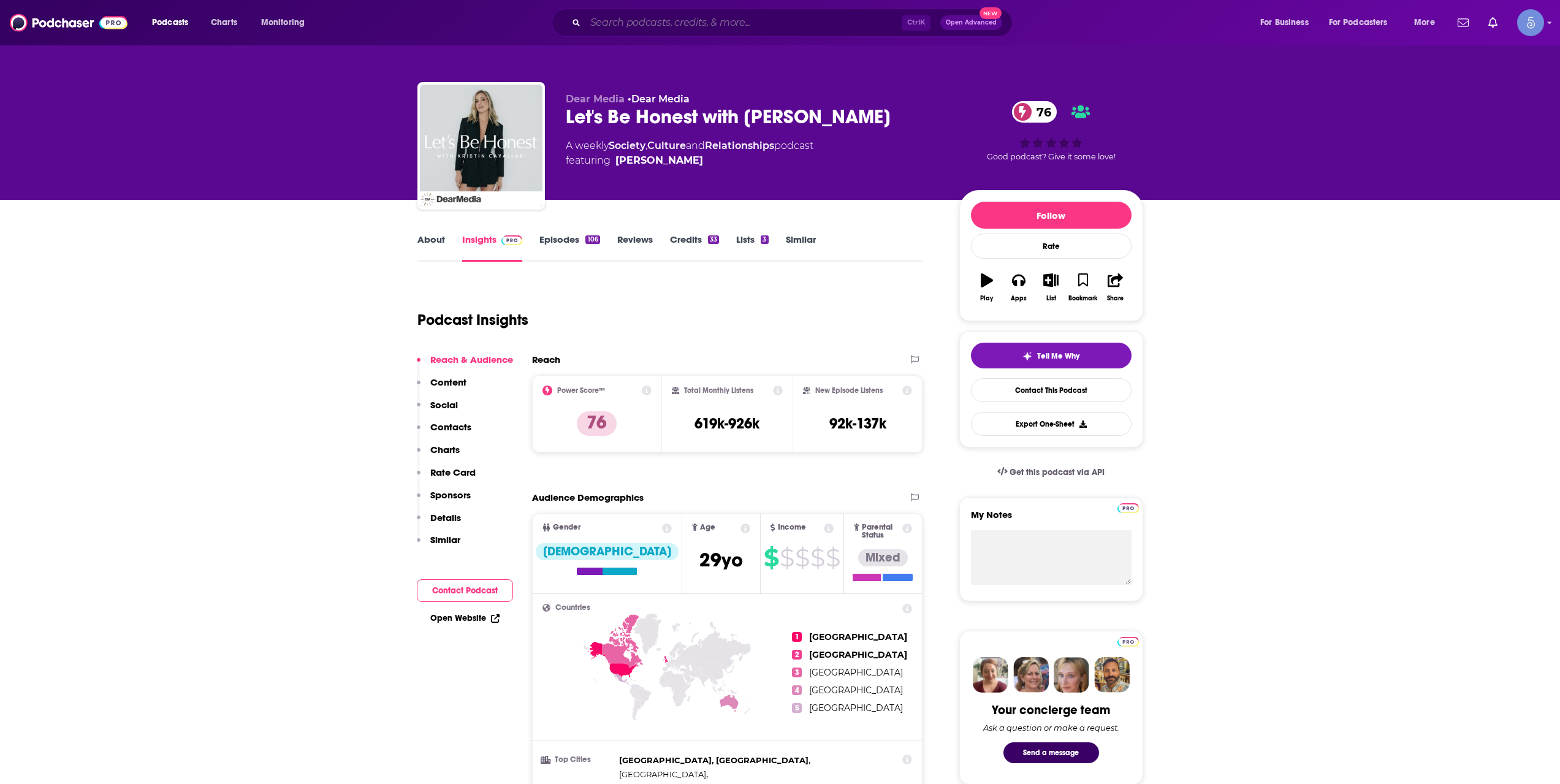
click at [721, 29] on input "Search podcasts, credits, & more..." at bounding box center [744, 23] width 317 height 20
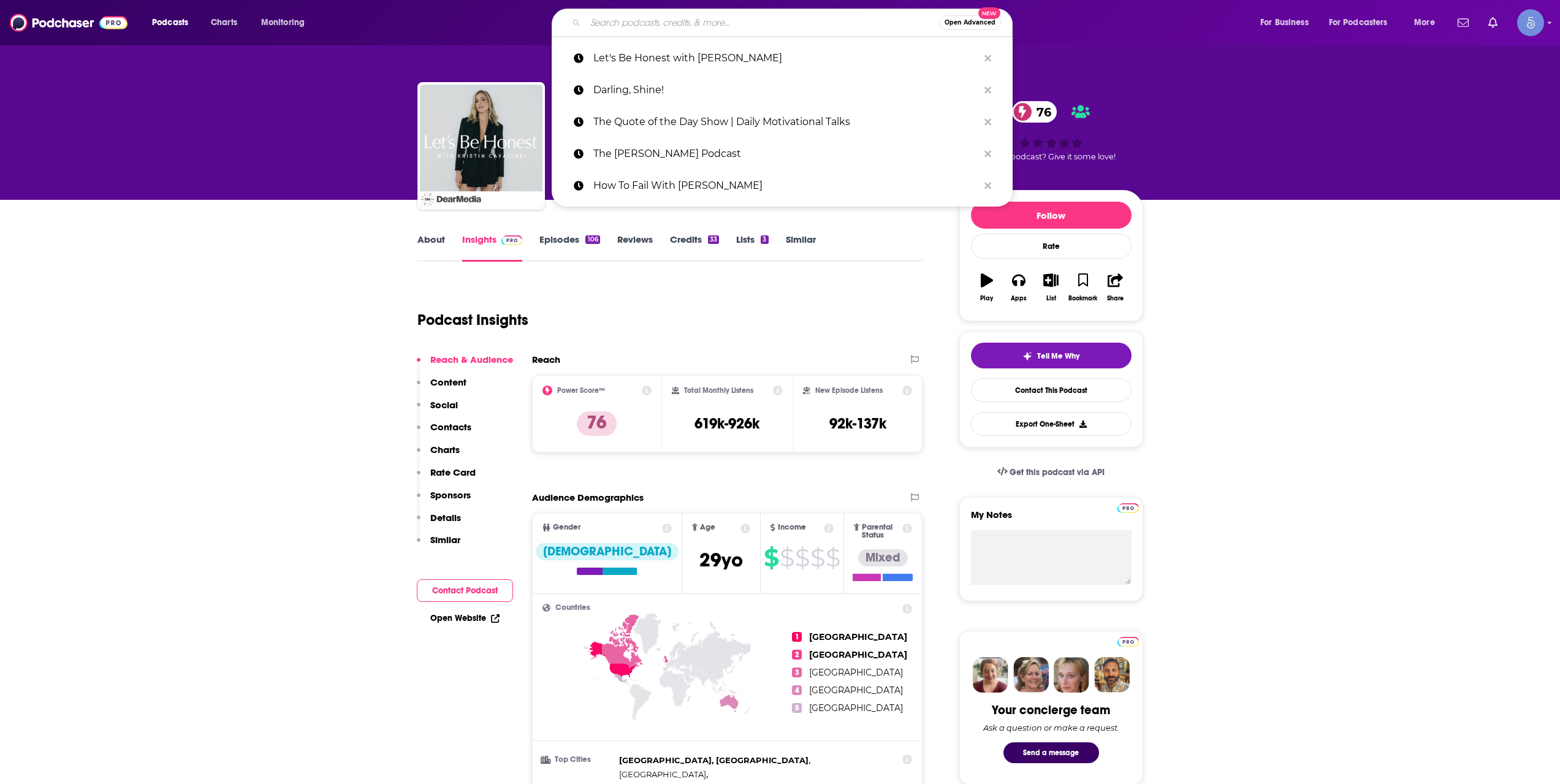
paste input "Unlocked with [PERSON_NAME]"
type input "Unlocked with [PERSON_NAME]"
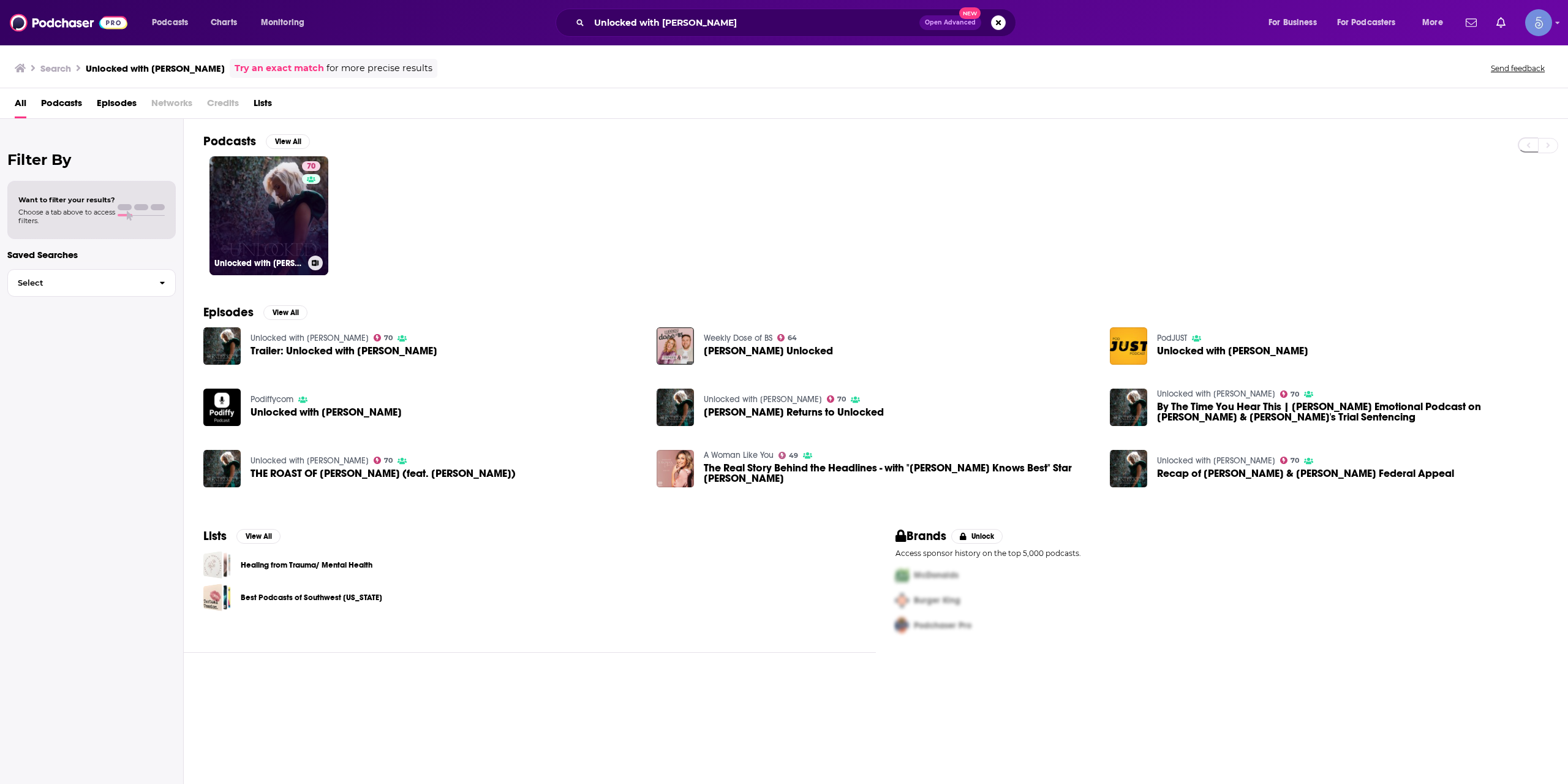
click at [240, 198] on link "70 Unlocked with [PERSON_NAME]" at bounding box center [268, 215] width 118 height 119
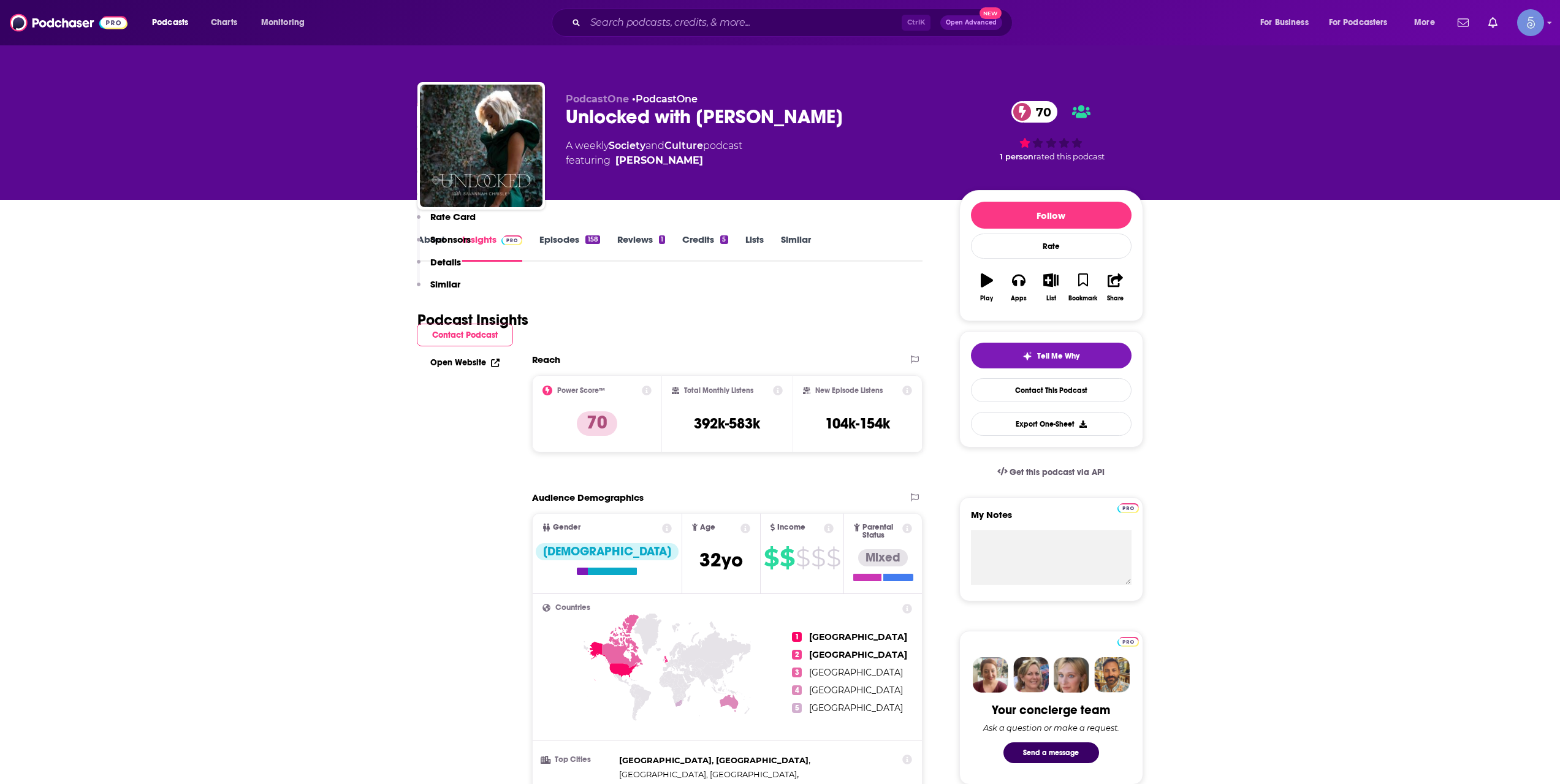
scroll to position [817, 0]
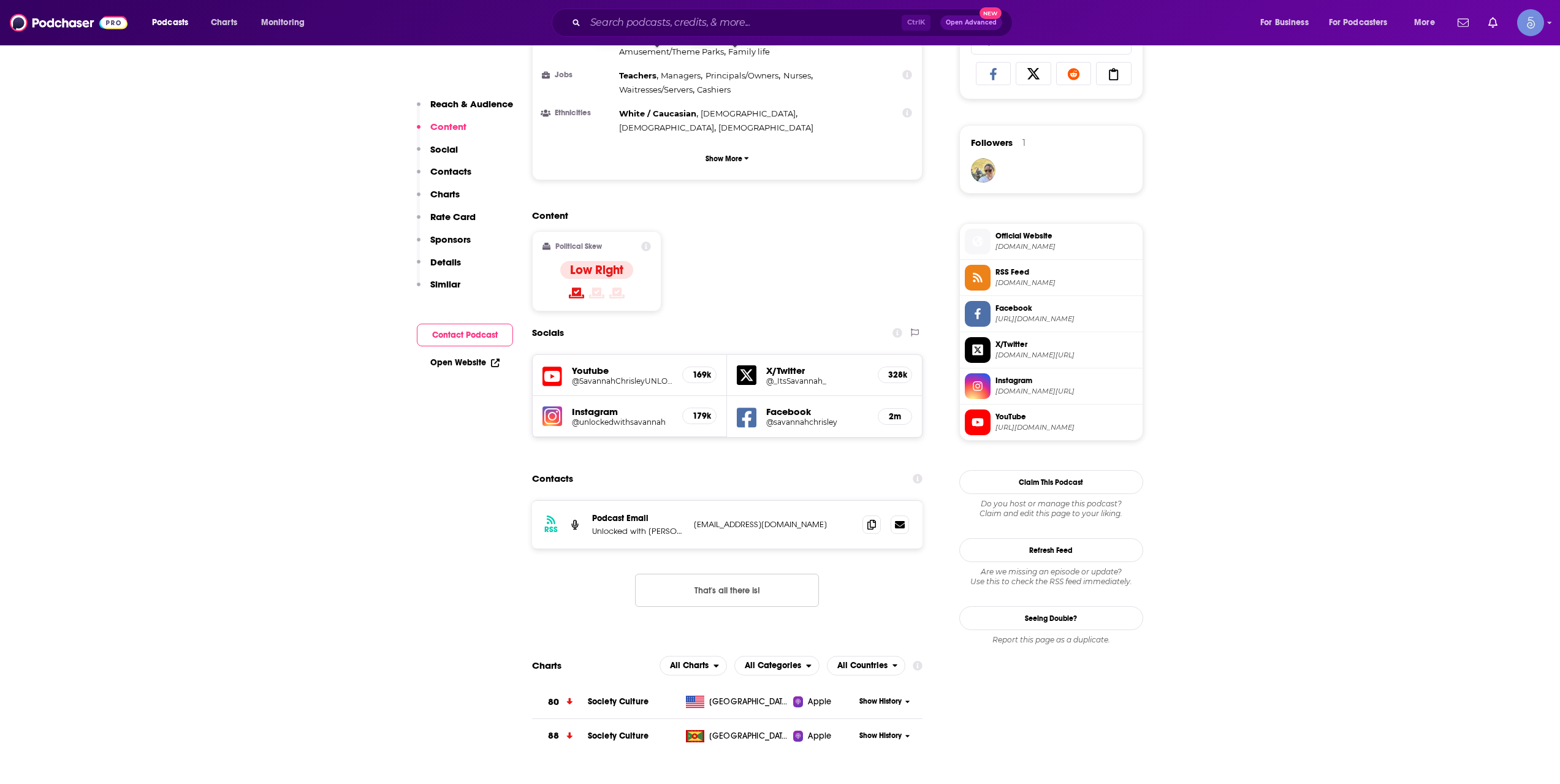
click at [710, 35] on div "Podcasts Charts Monitoring Ctrl K Open Advanced New For Business For Podcasters…" at bounding box center [780, 22] width 1560 height 45
click at [716, 32] on input "Search podcasts, credits, & more..." at bounding box center [744, 23] width 317 height 20
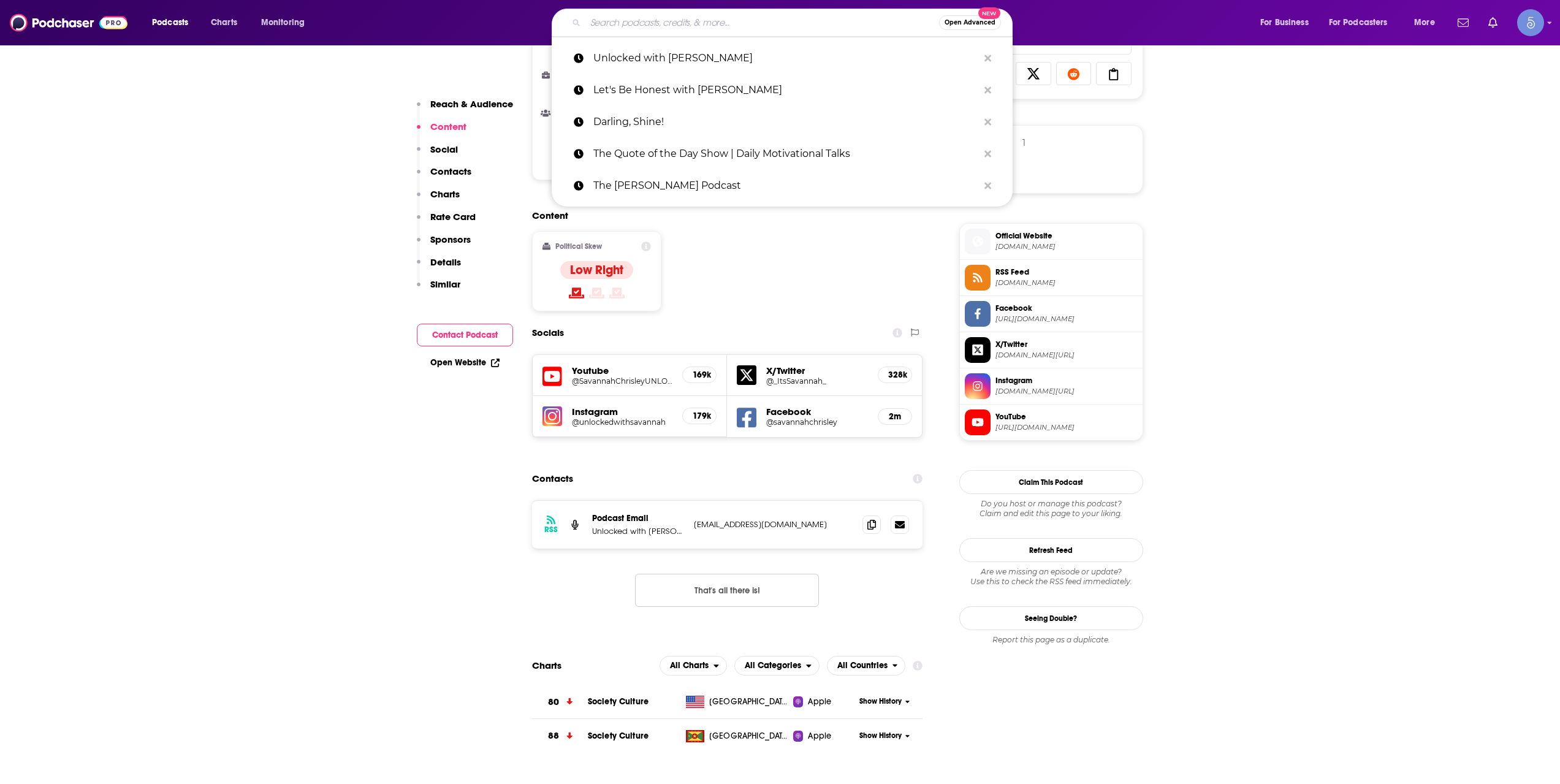
paste input "Mary's Cup of Tea: the Self Love Podcast for Women"
type input "Mary's Cup of Tea: the Self Love Podcast for Women"
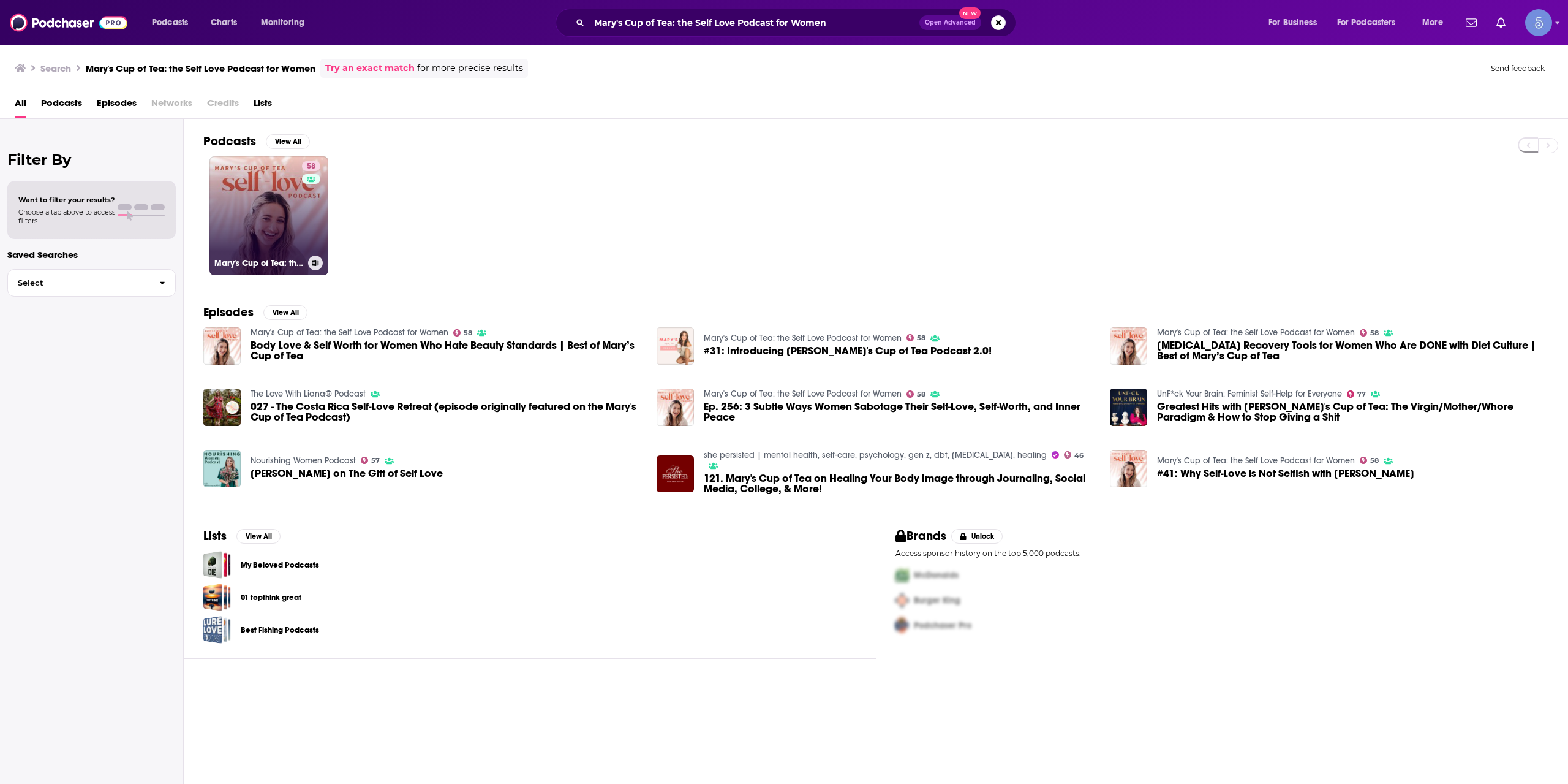
click at [309, 226] on div "58" at bounding box center [312, 208] width 21 height 94
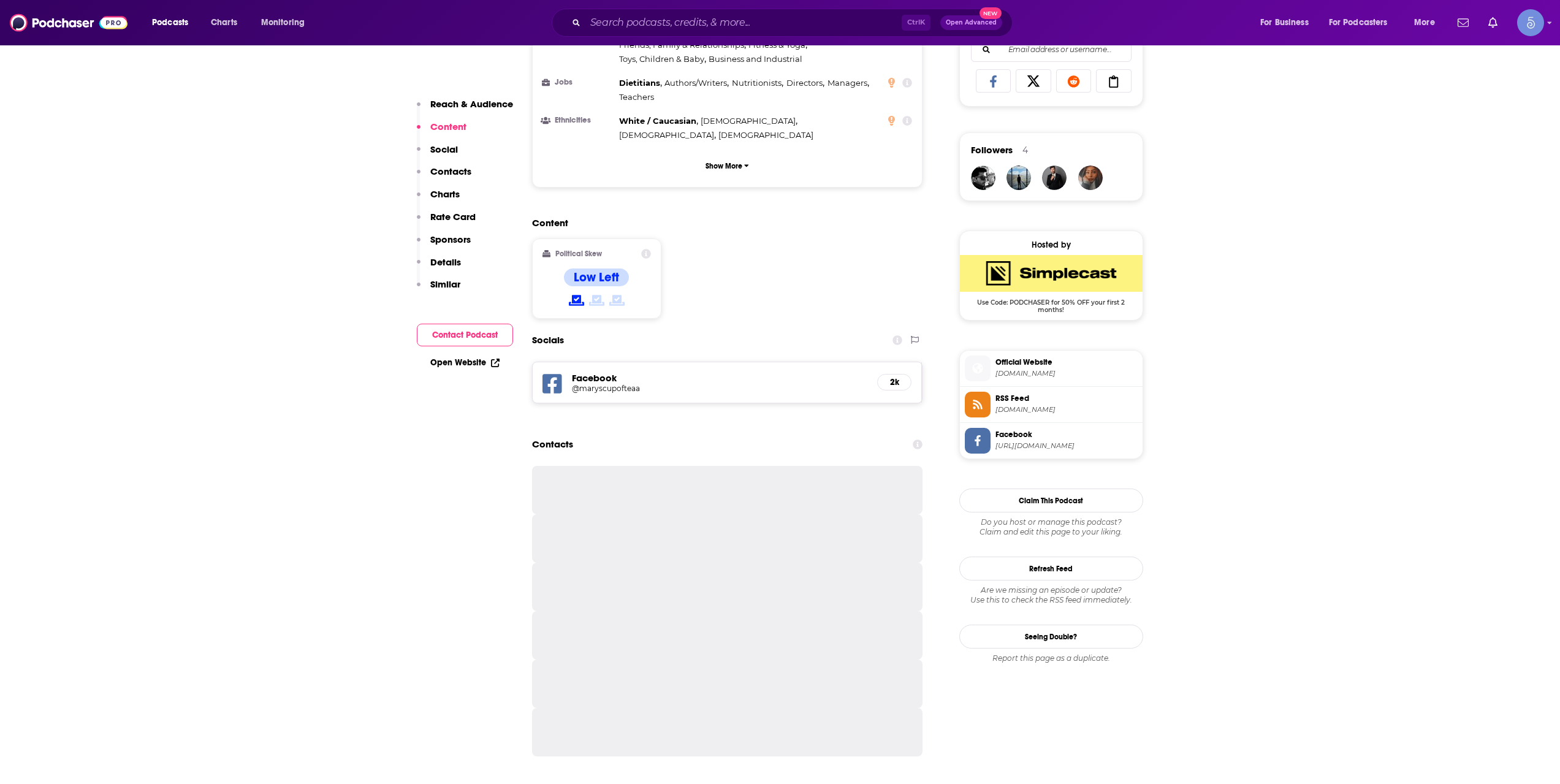
scroll to position [817, 0]
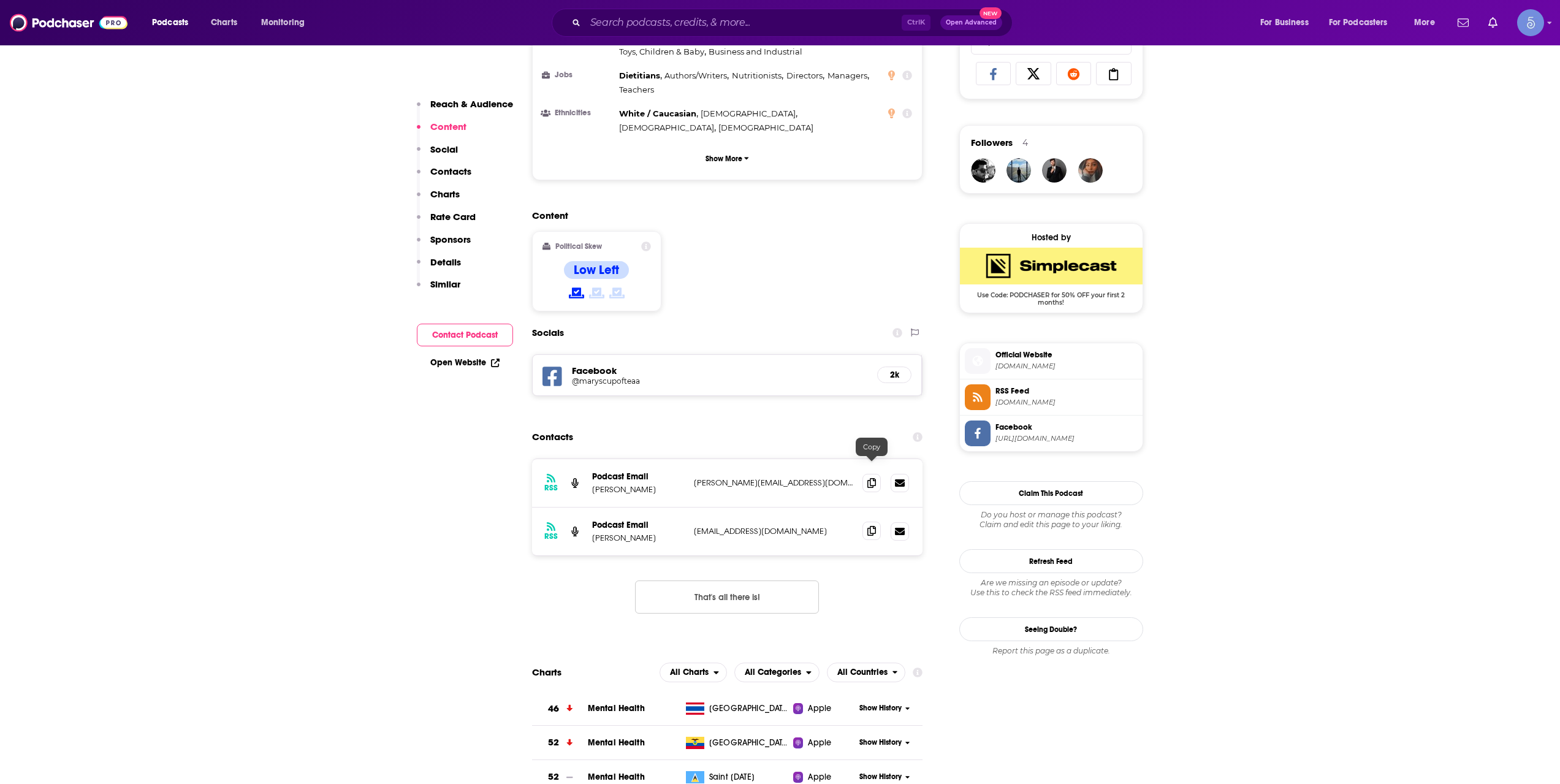
click at [866, 522] on span at bounding box center [871, 531] width 18 height 18
click at [721, 25] on input "Search podcasts, credits, & more..." at bounding box center [744, 23] width 317 height 20
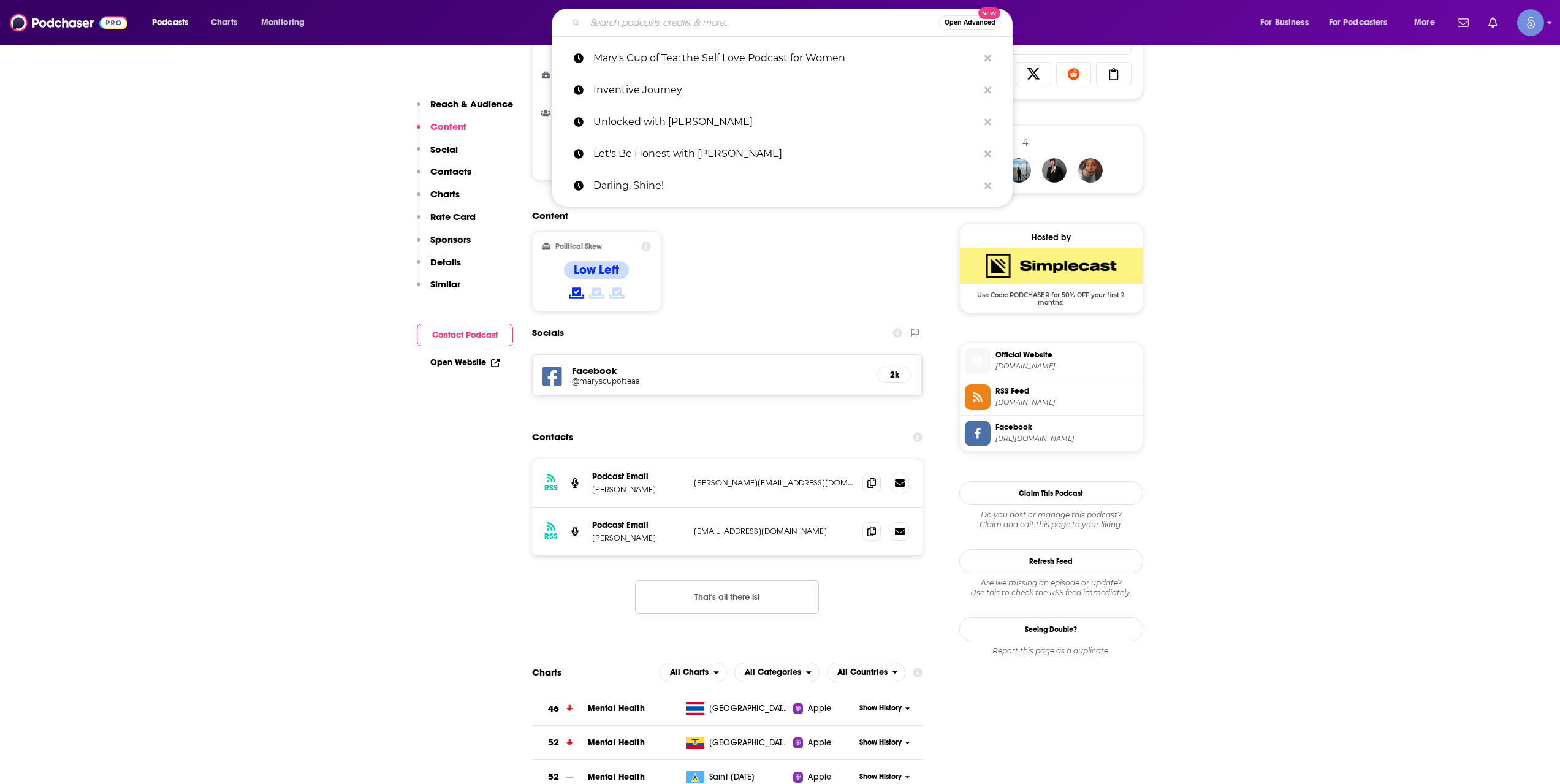
paste input "Uncomfortable Conversations with [PERSON_NAME]"
type input "Uncomfortable Conversations with [PERSON_NAME]"
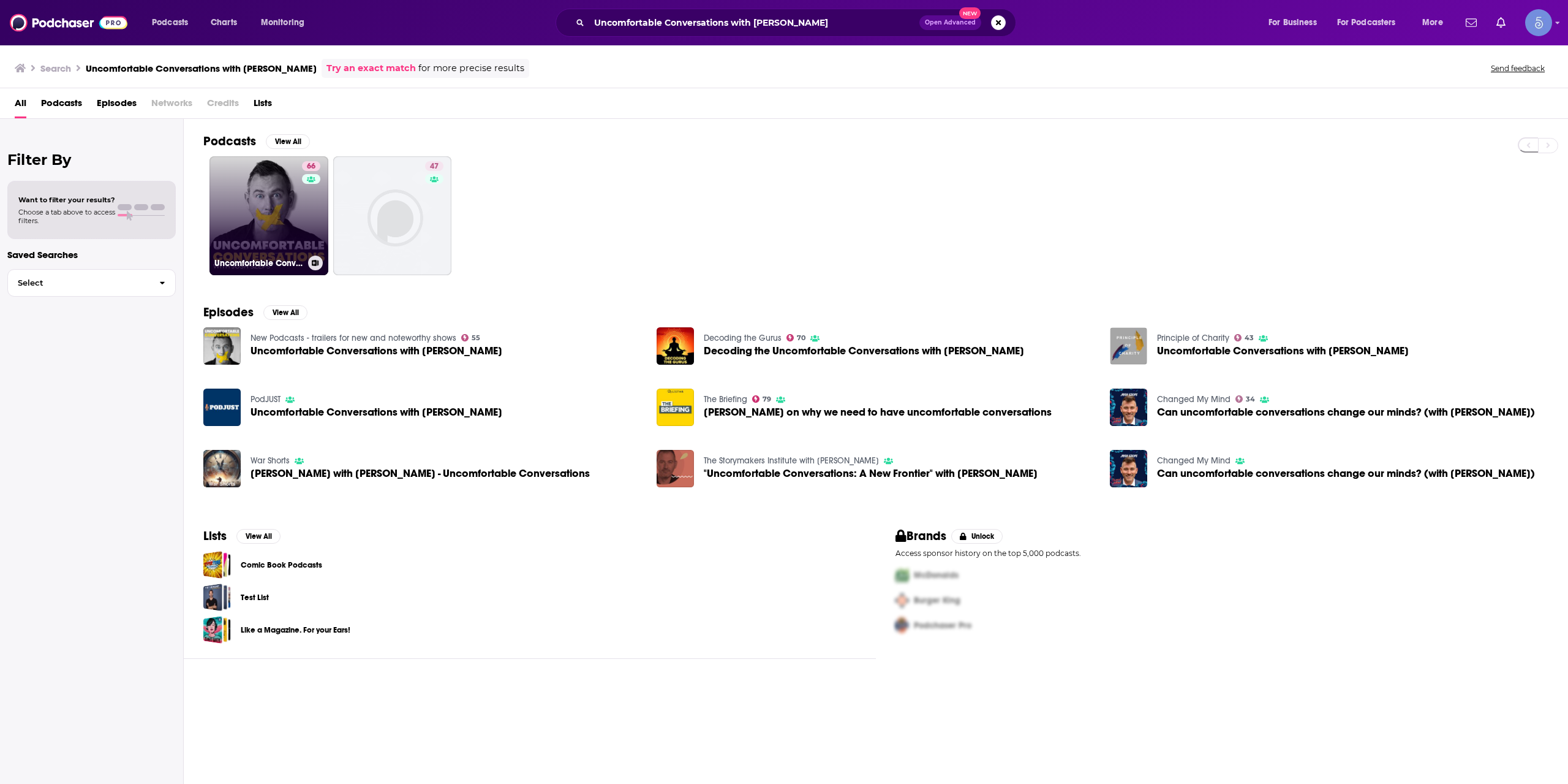
click at [295, 239] on link "66 Uncomfortable Conversations with [PERSON_NAME]" at bounding box center [268, 215] width 118 height 119
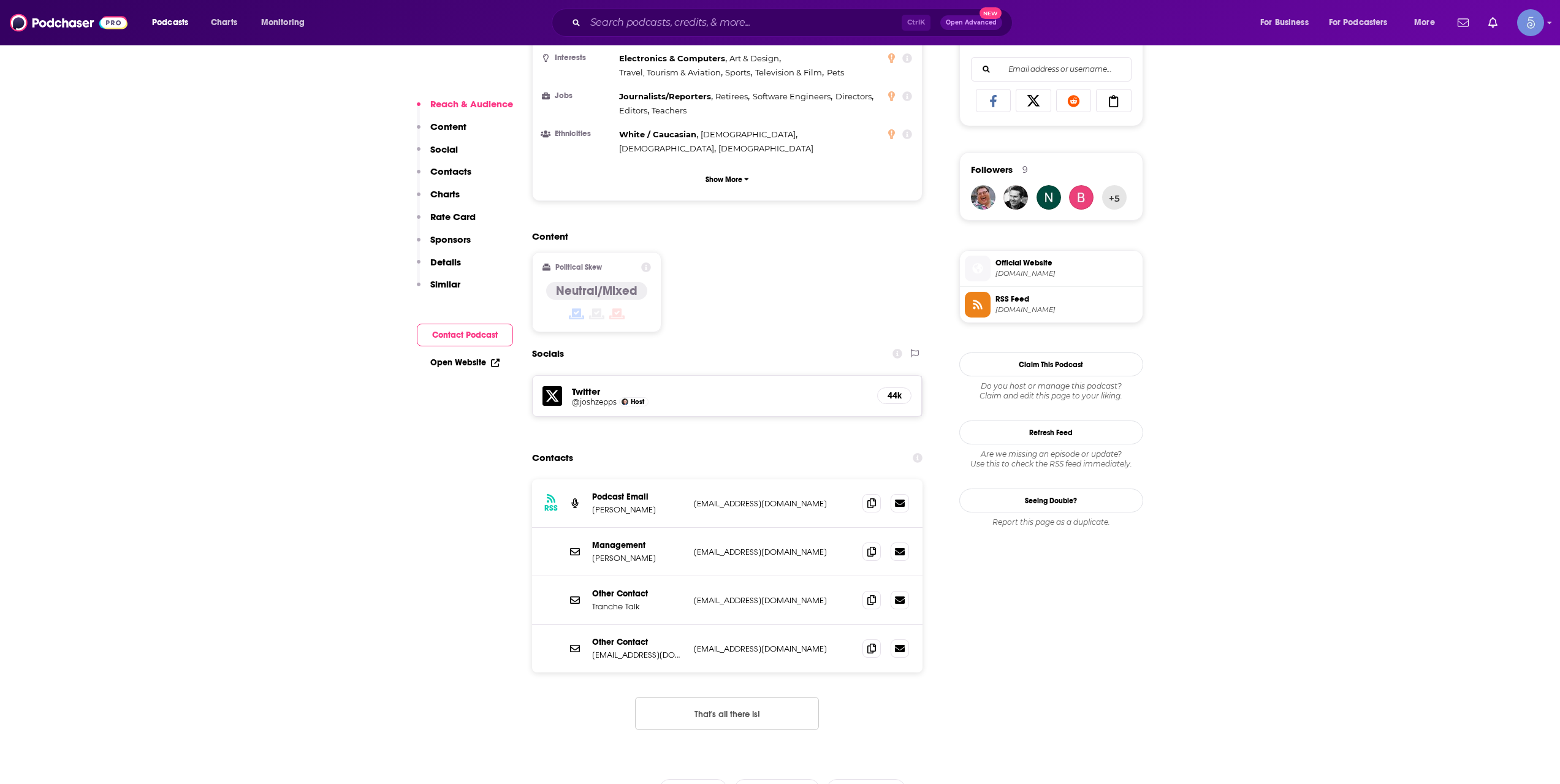
scroll to position [817, 0]
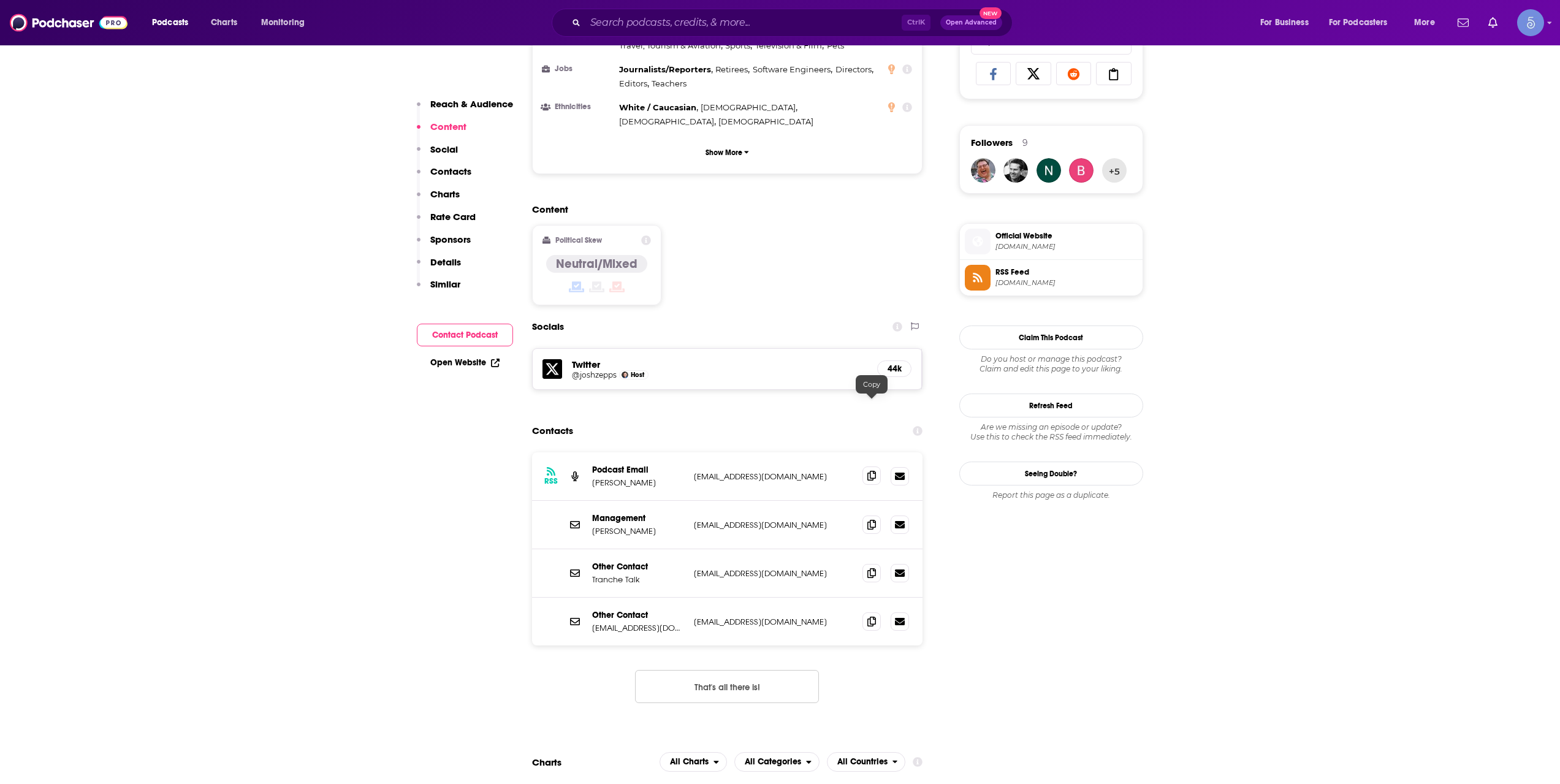
click at [874, 471] on icon at bounding box center [871, 476] width 8 height 10
click at [669, 30] on input "Search podcasts, credits, & more..." at bounding box center [744, 23] width 317 height 20
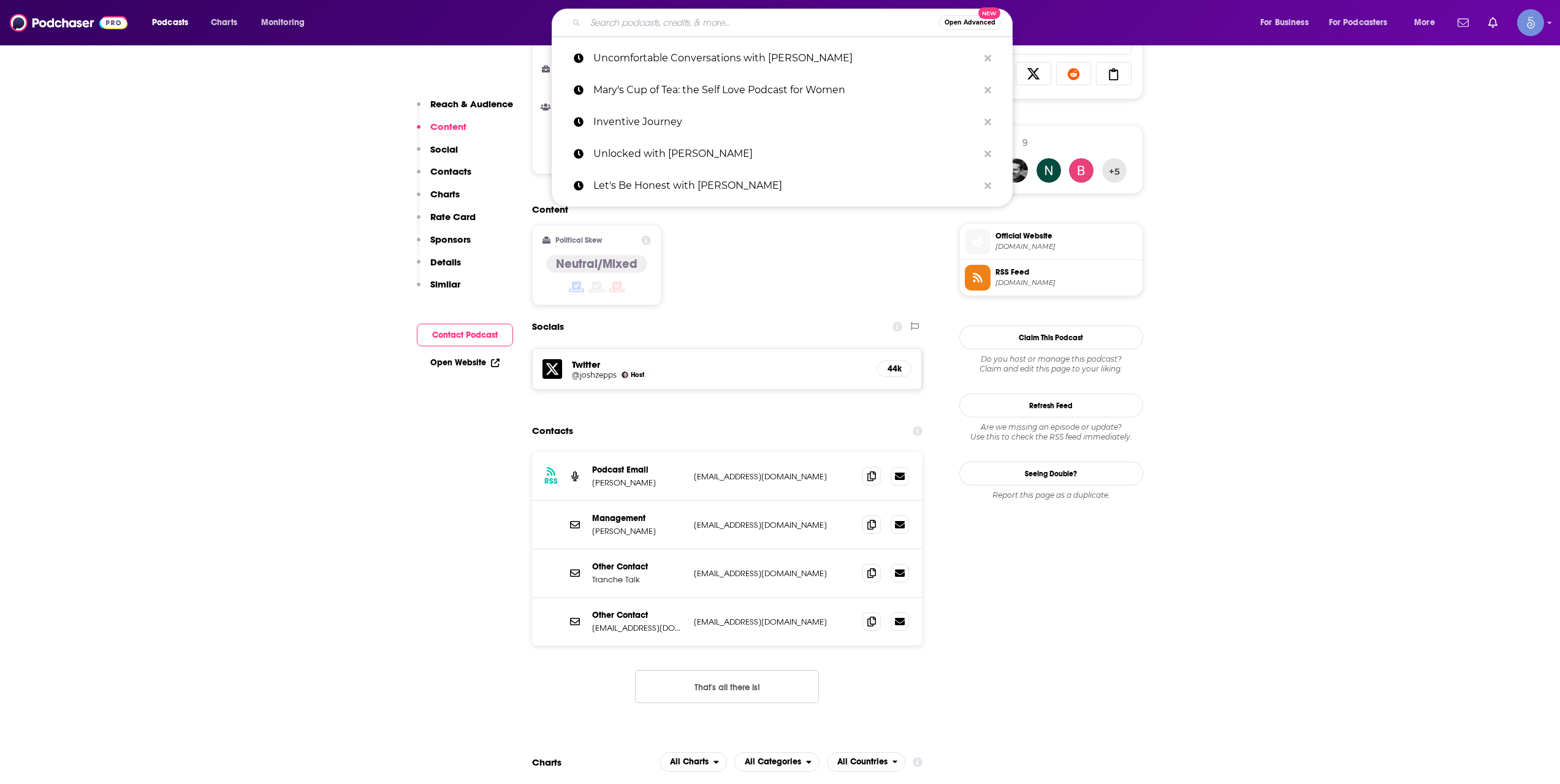
paste input "The Jamie Kern Lima Show"
type input "The Jamie Kern Lima Show"
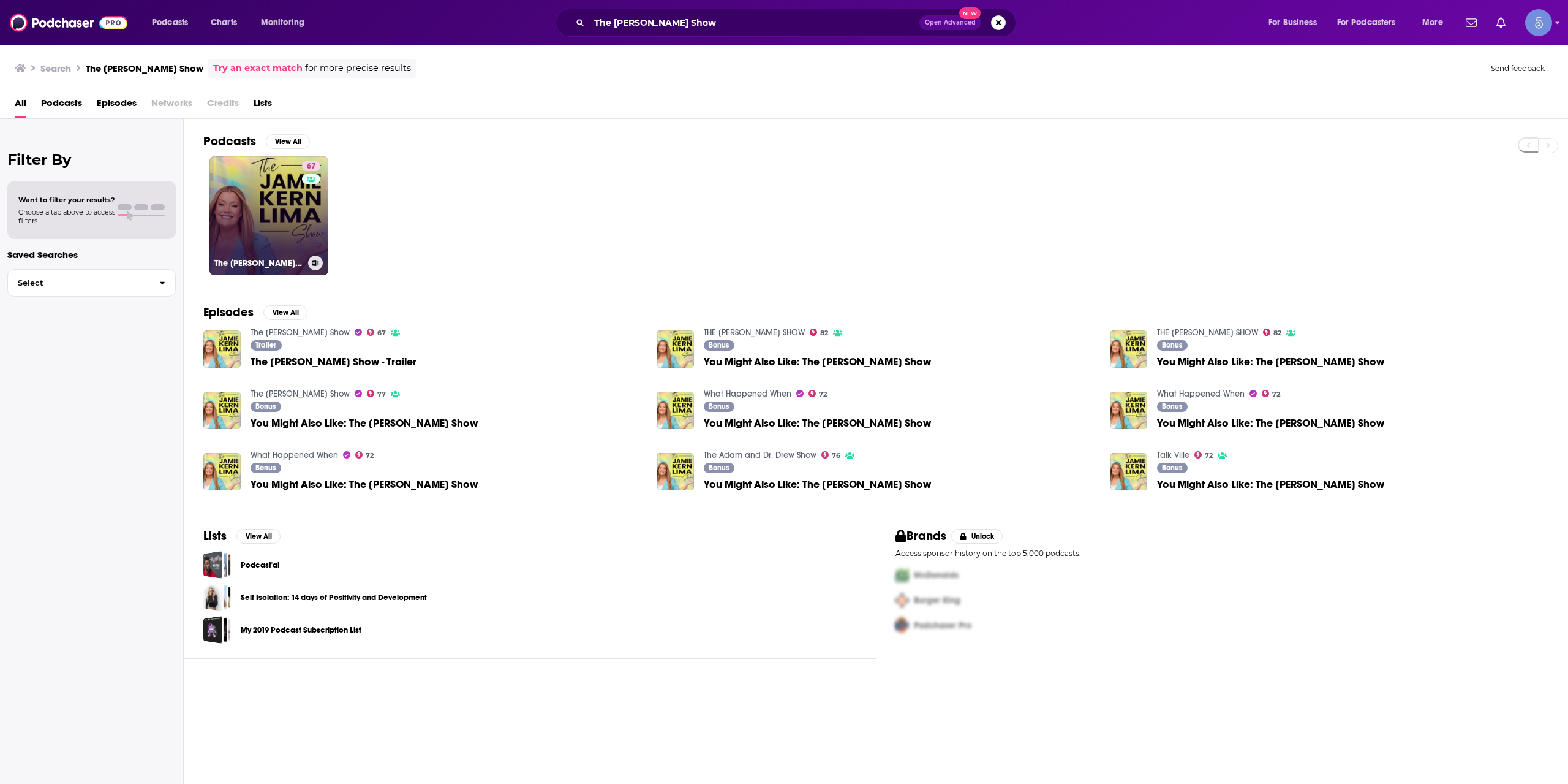
click at [261, 235] on link "67 The Jamie Kern Lima Show" at bounding box center [268, 215] width 118 height 119
